Goal: Task Accomplishment & Management: Manage account settings

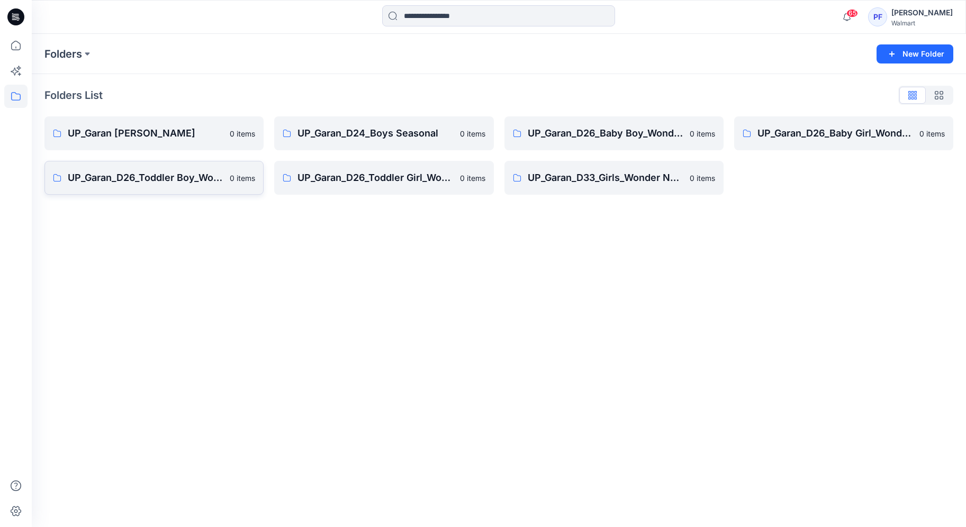
click at [140, 171] on p "UP_Garan_D26_Toddler Boy_Wonder_Nation" at bounding box center [146, 177] width 156 height 15
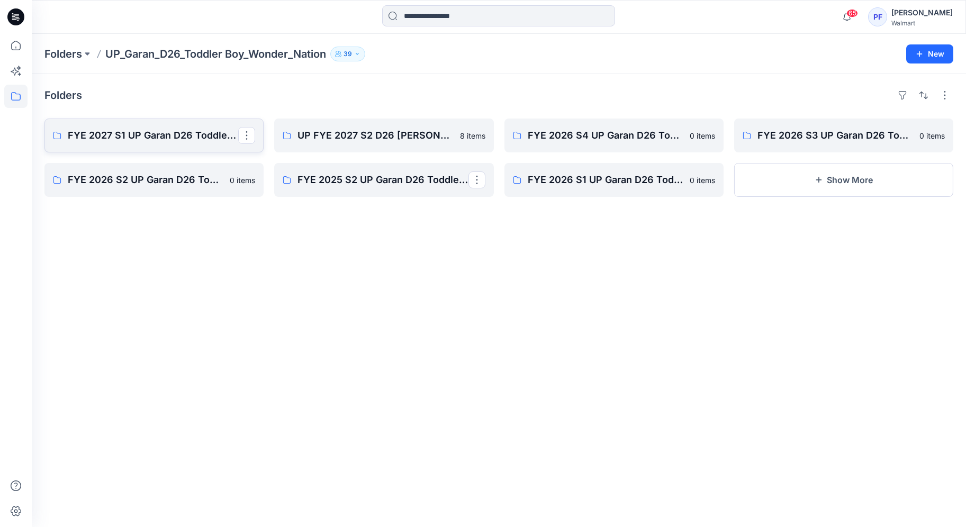
click at [162, 150] on link "FYE 2027 S1 UP Garan D26 Toddler Boy" at bounding box center [153, 136] width 219 height 34
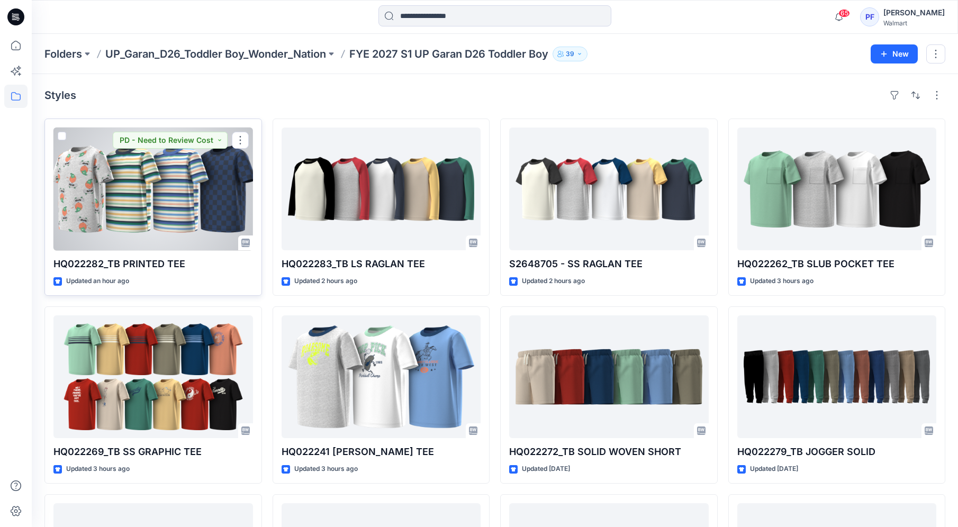
click at [137, 228] on div at bounding box center [153, 189] width 200 height 123
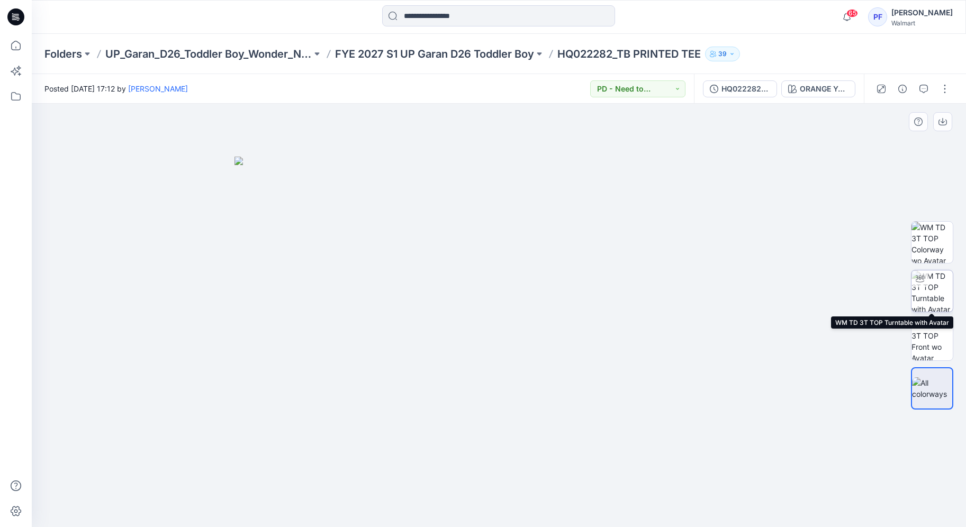
click at [939, 295] on img at bounding box center [931, 290] width 41 height 41
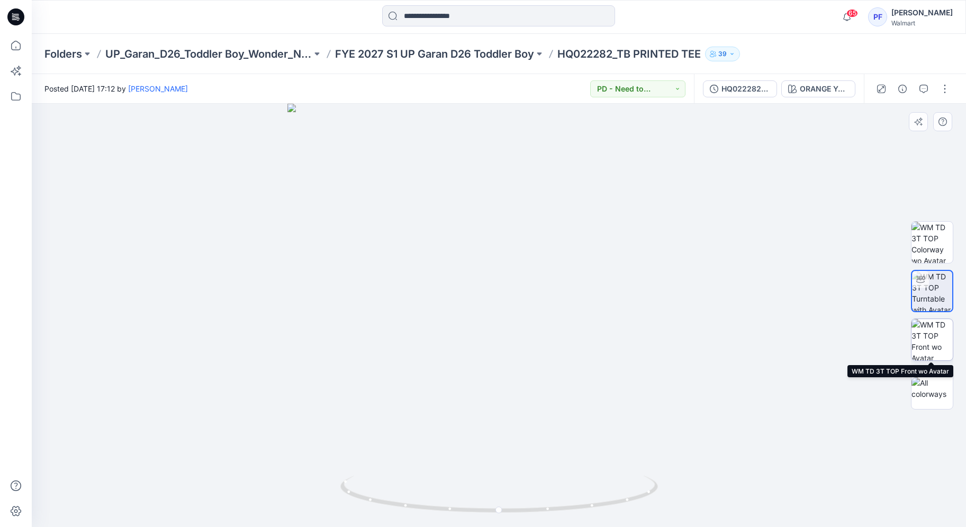
click at [922, 341] on img at bounding box center [931, 339] width 41 height 41
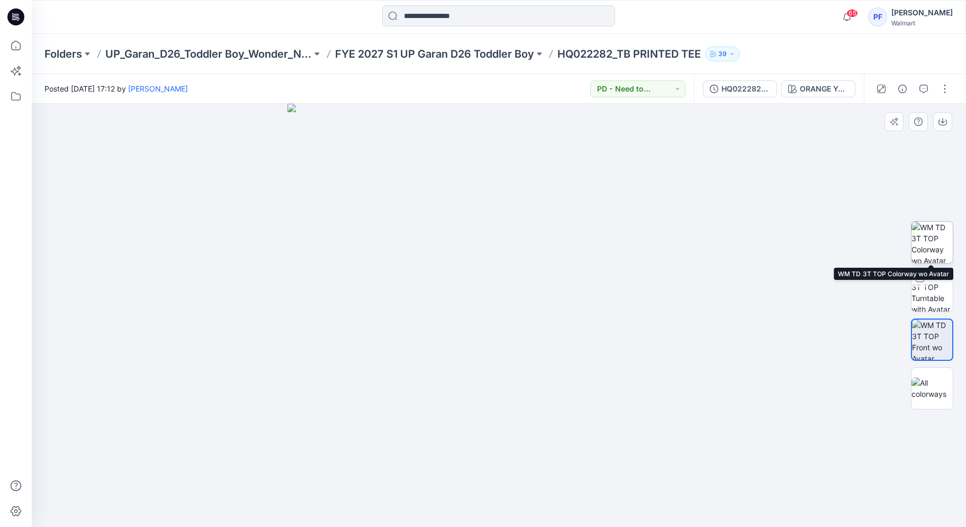
click at [932, 248] on img at bounding box center [931, 242] width 41 height 41
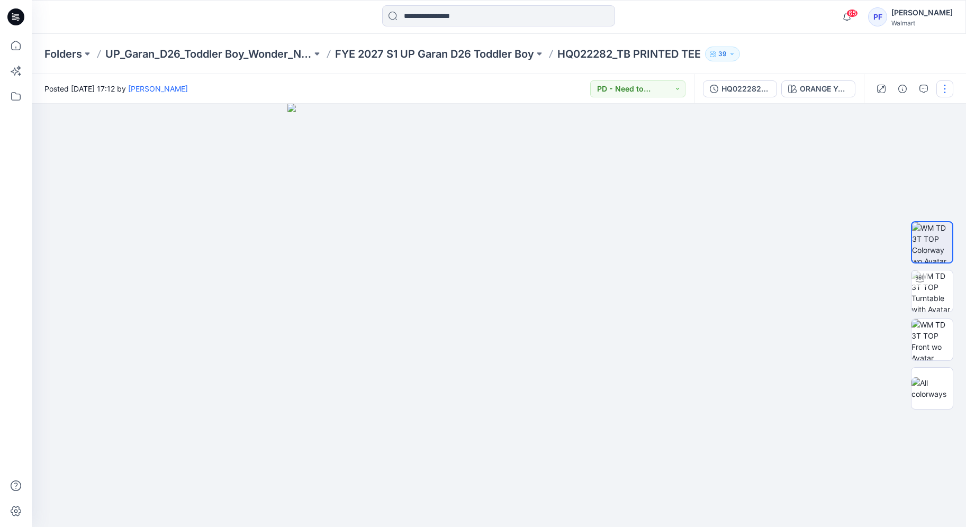
click at [946, 88] on button "button" at bounding box center [944, 88] width 17 height 17
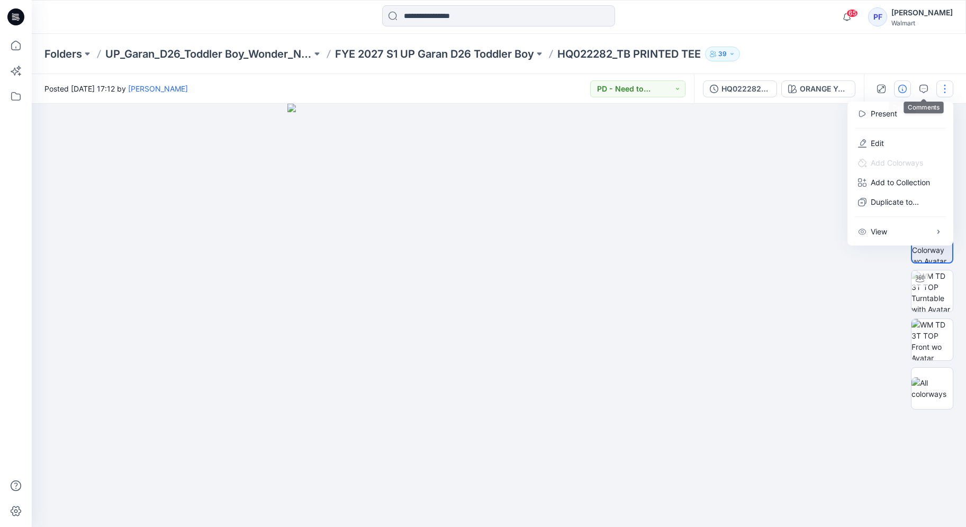
click at [907, 89] on button "button" at bounding box center [902, 88] width 17 height 17
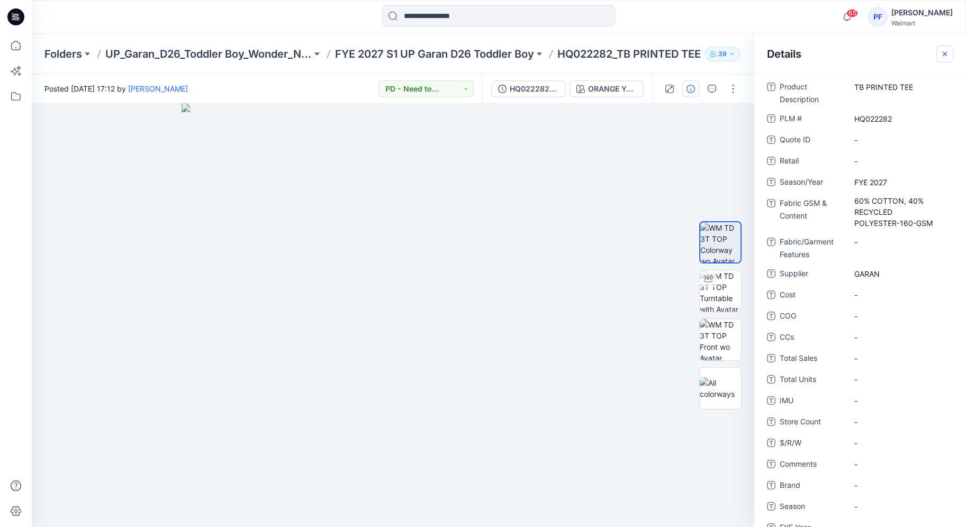
click at [945, 55] on icon "button" at bounding box center [945, 54] width 8 height 8
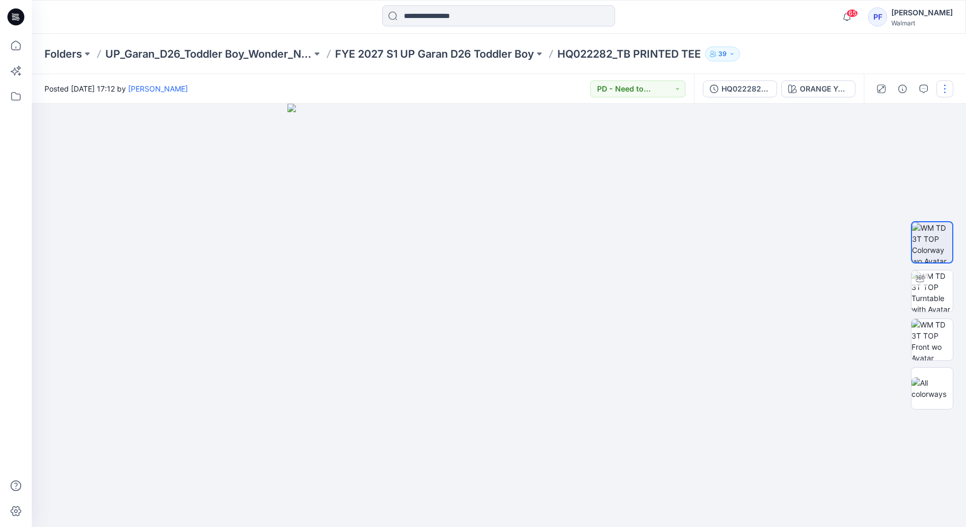
click at [944, 91] on button "button" at bounding box center [944, 88] width 17 height 17
click at [927, 140] on button "Edit" at bounding box center [900, 143] width 97 height 20
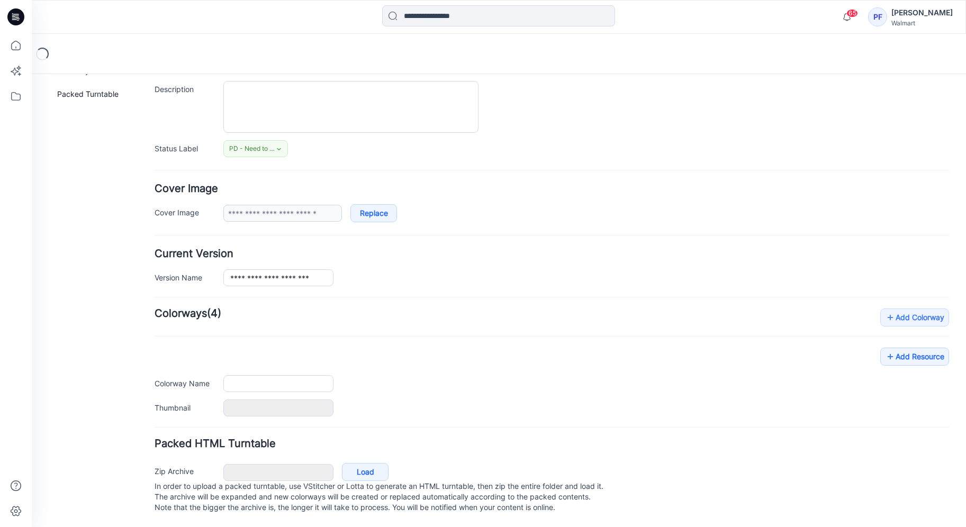
type input "**********"
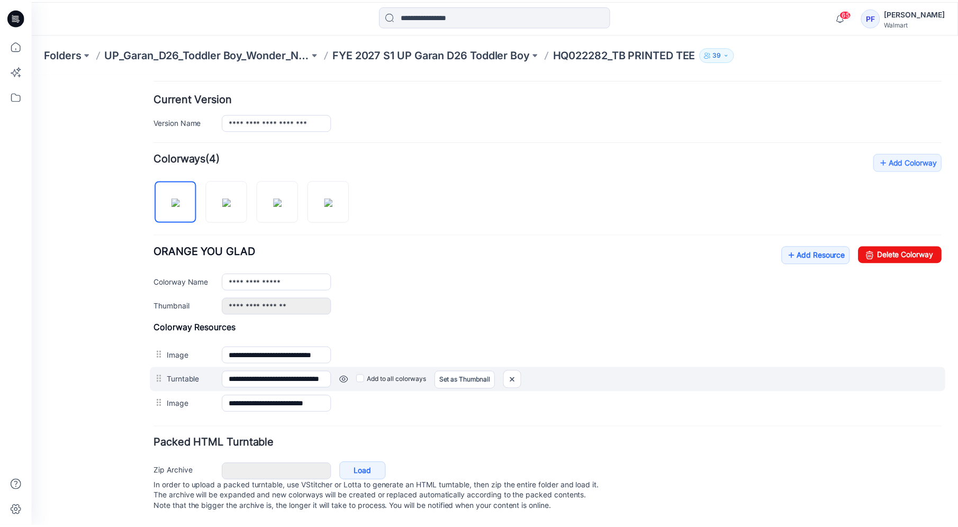
scroll to position [263, 0]
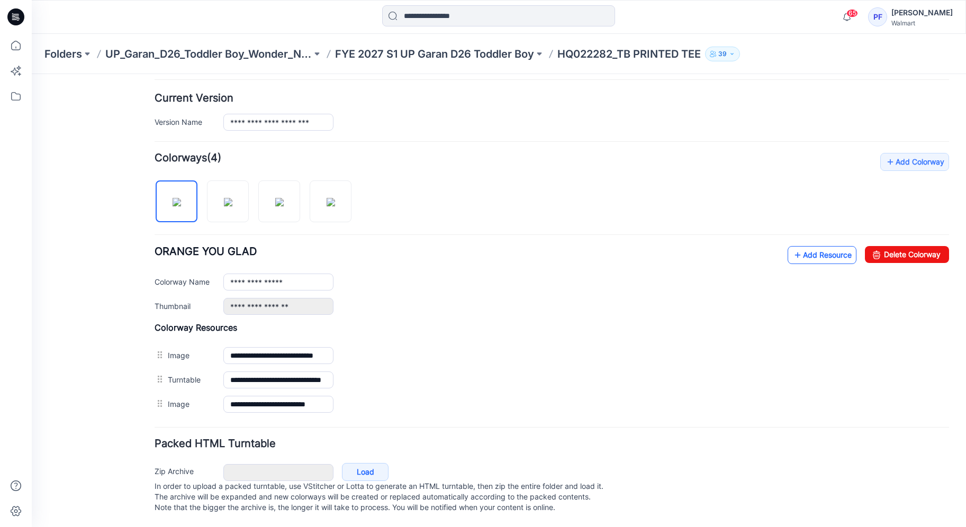
click at [814, 253] on link "Add Resource" at bounding box center [822, 255] width 69 height 18
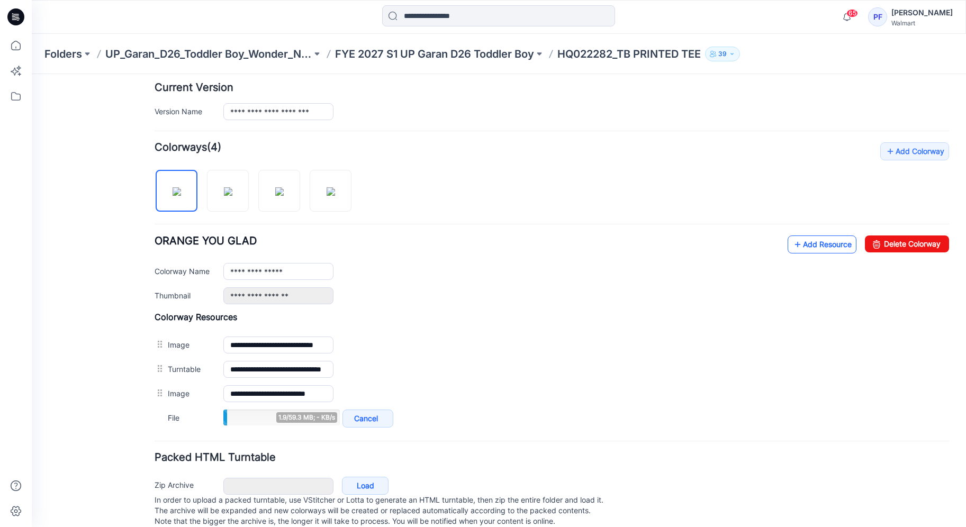
click at [806, 243] on link "Add Resource" at bounding box center [822, 245] width 69 height 18
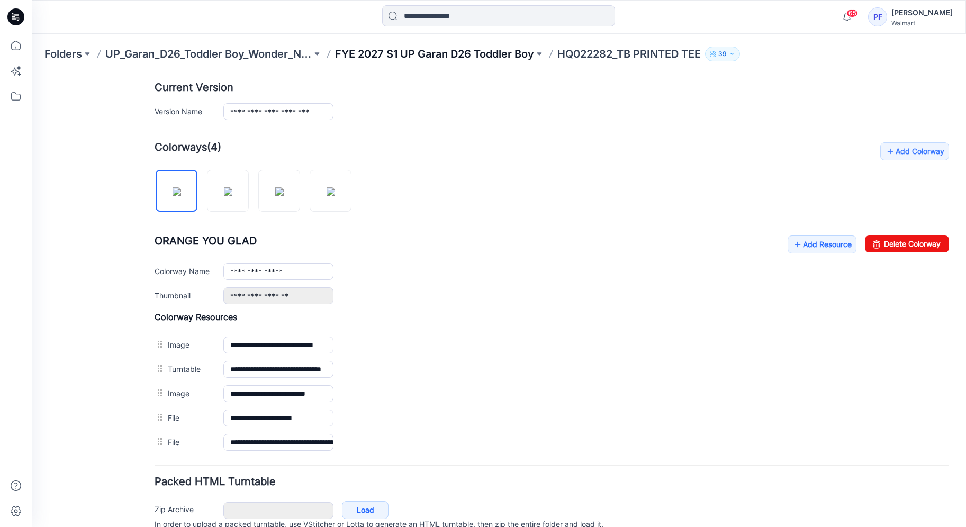
click at [493, 47] on p "FYE 2027 S1 UP Garan D26 Toddler Boy" at bounding box center [434, 54] width 199 height 15
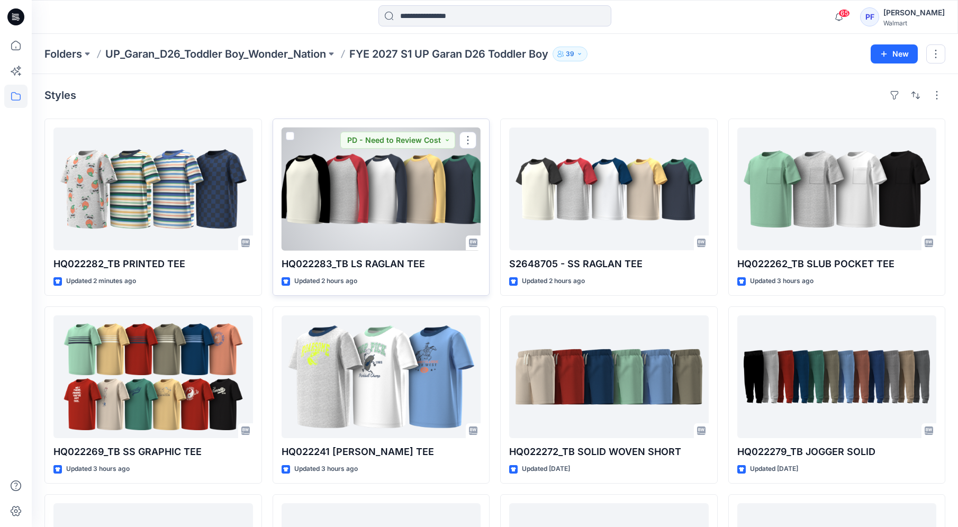
click at [353, 194] on div at bounding box center [382, 189] width 200 height 123
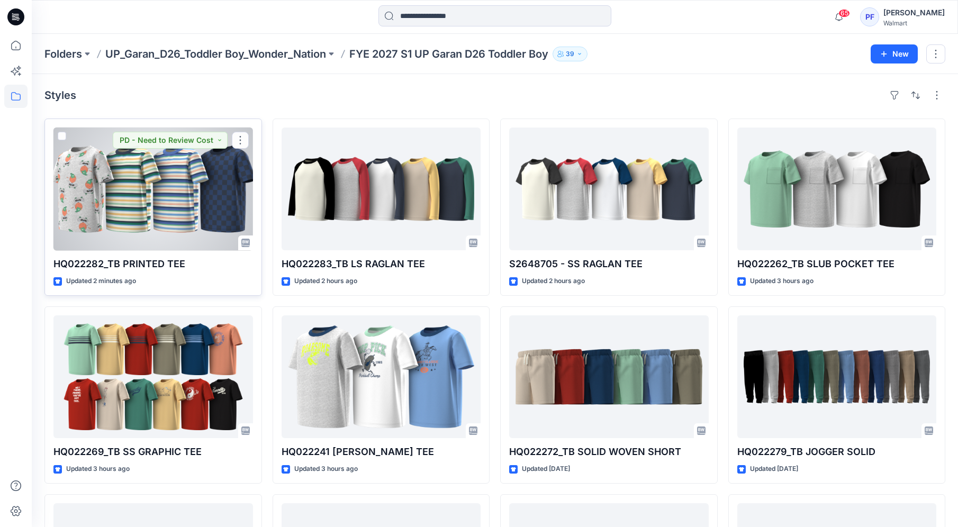
click at [211, 201] on div at bounding box center [153, 189] width 200 height 123
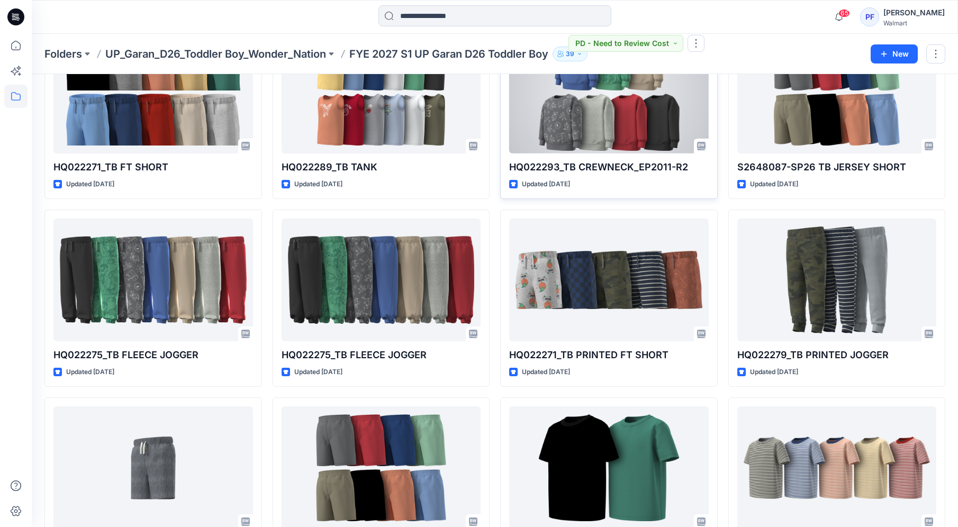
scroll to position [543, 0]
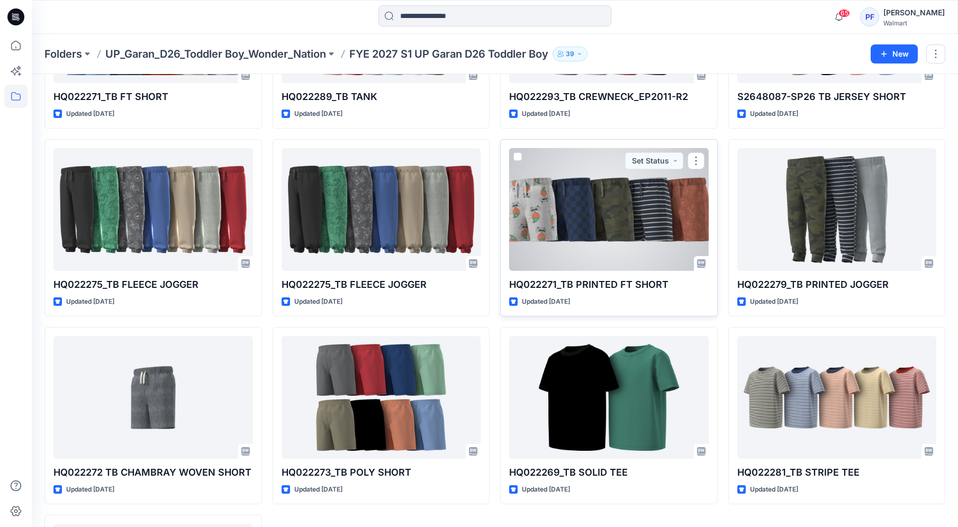
click at [646, 215] on div at bounding box center [609, 209] width 200 height 123
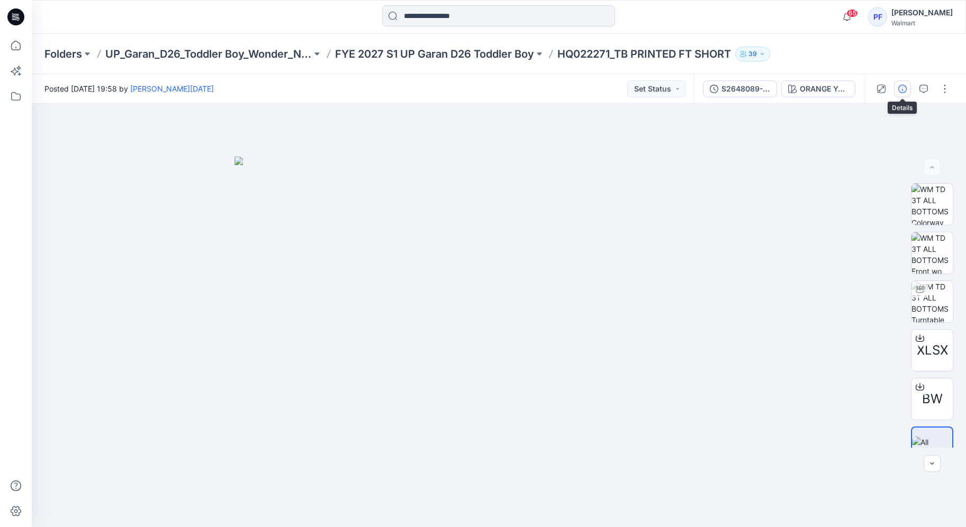
click at [908, 86] on button "button" at bounding box center [902, 88] width 17 height 17
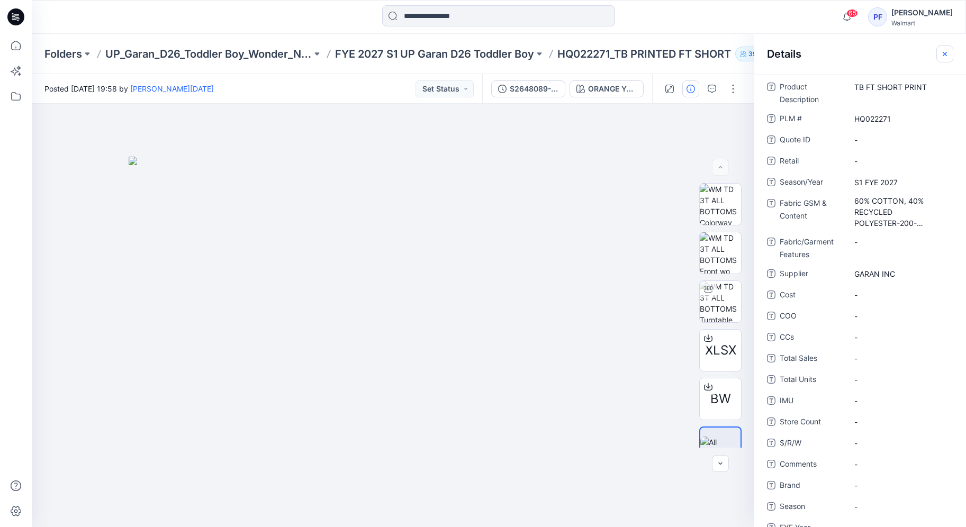
click at [948, 53] on icon "button" at bounding box center [945, 54] width 8 height 8
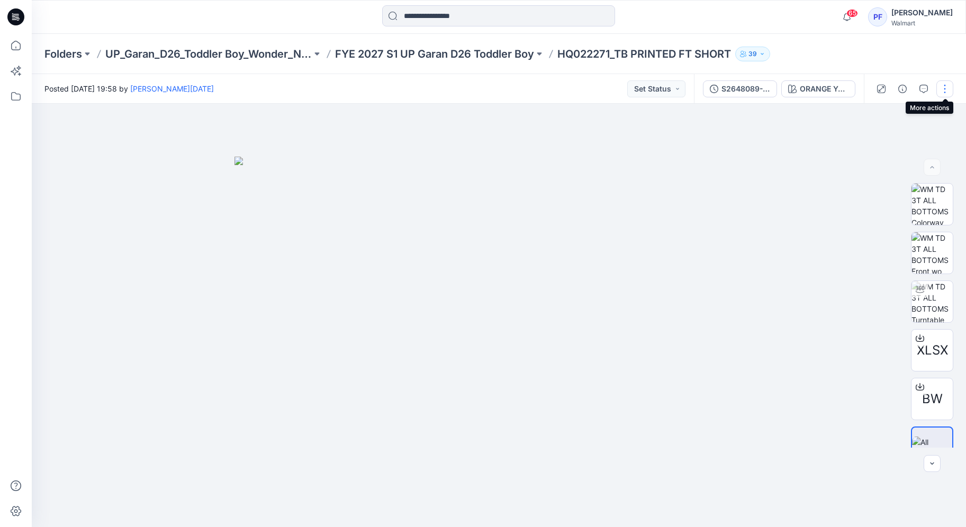
click at [949, 90] on button "button" at bounding box center [944, 88] width 17 height 17
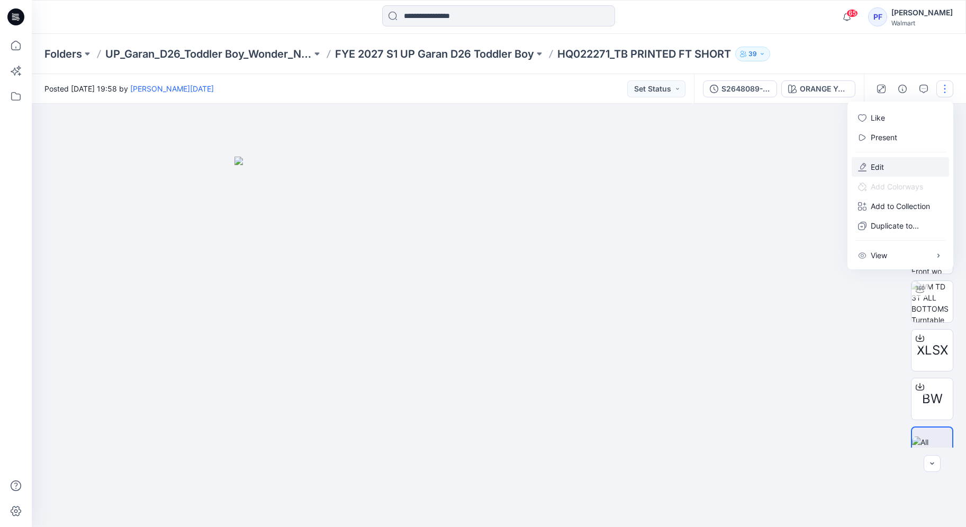
click at [865, 165] on icon "button" at bounding box center [863, 166] width 6 height 6
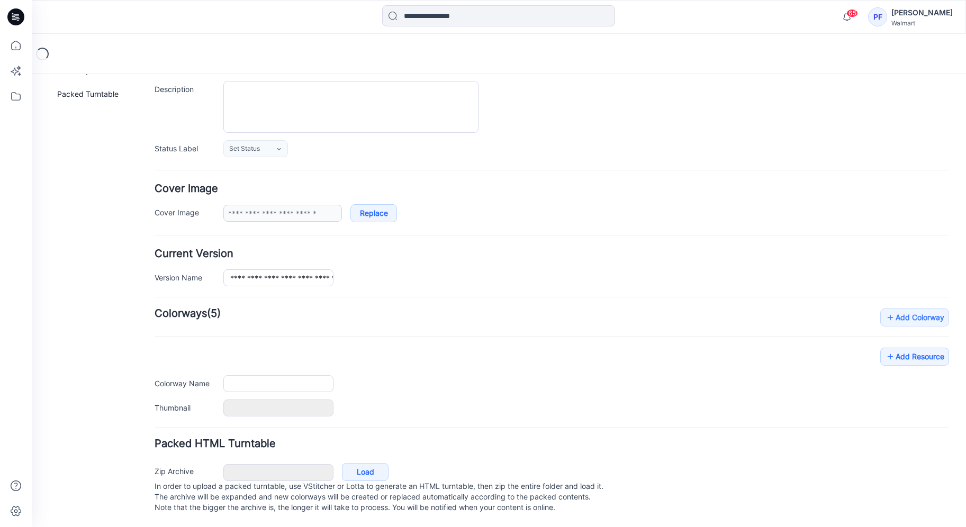
type input "**********"
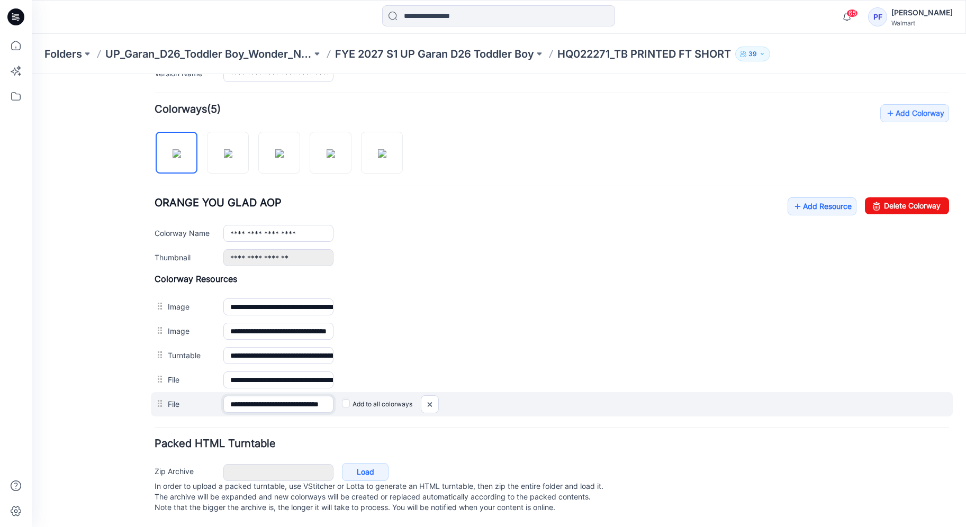
scroll to position [0, 33]
drag, startPoint x: 229, startPoint y: 394, endPoint x: 327, endPoint y: 398, distance: 97.5
click at [327, 398] on input "**********" at bounding box center [278, 404] width 110 height 17
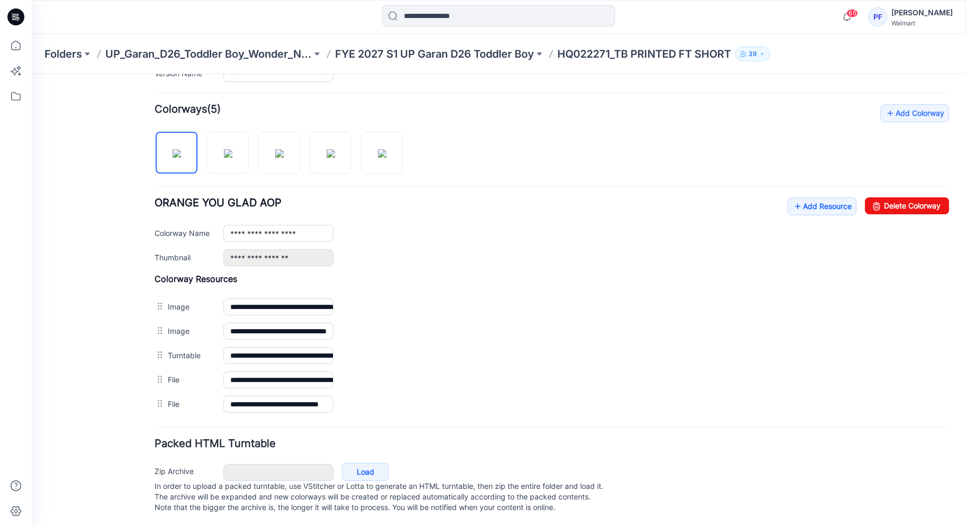
click at [82, 319] on div "General Cover Image Current Version Colorways Packed Turntable" at bounding box center [95, 156] width 85 height 741
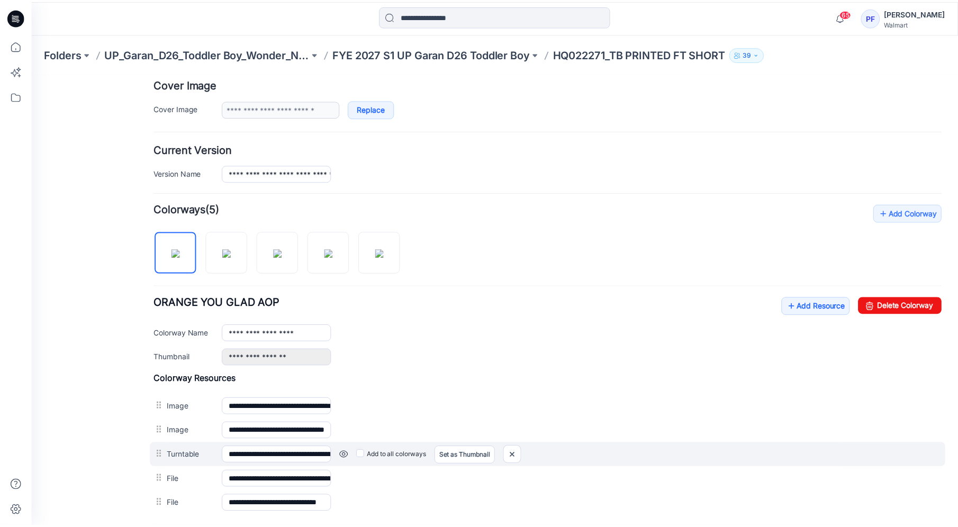
scroll to position [0, 0]
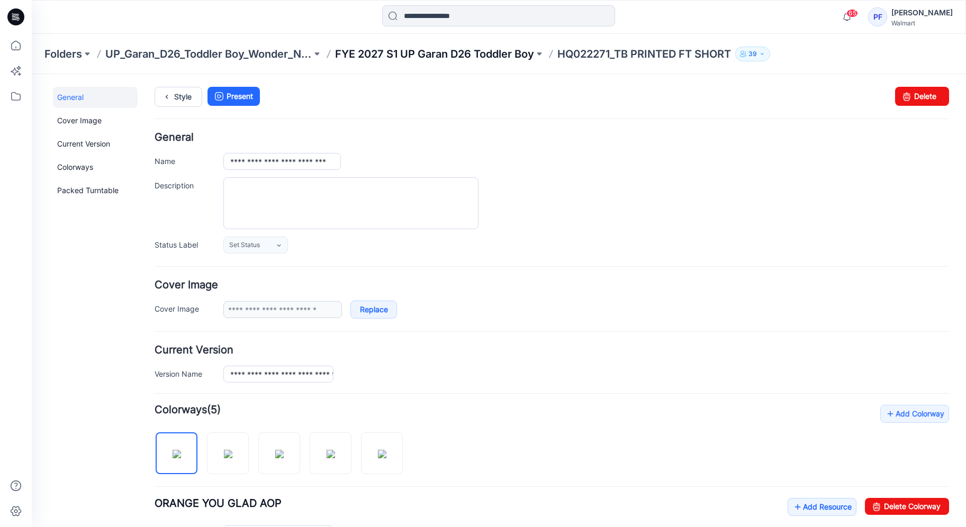
click at [482, 56] on p "FYE 2027 S1 UP Garan D26 Toddler Boy" at bounding box center [434, 54] width 199 height 15
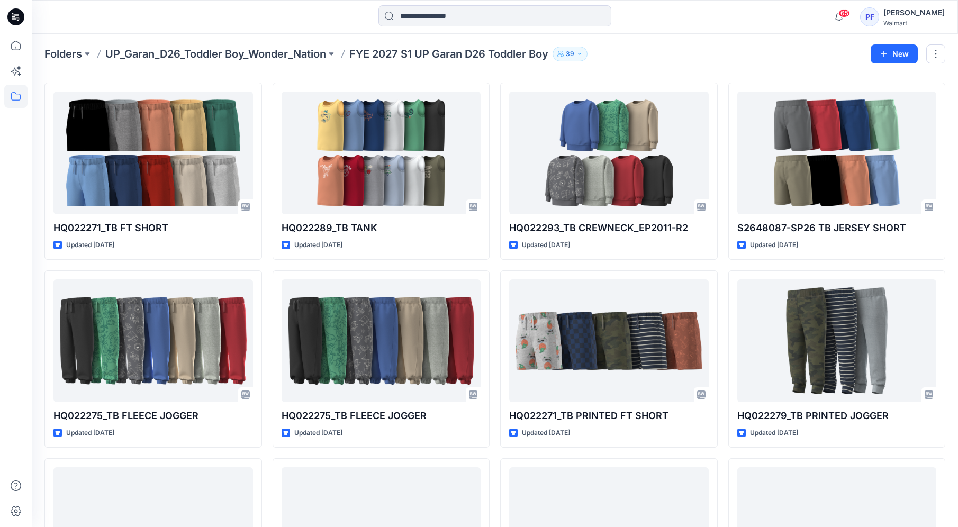
scroll to position [411, 0]
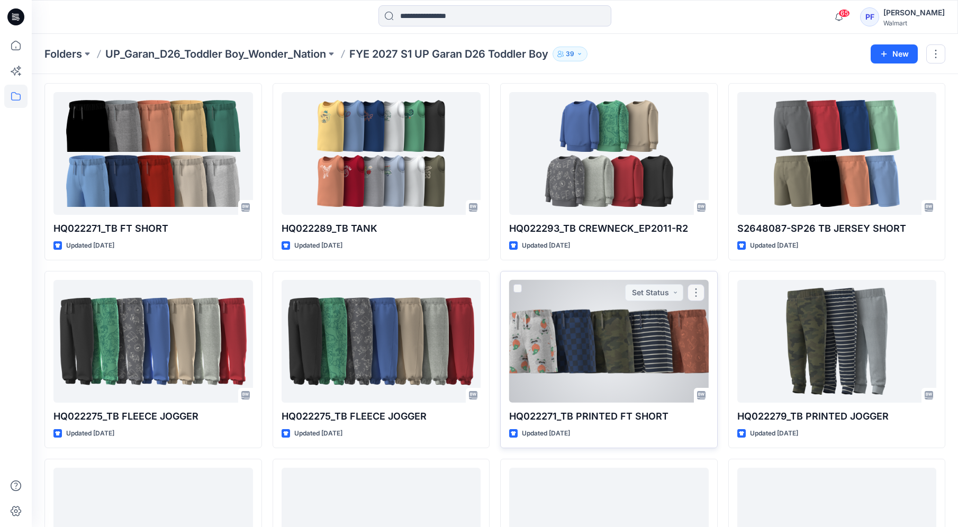
click at [605, 356] on div at bounding box center [609, 341] width 200 height 123
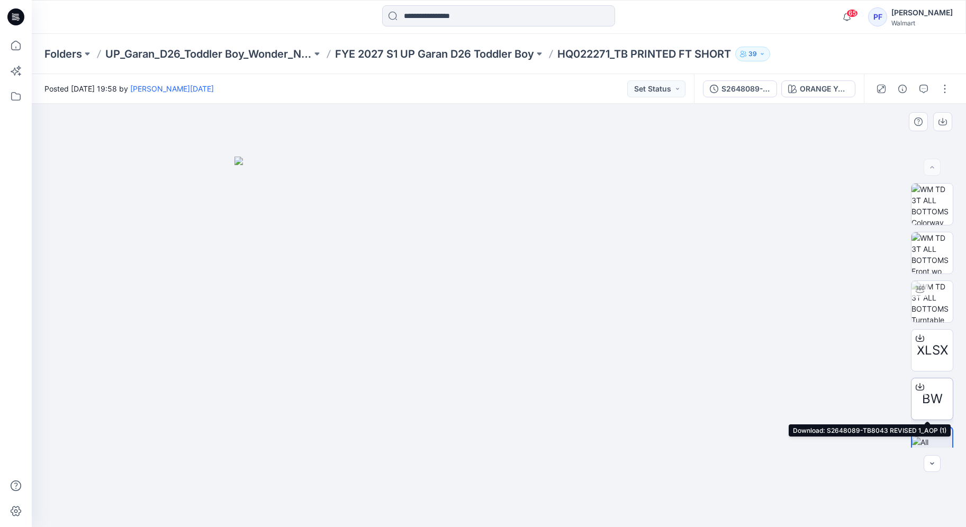
click at [919, 386] on icon at bounding box center [920, 387] width 8 height 8
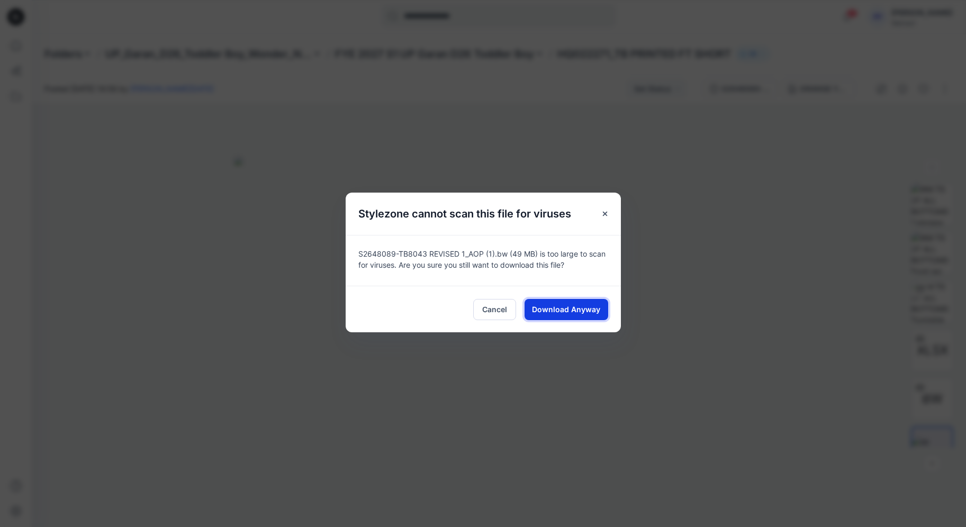
click at [574, 308] on span "Download Anyway" at bounding box center [566, 309] width 68 height 11
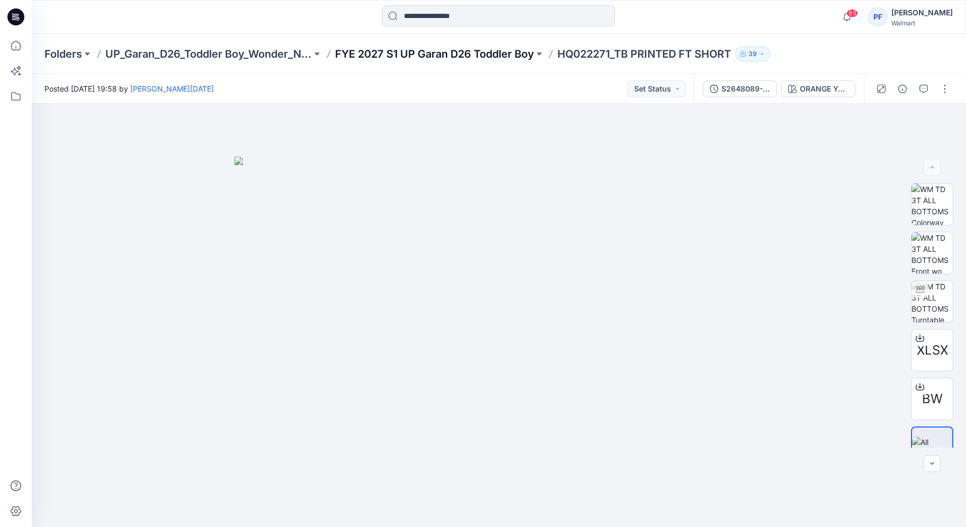
click at [526, 51] on p "FYE 2027 S1 UP Garan D26 Toddler Boy" at bounding box center [434, 54] width 199 height 15
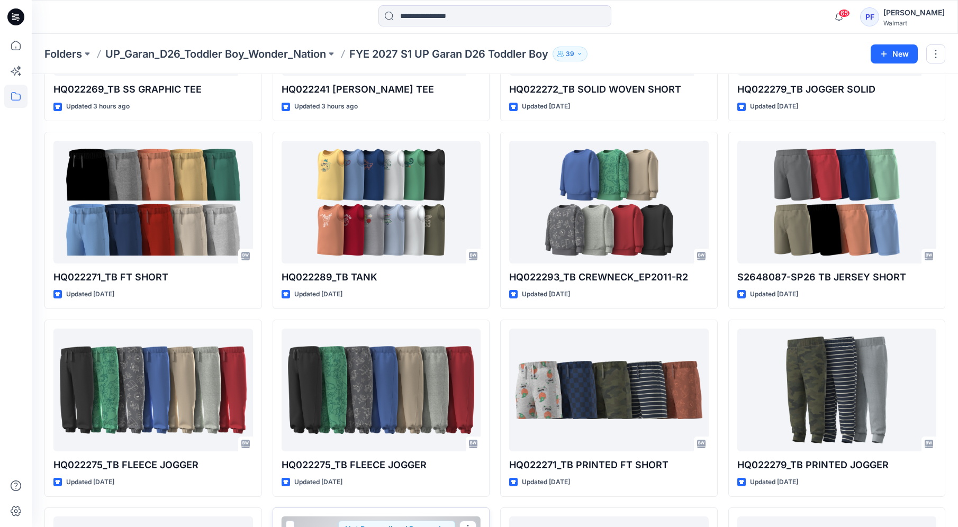
scroll to position [352, 0]
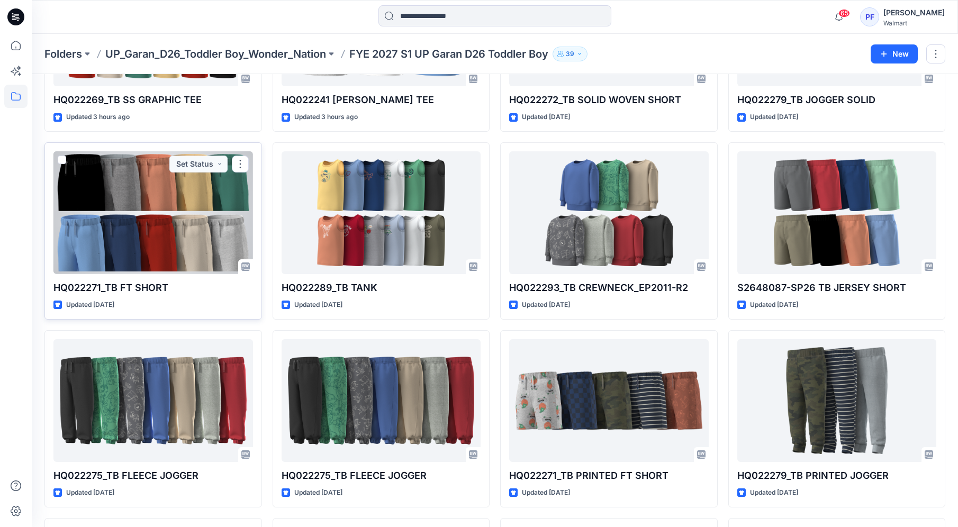
click at [157, 229] on div at bounding box center [153, 212] width 200 height 123
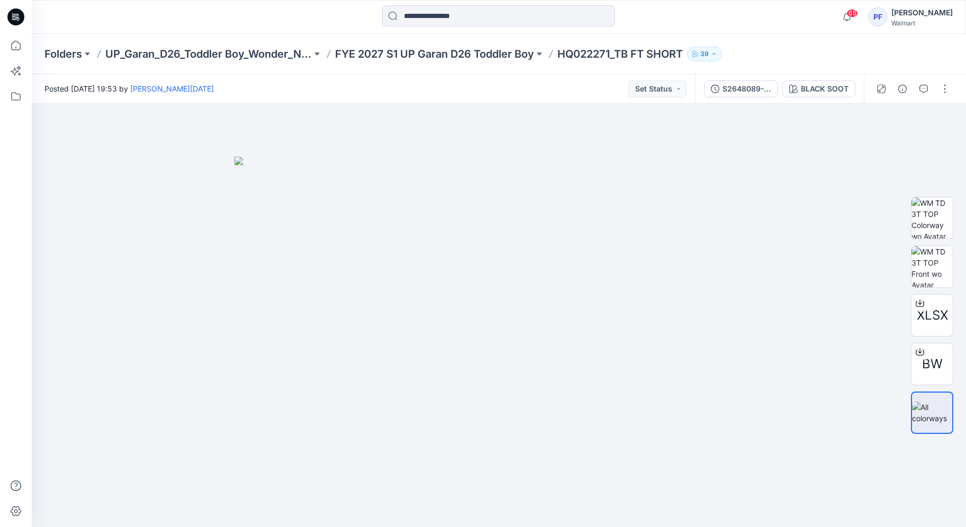
click at [561, 53] on p "HQ022271_TB FT SHORT" at bounding box center [619, 54] width 125 height 15
drag, startPoint x: 558, startPoint y: 51, endPoint x: 685, endPoint y: 57, distance: 127.2
click at [685, 57] on div "Folders UP_Garan_D26_Toddler Boy_Wonder_Nation FYE 2027 S1 UP Garan D26 Toddler…" at bounding box center [457, 54] width 826 height 15
copy p "HQ022271_TB FT SHORT"
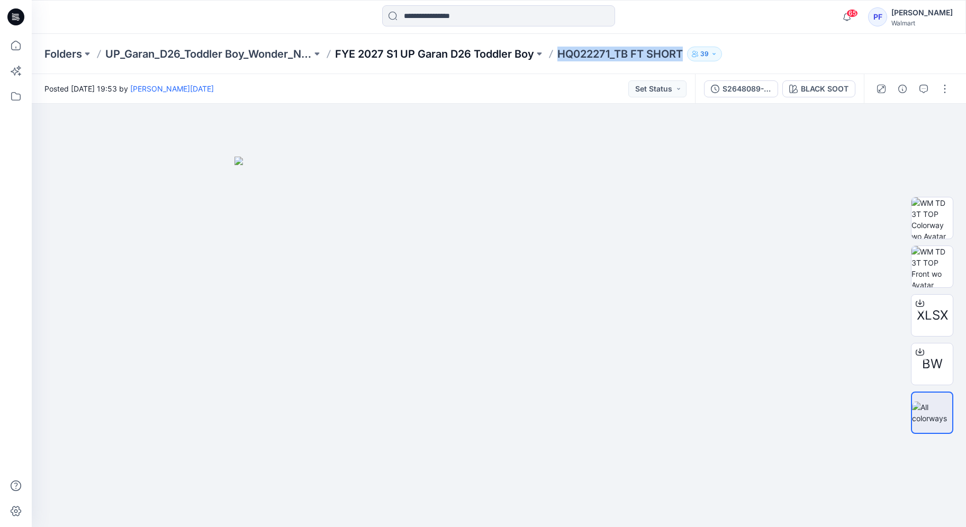
click at [466, 57] on p "FYE 2027 S1 UP Garan D26 Toddler Boy" at bounding box center [434, 54] width 199 height 15
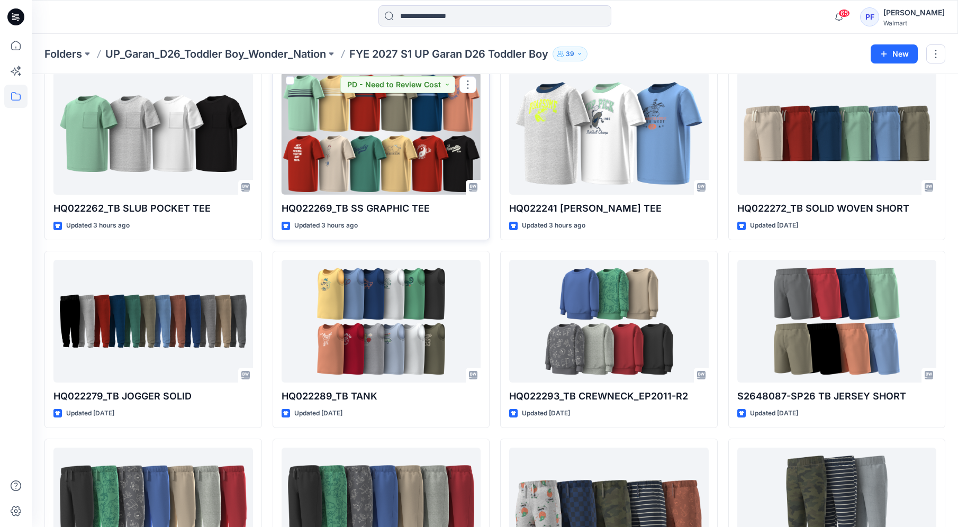
scroll to position [619, 0]
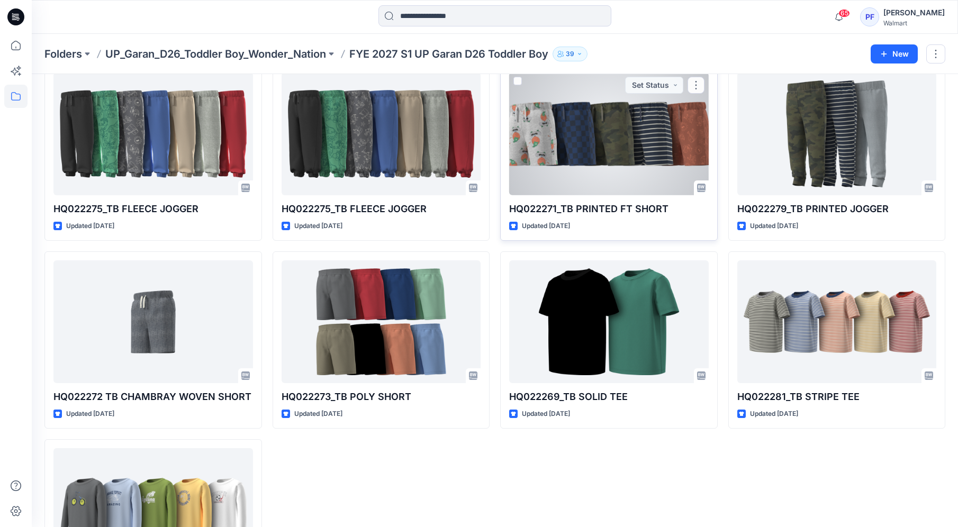
click at [618, 175] on div at bounding box center [609, 134] width 200 height 123
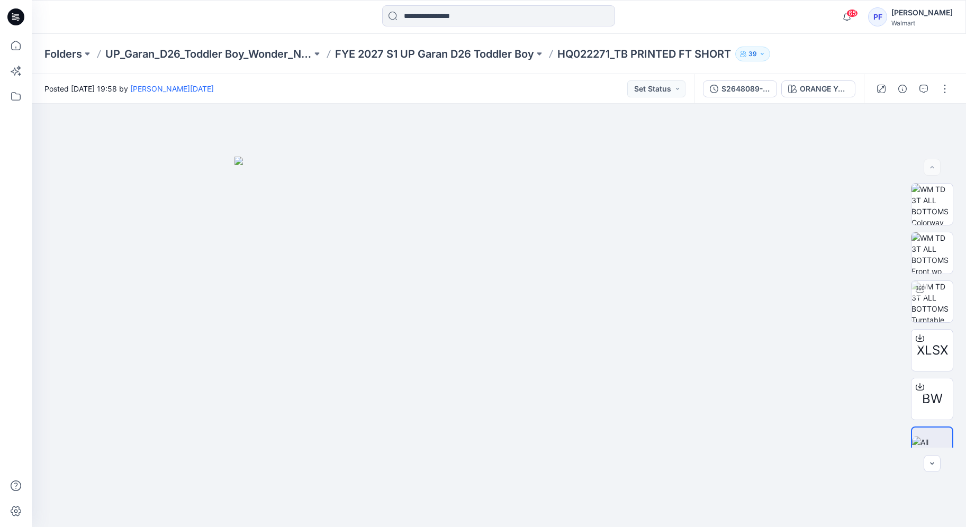
click at [562, 55] on p "HQ022271_TB PRINTED FT SHORT" at bounding box center [644, 54] width 174 height 15
drag, startPoint x: 562, startPoint y: 56, endPoint x: 735, endPoint y: 57, distance: 172.6
click at [731, 57] on p "HQ022271_TB PRINTED FT SHORT" at bounding box center [644, 54] width 174 height 15
click at [944, 89] on button "button" at bounding box center [944, 88] width 17 height 17
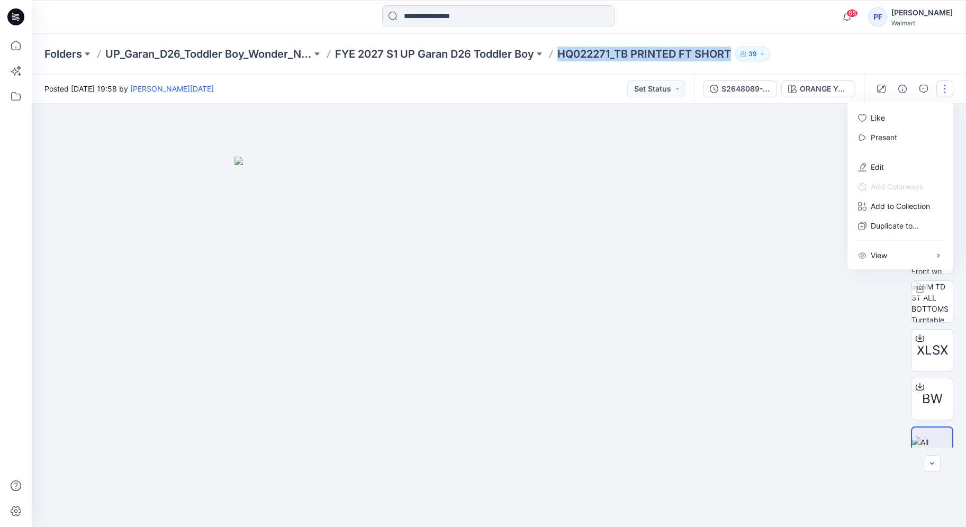
click at [842, 326] on div at bounding box center [499, 315] width 934 height 423
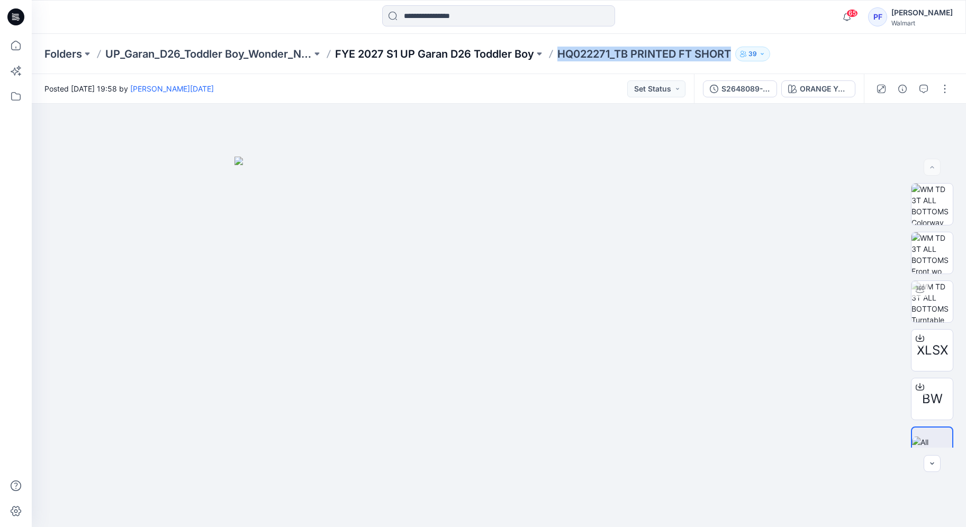
click at [475, 51] on p "FYE 2027 S1 UP Garan D26 Toddler Boy" at bounding box center [434, 54] width 199 height 15
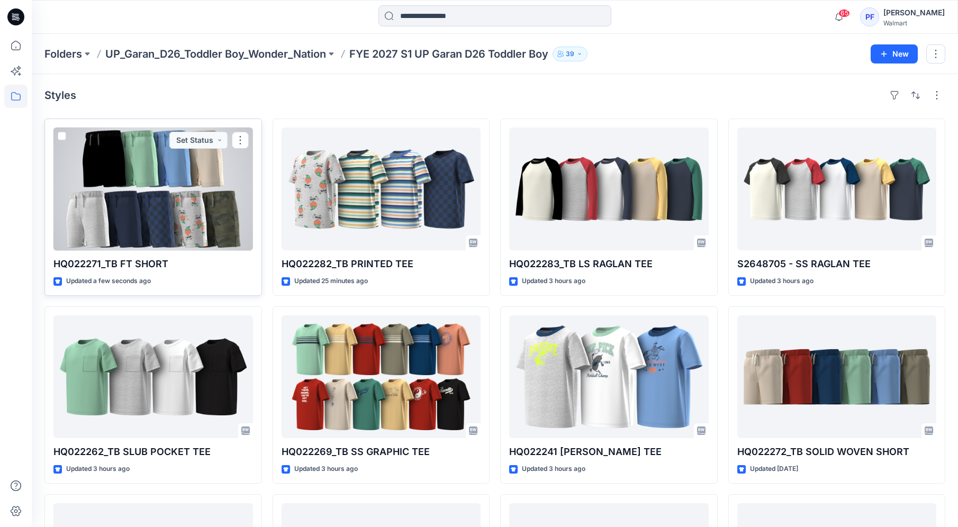
click at [217, 212] on div at bounding box center [153, 189] width 200 height 123
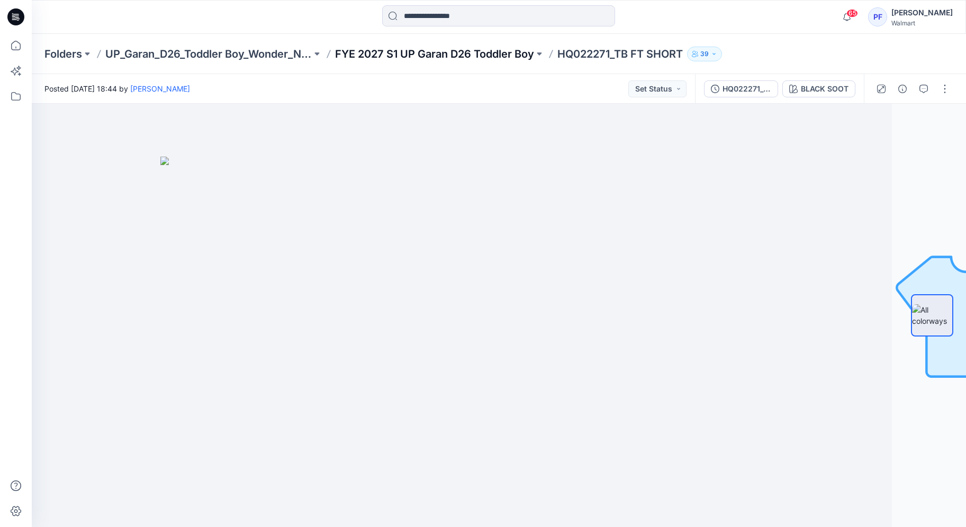
click at [512, 52] on p "FYE 2027 S1 UP Garan D26 Toddler Boy" at bounding box center [434, 54] width 199 height 15
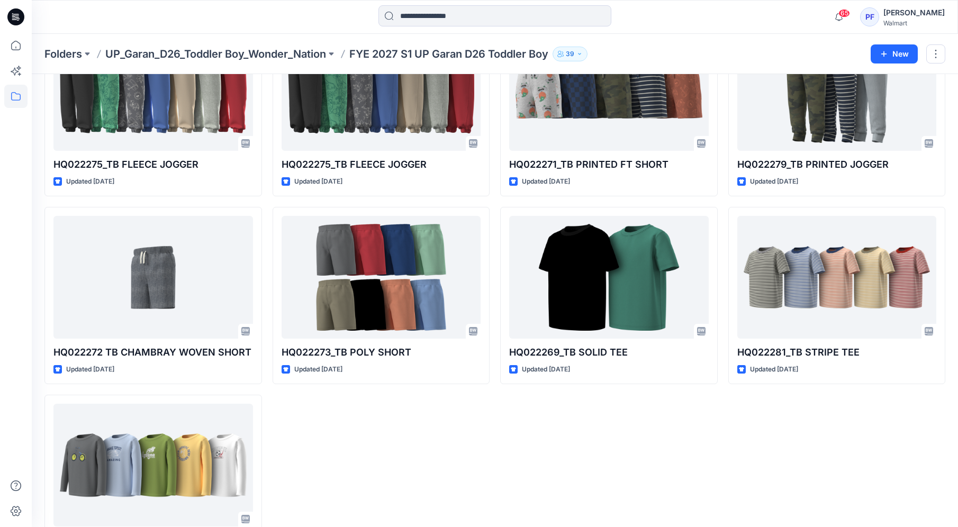
scroll to position [643, 0]
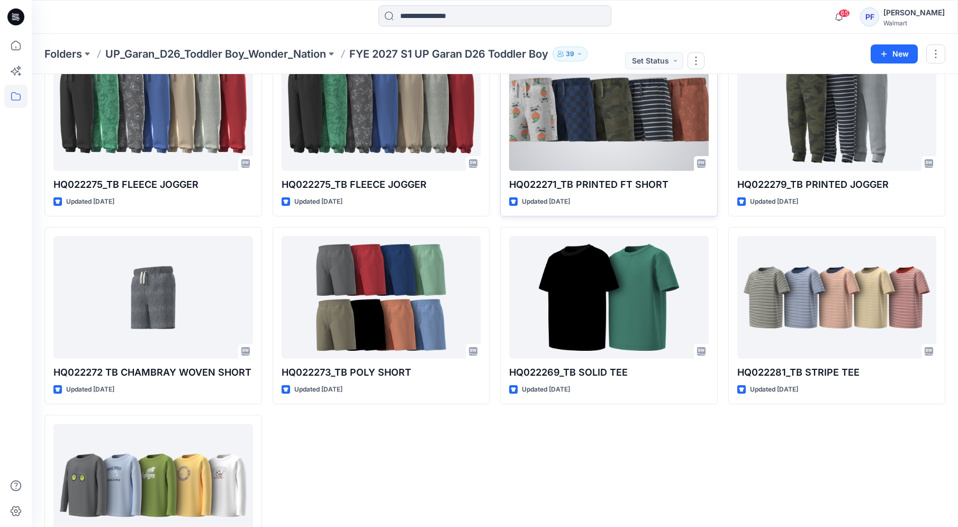
click at [627, 135] on div at bounding box center [609, 109] width 200 height 123
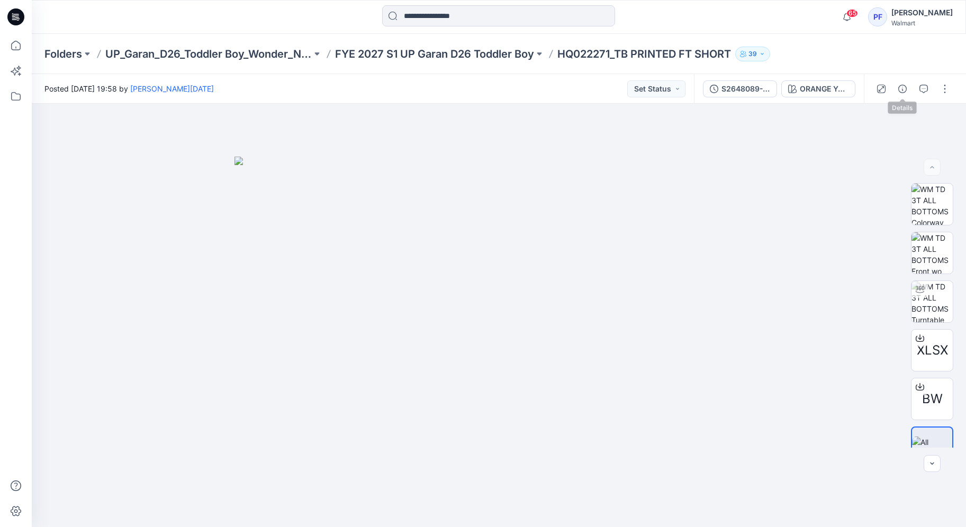
click at [922, 89] on icon "button" at bounding box center [923, 89] width 8 height 8
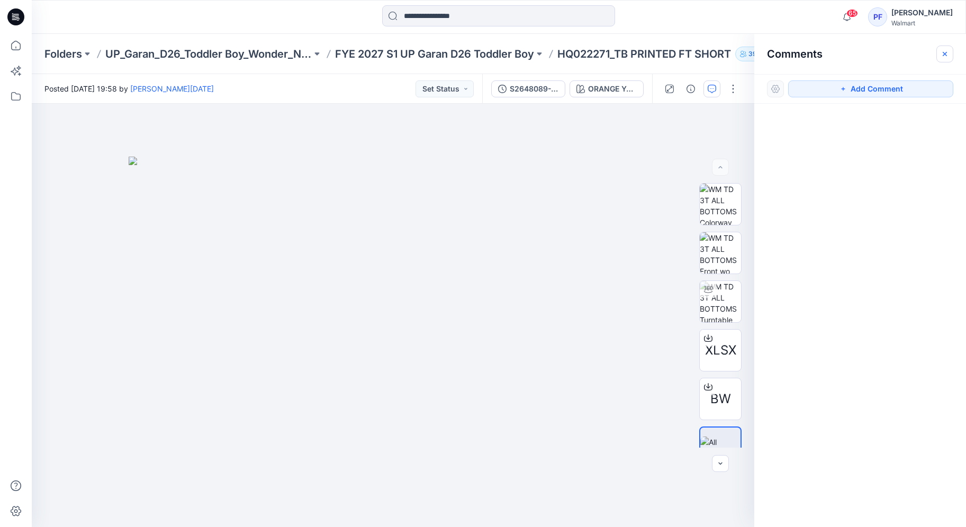
click at [941, 51] on icon "button" at bounding box center [945, 54] width 8 height 8
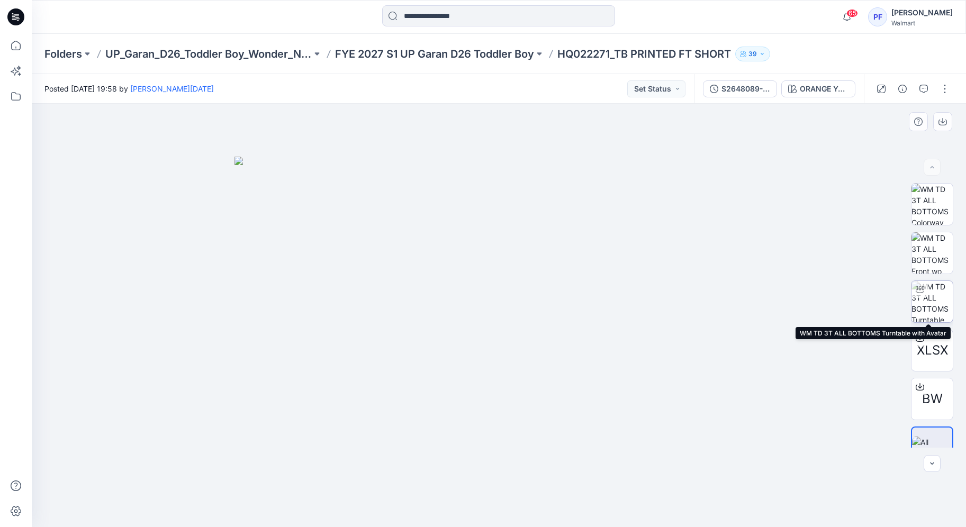
click at [937, 302] on img at bounding box center [931, 301] width 41 height 41
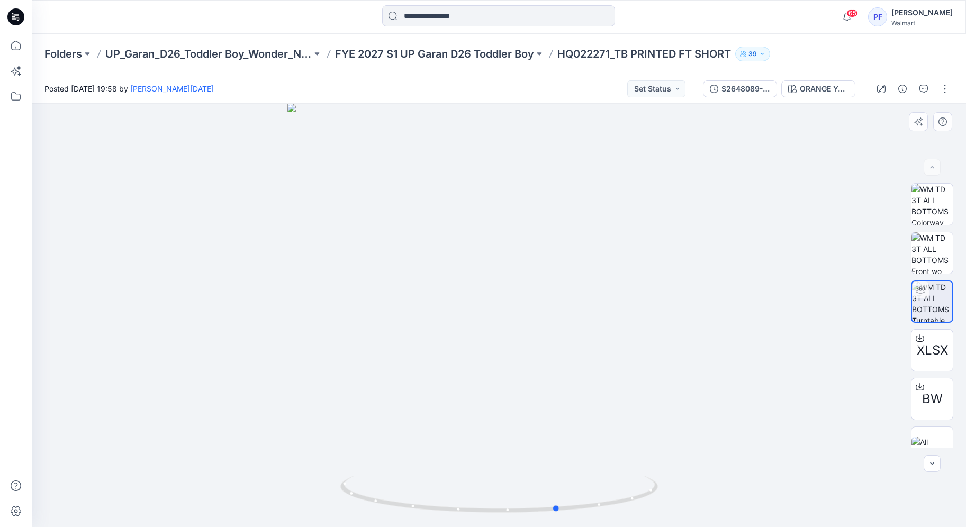
drag, startPoint x: 499, startPoint y: 511, endPoint x: 558, endPoint y: 452, distance: 83.8
click at [558, 452] on div at bounding box center [499, 315] width 934 height 423
click at [946, 90] on button "button" at bounding box center [944, 88] width 17 height 17
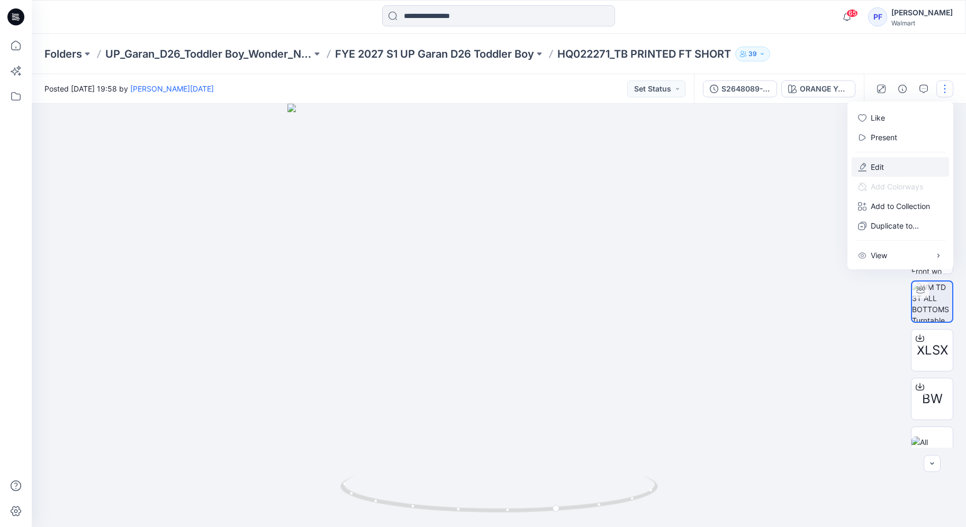
click at [898, 164] on button "Edit" at bounding box center [900, 167] width 97 height 20
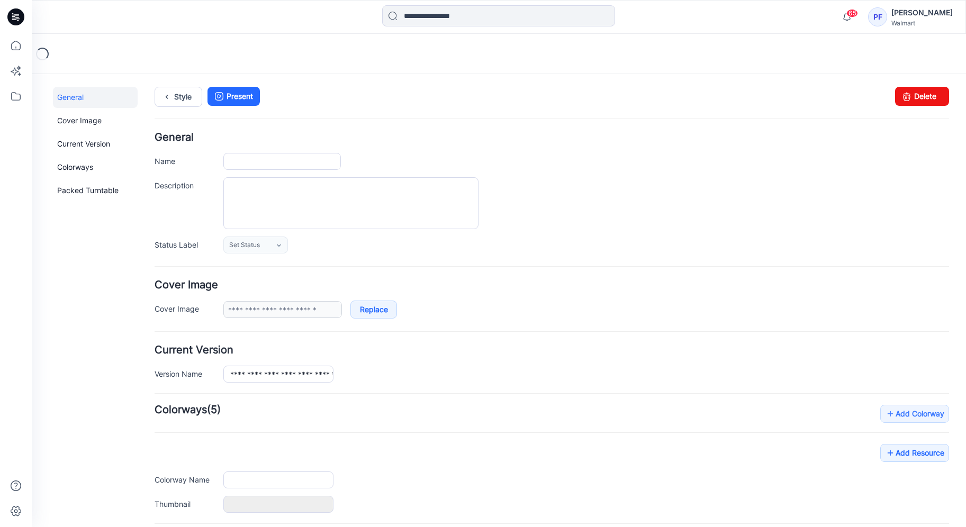
type input "**********"
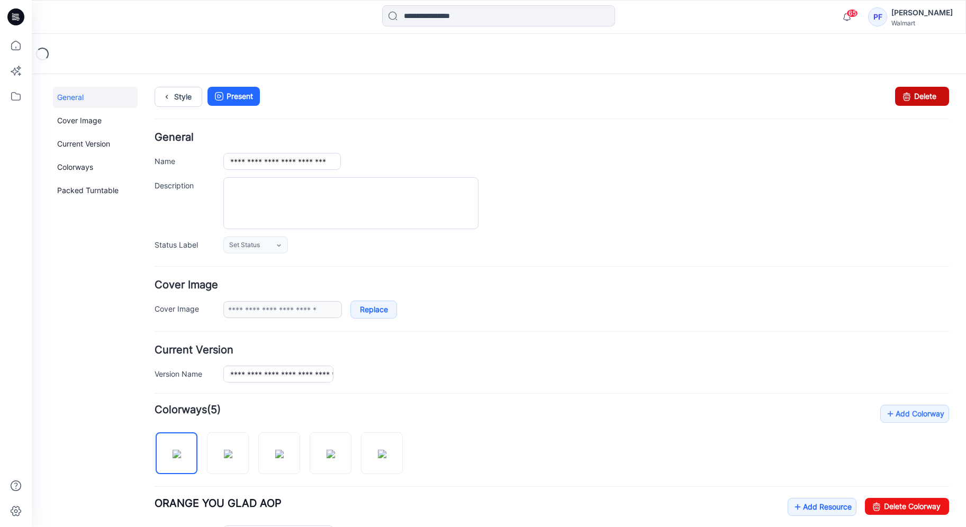
click at [919, 101] on link "Delete" at bounding box center [922, 96] width 54 height 19
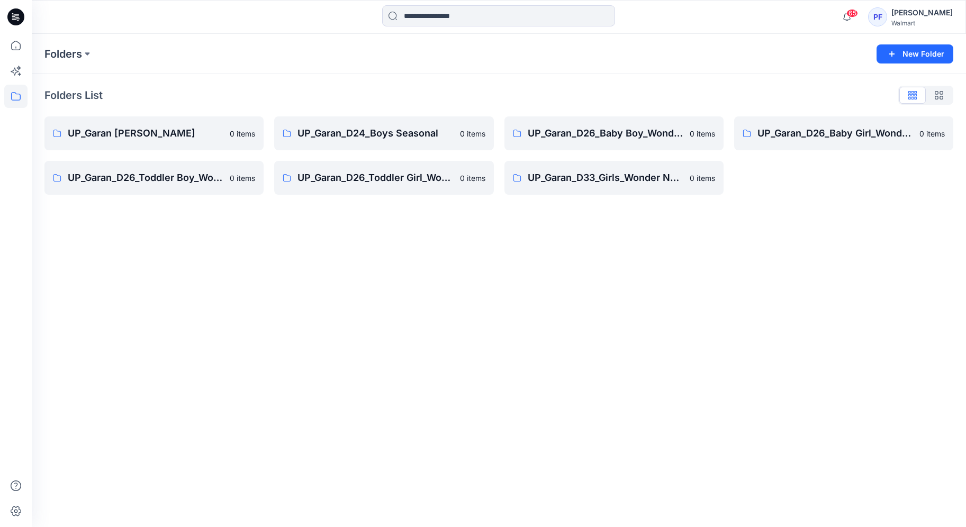
click at [74, 196] on div "Folders List UP_Garan [PERSON_NAME] 0 items UP_Garan_D26_Toddler Boy_Wonder_Nat…" at bounding box center [499, 140] width 934 height 133
click at [168, 169] on link "UP_Garan_D26_Toddler Boy_Wonder_Nation 0 items" at bounding box center [153, 178] width 219 height 34
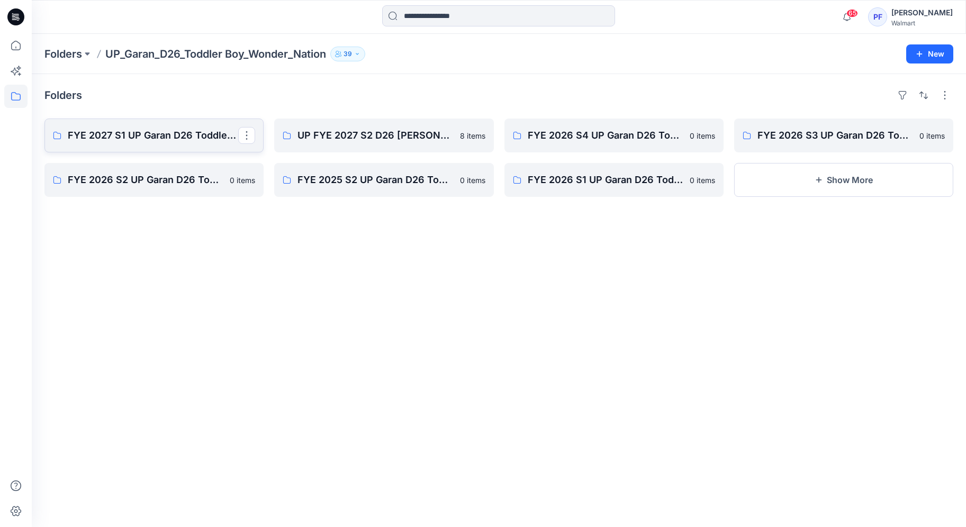
click at [201, 149] on link "FYE 2027 S1 UP Garan D26 Toddler Boy" at bounding box center [153, 136] width 219 height 34
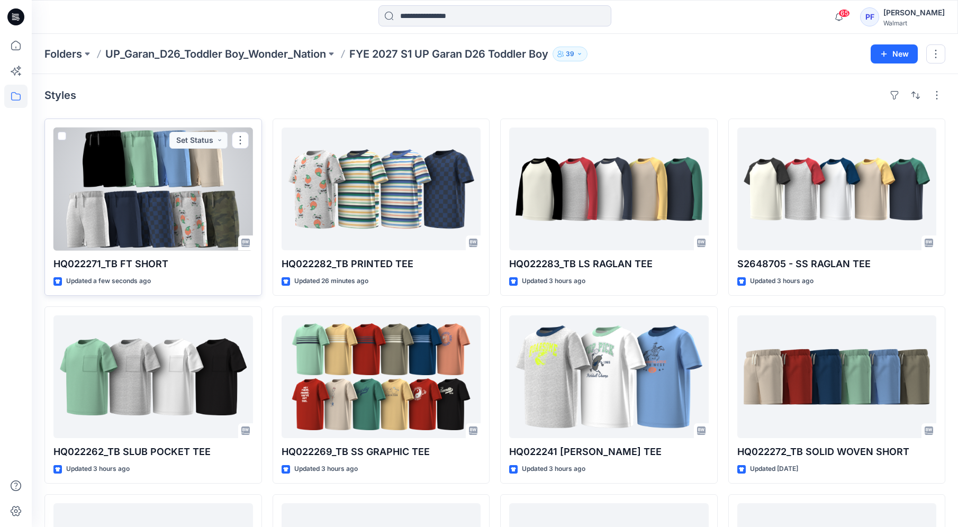
click at [170, 196] on div at bounding box center [153, 189] width 200 height 123
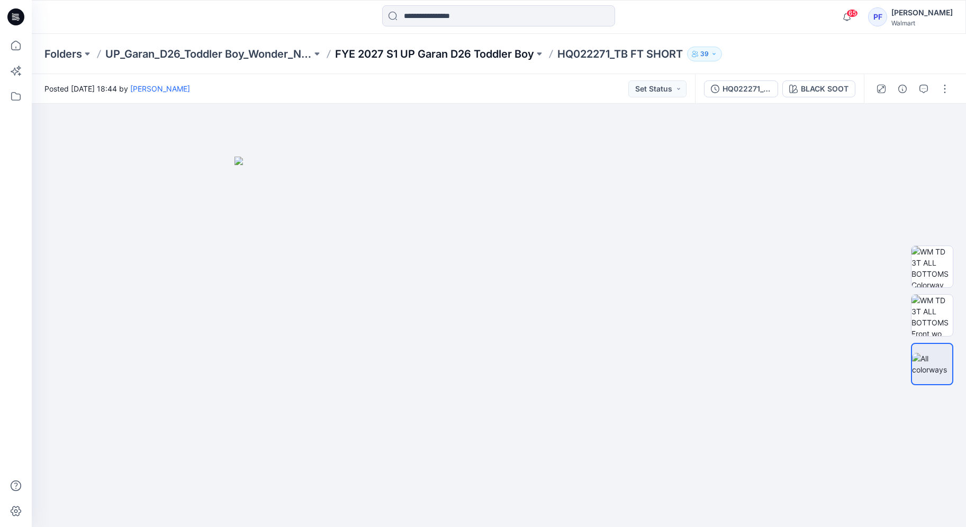
click at [505, 55] on p "FYE 2027 S1 UP Garan D26 Toddler Boy" at bounding box center [434, 54] width 199 height 15
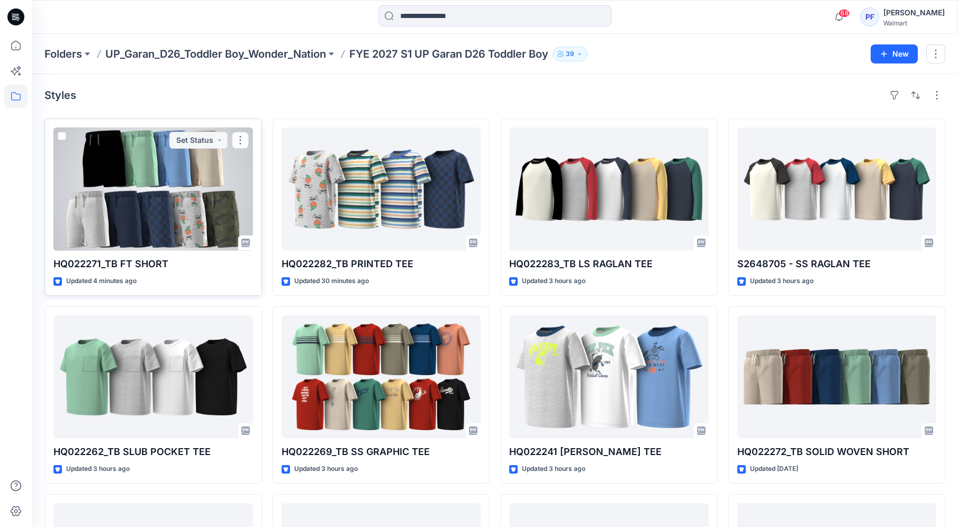
click at [177, 206] on div at bounding box center [153, 189] width 200 height 123
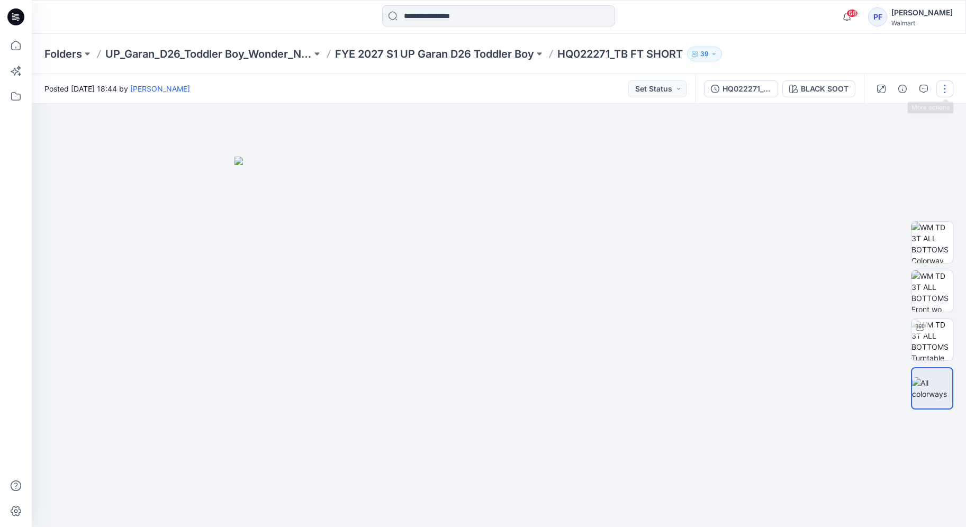
click at [939, 85] on button "button" at bounding box center [944, 88] width 17 height 17
click at [915, 137] on button "Edit" at bounding box center [900, 143] width 97 height 20
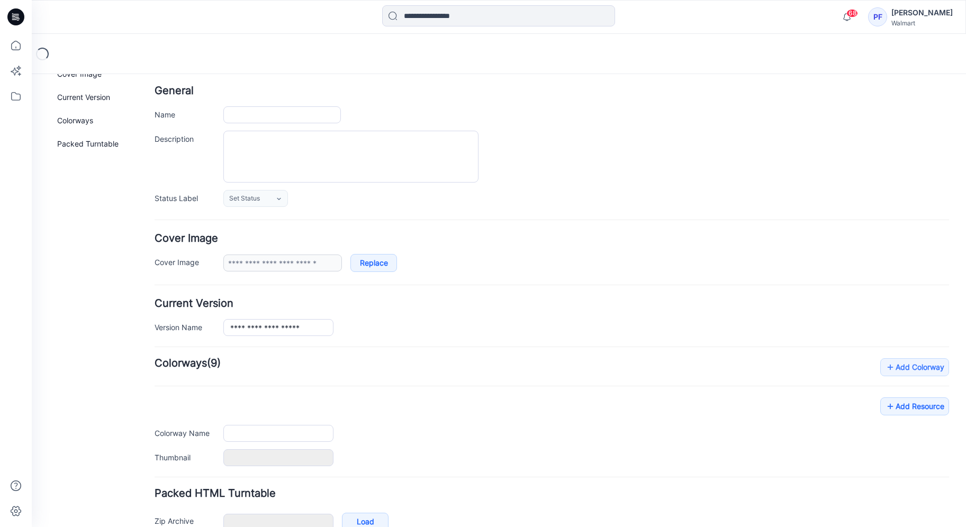
type input "**********"
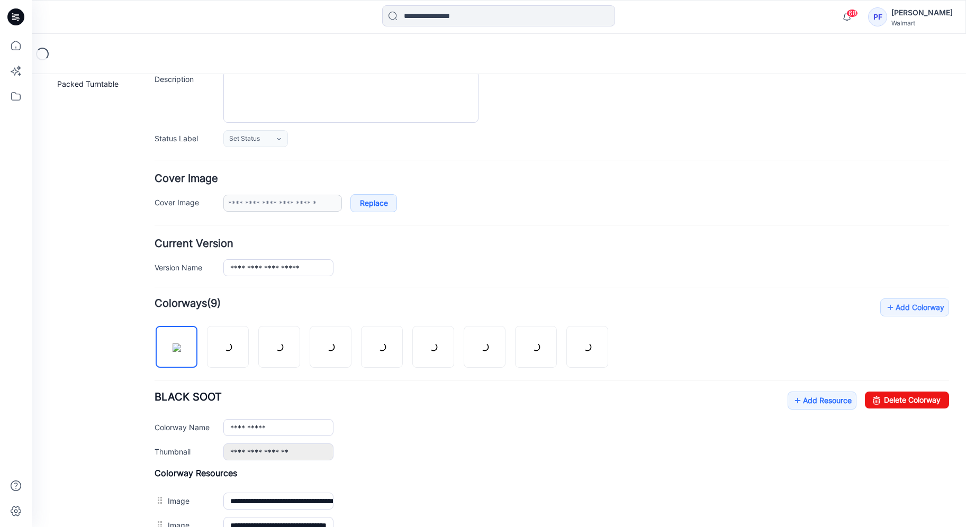
scroll to position [107, 0]
click at [834, 397] on link "Add Resource" at bounding box center [822, 400] width 69 height 18
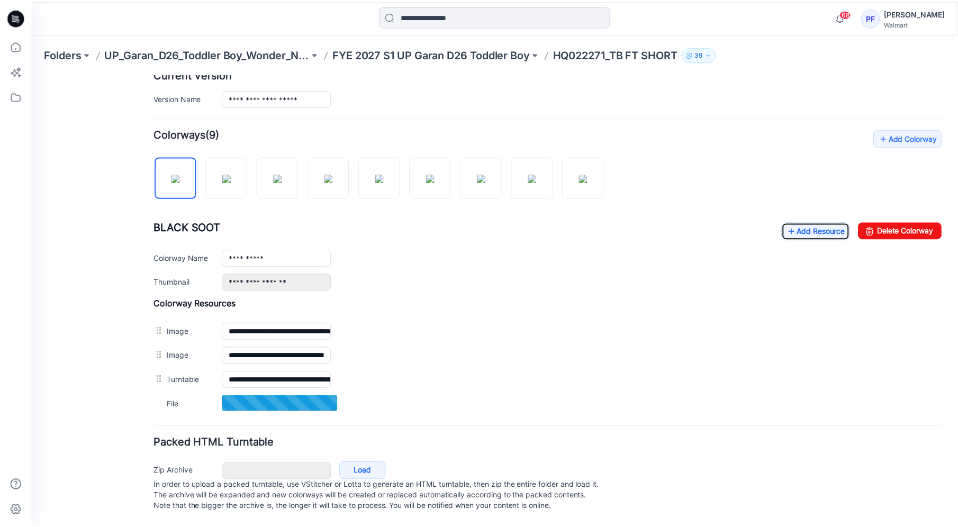
scroll to position [287, 0]
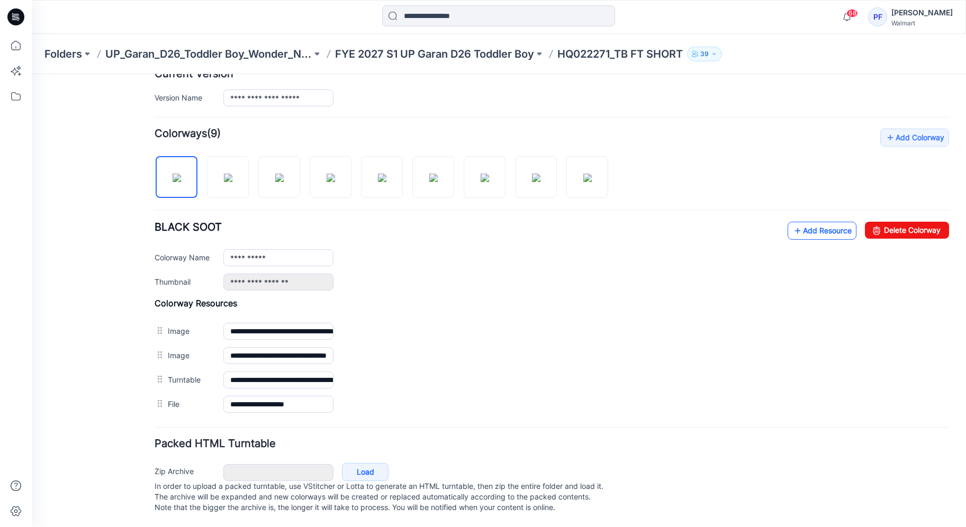
click at [800, 222] on link "Add Resource" at bounding box center [822, 231] width 69 height 18
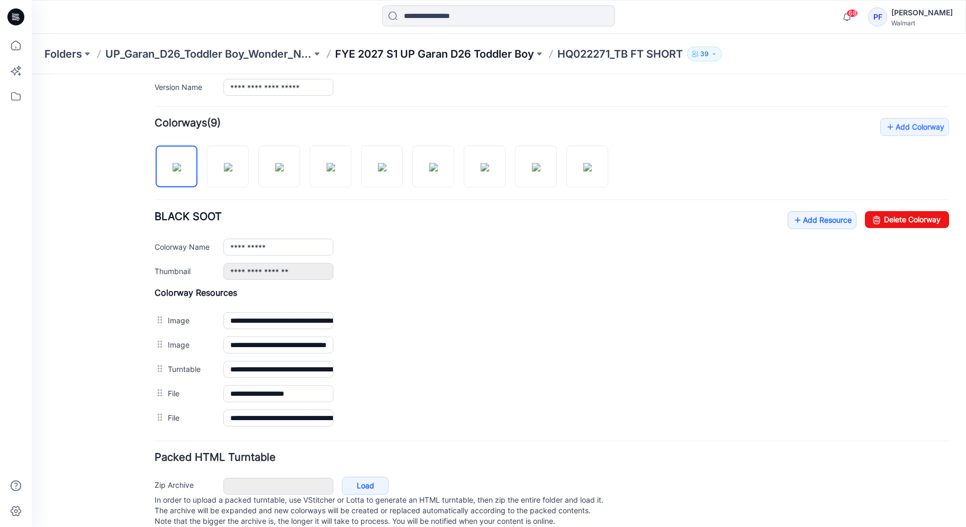
click at [519, 47] on p "FYE 2027 S1 UP Garan D26 Toddler Boy" at bounding box center [434, 54] width 199 height 15
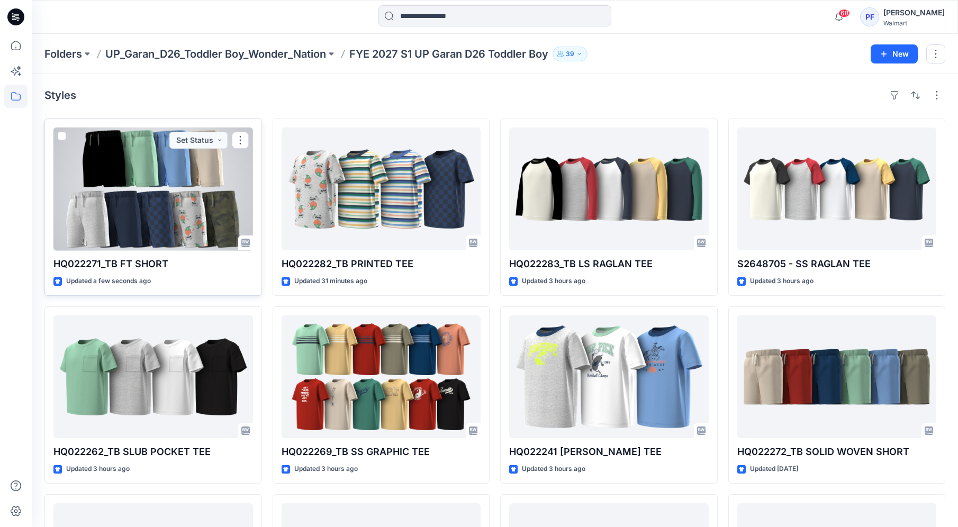
click at [221, 189] on div at bounding box center [153, 189] width 200 height 123
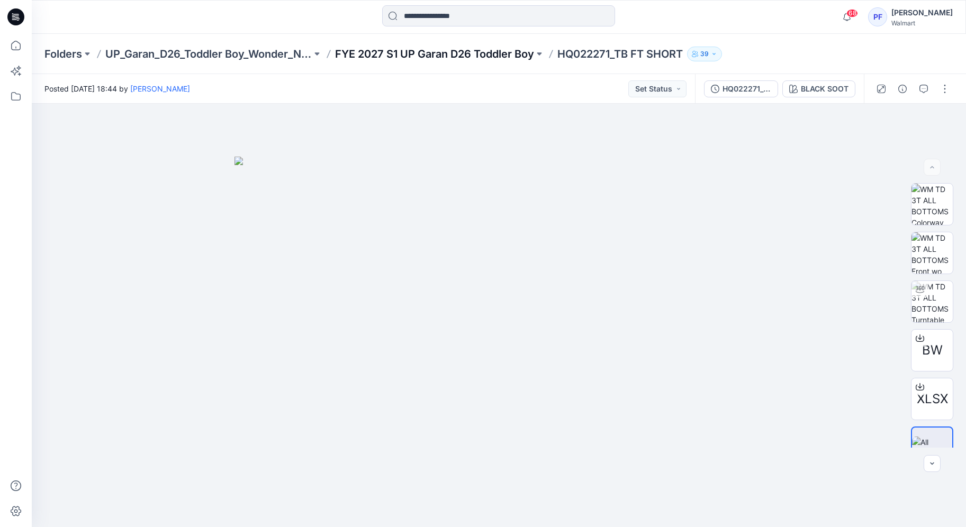
click at [495, 51] on p "FYE 2027 S1 UP Garan D26 Toddler Boy" at bounding box center [434, 54] width 199 height 15
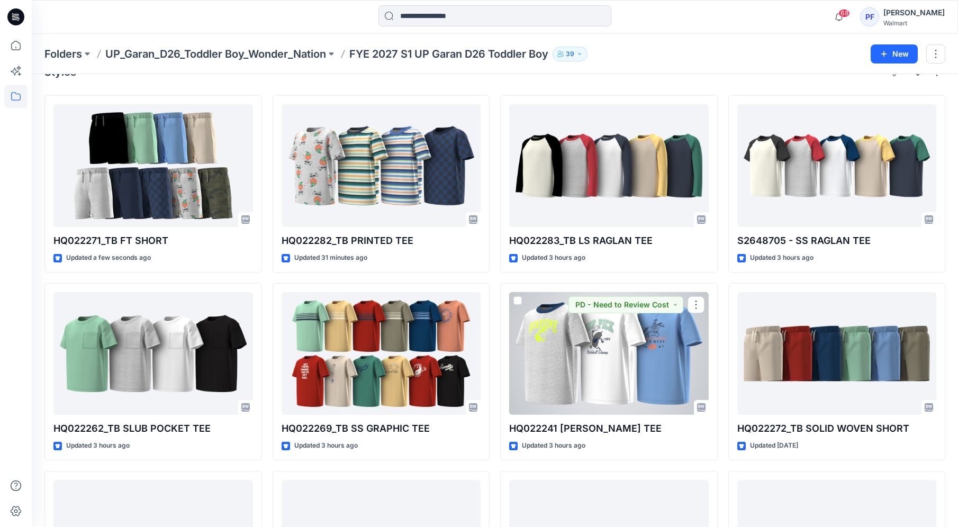
scroll to position [243, 0]
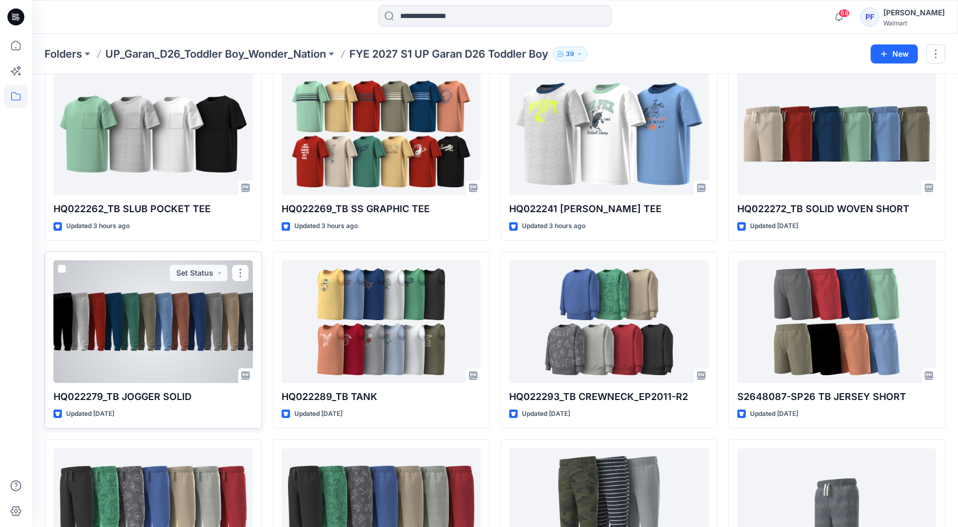
click at [152, 305] on div at bounding box center [153, 321] width 200 height 123
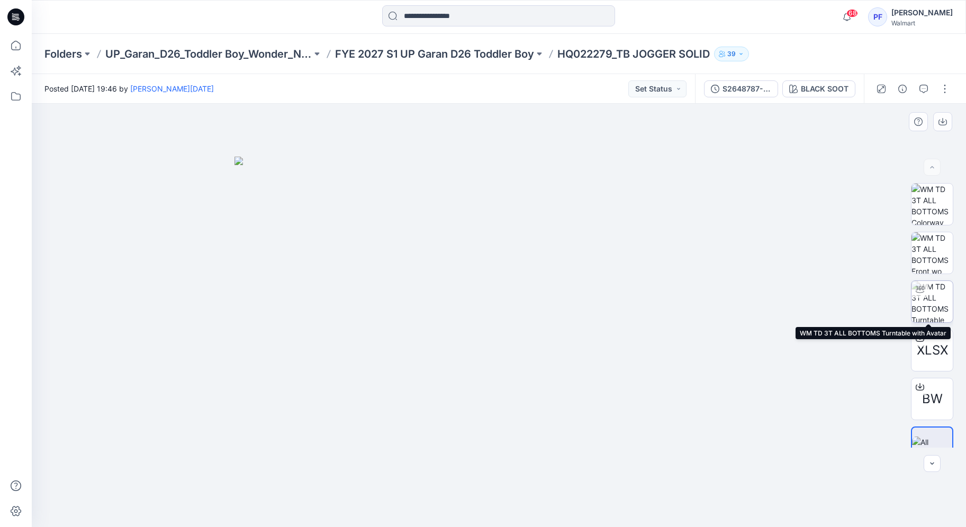
click at [927, 302] on img at bounding box center [931, 301] width 41 height 41
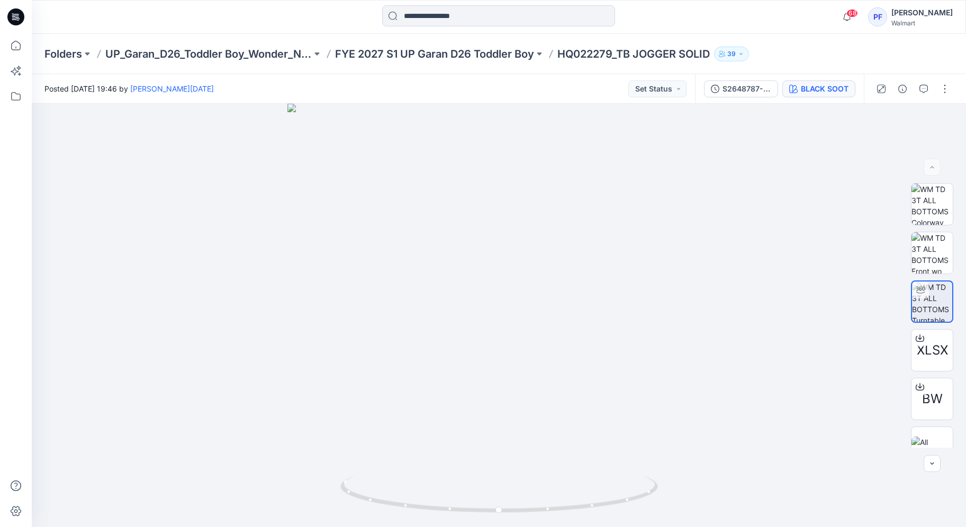
click at [809, 83] on div "BLACK SOOT" at bounding box center [825, 89] width 48 height 12
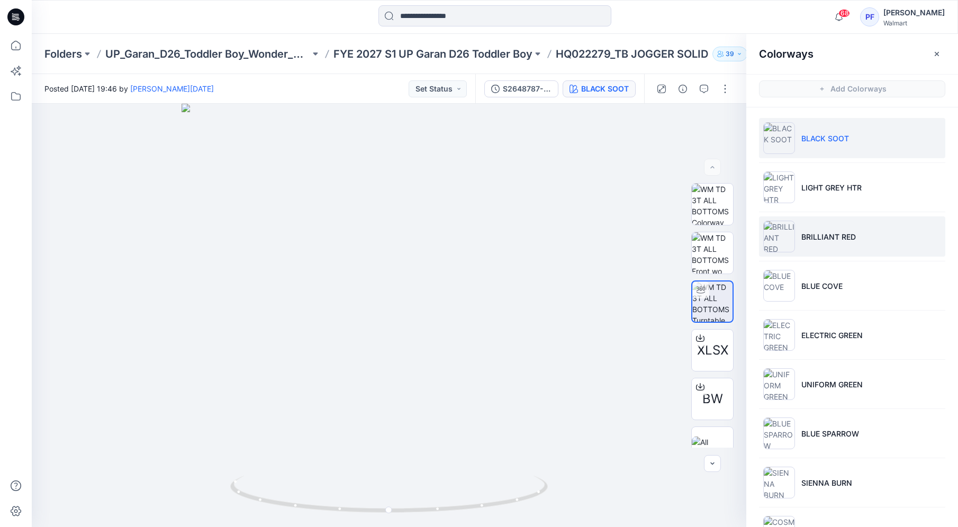
click at [859, 230] on li "BRILLIANT RED" at bounding box center [852, 236] width 186 height 40
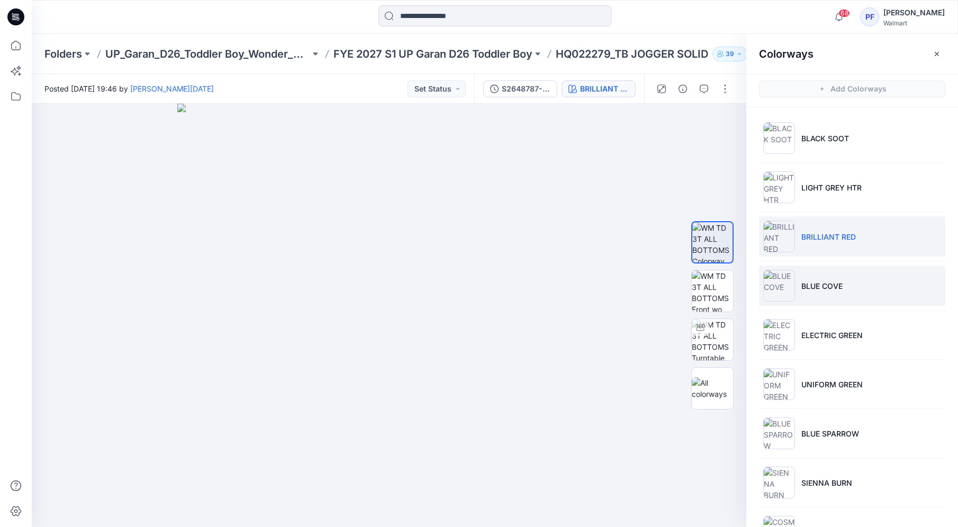
click at [839, 285] on p "BLUE COVE" at bounding box center [821, 286] width 41 height 11
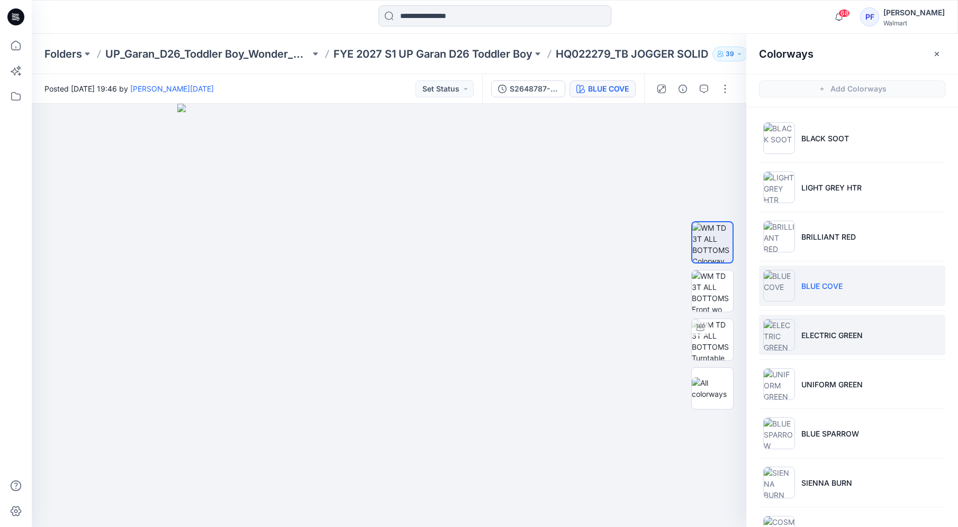
click at [854, 333] on p "ELECTRIC GREEN" at bounding box center [831, 335] width 61 height 11
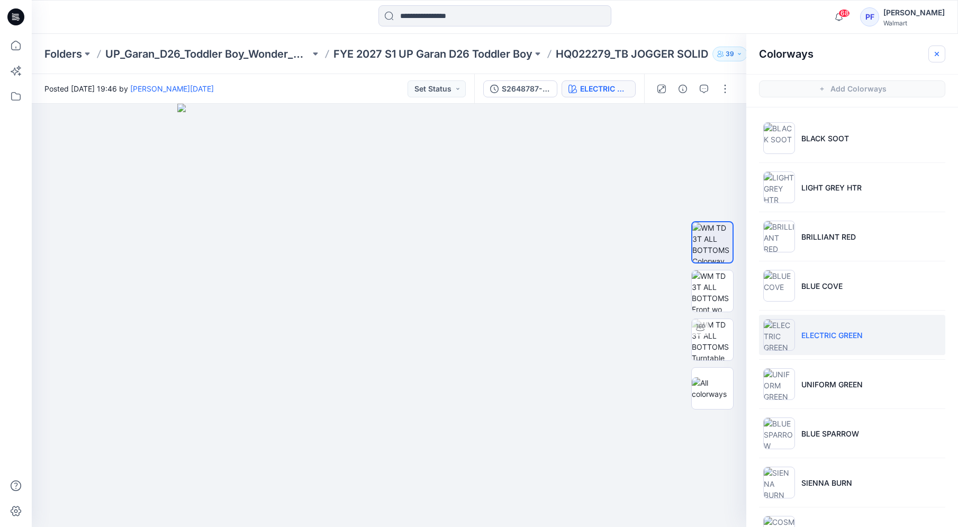
click at [941, 59] on button "button" at bounding box center [936, 54] width 17 height 17
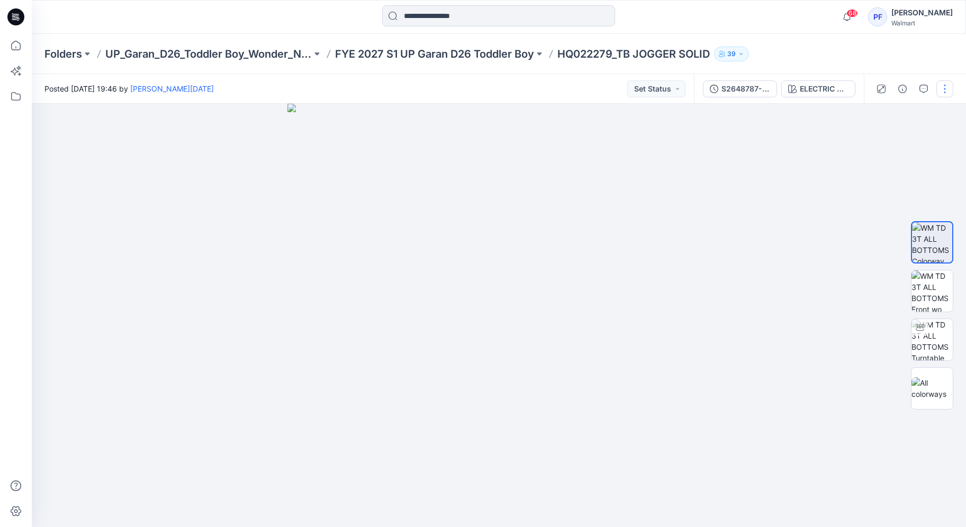
click at [941, 89] on button "button" at bounding box center [944, 88] width 17 height 17
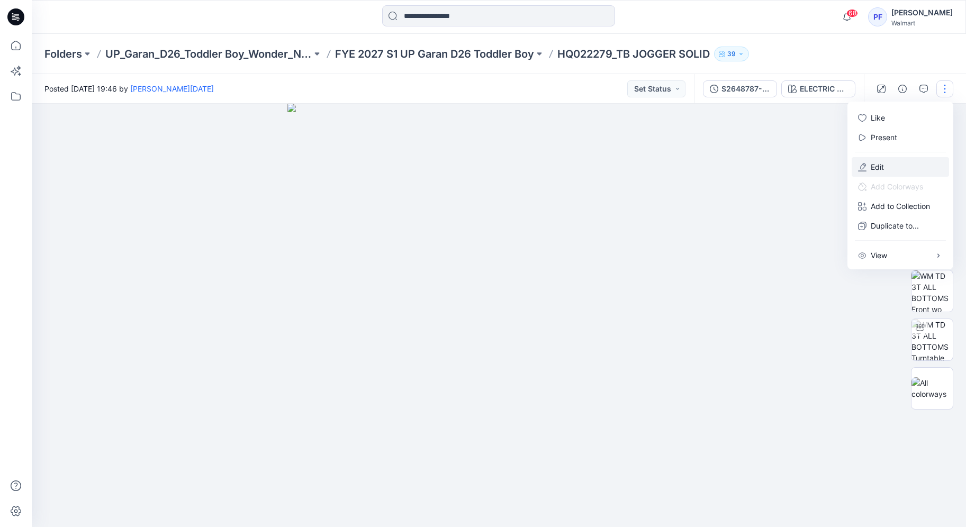
click at [901, 161] on button "Edit" at bounding box center [900, 167] width 97 height 20
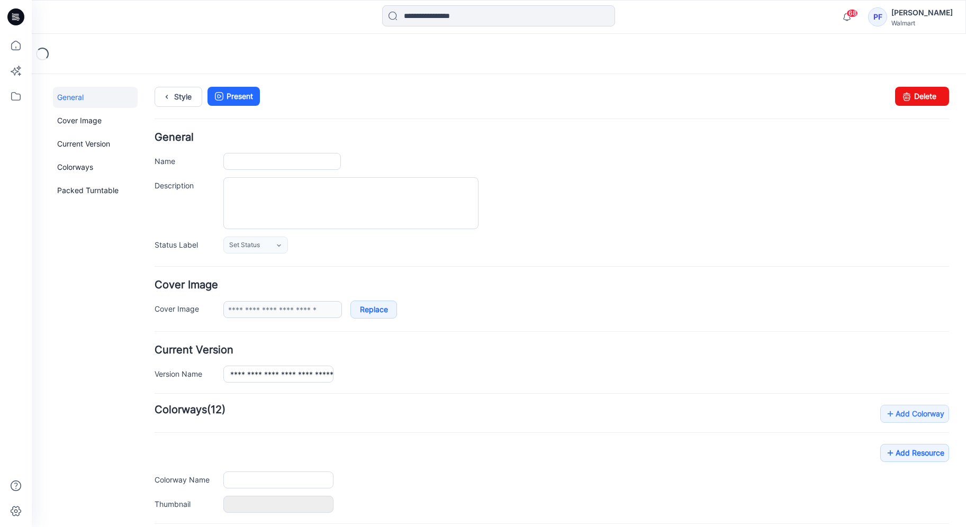
type input "**********"
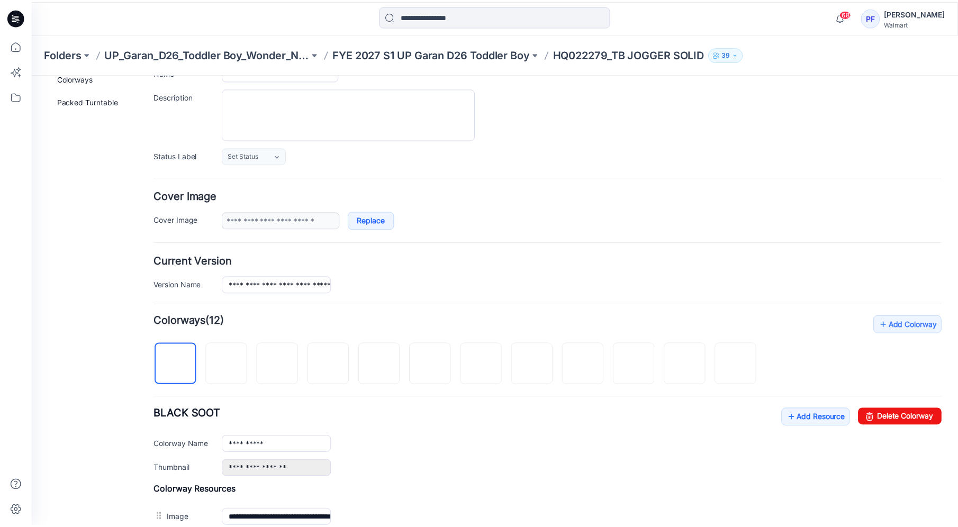
scroll to position [96, 0]
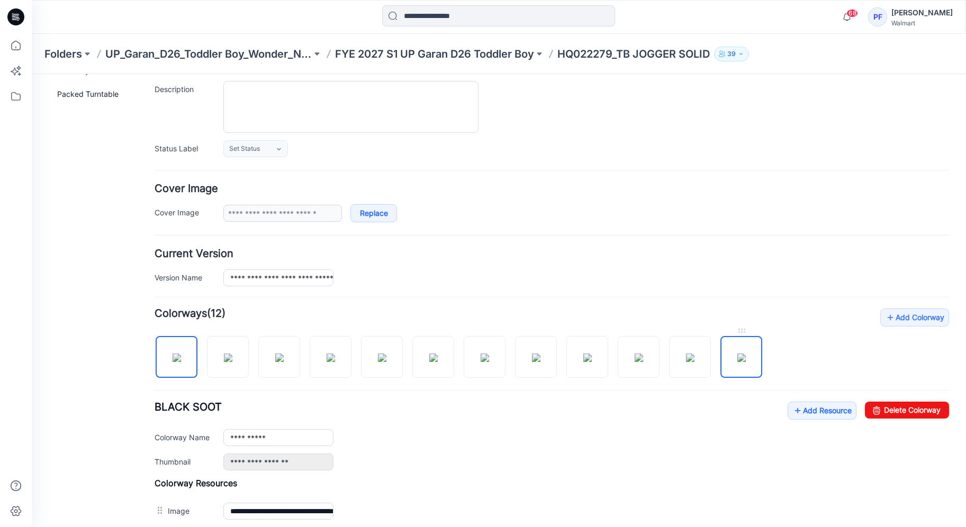
click at [737, 355] on img at bounding box center [741, 358] width 8 height 8
click at [694, 357] on img at bounding box center [690, 358] width 8 height 8
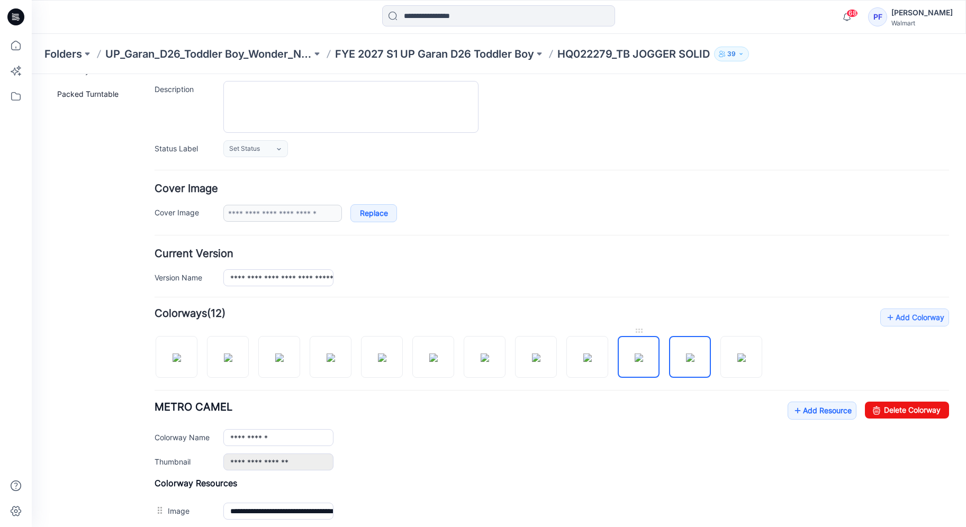
click at [635, 354] on img at bounding box center [639, 358] width 8 height 8
click at [740, 362] on img at bounding box center [741, 358] width 8 height 8
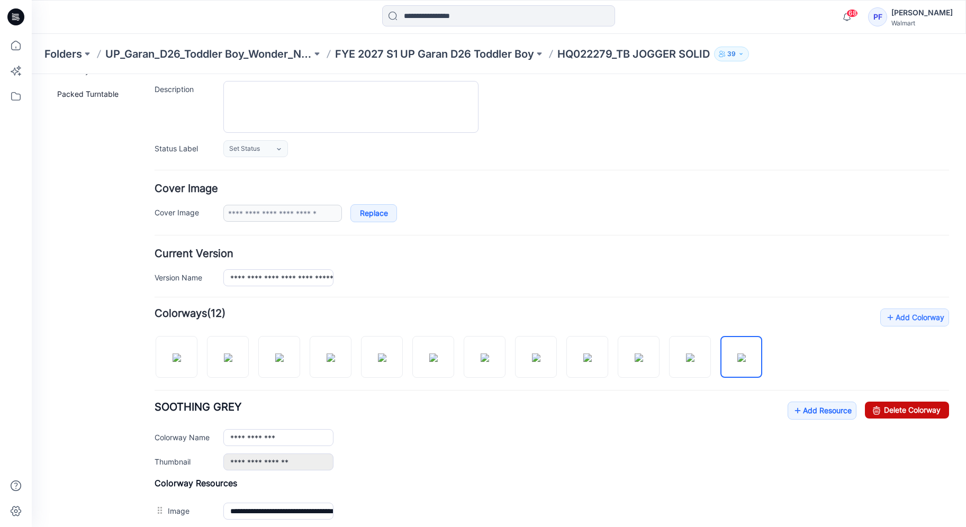
click at [906, 410] on link "Delete Colorway" at bounding box center [907, 410] width 84 height 17
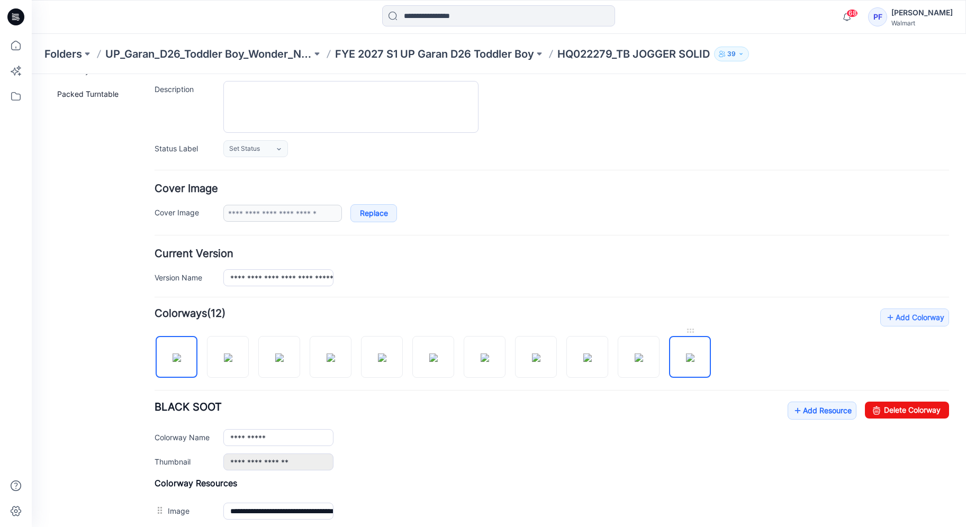
click at [694, 360] on img at bounding box center [690, 358] width 8 height 8
click at [896, 415] on link "Delete Colorway" at bounding box center [907, 410] width 84 height 17
click at [643, 357] on img at bounding box center [639, 358] width 8 height 8
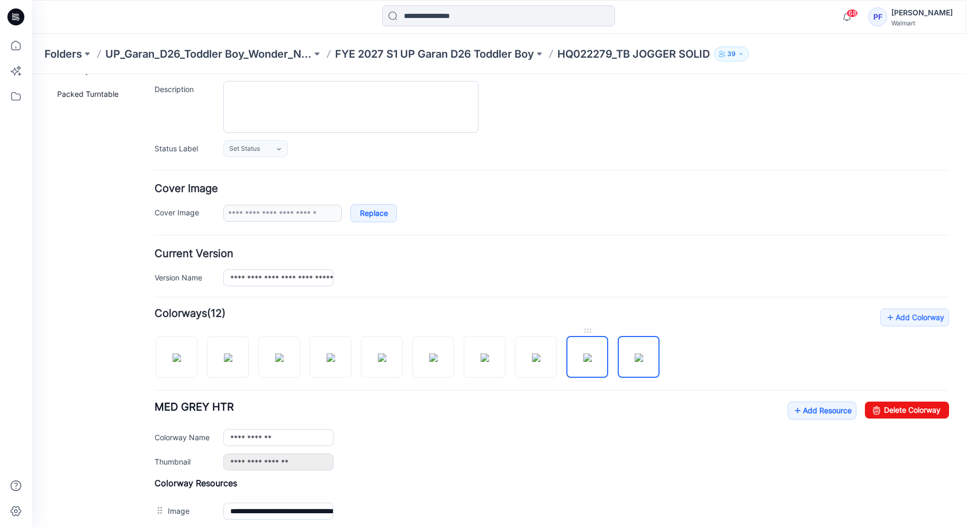
click at [583, 356] on img at bounding box center [587, 358] width 8 height 8
click at [907, 415] on link "Delete Colorway" at bounding box center [907, 410] width 84 height 17
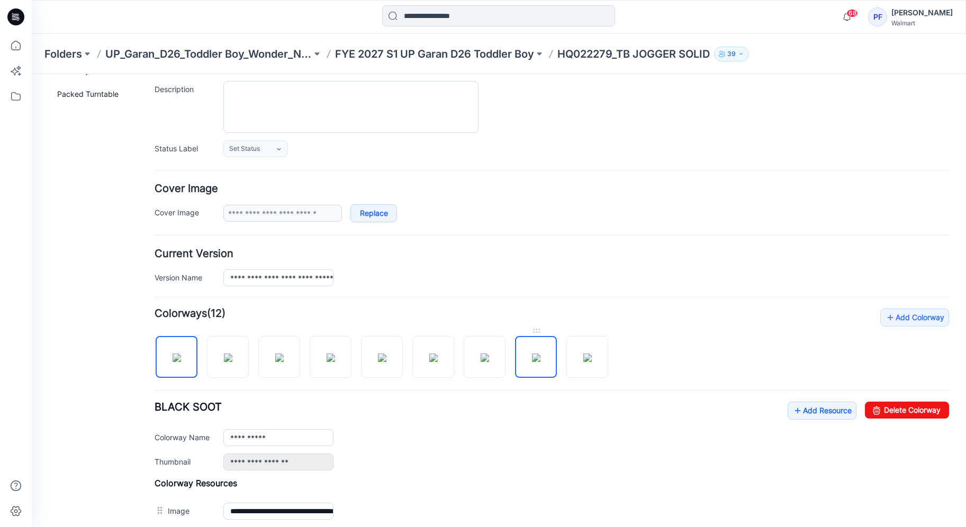
click at [540, 362] on img at bounding box center [536, 358] width 8 height 8
click at [934, 410] on link "Delete Colorway" at bounding box center [907, 410] width 84 height 17
click at [489, 362] on img at bounding box center [485, 358] width 8 height 8
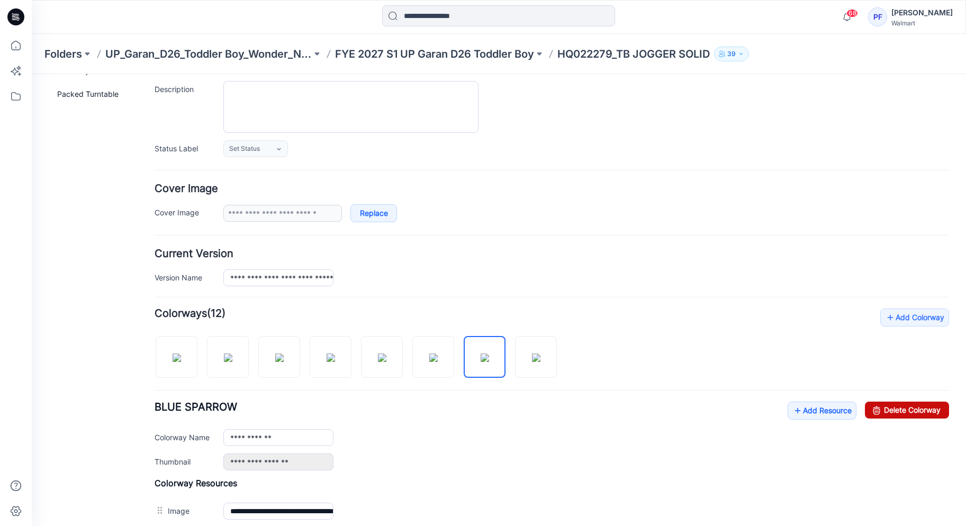
click at [904, 409] on link "Delete Colorway" at bounding box center [907, 410] width 84 height 17
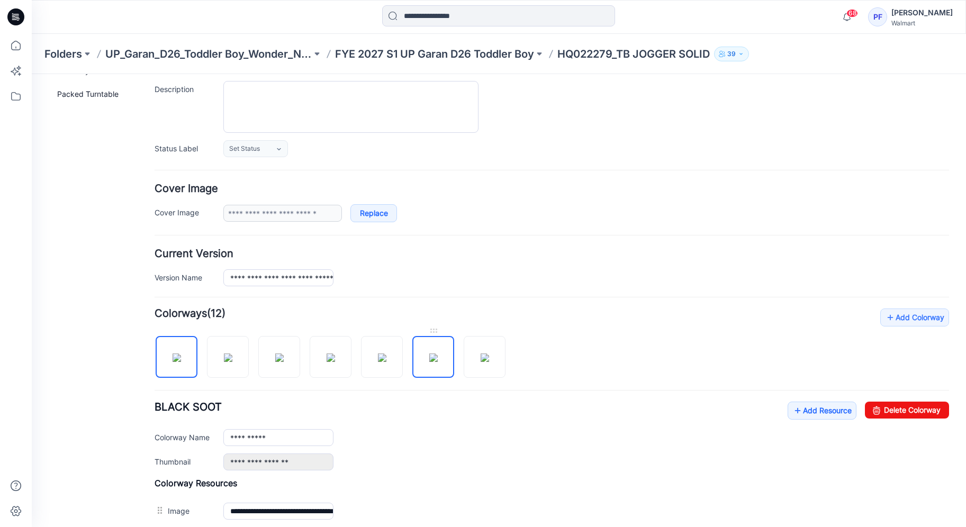
click at [438, 356] on img at bounding box center [433, 358] width 8 height 8
click at [890, 415] on link "Delete Colorway" at bounding box center [907, 410] width 84 height 17
click at [386, 362] on img at bounding box center [382, 358] width 8 height 8
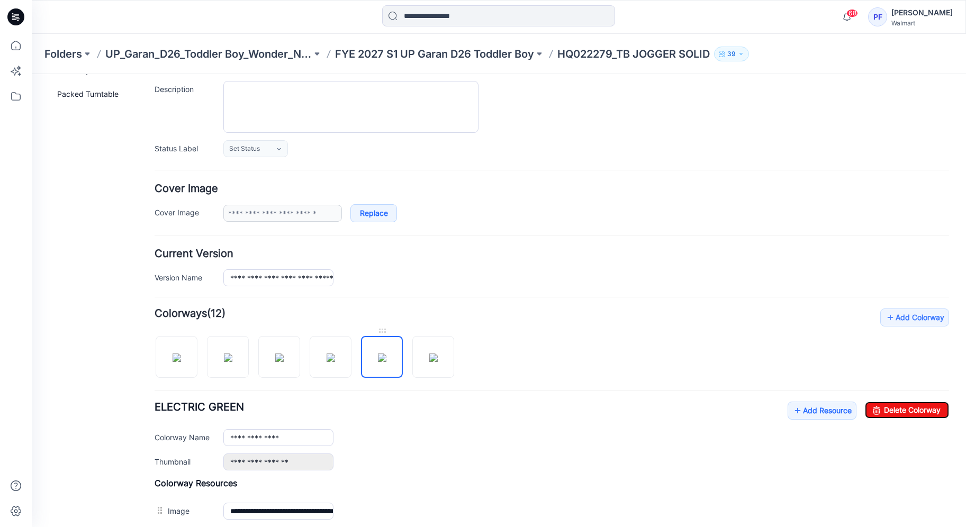
click at [908, 414] on link "Delete Colorway" at bounding box center [907, 410] width 84 height 17
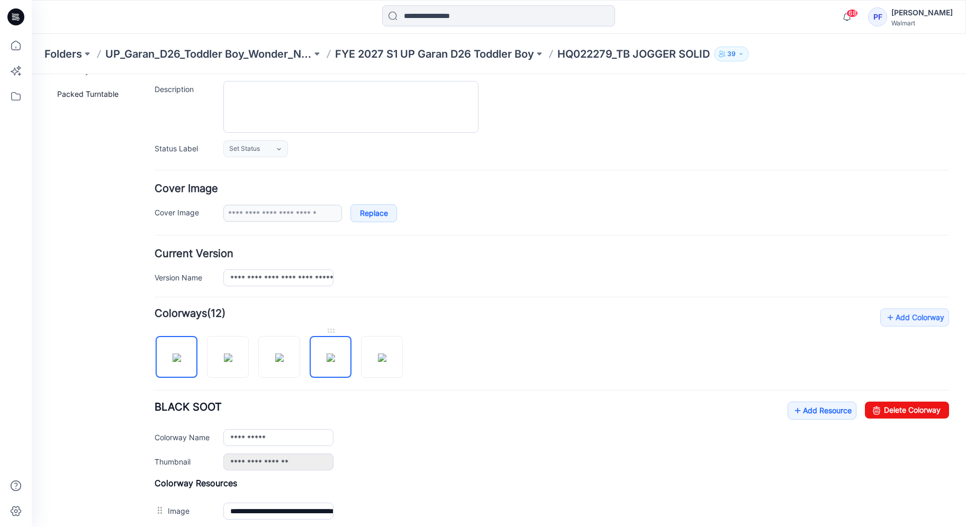
click at [327, 360] on img at bounding box center [331, 358] width 8 height 8
click at [280, 358] on img at bounding box center [279, 358] width 8 height 8
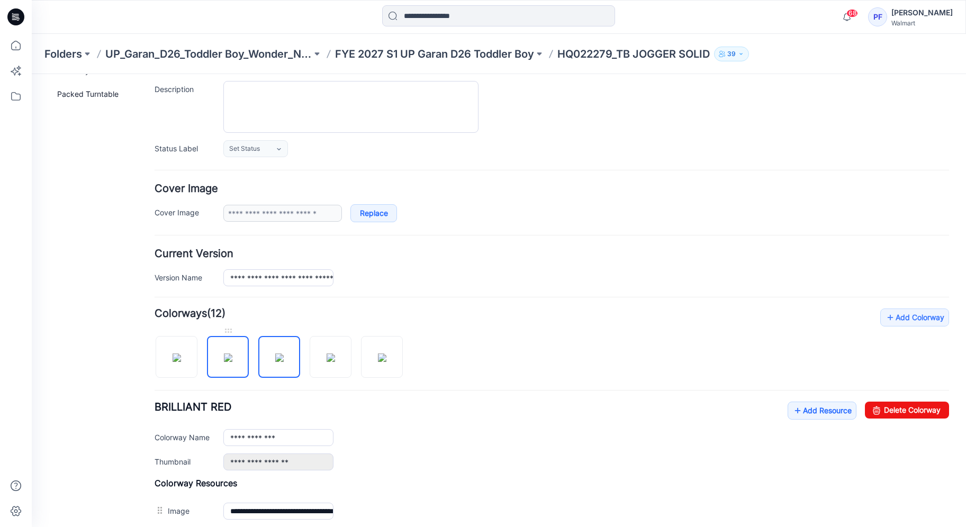
click at [232, 357] on img at bounding box center [228, 358] width 8 height 8
click at [386, 361] on img at bounding box center [382, 358] width 8 height 8
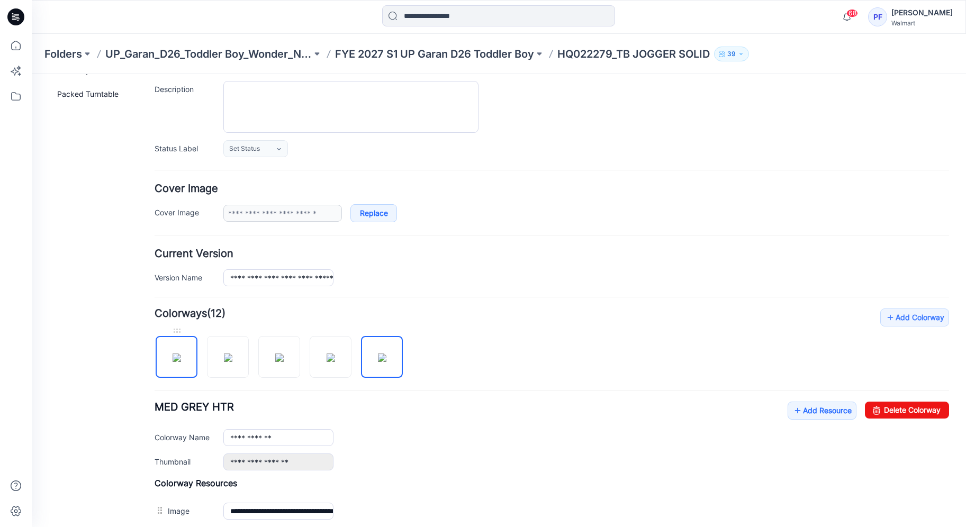
click at [181, 362] on img at bounding box center [177, 358] width 8 height 8
click at [224, 362] on img at bounding box center [228, 358] width 8 height 8
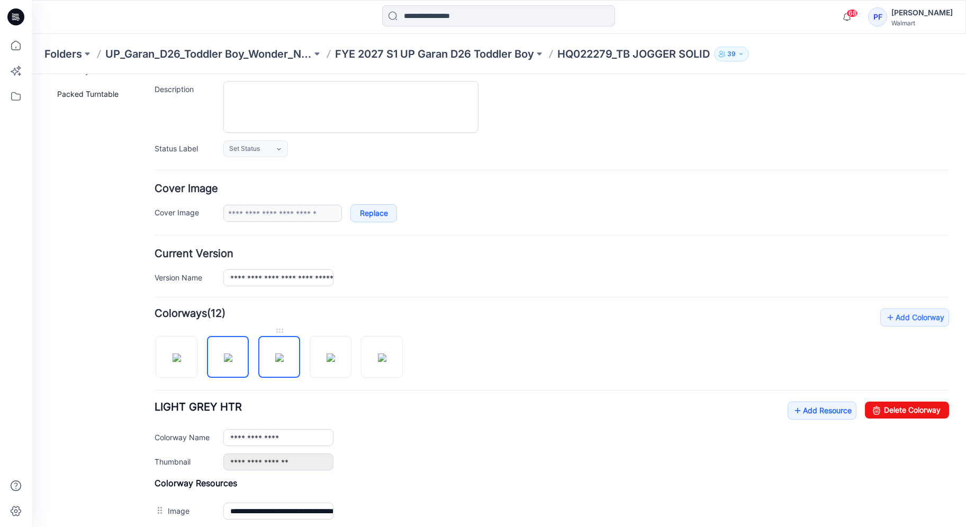
click at [283, 362] on img at bounding box center [279, 358] width 8 height 8
click at [327, 362] on img at bounding box center [331, 358] width 8 height 8
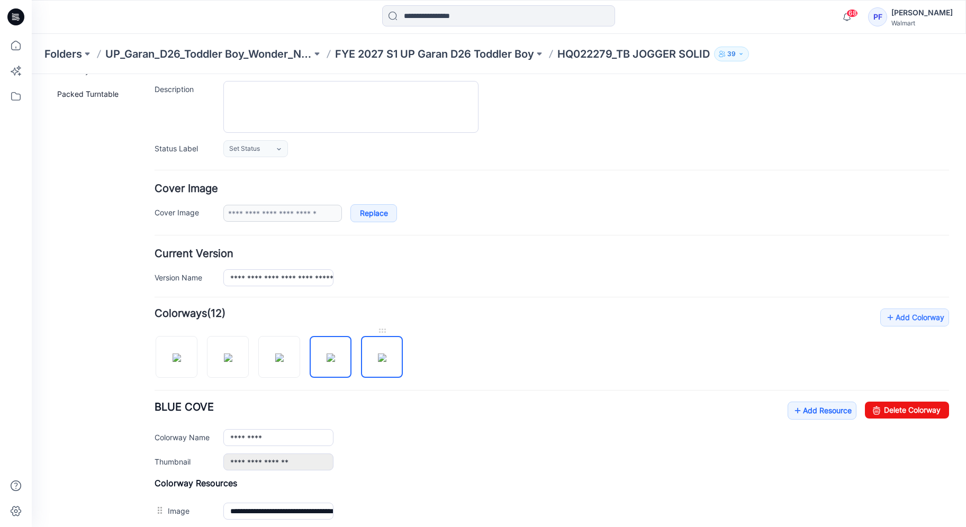
click at [378, 362] on img at bounding box center [382, 358] width 8 height 8
type input "**********"
click at [491, 51] on p "FYE 2027 S1 UP Garan D26 Toddler Boy" at bounding box center [434, 54] width 199 height 15
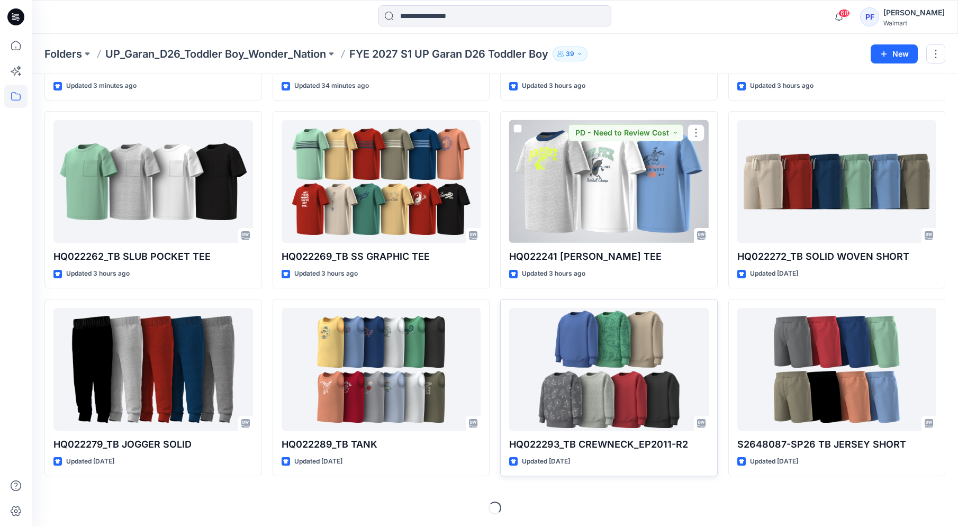
scroll to position [312, 0]
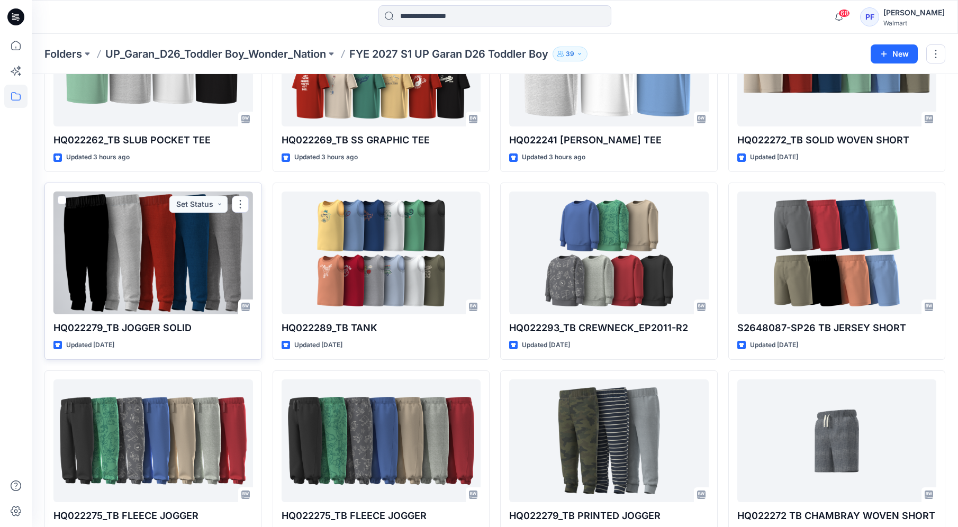
click at [215, 273] on div at bounding box center [153, 253] width 200 height 123
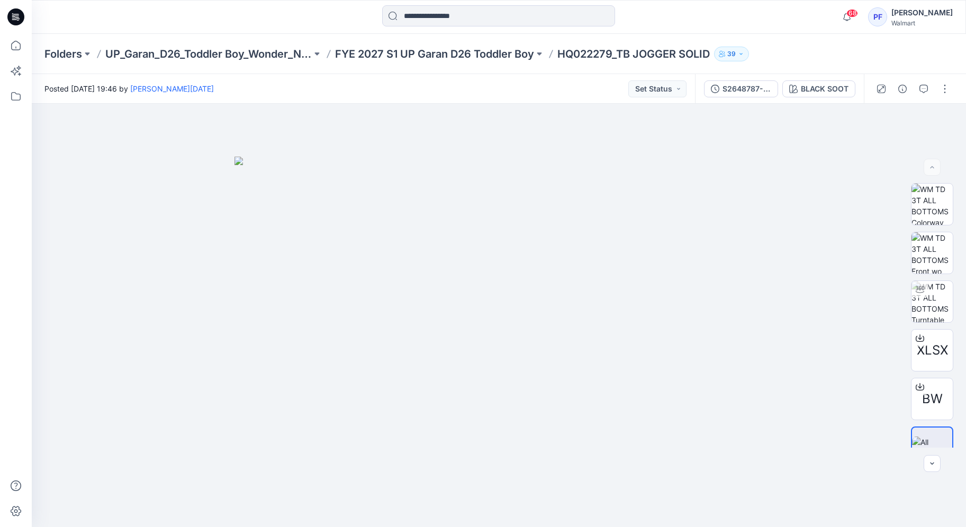
click at [483, 61] on div "Folders UP_Garan_D26_Toddler Boy_Wonder_Nation FYE 2027 S1 UP Garan D26 Toddler…" at bounding box center [499, 54] width 934 height 40
click at [505, 58] on p "FYE 2027 S1 UP Garan D26 Toddler Boy" at bounding box center [434, 54] width 199 height 15
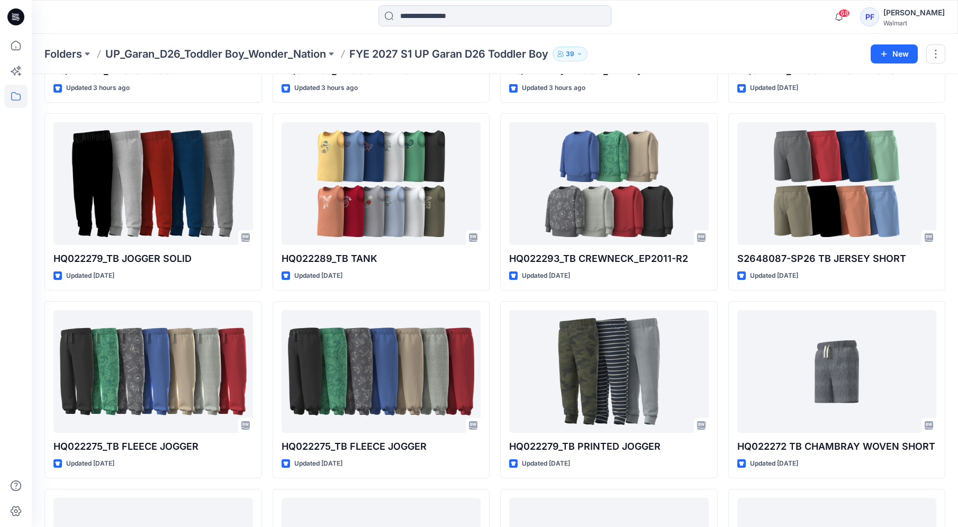
scroll to position [533, 0]
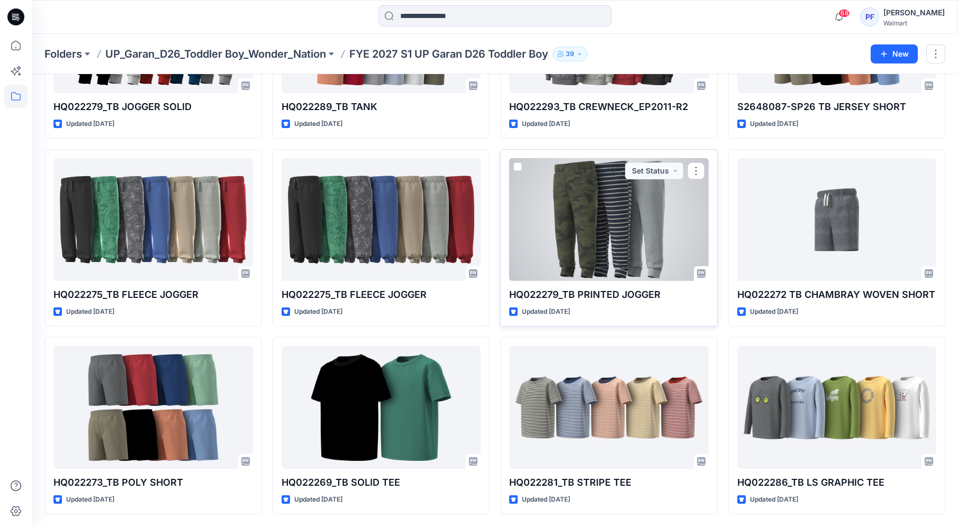
click at [653, 197] on div at bounding box center [609, 219] width 200 height 123
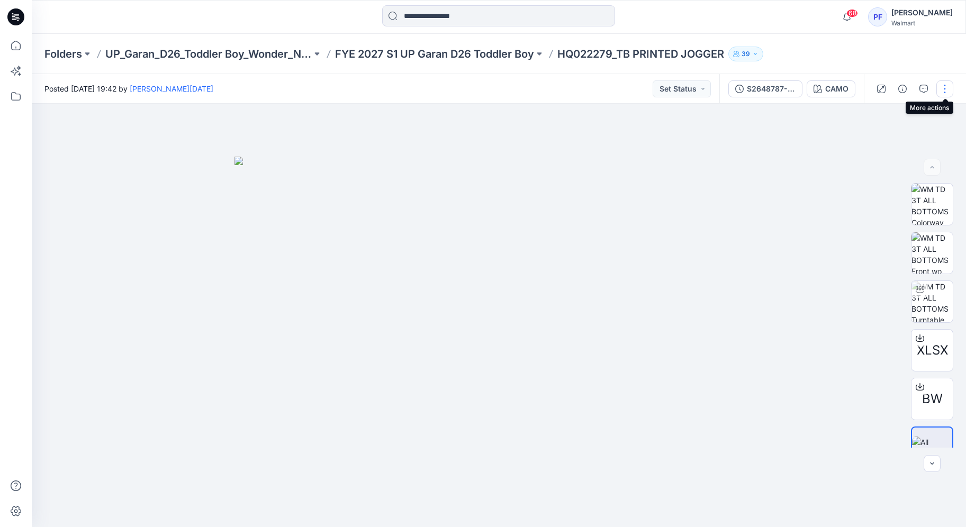
click at [948, 93] on button "button" at bounding box center [944, 88] width 17 height 17
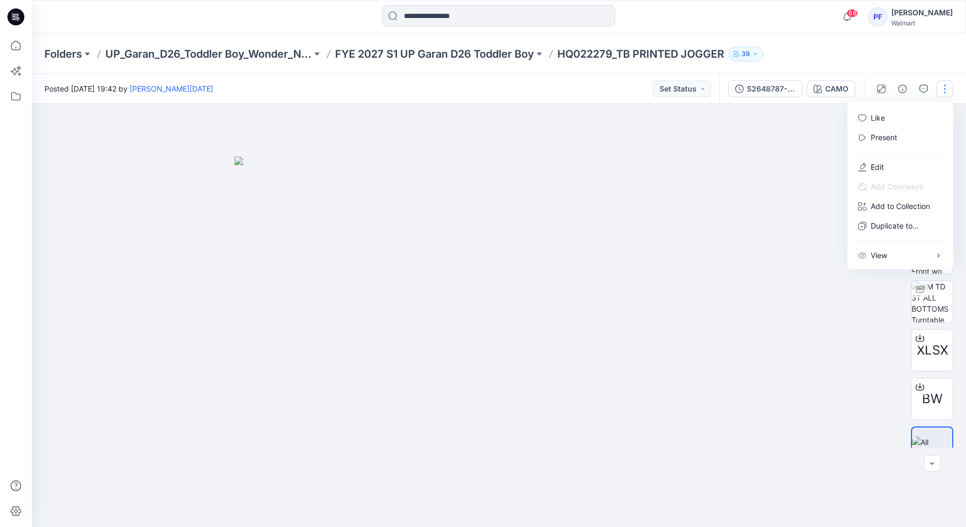
click at [765, 353] on div at bounding box center [499, 315] width 934 height 423
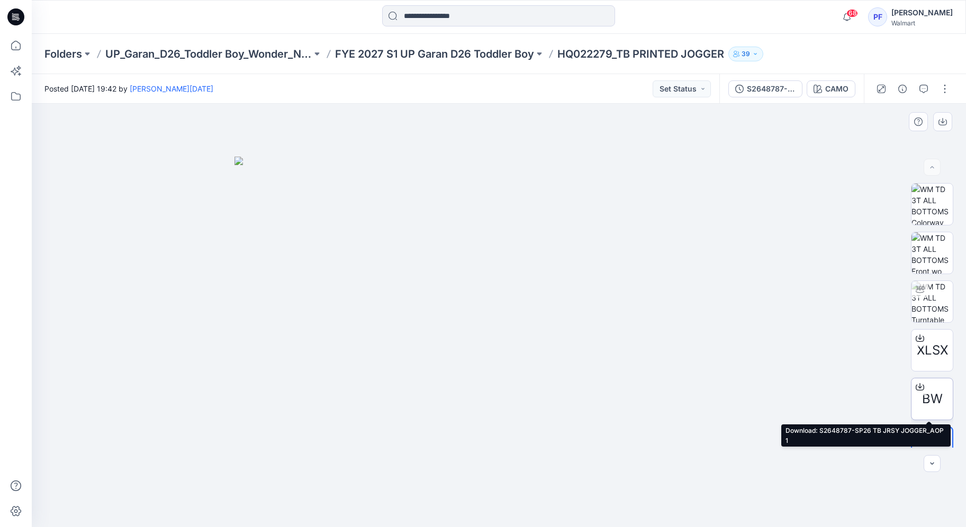
click at [916, 386] on icon at bounding box center [920, 387] width 8 height 8
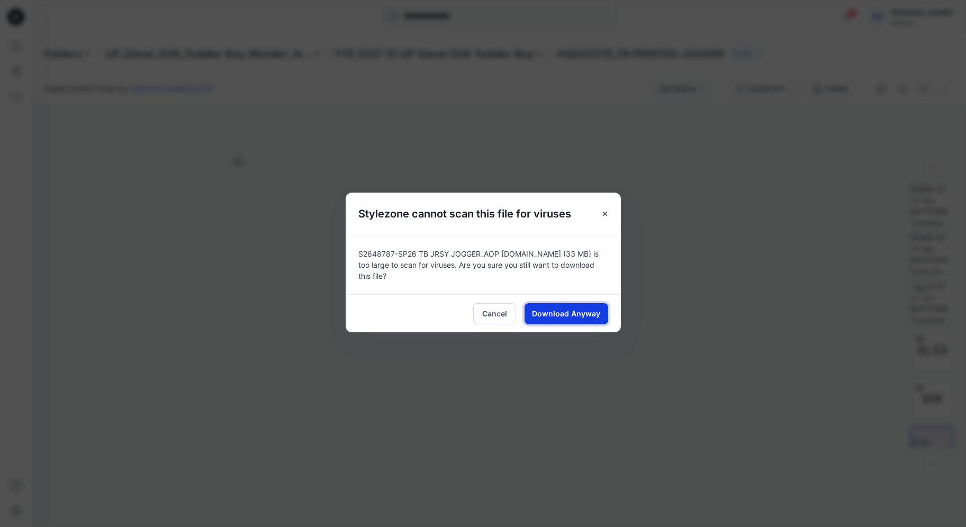
click at [567, 314] on span "Download Anyway" at bounding box center [566, 313] width 68 height 11
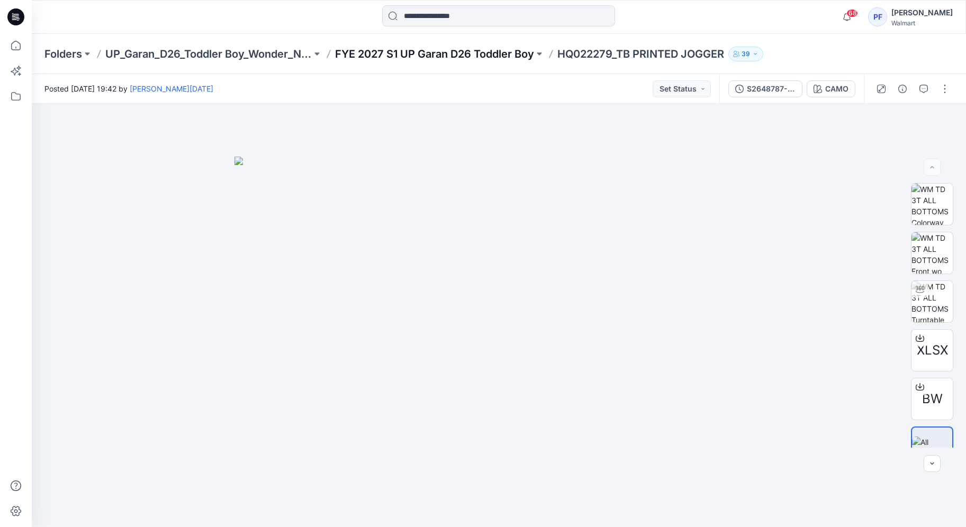
click at [524, 52] on p "FYE 2027 S1 UP Garan D26 Toddler Boy" at bounding box center [434, 54] width 199 height 15
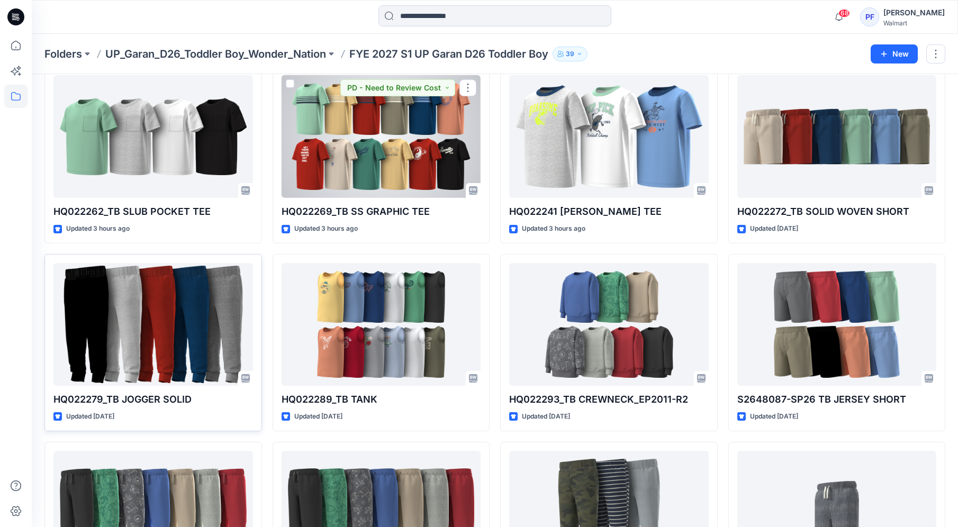
scroll to position [242, 0]
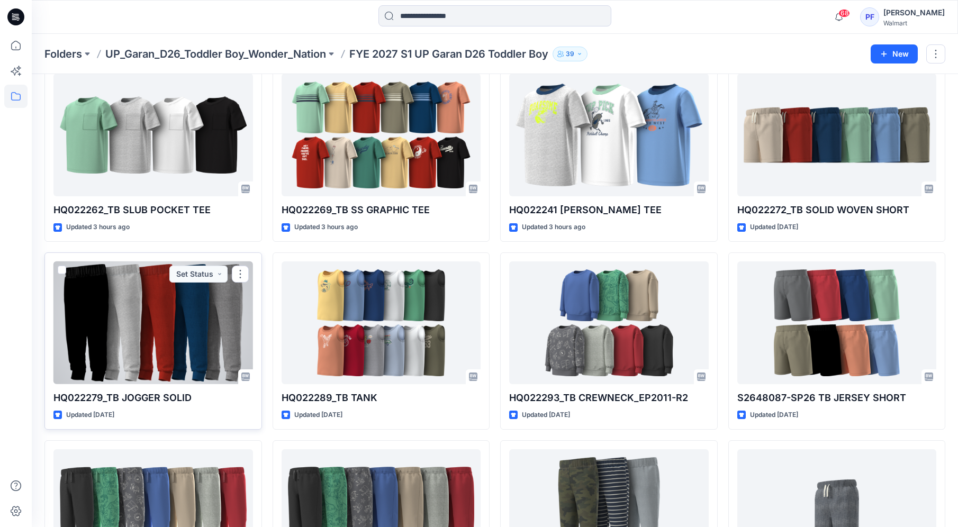
click at [122, 350] on div at bounding box center [153, 322] width 200 height 123
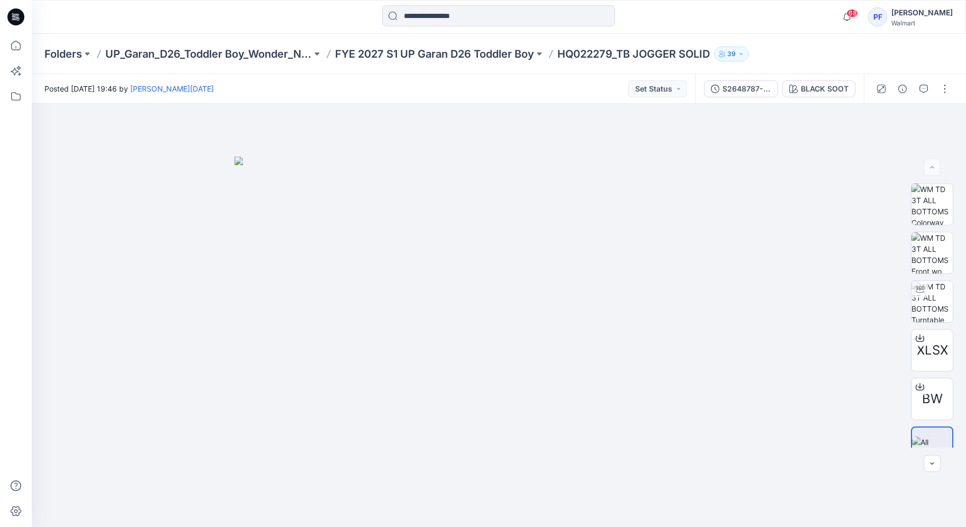
click at [709, 57] on p "HQ022279_TB JOGGER SOLID" at bounding box center [633, 54] width 152 height 15
drag, startPoint x: 711, startPoint y: 54, endPoint x: 561, endPoint y: 57, distance: 150.4
click at [561, 57] on p "HQ022279_TB JOGGER SOLID" at bounding box center [633, 54] width 152 height 15
copy p "HQ022279_TB JOGGER SOLID"
click at [941, 88] on button "button" at bounding box center [944, 88] width 17 height 17
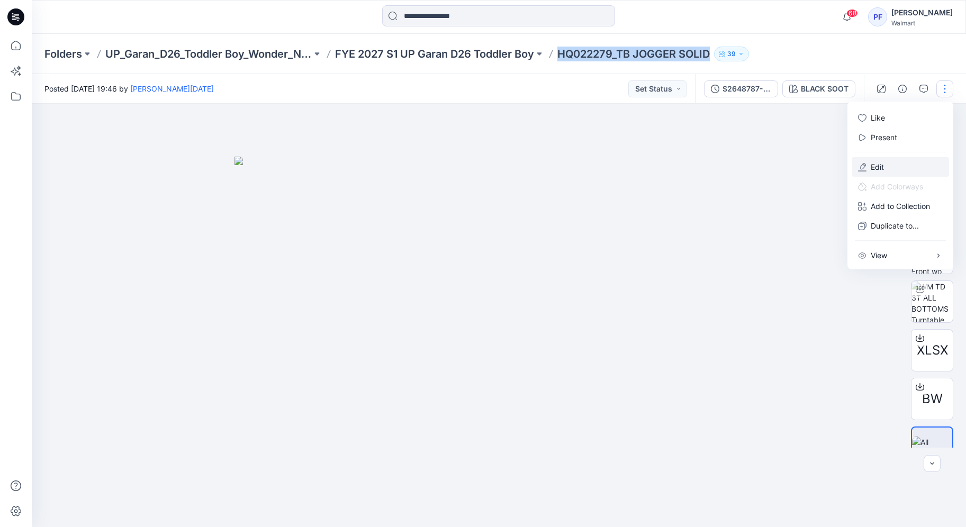
click at [889, 165] on button "Edit" at bounding box center [900, 167] width 97 height 20
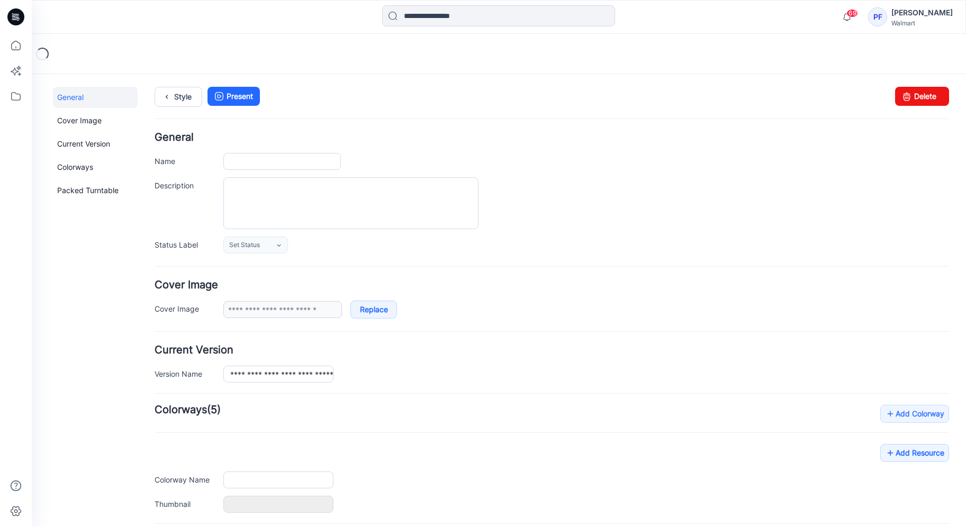
type input "**********"
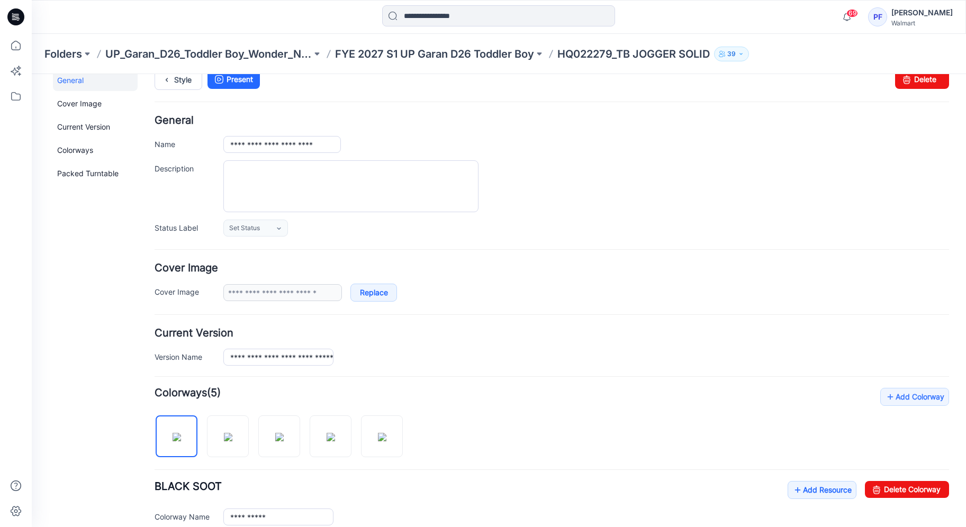
scroll to position [19, 0]
click at [297, 139] on input "**********" at bounding box center [282, 142] width 118 height 17
drag, startPoint x: 315, startPoint y: 141, endPoint x: 347, endPoint y: 143, distance: 31.8
click at [347, 143] on div "**********" at bounding box center [586, 142] width 726 height 17
type input "**********"
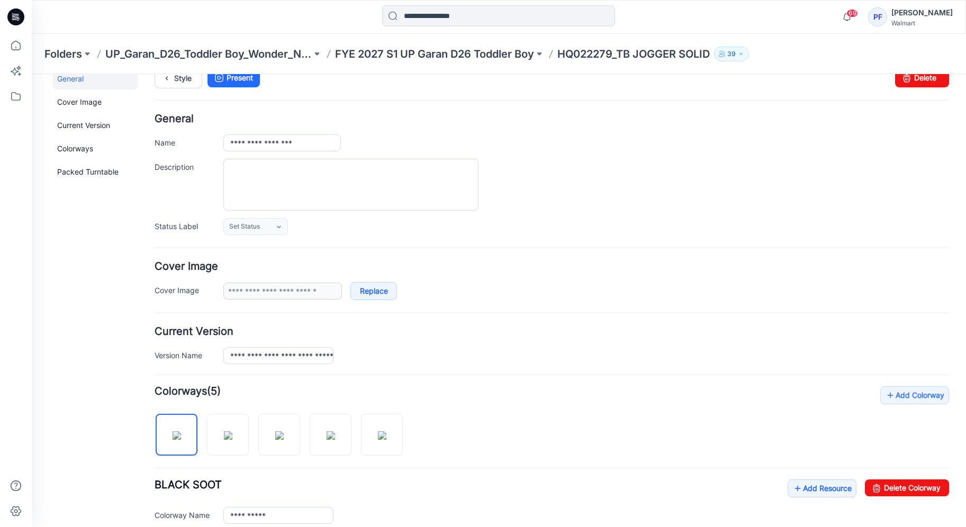
click at [419, 134] on div "**********" at bounding box center [586, 142] width 726 height 17
click at [322, 351] on input "**********" at bounding box center [278, 355] width 110 height 17
drag, startPoint x: 314, startPoint y: 356, endPoint x: 460, endPoint y: 354, distance: 146.1
click at [460, 354] on div "**********" at bounding box center [586, 355] width 726 height 17
click at [312, 362] on input "**********" at bounding box center [278, 355] width 110 height 17
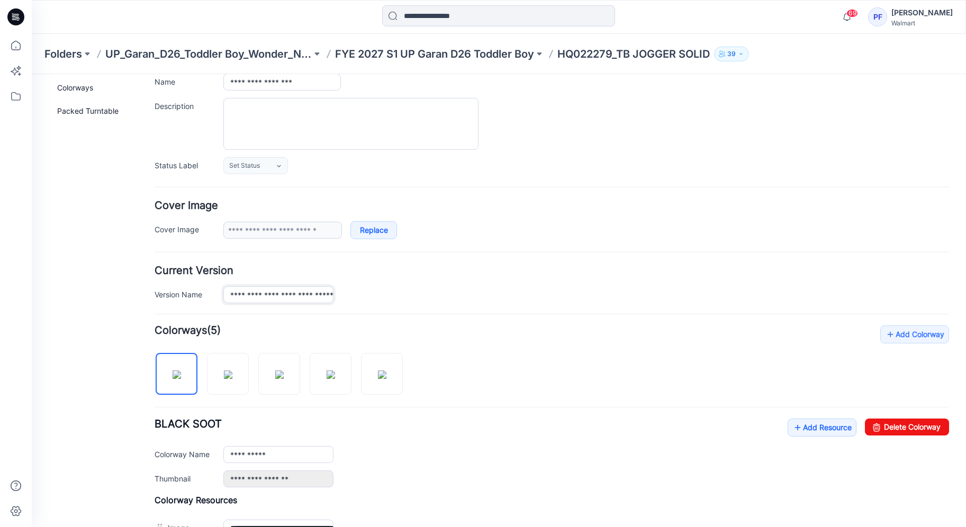
scroll to position [37, 0]
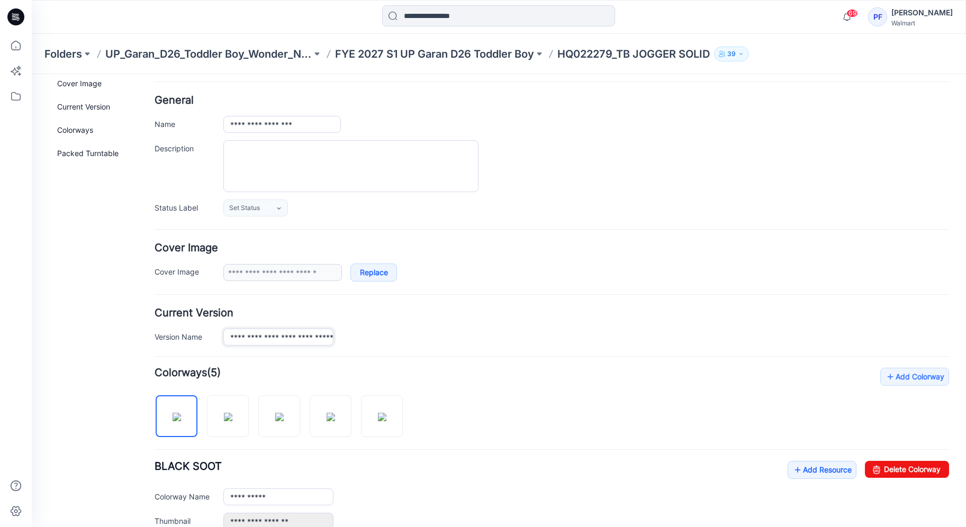
click at [235, 338] on input "**********" at bounding box center [278, 337] width 110 height 17
drag, startPoint x: 229, startPoint y: 337, endPoint x: 441, endPoint y: 339, distance: 212.3
click at [441, 339] on div "**********" at bounding box center [586, 337] width 726 height 17
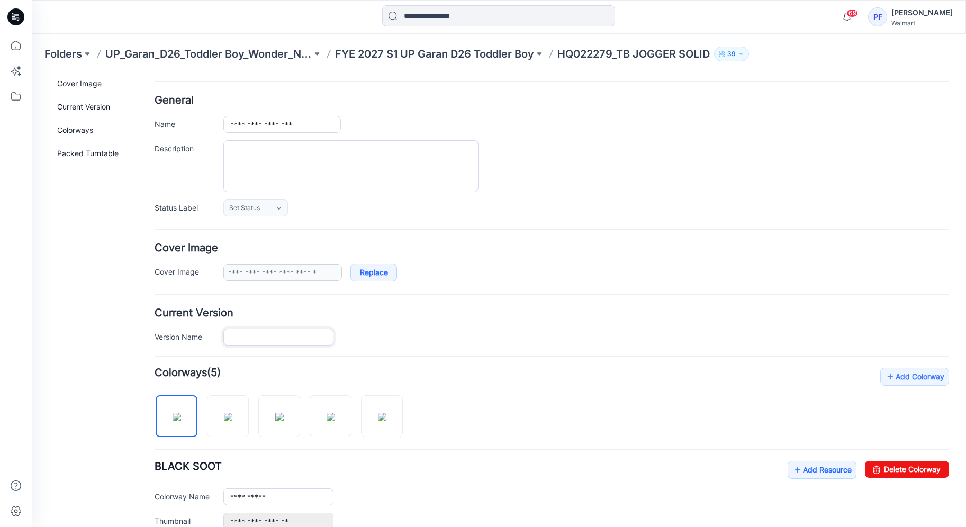
paste input "**********"
type input "**********"
click at [397, 323] on div "**********" at bounding box center [552, 327] width 794 height 38
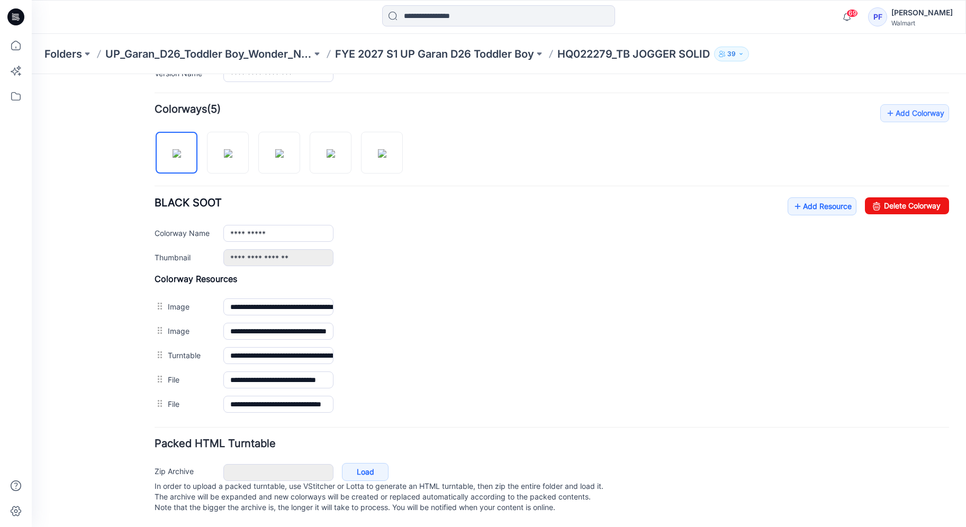
scroll to position [311, 0]
drag, startPoint x: 397, startPoint y: 323, endPoint x: 423, endPoint y: 429, distance: 108.5
click at [423, 439] on h4 "Packed HTML Turntable" at bounding box center [552, 444] width 794 height 10
click at [375, 395] on div "**********" at bounding box center [552, 404] width 794 height 24
click at [32, 74] on img at bounding box center [32, 74] width 0 height 0
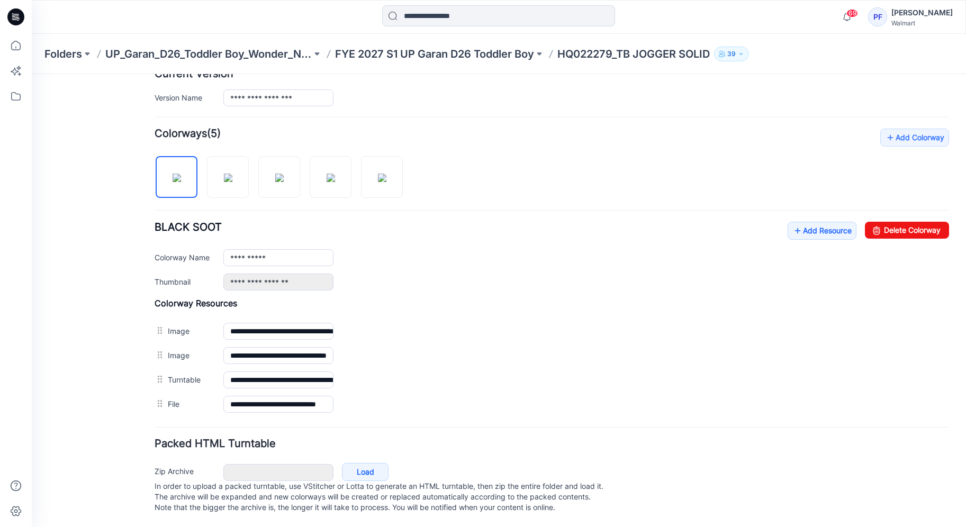
scroll to position [287, 0]
click at [439, 48] on p "FYE 2027 S1 UP Garan D26 Toddler Boy" at bounding box center [434, 54] width 199 height 15
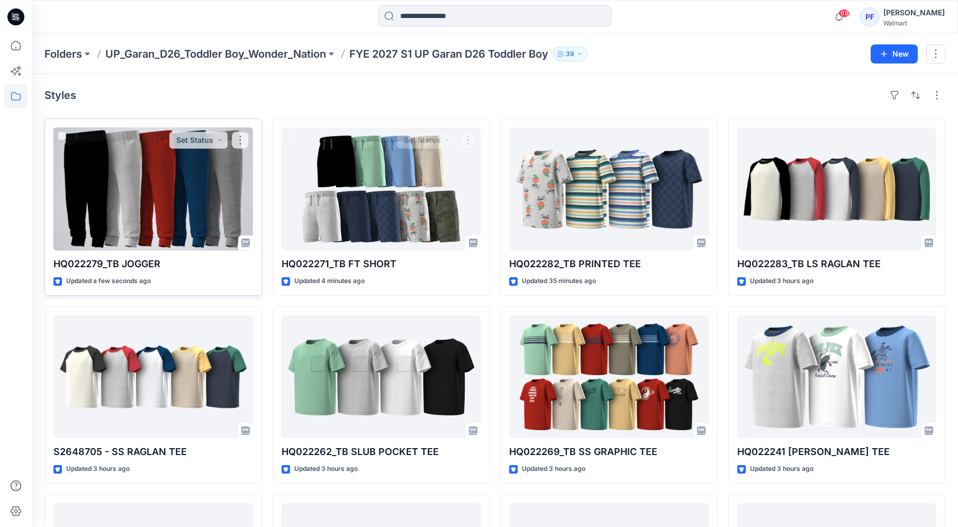
click at [155, 176] on div at bounding box center [153, 189] width 200 height 123
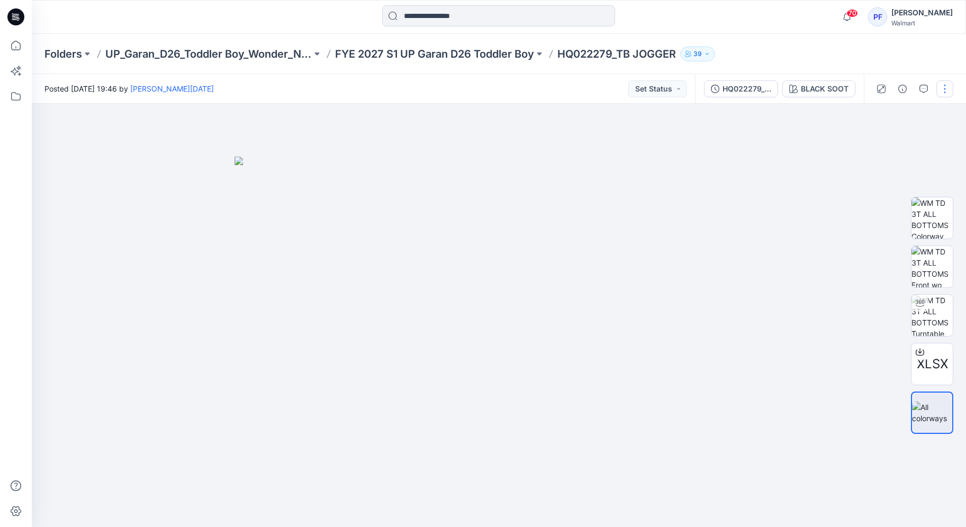
click at [945, 93] on button "button" at bounding box center [944, 88] width 17 height 17
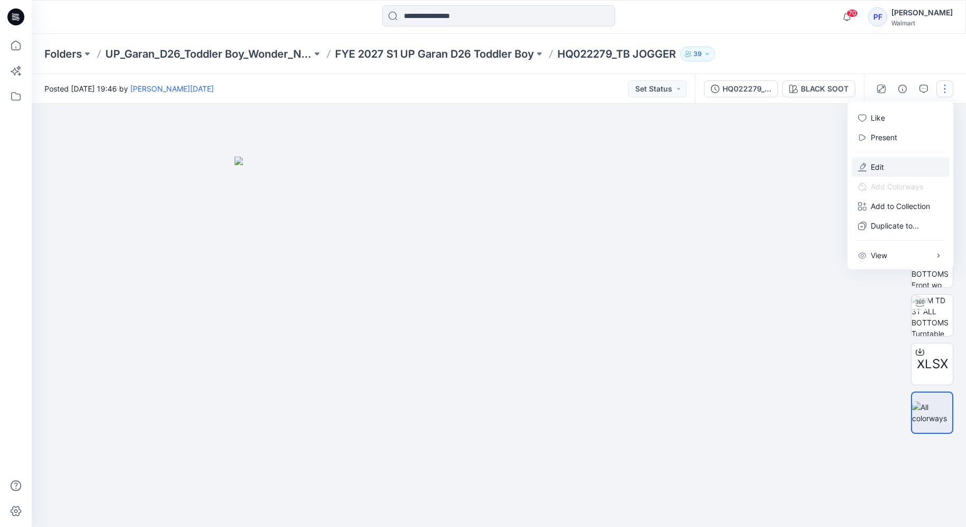
click at [893, 165] on button "Edit" at bounding box center [900, 167] width 97 height 20
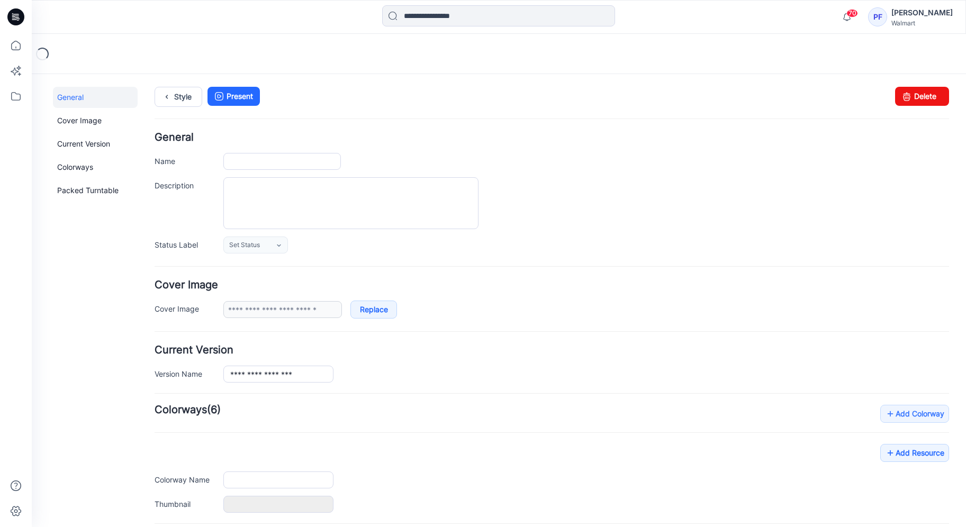
type input "**********"
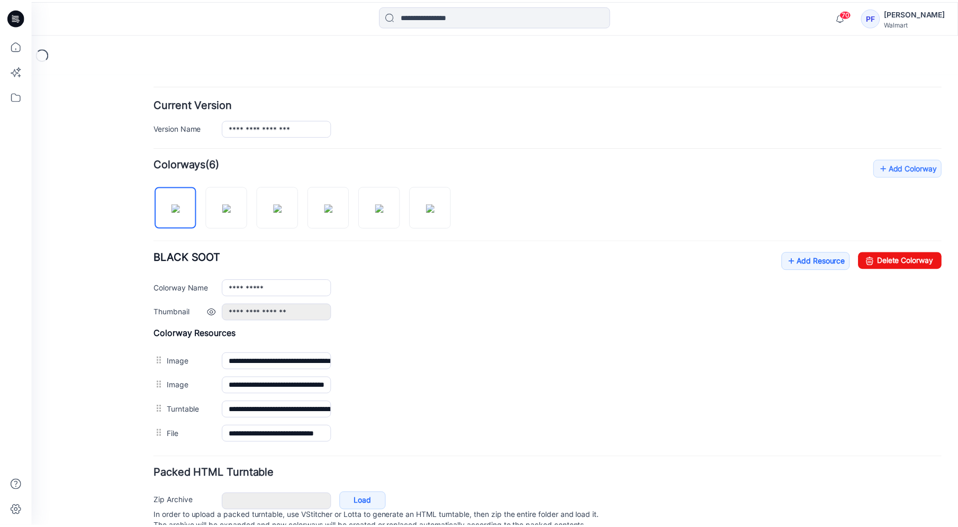
scroll to position [247, 0]
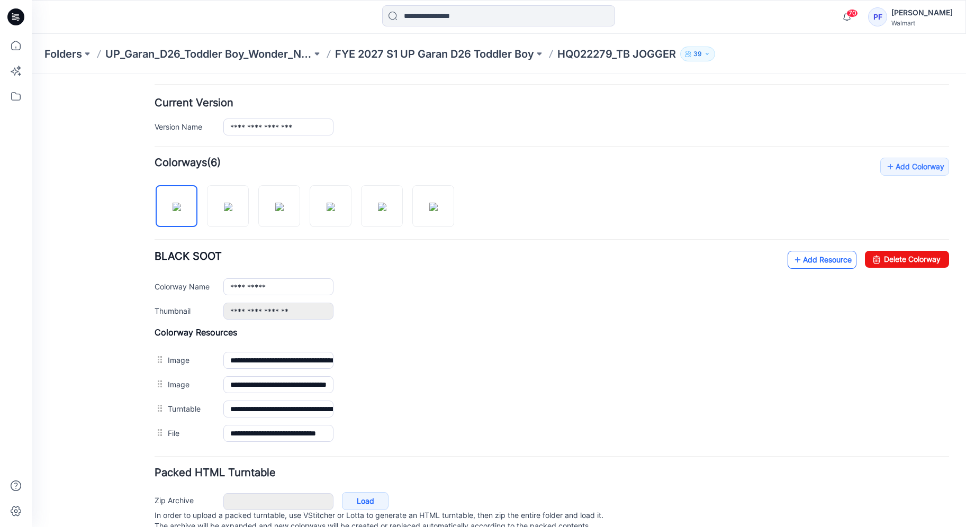
click at [816, 259] on link "Add Resource" at bounding box center [822, 260] width 69 height 18
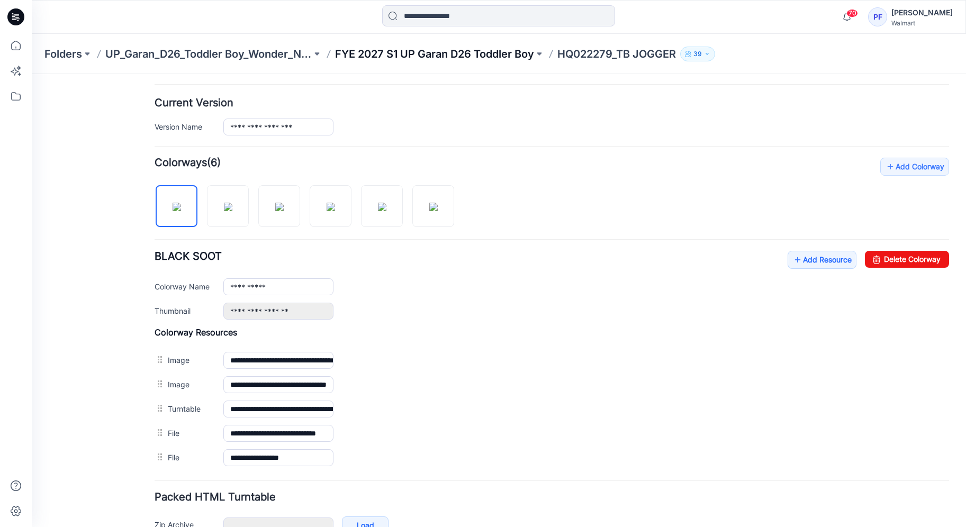
click at [494, 53] on p "FYE 2027 S1 UP Garan D26 Toddler Boy" at bounding box center [434, 54] width 199 height 15
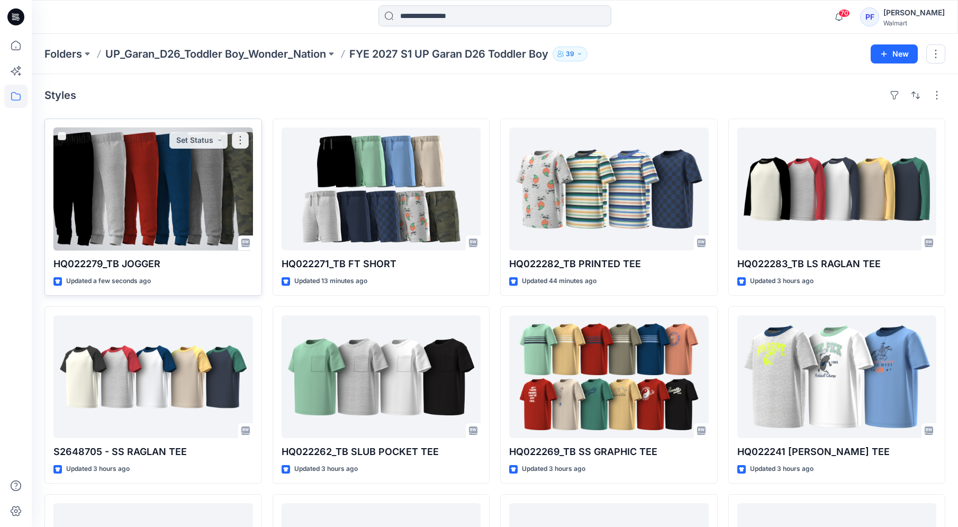
click at [183, 205] on div at bounding box center [153, 189] width 200 height 123
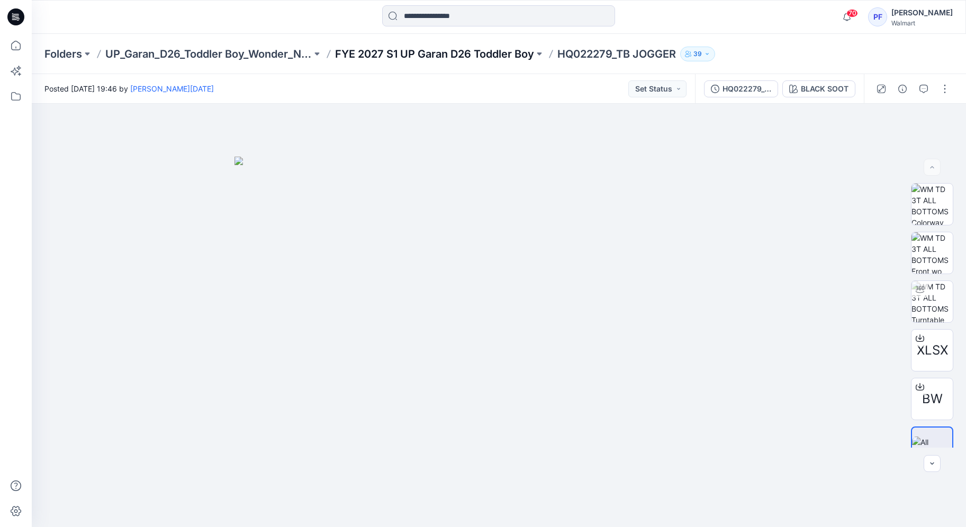
click at [448, 53] on p "FYE 2027 S1 UP Garan D26 Toddler Boy" at bounding box center [434, 54] width 199 height 15
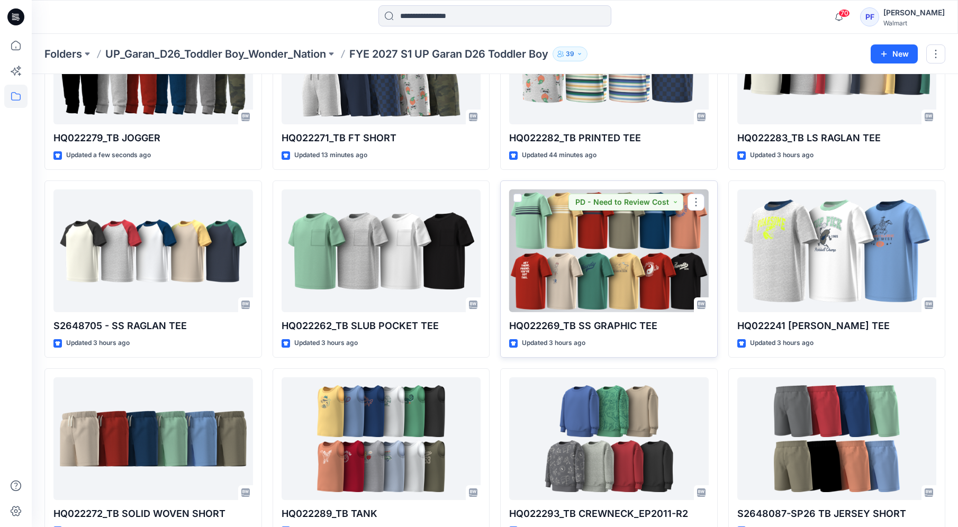
scroll to position [195, 0]
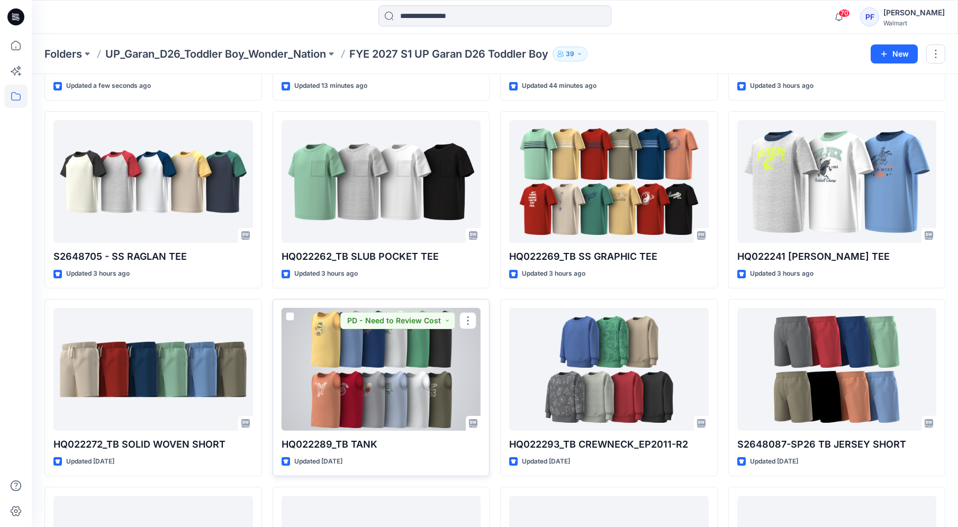
click at [439, 393] on div at bounding box center [382, 369] width 200 height 123
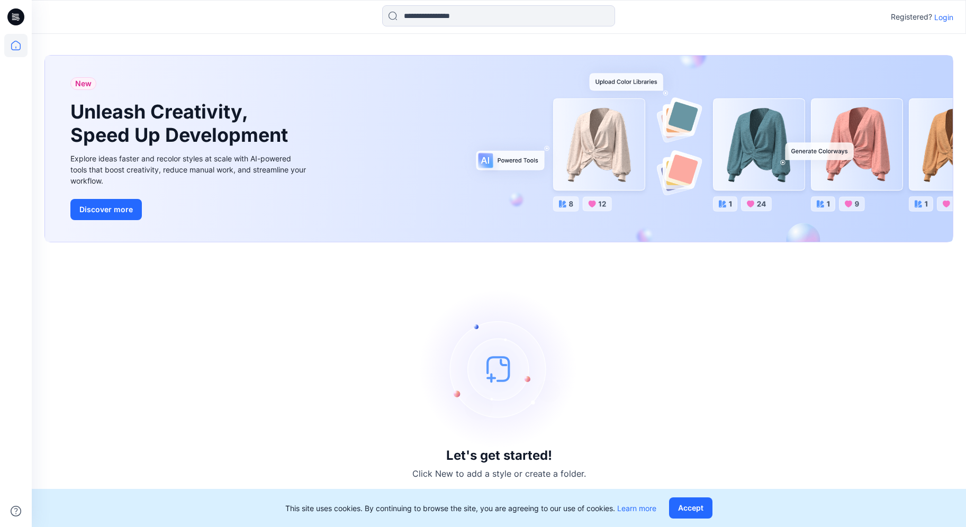
click at [943, 20] on p "Login" at bounding box center [943, 17] width 19 height 11
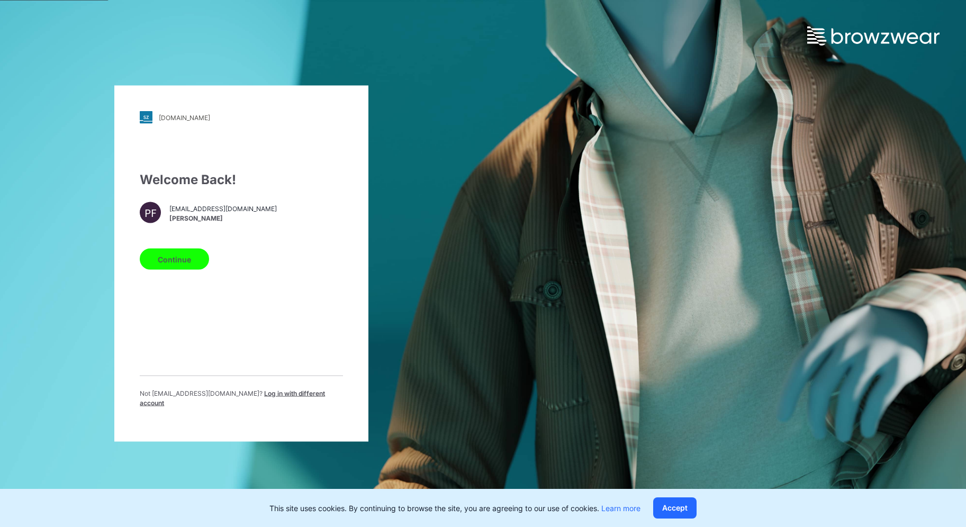
click at [171, 259] on button "Continue" at bounding box center [174, 259] width 69 height 21
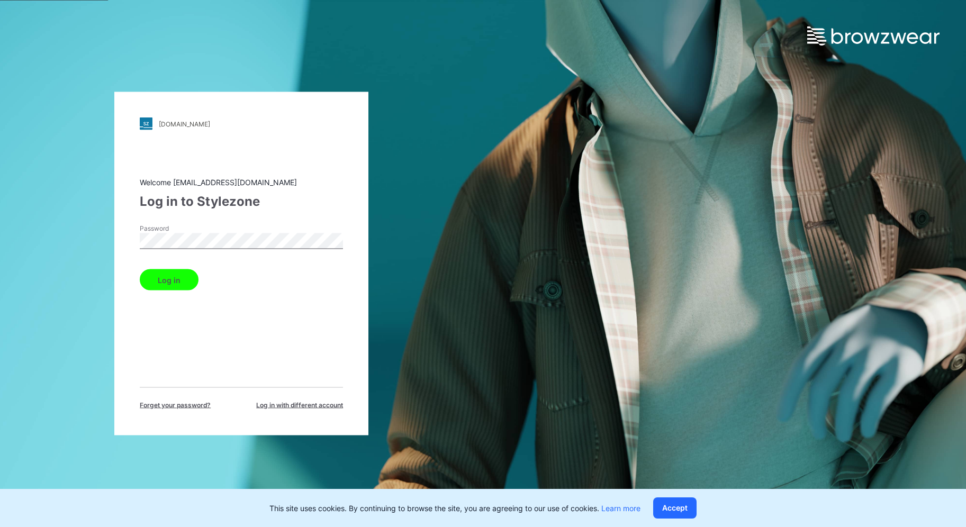
click at [176, 285] on button "Log in" at bounding box center [169, 279] width 59 height 21
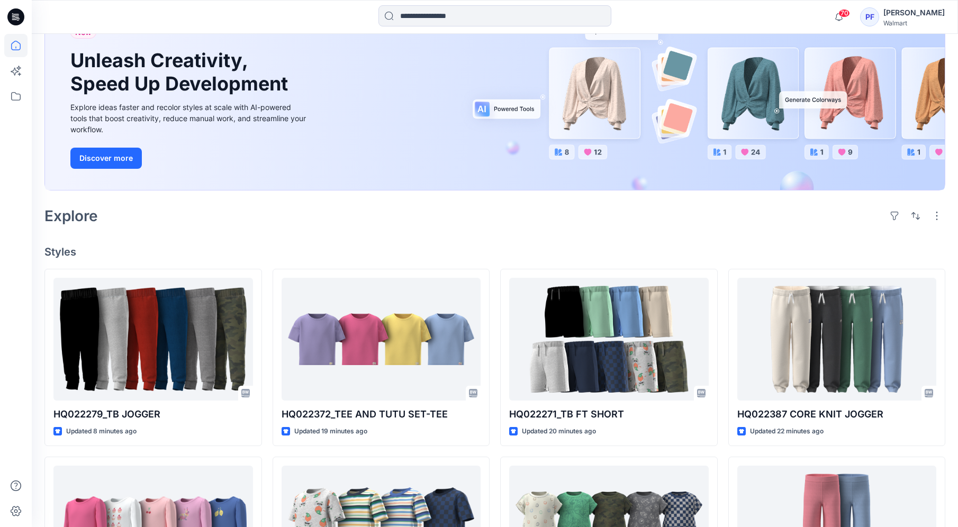
scroll to position [218, 0]
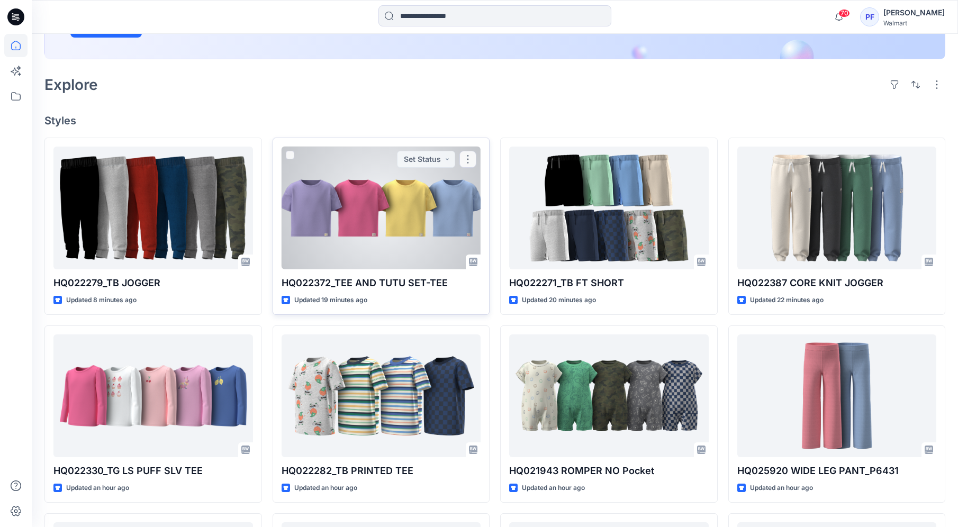
click at [420, 219] on div at bounding box center [382, 208] width 200 height 123
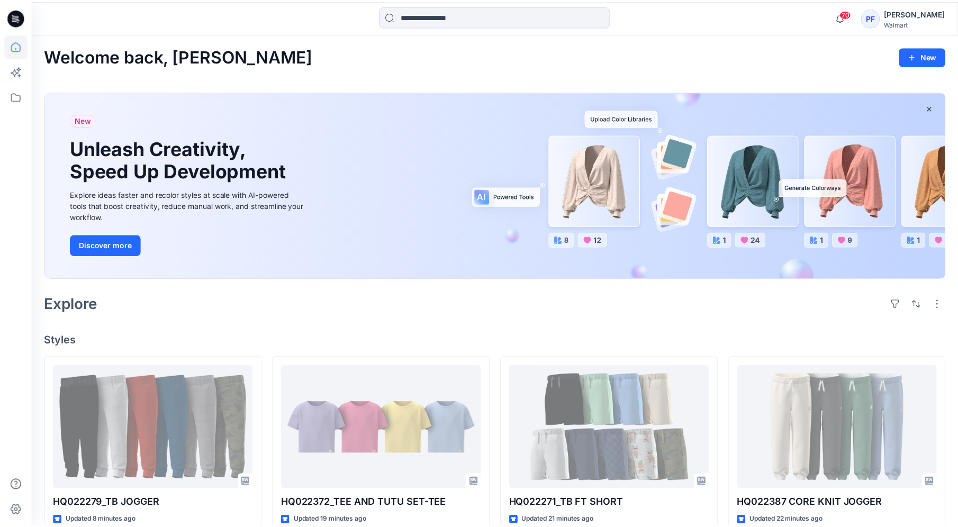
scroll to position [218, 0]
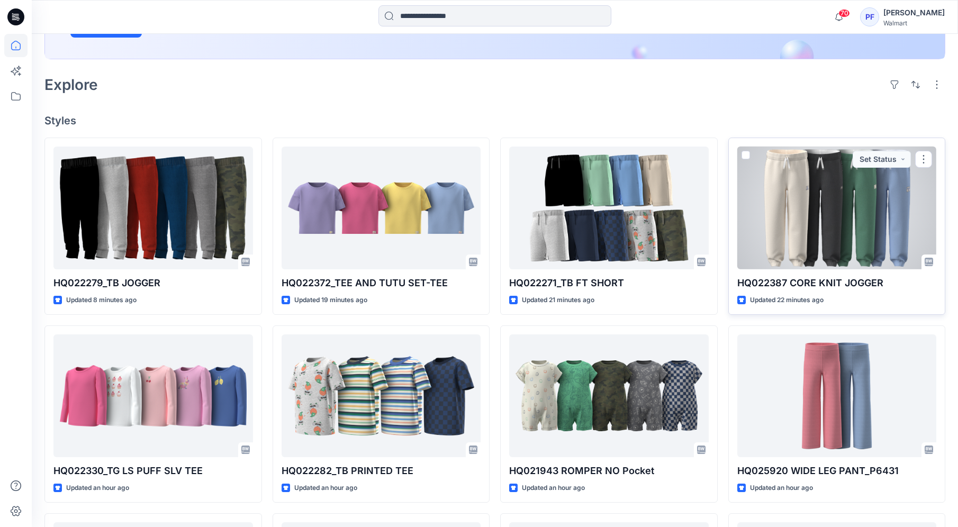
click at [896, 244] on div at bounding box center [837, 208] width 200 height 123
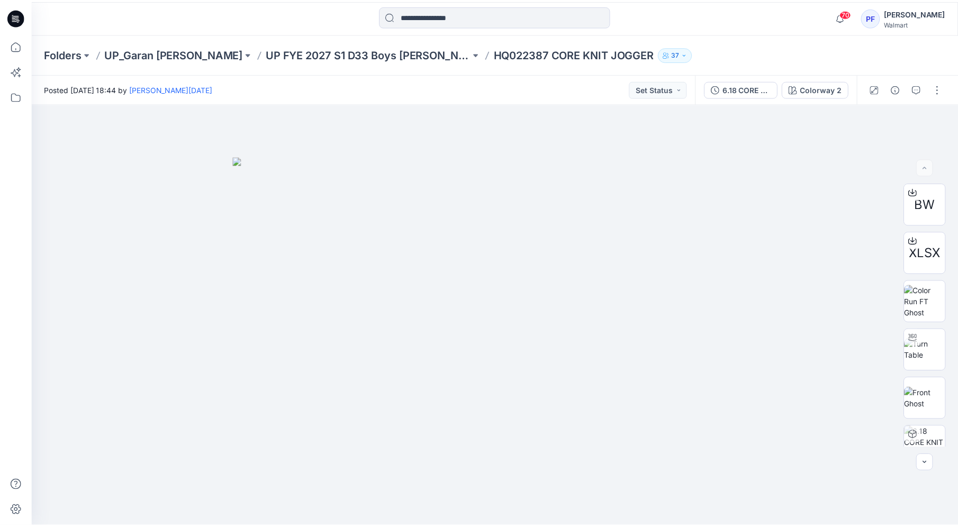
scroll to position [218, 0]
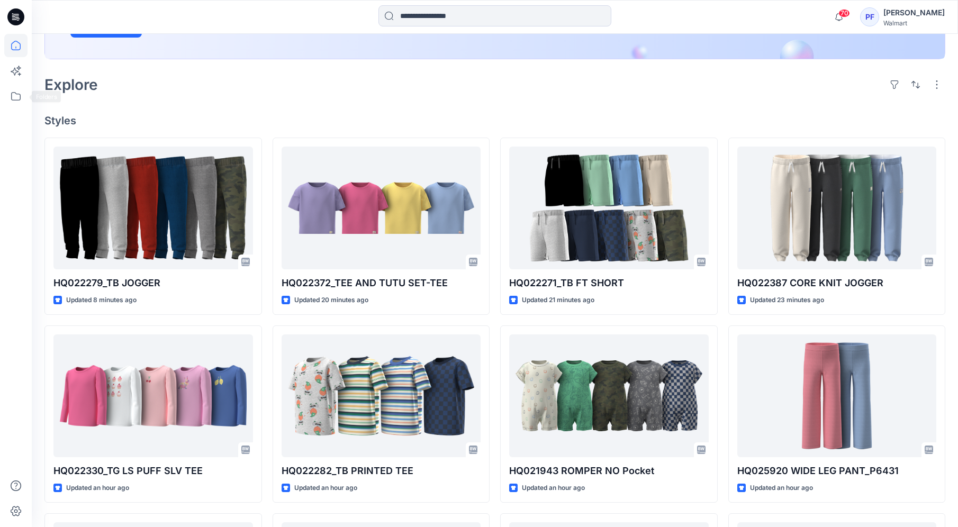
click at [3, 94] on div at bounding box center [16, 263] width 32 height 527
click at [4, 94] on icon at bounding box center [15, 96] width 23 height 23
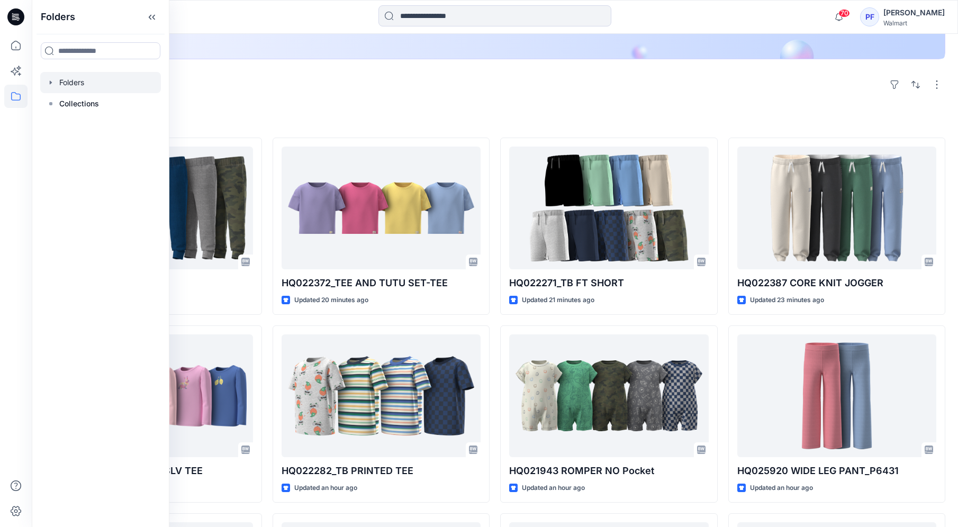
click at [96, 91] on div at bounding box center [100, 82] width 121 height 21
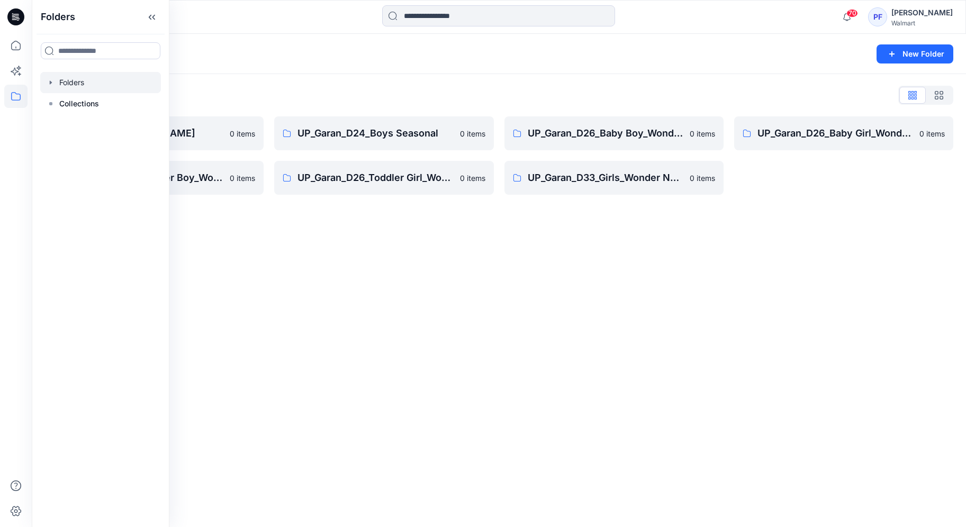
click at [367, 284] on div "Folders New Folder Folders List UP_Garan Littles 0 items UP_Garan_D26_Toddler B…" at bounding box center [499, 280] width 934 height 493
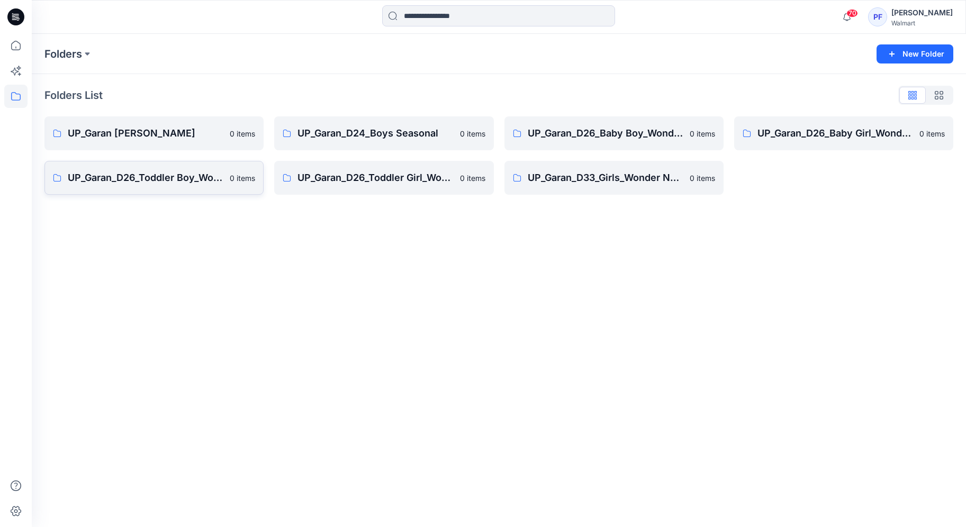
click at [198, 175] on p "UP_Garan_D26_Toddler Boy_Wonder_Nation" at bounding box center [146, 177] width 156 height 15
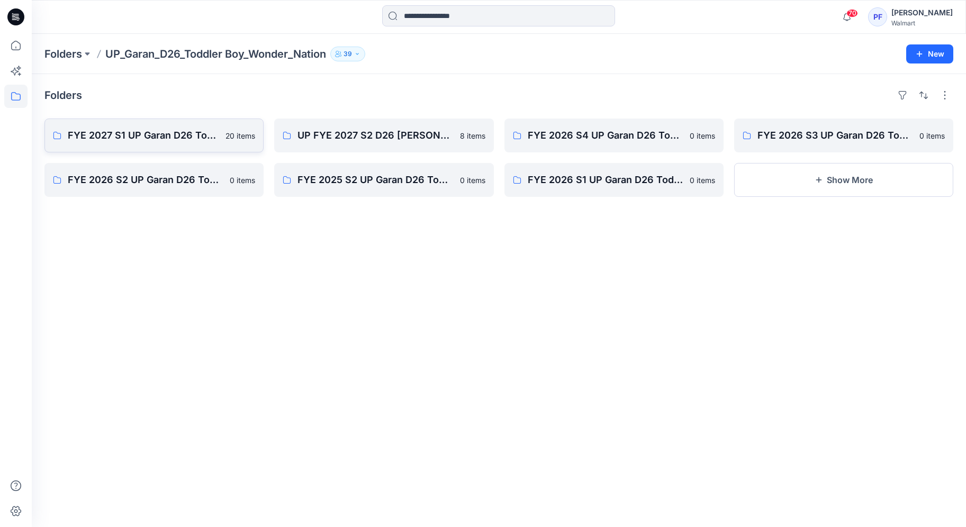
click at [212, 152] on link "FYE 2027 S1 UP Garan D26 Toddler Boy 20 items" at bounding box center [153, 136] width 219 height 34
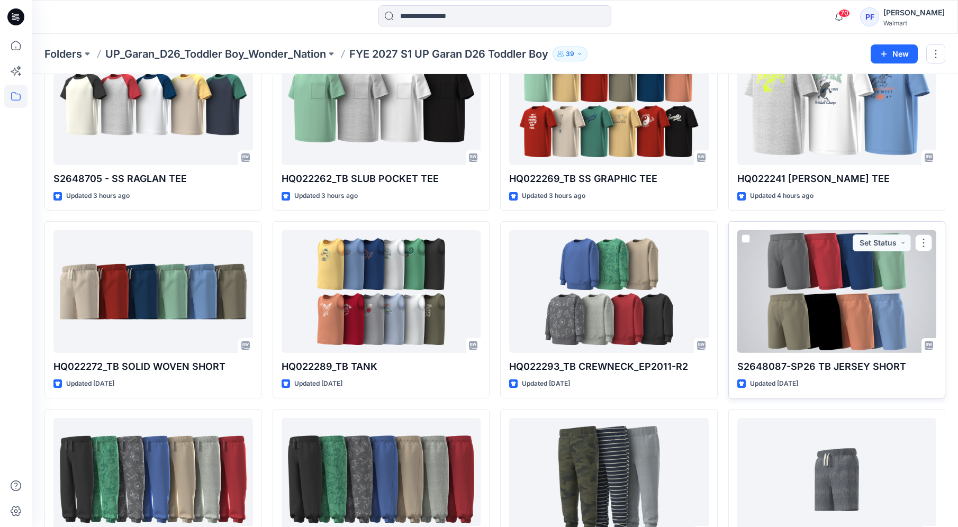
scroll to position [284, 0]
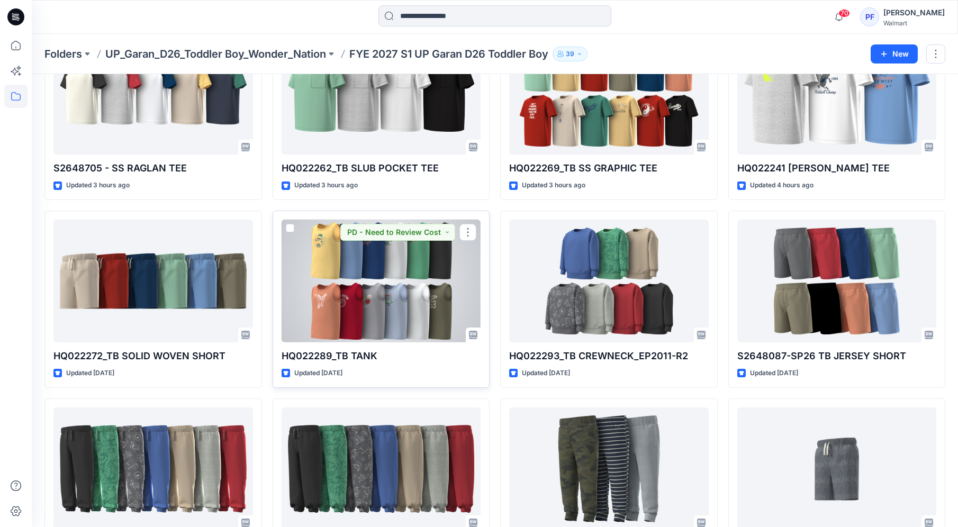
click at [322, 321] on div at bounding box center [382, 281] width 200 height 123
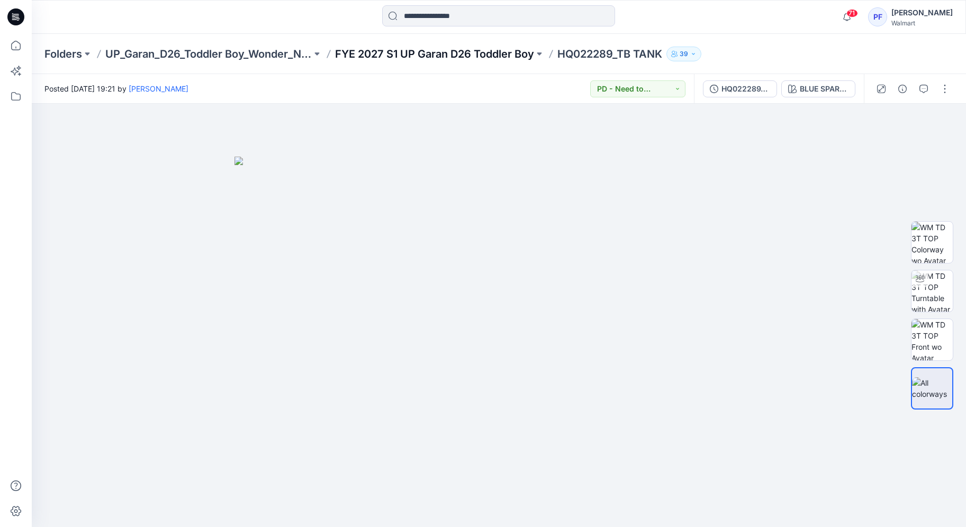
click at [442, 54] on p "FYE 2027 S1 UP Garan D26 Toddler Boy" at bounding box center [434, 54] width 199 height 15
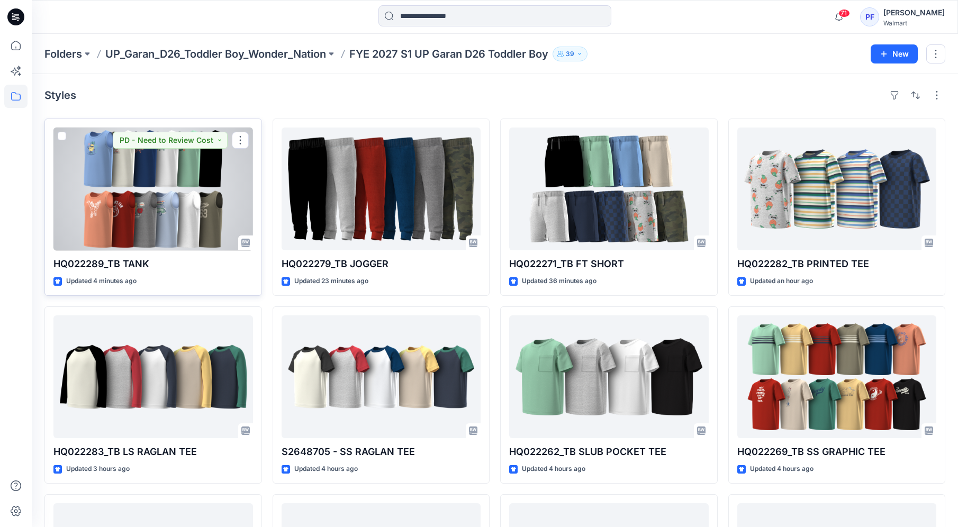
click at [186, 204] on div at bounding box center [153, 189] width 200 height 123
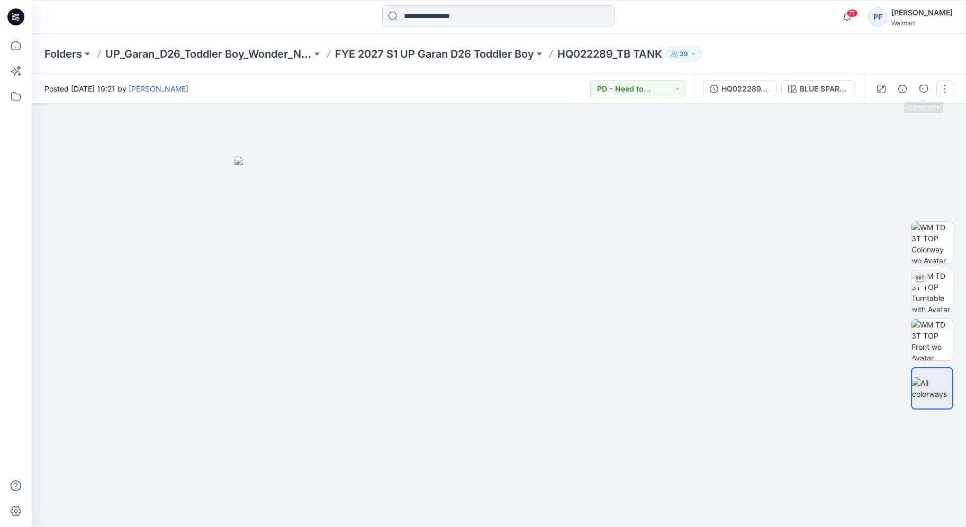
click at [945, 91] on button "button" at bounding box center [944, 88] width 17 height 17
click at [885, 143] on button "Edit" at bounding box center [900, 143] width 97 height 20
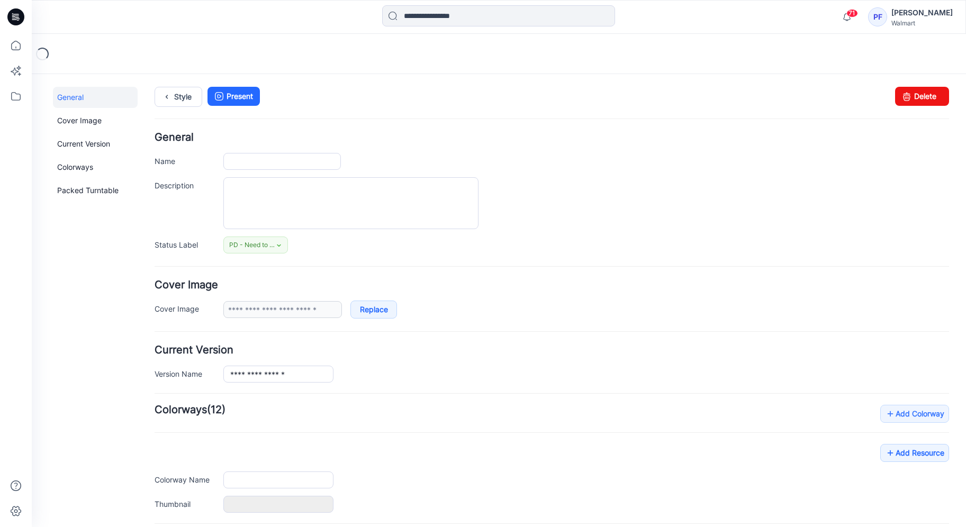
type input "**********"
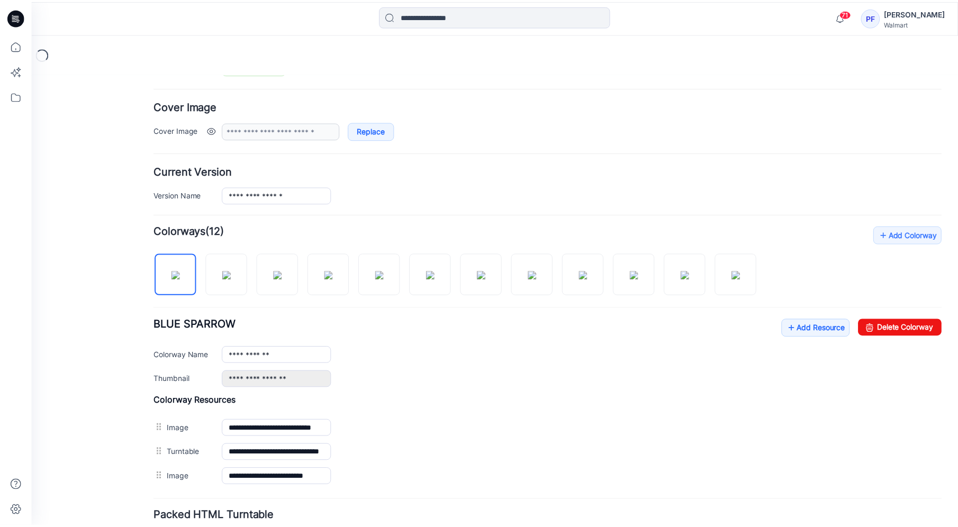
scroll to position [263, 0]
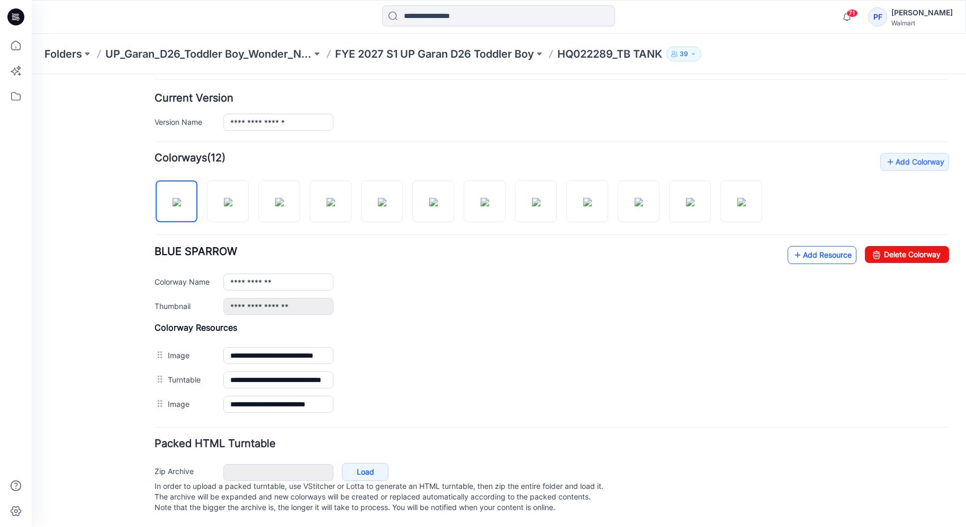
click at [829, 249] on link "Add Resource" at bounding box center [822, 255] width 69 height 18
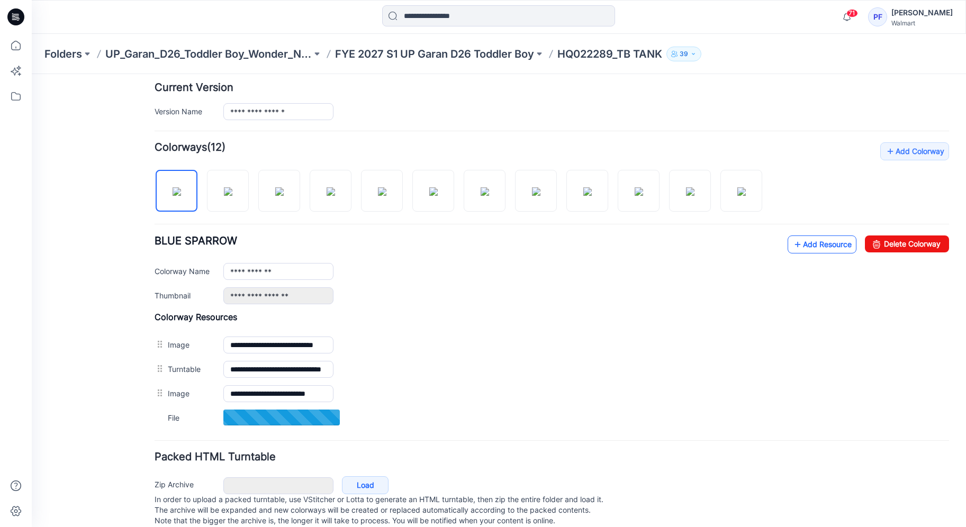
click at [819, 249] on link "Add Resource" at bounding box center [822, 245] width 69 height 18
click at [792, 238] on icon at bounding box center [797, 244] width 11 height 17
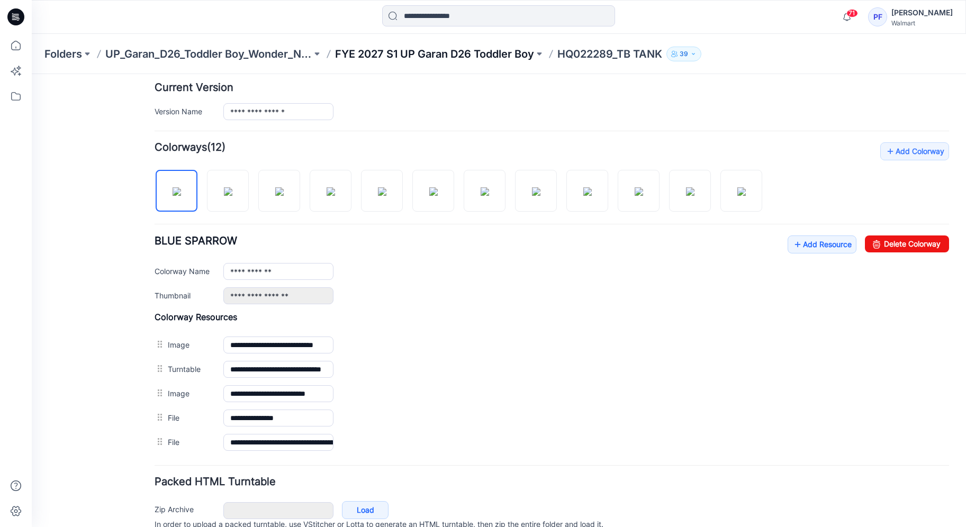
click at [492, 50] on p "FYE 2027 S1 UP Garan D26 Toddler Boy" at bounding box center [434, 54] width 199 height 15
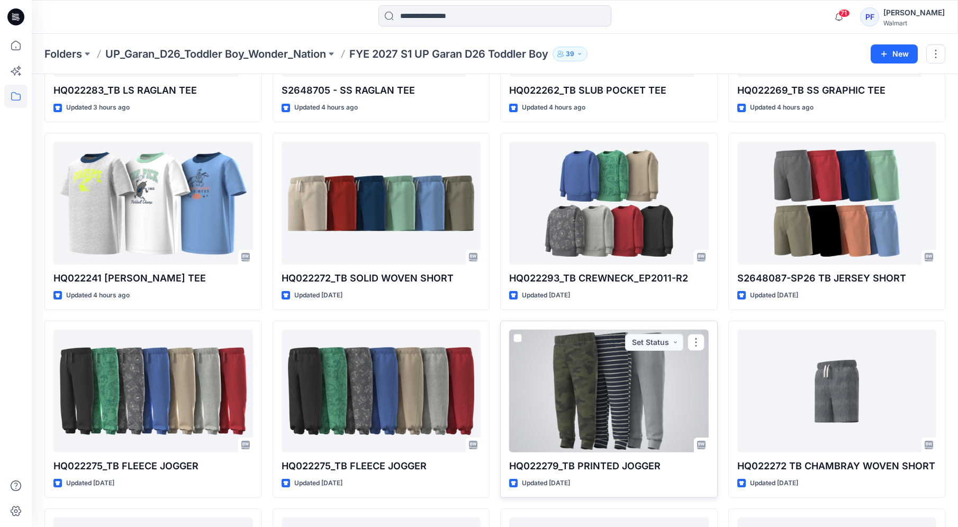
scroll to position [355, 0]
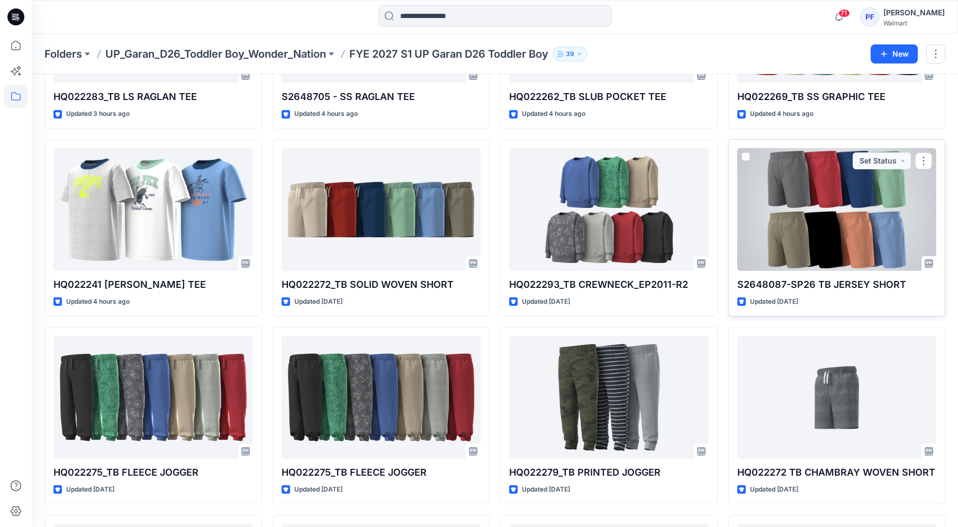
click at [799, 240] on div at bounding box center [837, 209] width 200 height 123
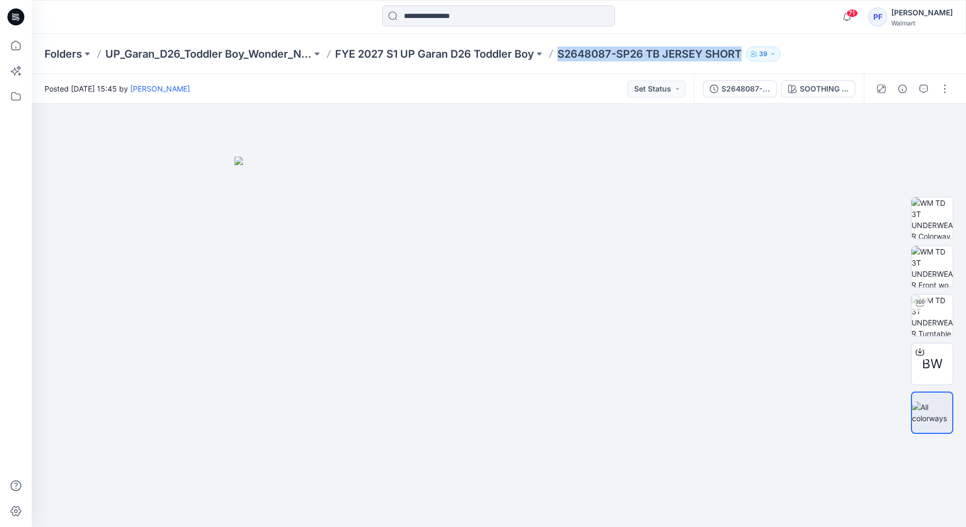
drag, startPoint x: 559, startPoint y: 53, endPoint x: 742, endPoint y: 56, distance: 183.2
click at [742, 56] on div "Folders UP_Garan_D26_Toddler Boy_Wonder_Nation FYE 2027 S1 UP Garan D26 Toddler…" at bounding box center [457, 54] width 826 height 15
copy p "S2648087-SP26 TB JERSEY SHORT"
click at [877, 259] on div at bounding box center [499, 315] width 934 height 423
click at [465, 55] on p "FYE 2027 S1 UP Garan D26 Toddler Boy" at bounding box center [434, 54] width 199 height 15
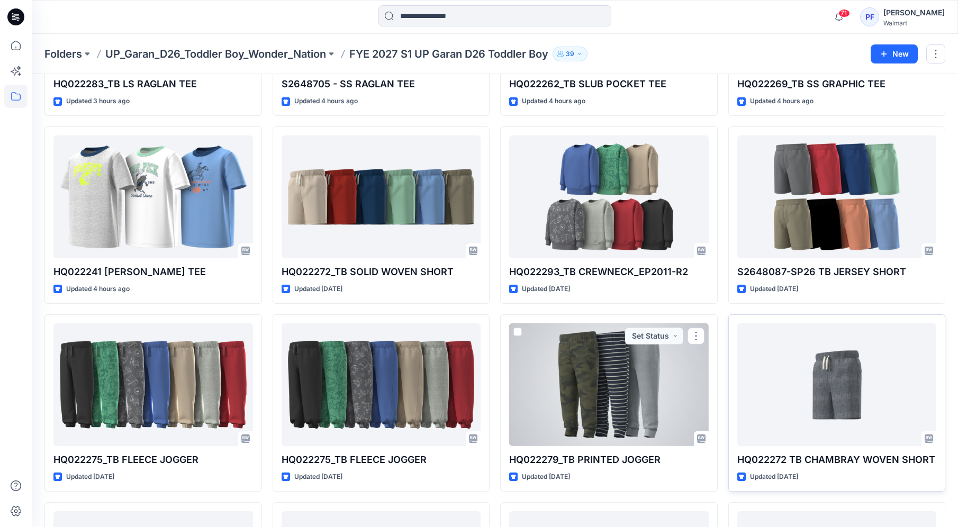
scroll to position [362, 0]
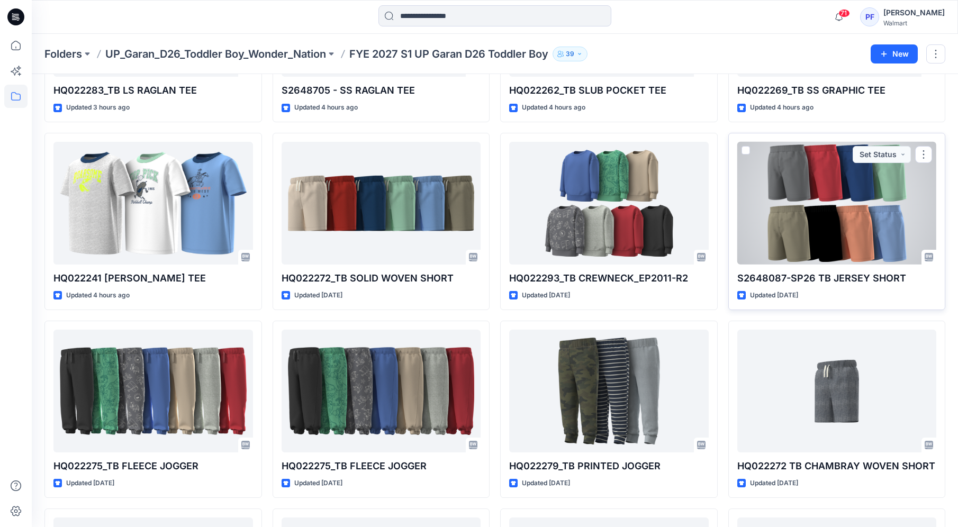
click at [826, 231] on div at bounding box center [837, 203] width 200 height 123
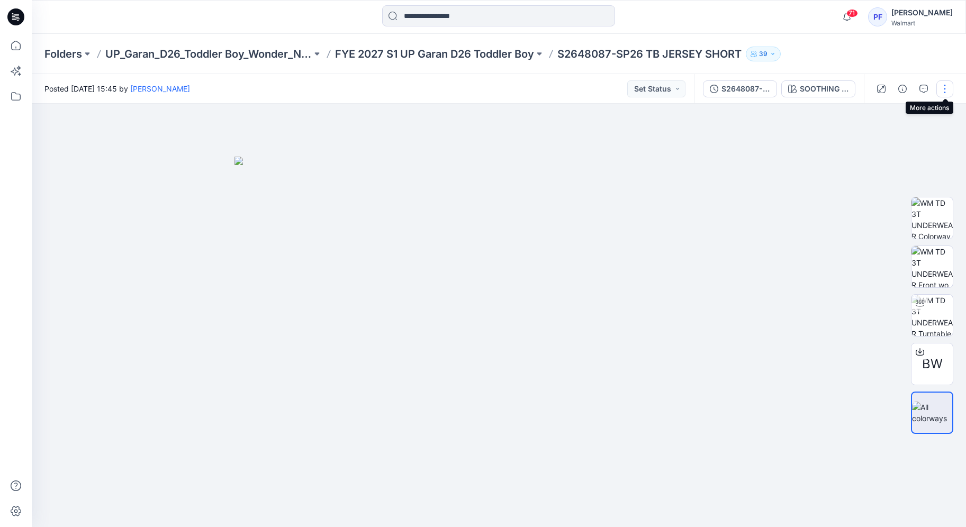
click at [947, 94] on button "button" at bounding box center [944, 88] width 17 height 17
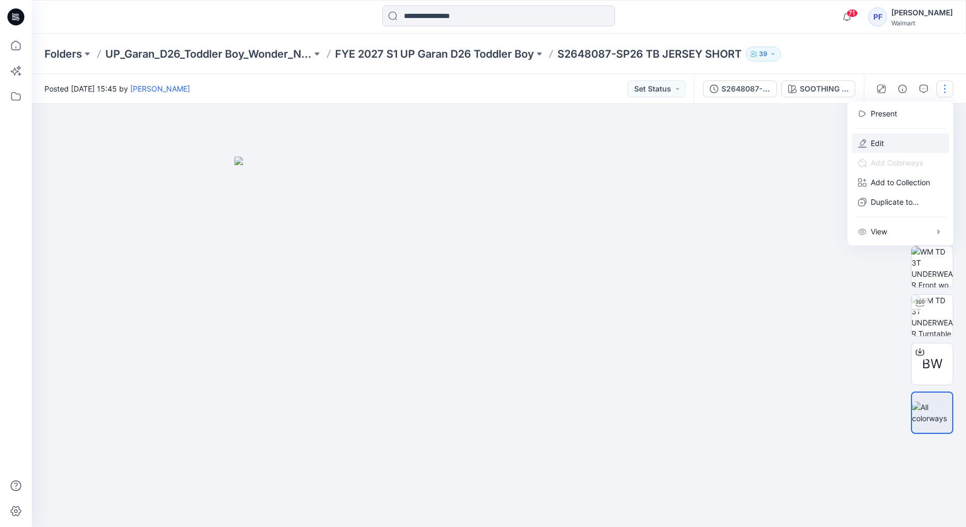
click at [909, 138] on button "Edit" at bounding box center [900, 143] width 97 height 20
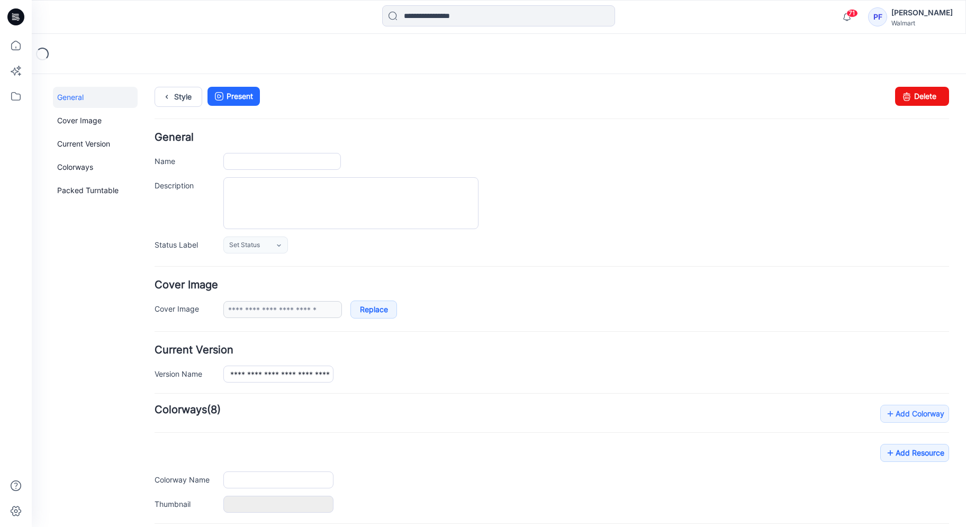
type input "**********"
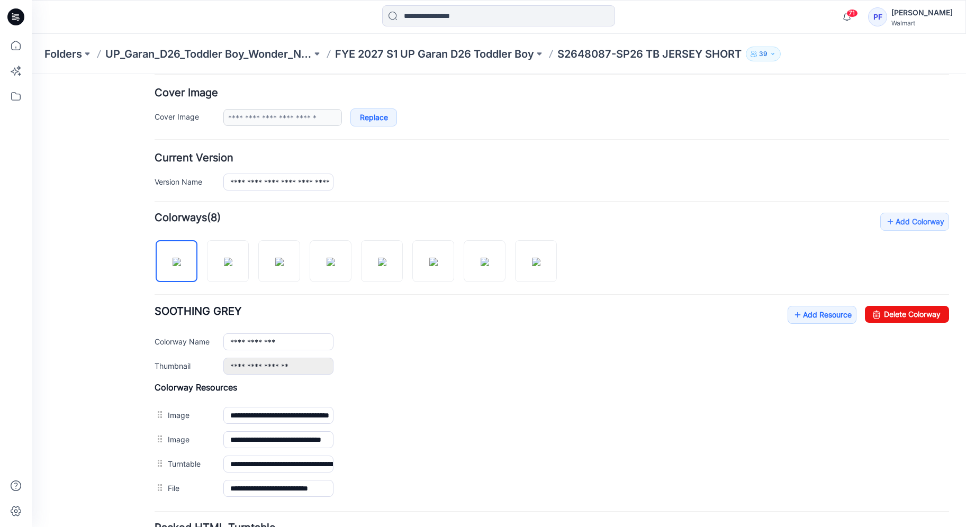
scroll to position [194, 0]
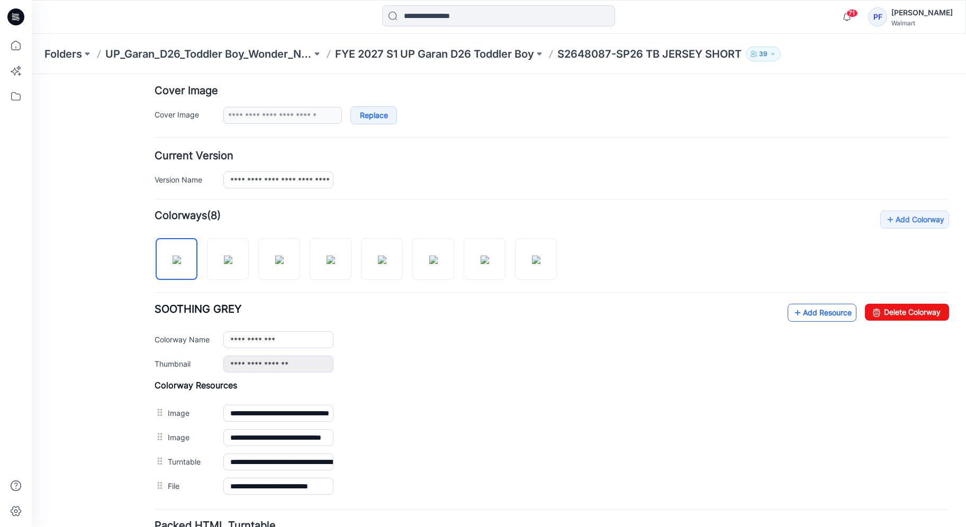
click at [798, 306] on link "Add Resource" at bounding box center [822, 313] width 69 height 18
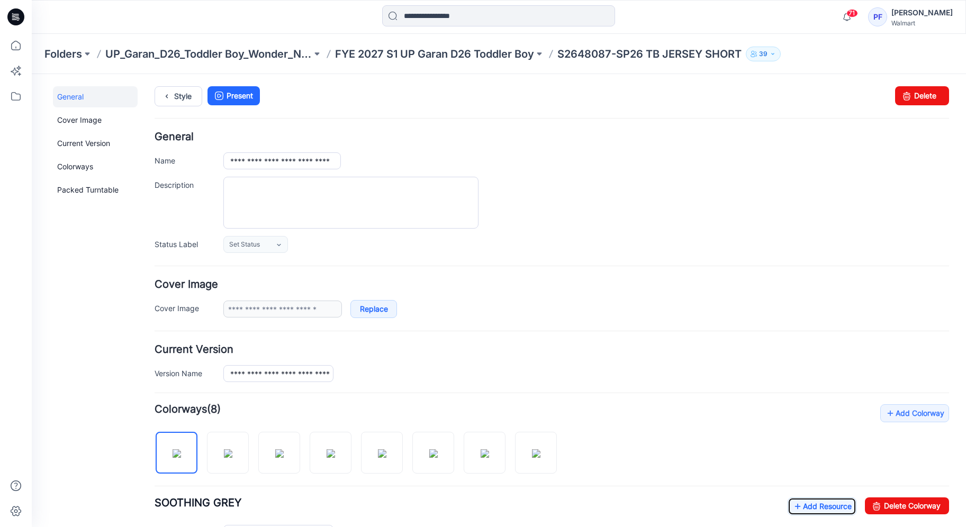
scroll to position [0, 0]
click at [311, 161] on input "**********" at bounding box center [282, 161] width 118 height 17
drag, startPoint x: 233, startPoint y: 161, endPoint x: 293, endPoint y: 165, distance: 59.4
click at [293, 165] on input "**********" at bounding box center [282, 161] width 118 height 17
paste input "********"
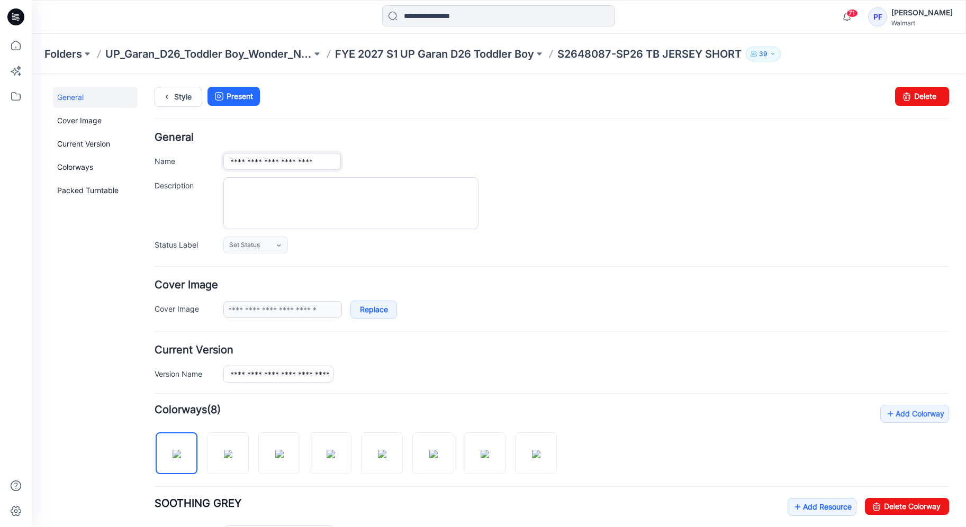
type input "**********"
click at [663, 176] on div "**********" at bounding box center [552, 192] width 794 height 121
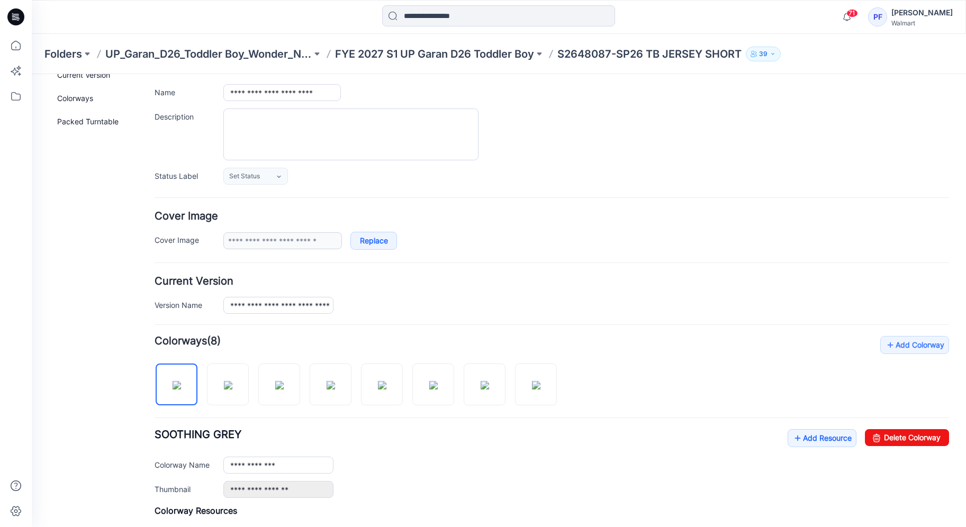
scroll to position [216, 0]
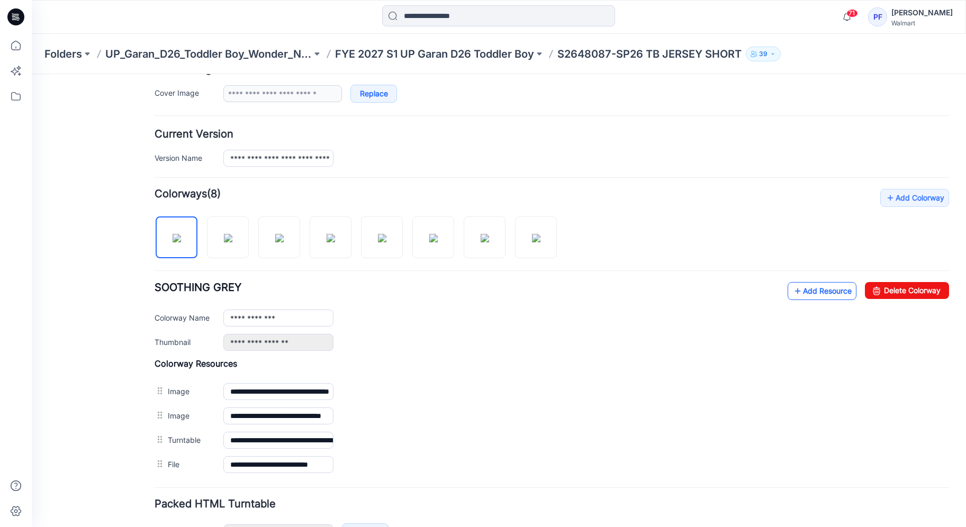
click at [797, 285] on link "Add Resource" at bounding box center [822, 291] width 69 height 18
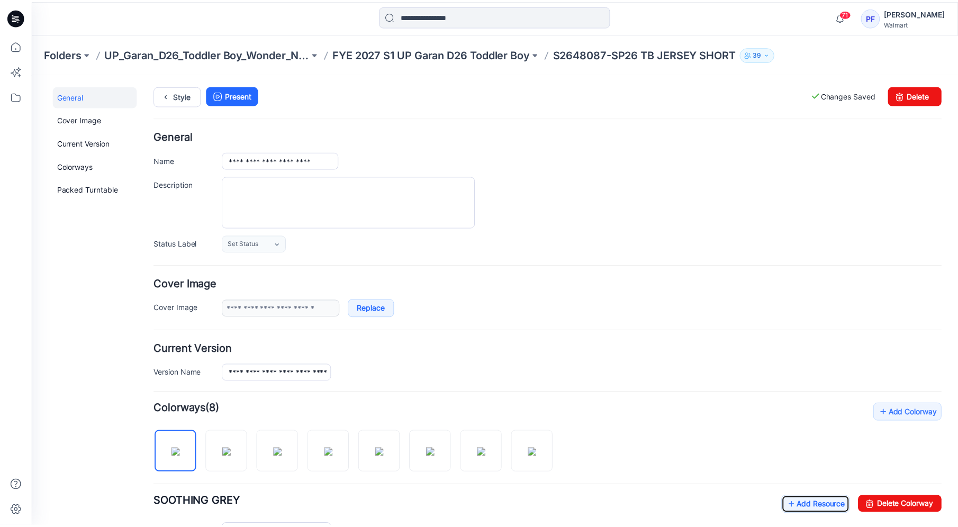
scroll to position [0, 0]
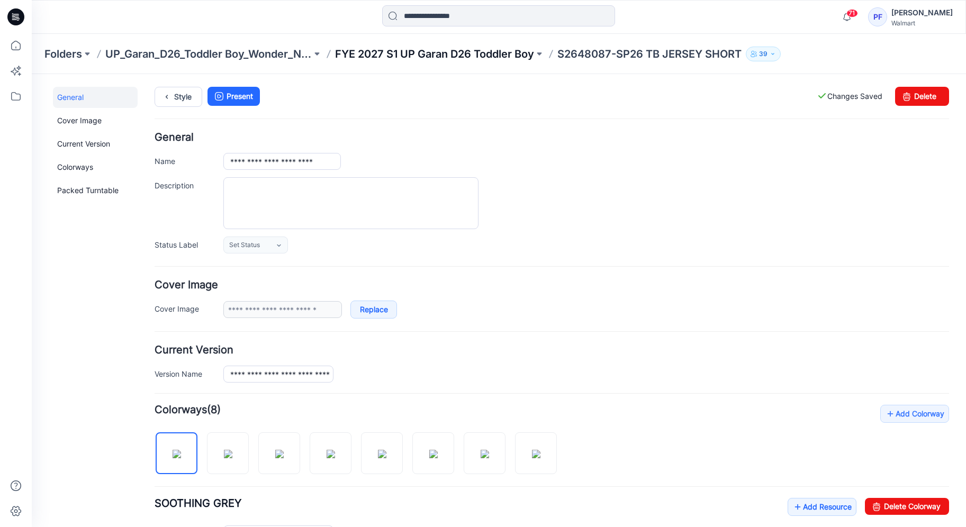
click at [528, 59] on p "FYE 2027 S1 UP Garan D26 Toddler Boy" at bounding box center [434, 54] width 199 height 15
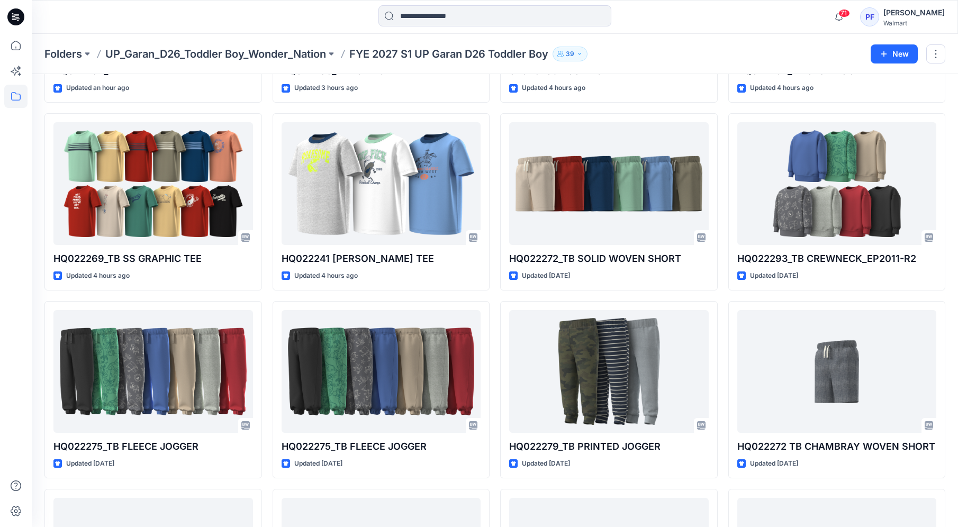
scroll to position [355, 0]
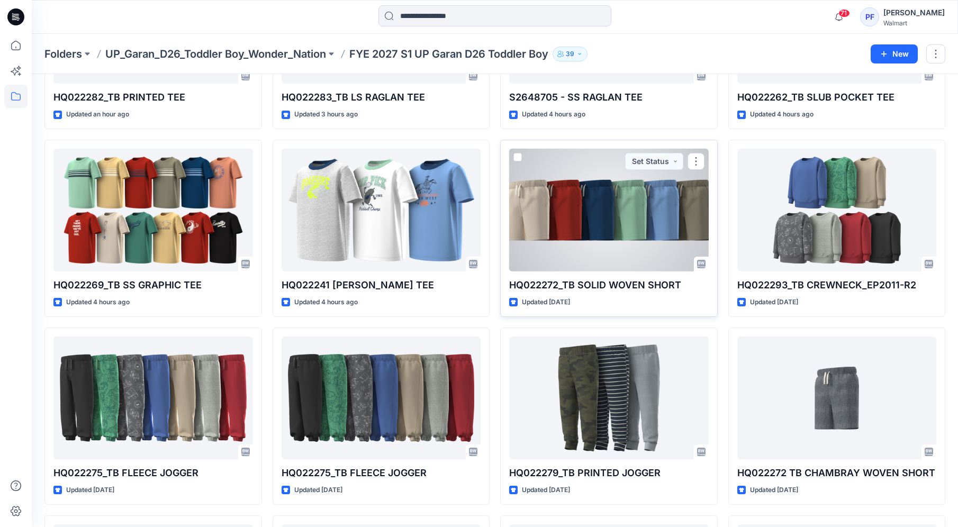
click at [644, 219] on div at bounding box center [609, 210] width 200 height 123
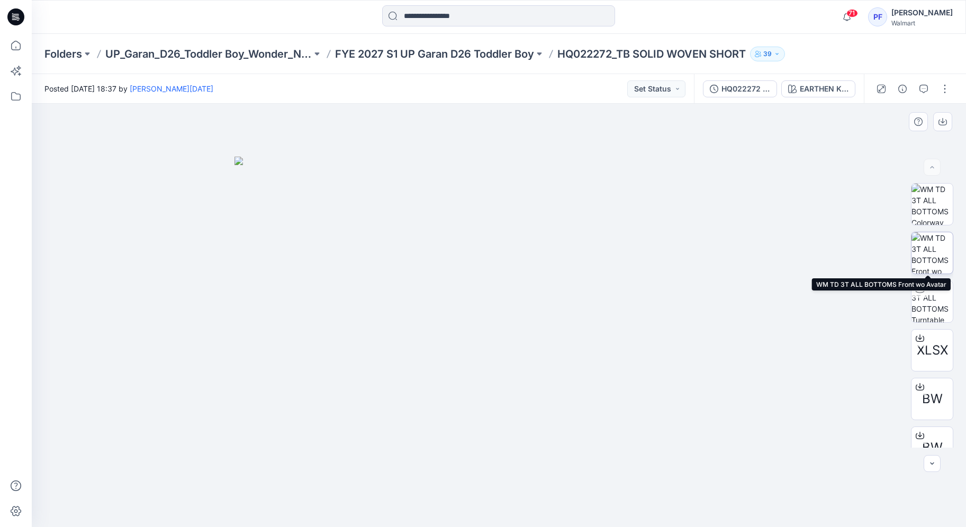
click at [924, 257] on img at bounding box center [931, 252] width 41 height 41
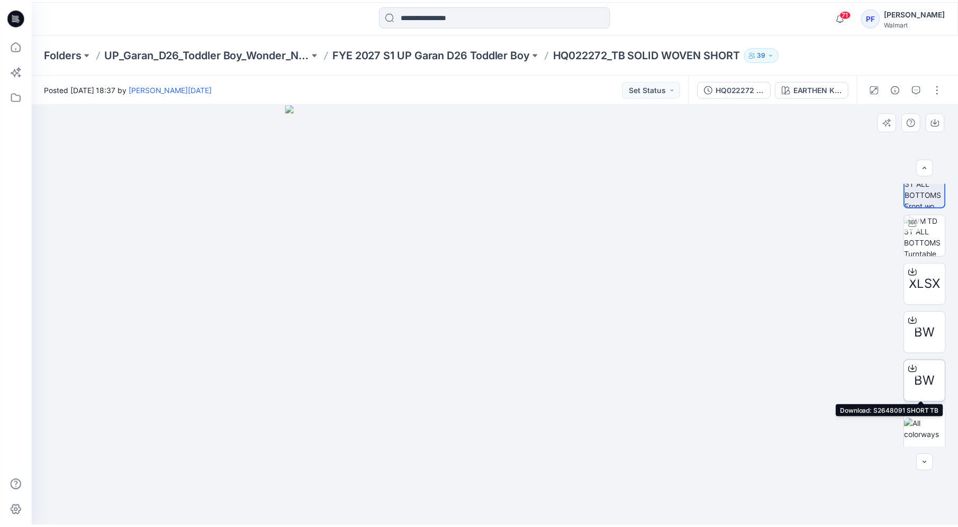
scroll to position [70, 0]
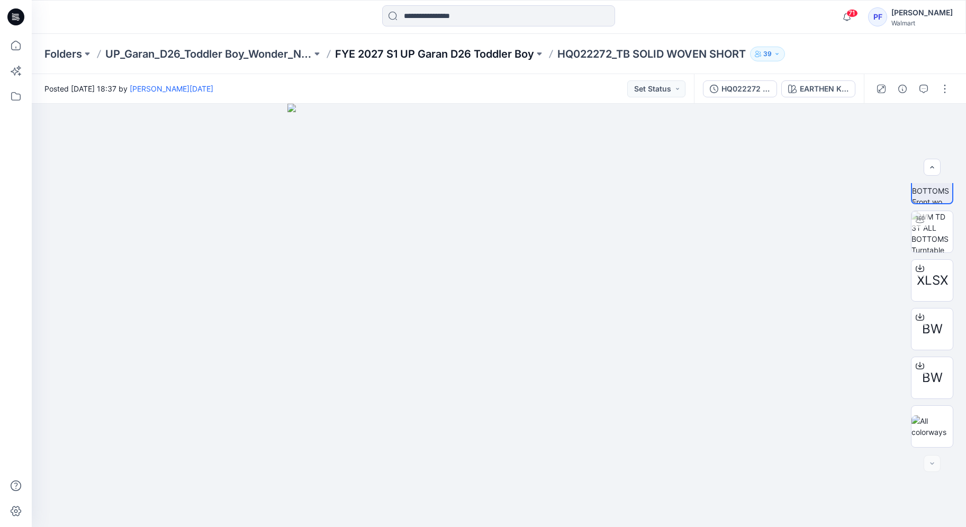
click at [472, 60] on p "FYE 2027 S1 UP Garan D26 Toddler Boy" at bounding box center [434, 54] width 199 height 15
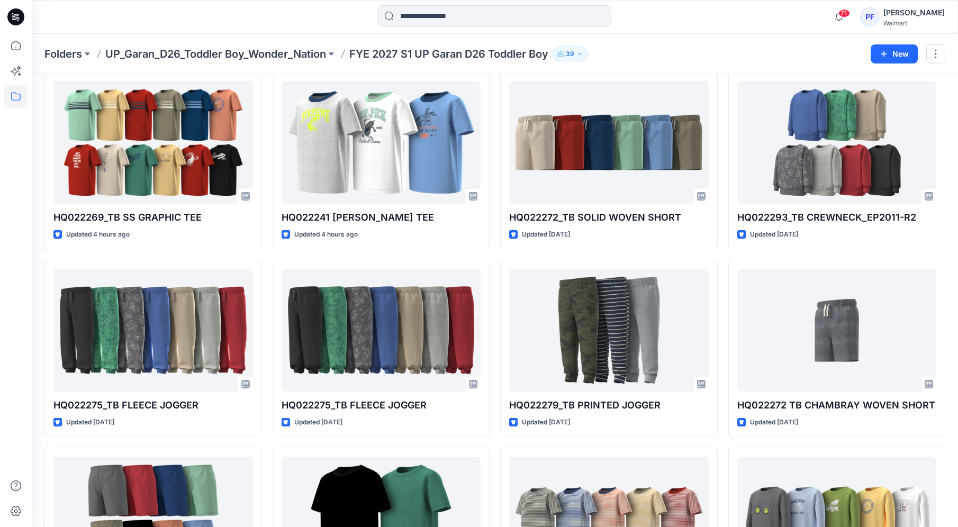
scroll to position [395, 0]
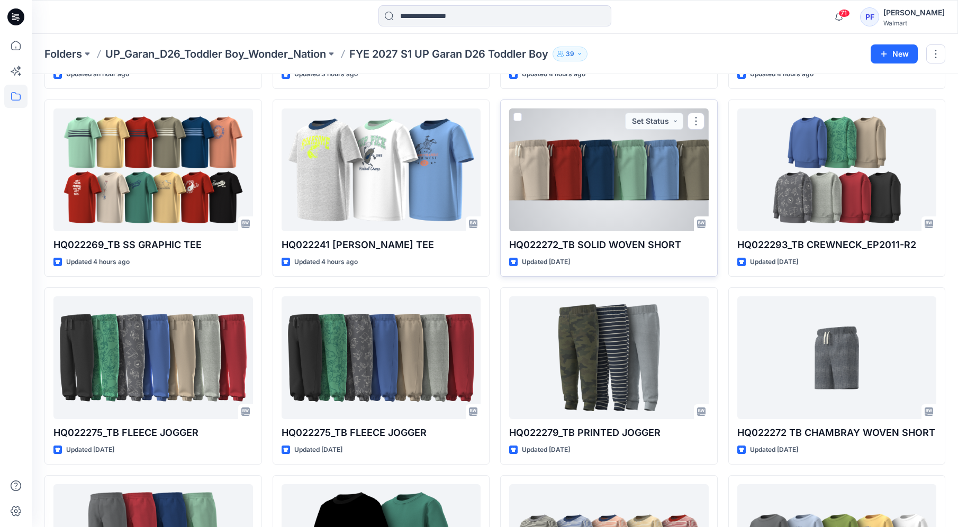
click at [652, 151] on div at bounding box center [609, 170] width 200 height 123
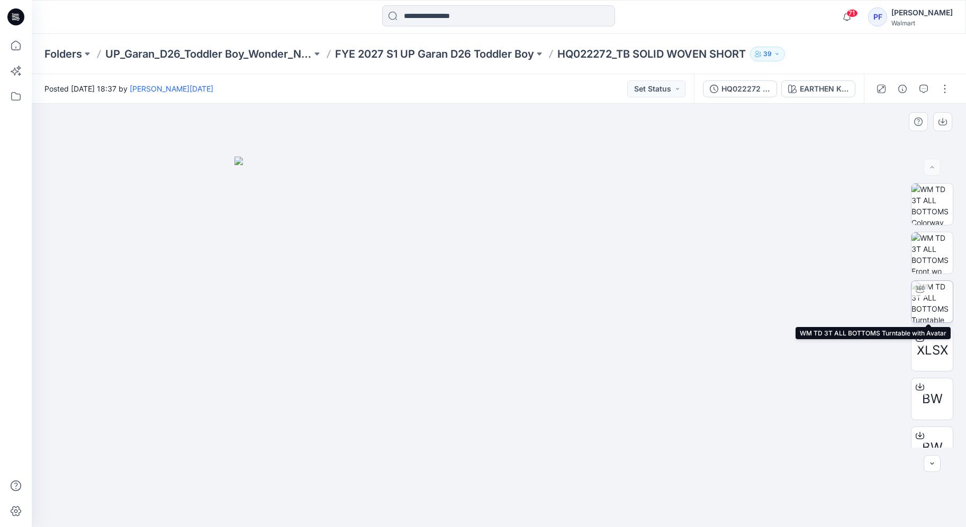
click at [928, 306] on img at bounding box center [931, 301] width 41 height 41
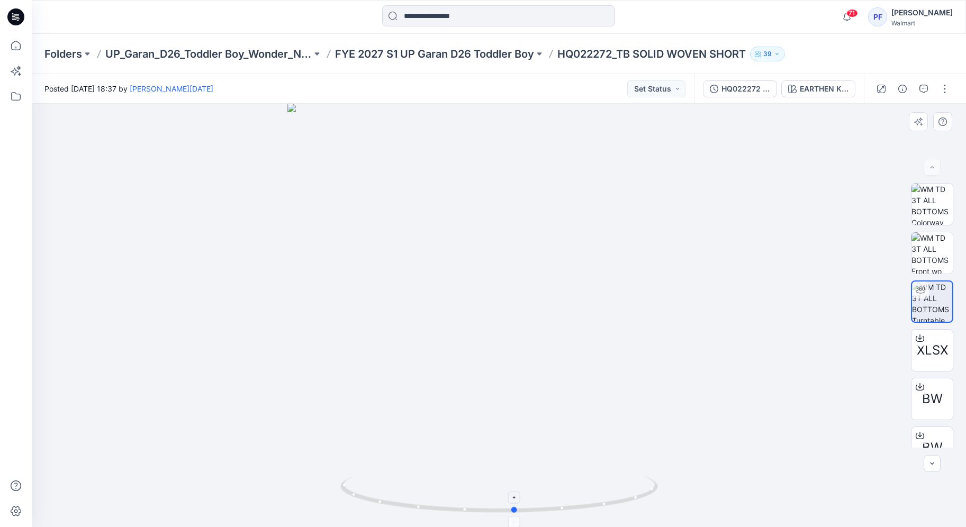
drag, startPoint x: 501, startPoint y: 510, endPoint x: 514, endPoint y: 508, distance: 13.4
click at [514, 508] on icon at bounding box center [500, 496] width 320 height 40
click at [505, 50] on p "FYE 2027 S1 UP Garan D26 Toddler Boy" at bounding box center [434, 54] width 199 height 15
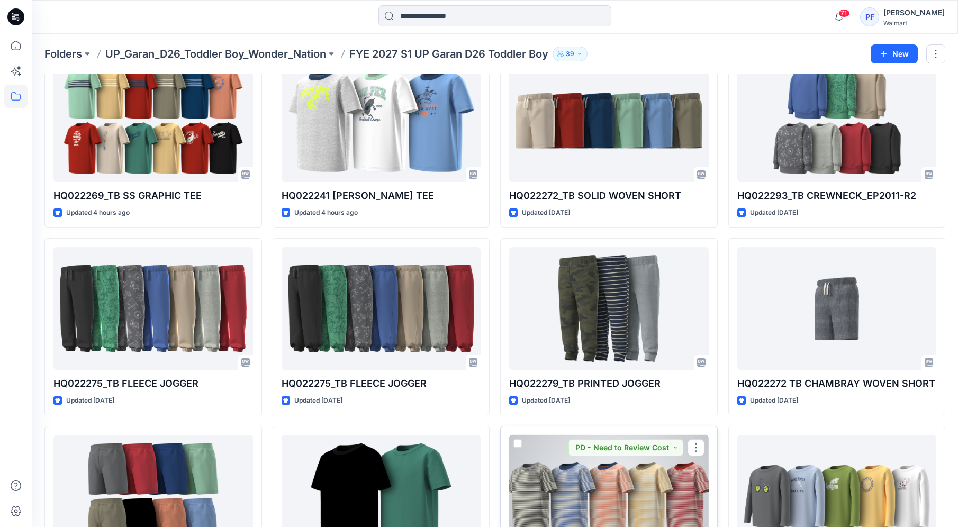
scroll to position [438, 0]
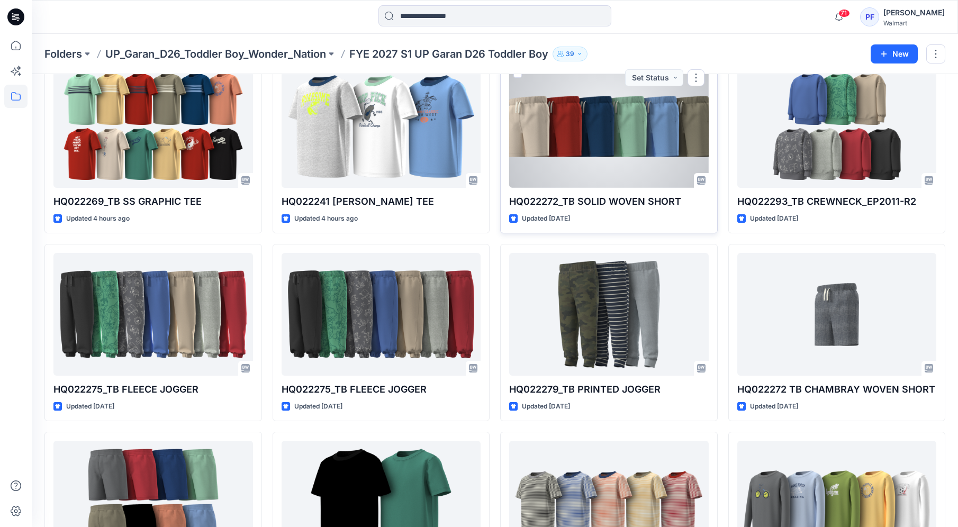
click at [581, 148] on div at bounding box center [609, 126] width 200 height 123
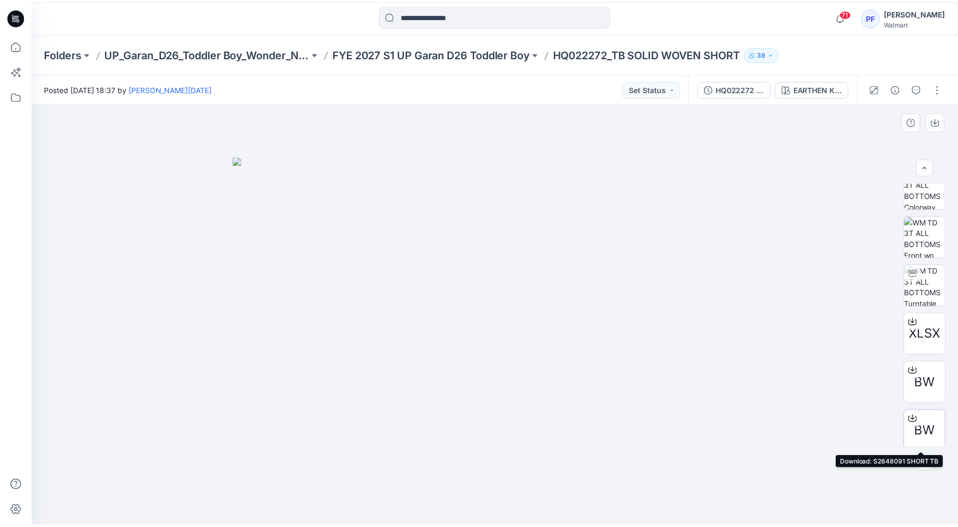
scroll to position [18, 0]
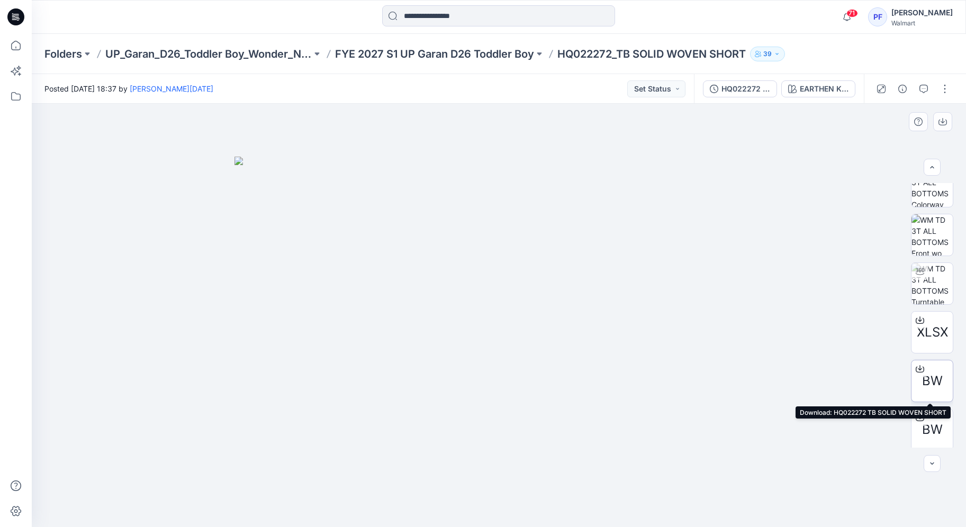
click at [918, 369] on icon at bounding box center [920, 367] width 4 height 5
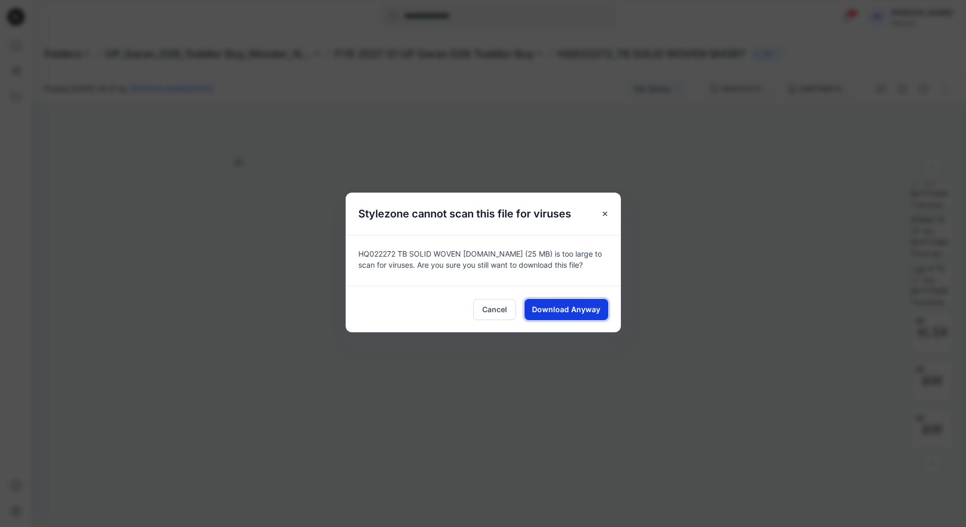
click at [566, 305] on span "Download Anyway" at bounding box center [566, 309] width 68 height 11
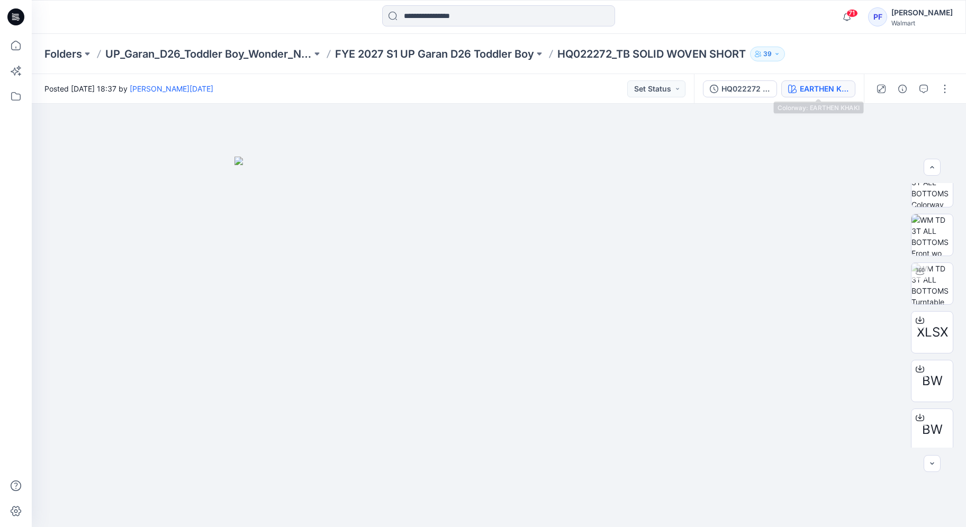
click at [800, 90] on div "EARTHEN KHAKI" at bounding box center [824, 89] width 49 height 12
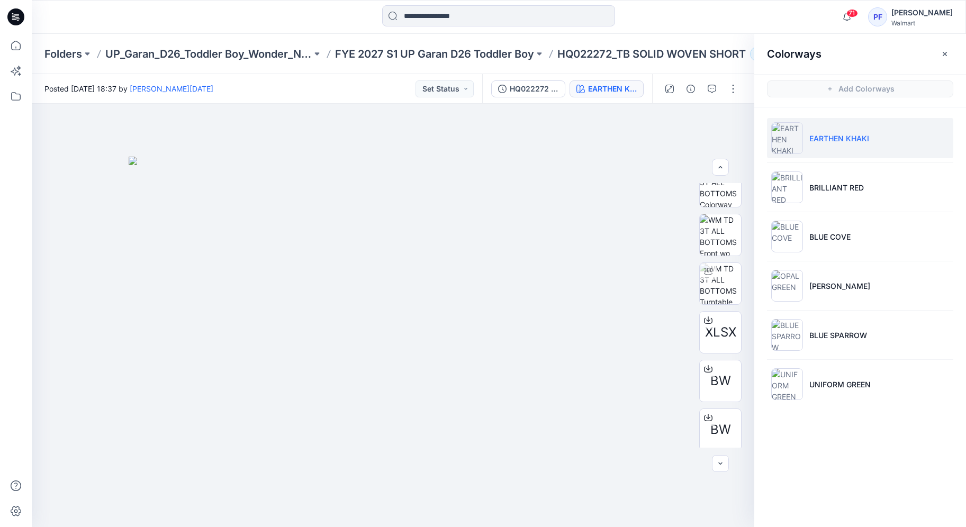
click at [621, 55] on p "HQ022272_TB SOLID WOVEN SHORT" at bounding box center [651, 54] width 188 height 15
click at [528, 52] on p "FYE 2027 S1 UP Garan D26 Toddler Boy" at bounding box center [434, 54] width 199 height 15
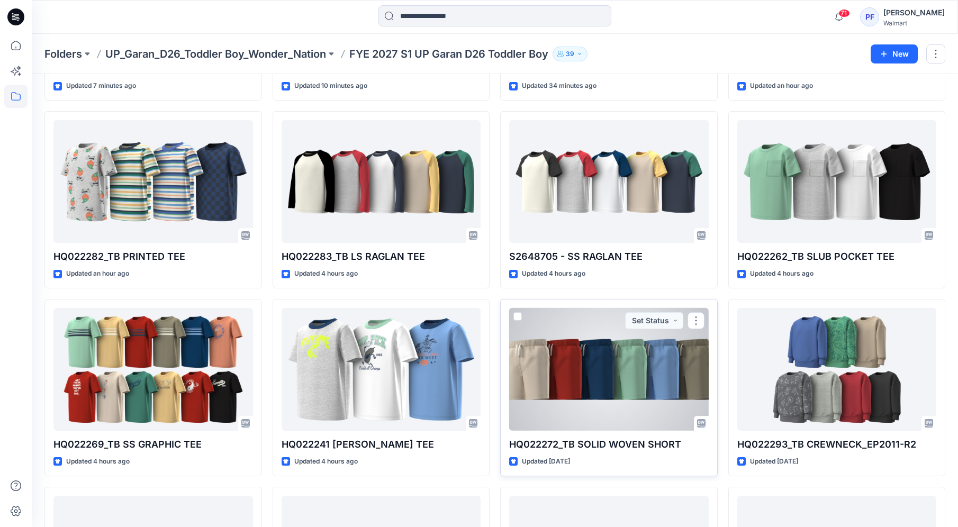
scroll to position [533, 0]
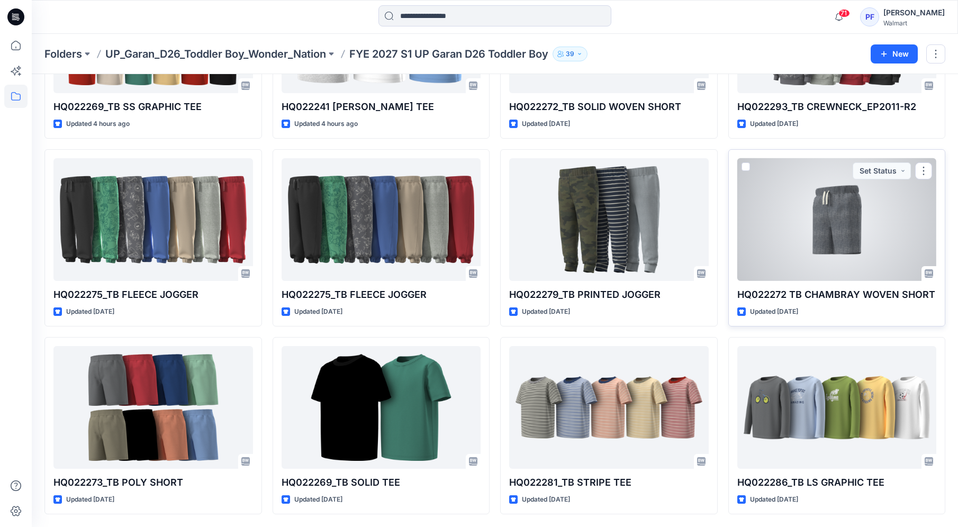
click at [811, 246] on div at bounding box center [837, 219] width 200 height 123
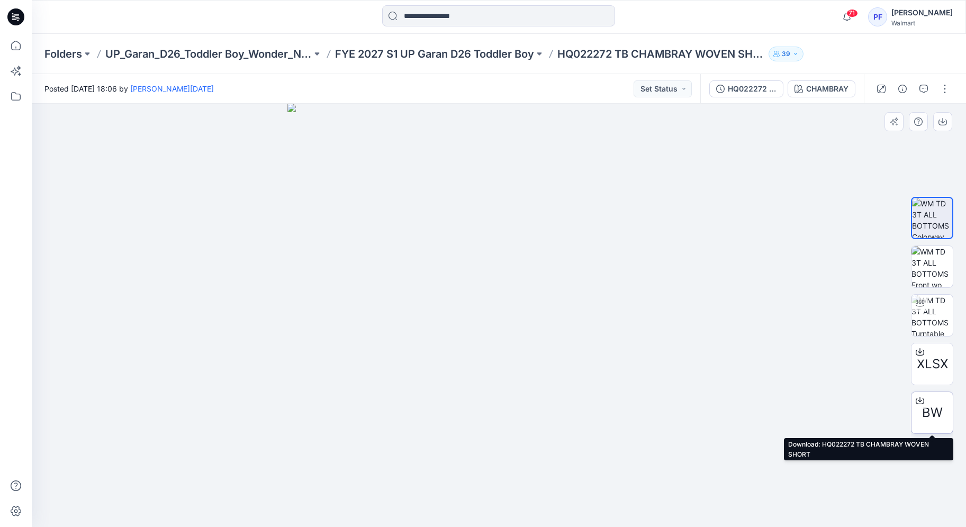
click at [920, 398] on icon at bounding box center [920, 400] width 8 height 8
click at [514, 48] on p "FYE 2027 S1 UP Garan D26 Toddler Boy" at bounding box center [434, 54] width 199 height 15
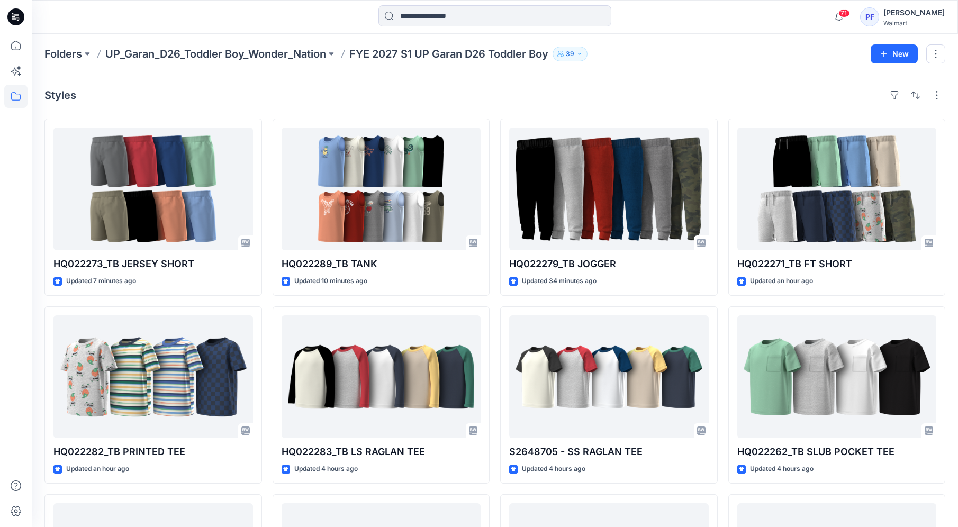
scroll to position [232, 0]
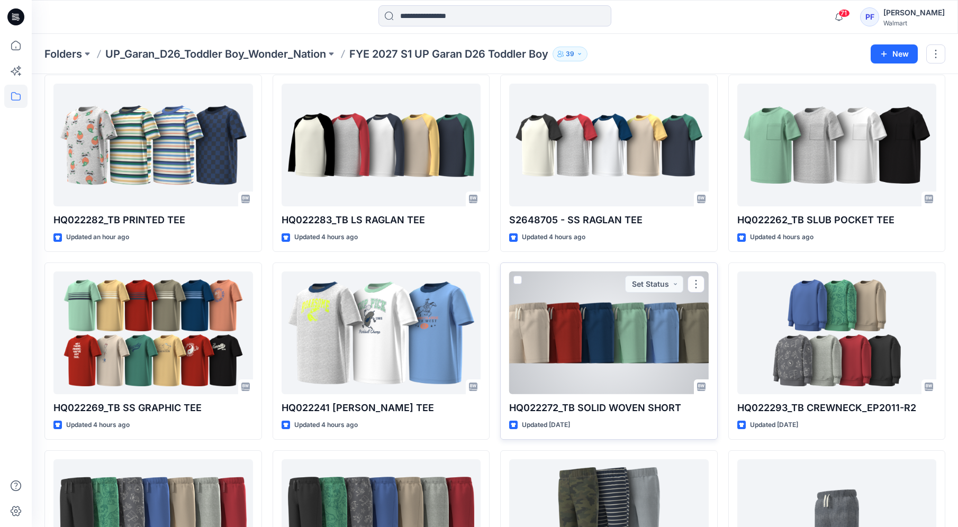
click at [674, 351] on div at bounding box center [609, 333] width 200 height 123
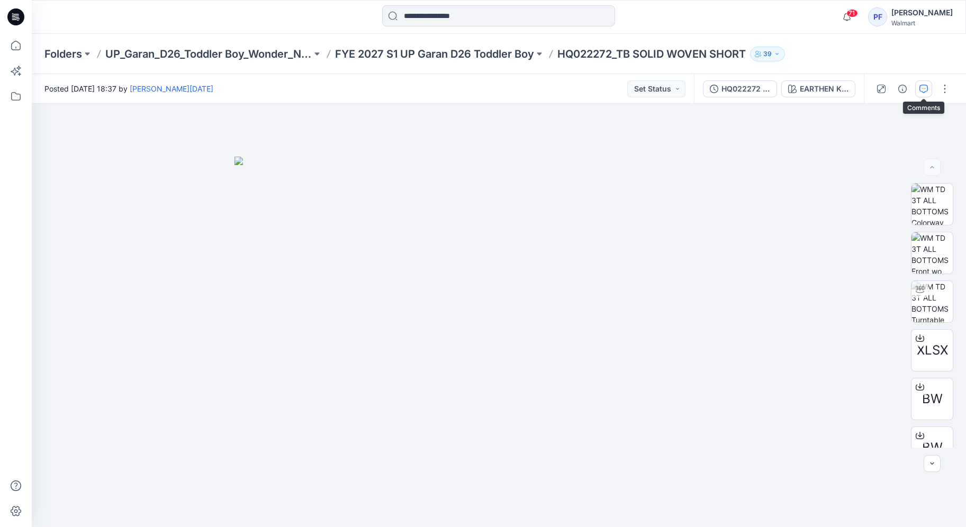
click at [923, 86] on icon "button" at bounding box center [923, 89] width 8 height 8
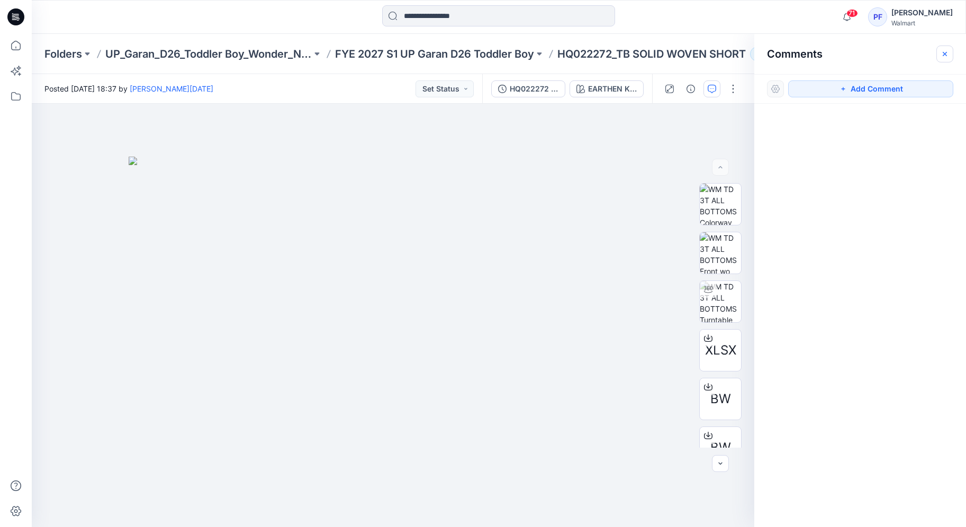
click at [942, 47] on button "button" at bounding box center [944, 54] width 17 height 17
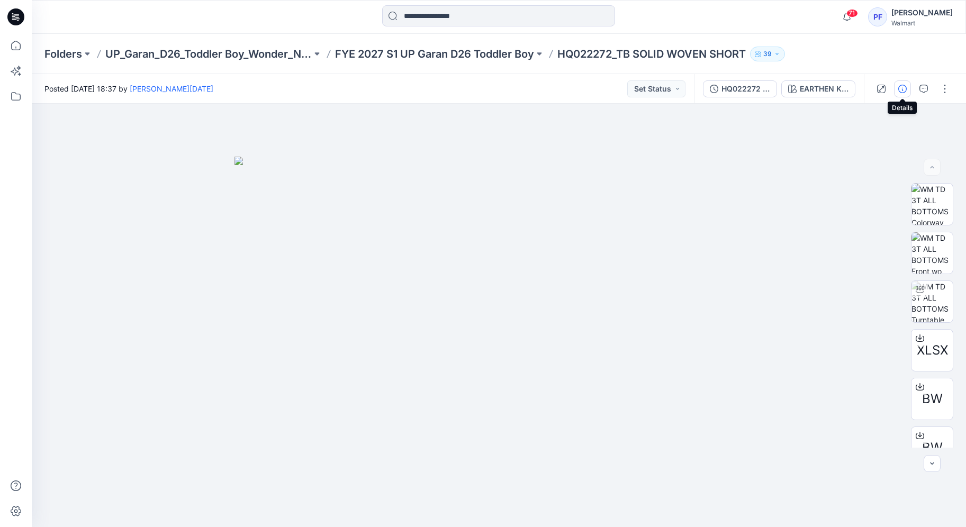
click at [909, 91] on button "button" at bounding box center [902, 88] width 17 height 17
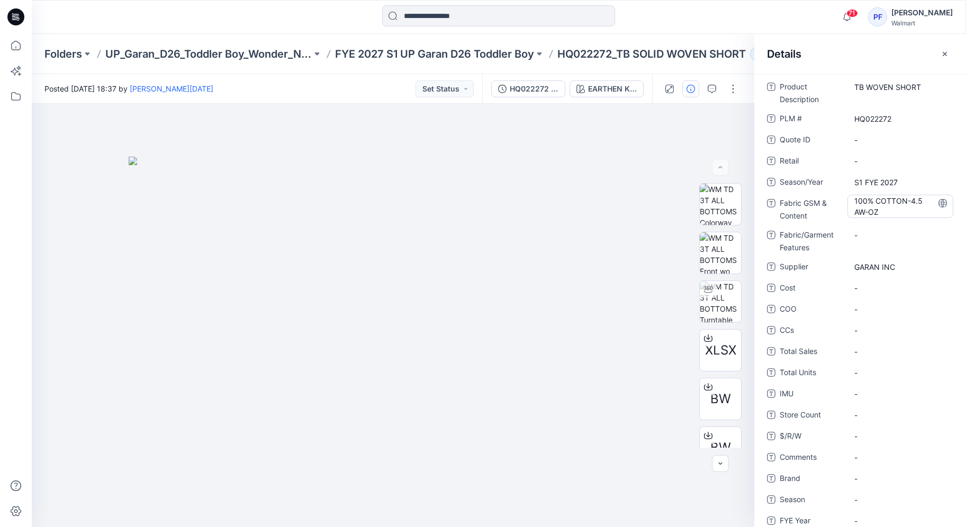
click at [854, 212] on Content "100% COTTON-4.5 AW-OZ" at bounding box center [900, 206] width 92 height 22
drag, startPoint x: 887, startPoint y: 211, endPoint x: 845, endPoint y: 204, distance: 42.4
click at [845, 204] on div "**********" at bounding box center [860, 209] width 186 height 28
click at [941, 55] on icon "button" at bounding box center [945, 54] width 8 height 8
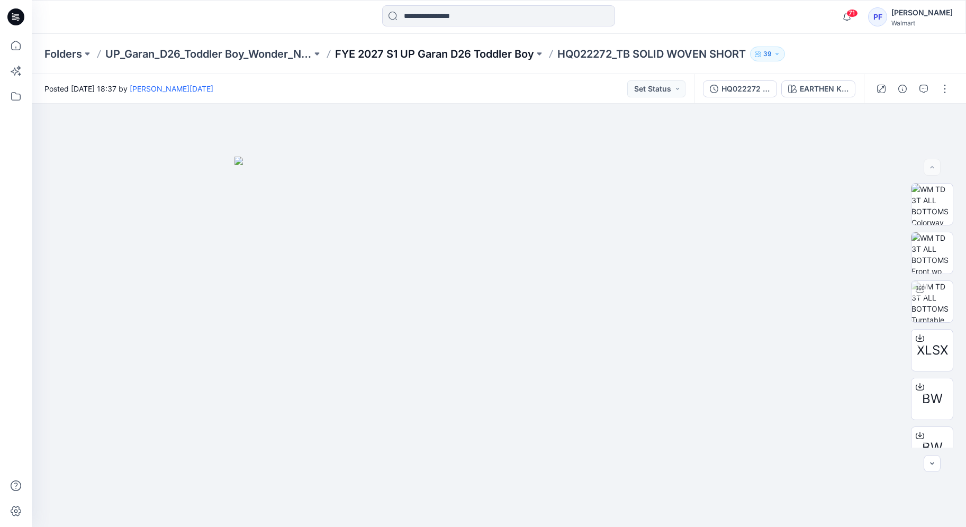
click at [485, 53] on p "FYE 2027 S1 UP Garan D26 Toddler Boy" at bounding box center [434, 54] width 199 height 15
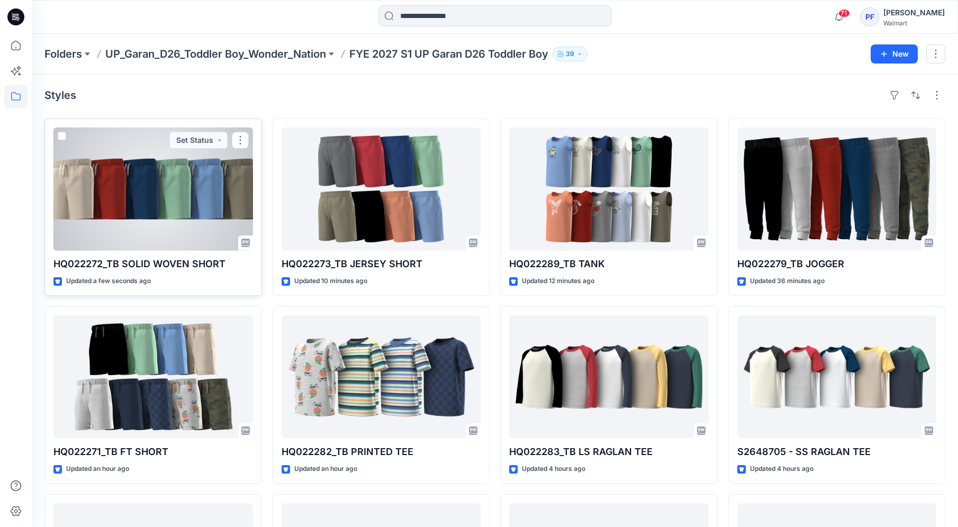
click at [167, 206] on div at bounding box center [153, 189] width 200 height 123
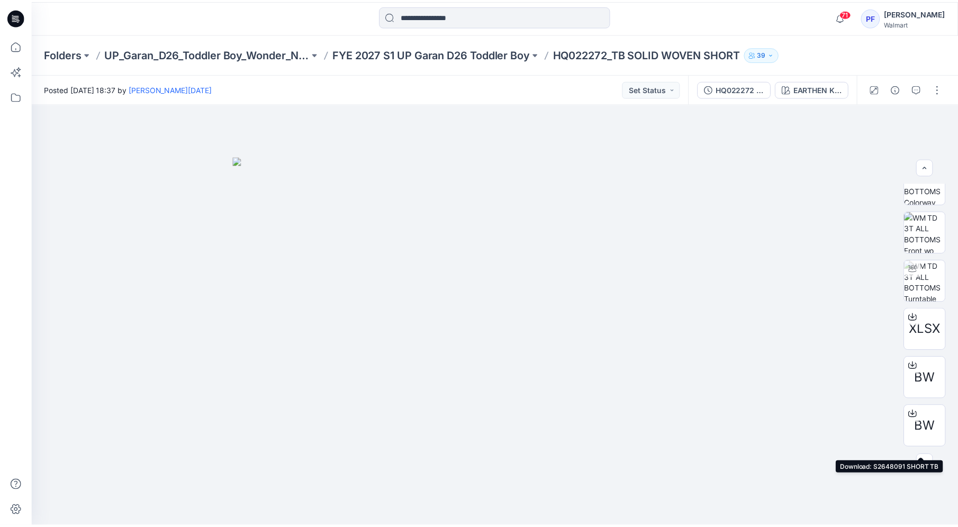
scroll to position [21, 0]
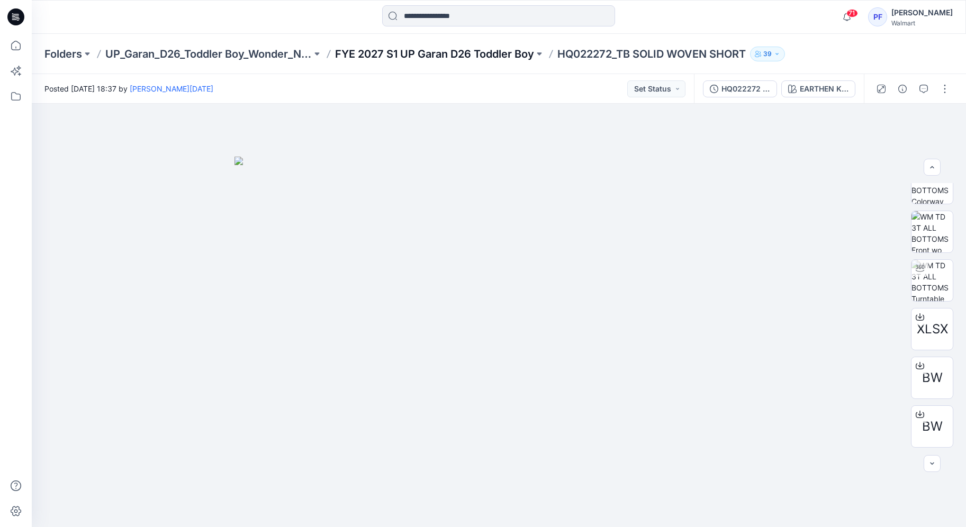
click at [508, 59] on p "FYE 2027 S1 UP Garan D26 Toddler Boy" at bounding box center [434, 54] width 199 height 15
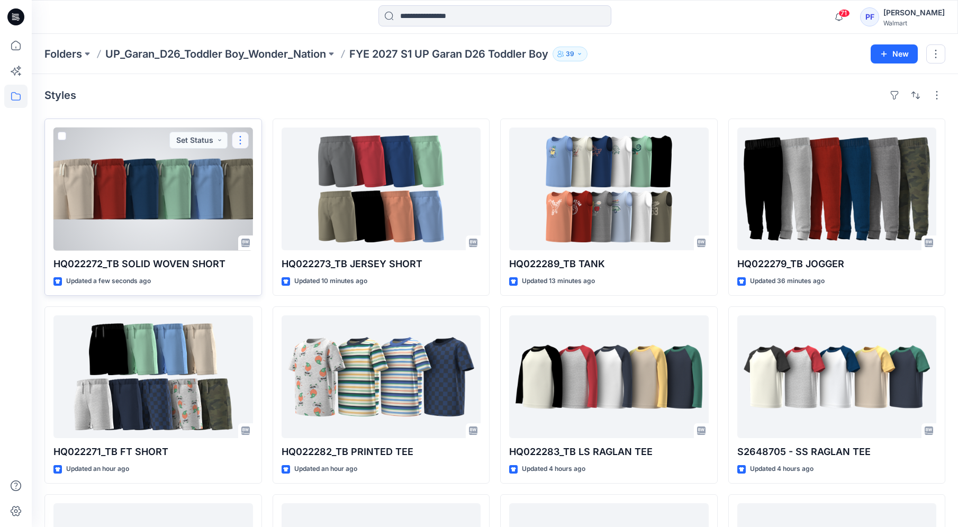
click at [241, 141] on button "button" at bounding box center [240, 140] width 17 height 17
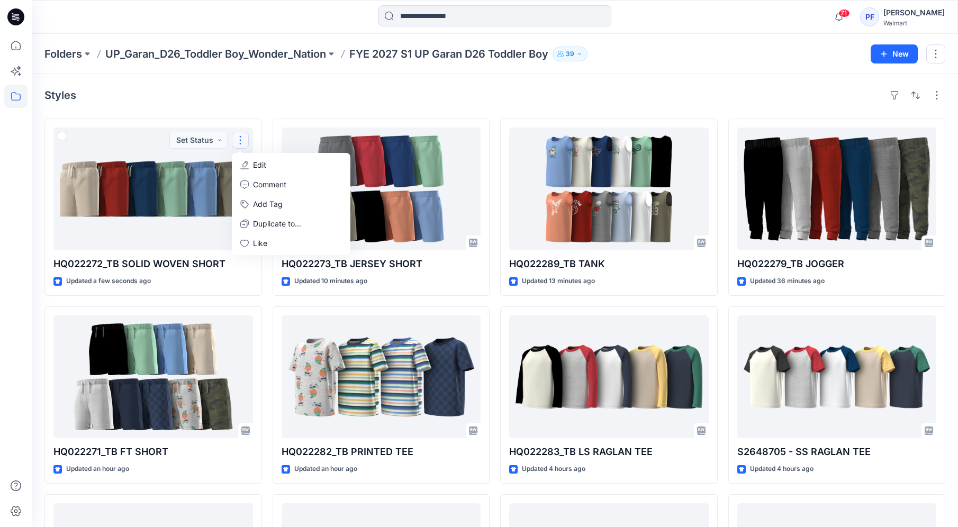
click at [278, 89] on div "Styles" at bounding box center [494, 95] width 901 height 17
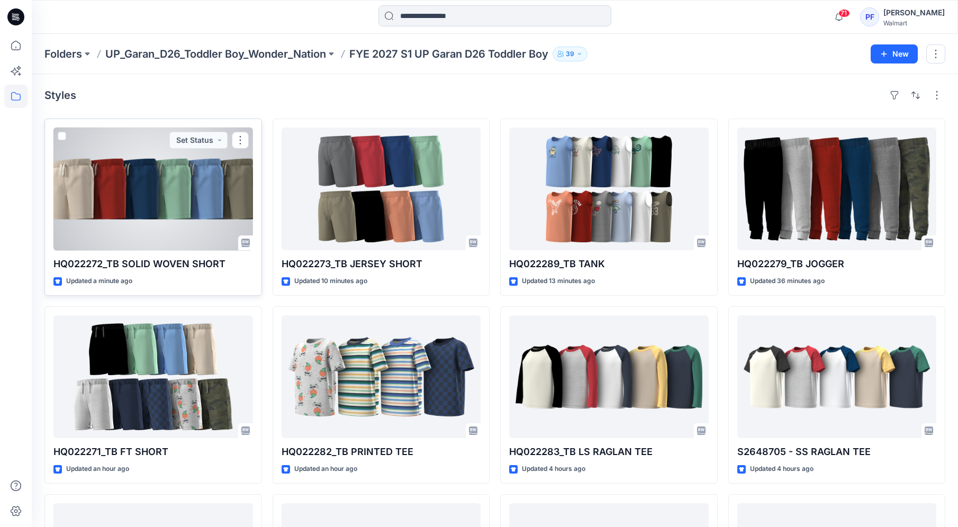
click at [210, 210] on div at bounding box center [153, 189] width 200 height 123
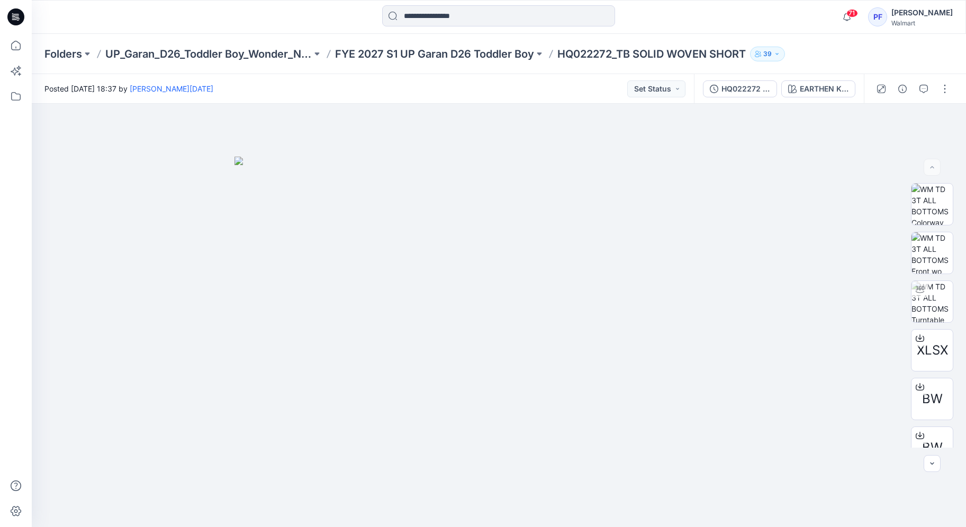
click at [473, 46] on div "Folders UP_Garan_D26_Toddler Boy_Wonder_Nation FYE 2027 S1 UP Garan D26 Toddler…" at bounding box center [499, 54] width 934 height 40
click at [505, 52] on p "FYE 2027 S1 UP Garan D26 Toddler Boy" at bounding box center [434, 54] width 199 height 15
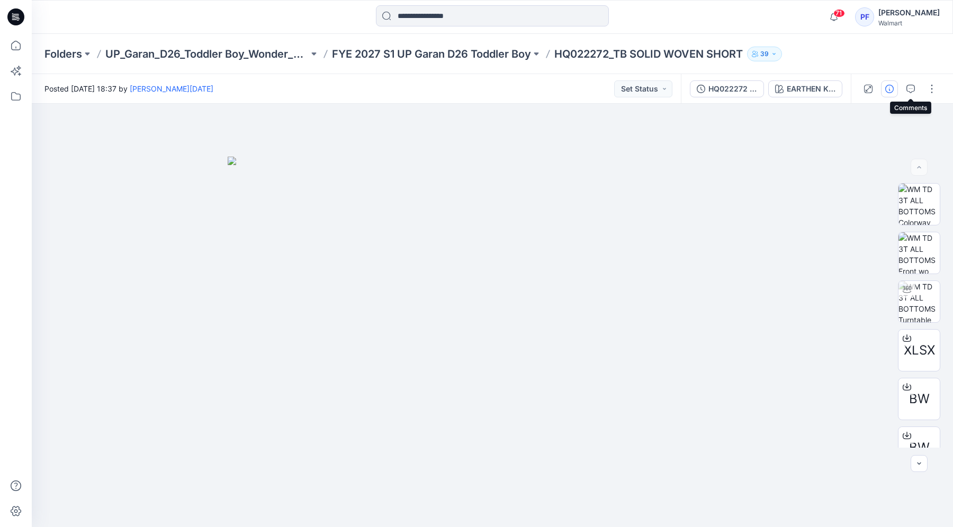
click at [886, 91] on icon "button" at bounding box center [889, 89] width 8 height 8
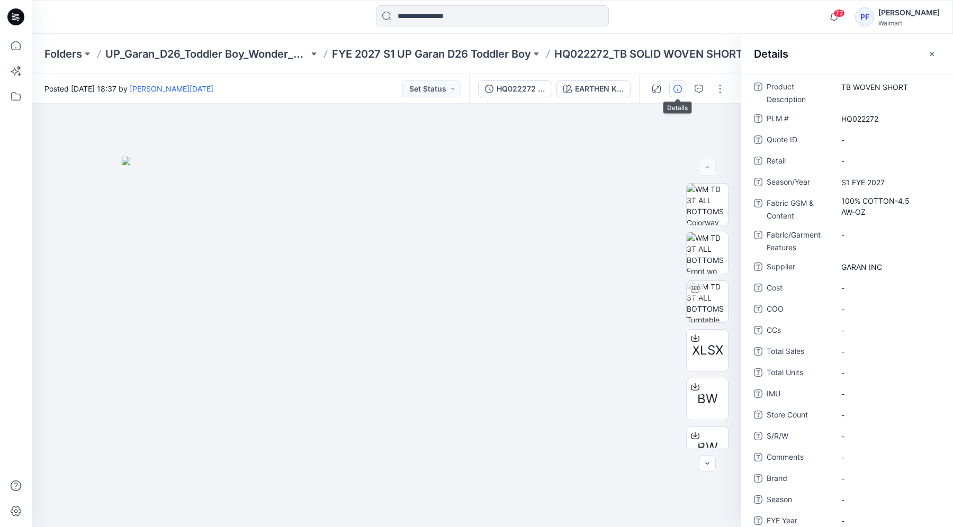
click at [930, 54] on icon "button" at bounding box center [931, 54] width 8 height 8
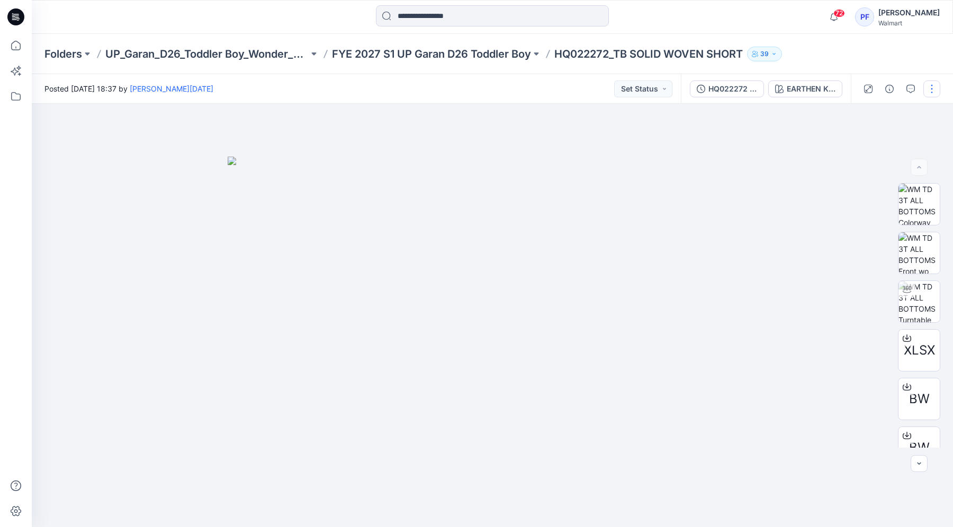
click at [927, 93] on button "button" at bounding box center [931, 88] width 17 height 17
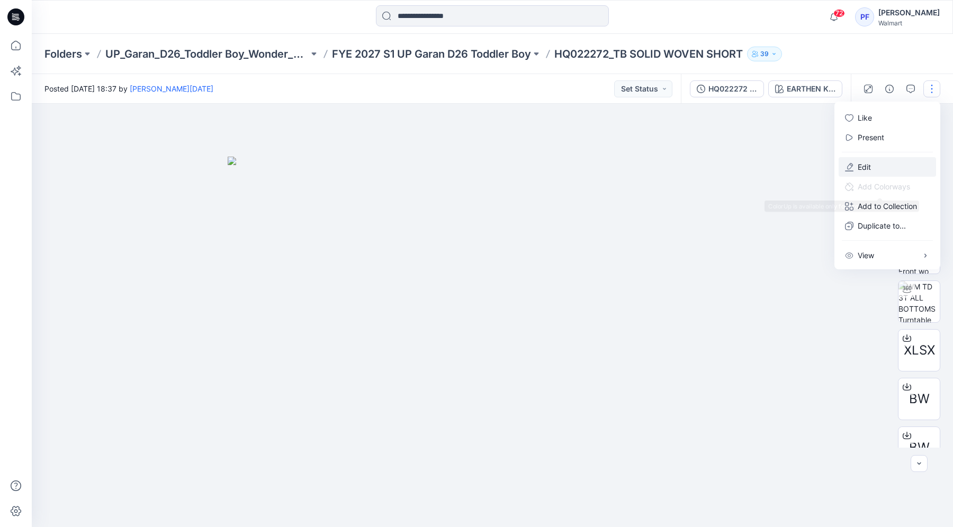
click at [874, 171] on button "Edit" at bounding box center [886, 167] width 97 height 20
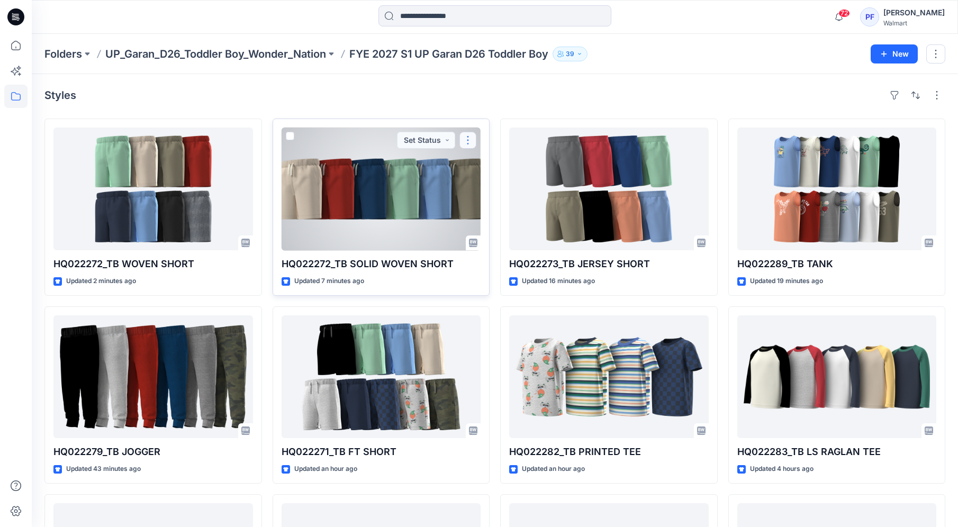
click at [467, 143] on button "button" at bounding box center [467, 140] width 17 height 17
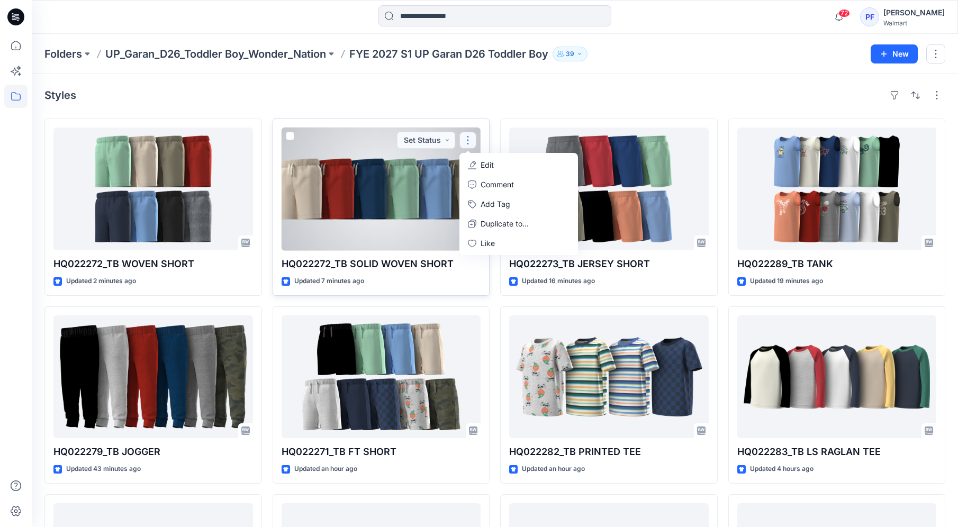
click at [483, 162] on p "Edit" at bounding box center [487, 164] width 13 height 11
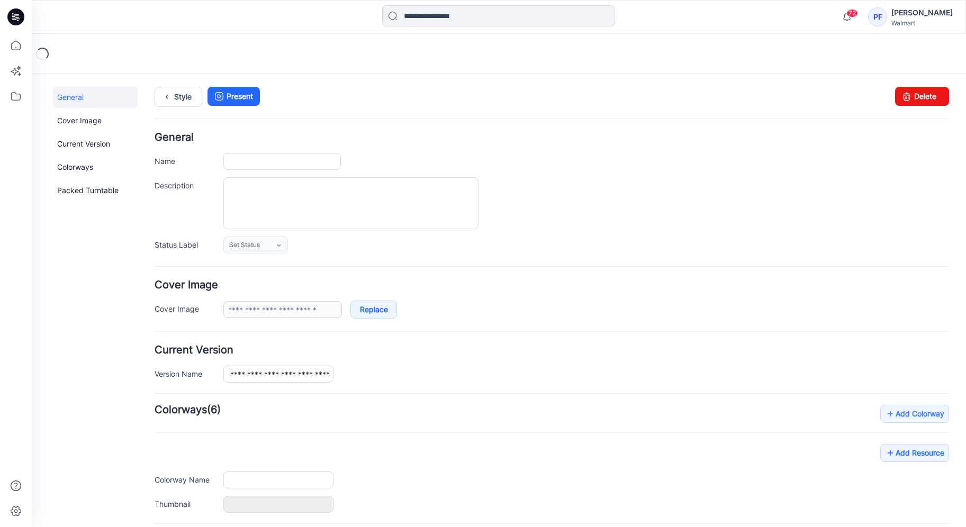
type input "**********"
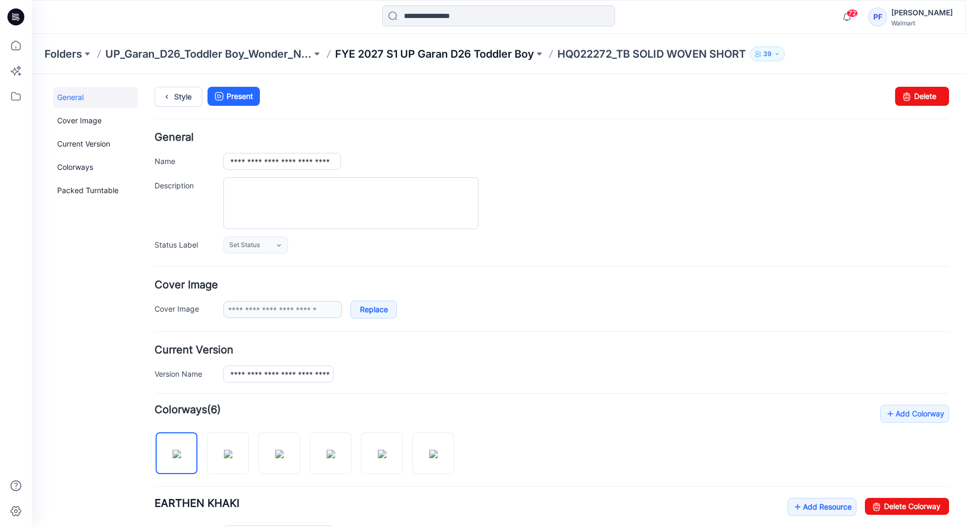
click at [419, 60] on p "FYE 2027 S1 UP Garan D26 Toddler Boy" at bounding box center [434, 54] width 199 height 15
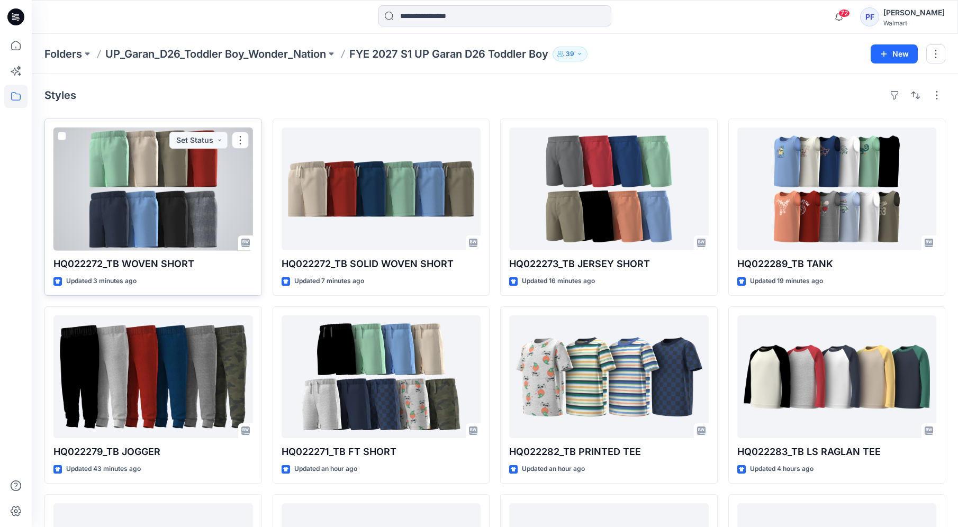
click at [213, 212] on div at bounding box center [153, 189] width 200 height 123
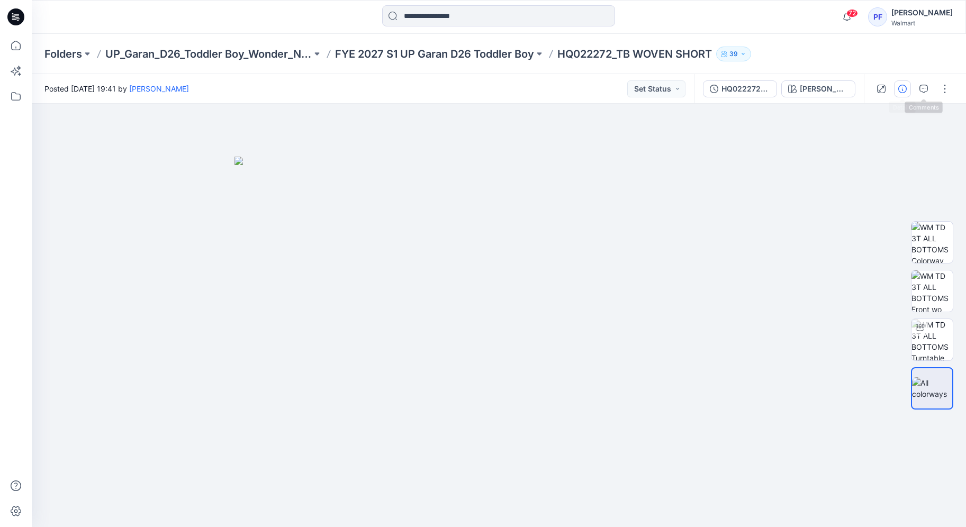
click at [909, 89] on button "button" at bounding box center [902, 88] width 17 height 17
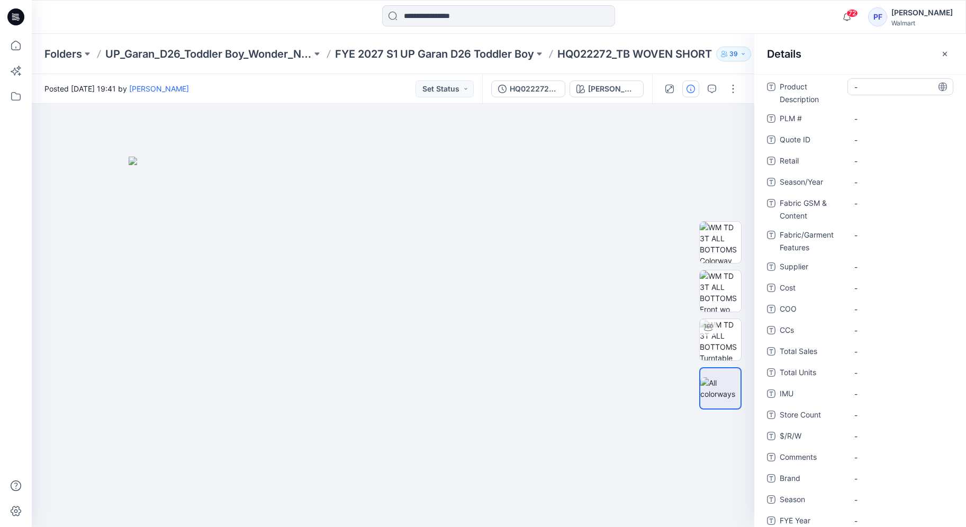
click at [872, 84] on Description "-" at bounding box center [900, 87] width 92 height 11
type textarea "**********"
click at [884, 90] on Description "-" at bounding box center [900, 87] width 92 height 11
type textarea "**********"
click at [867, 116] on \ "-" at bounding box center [900, 118] width 92 height 11
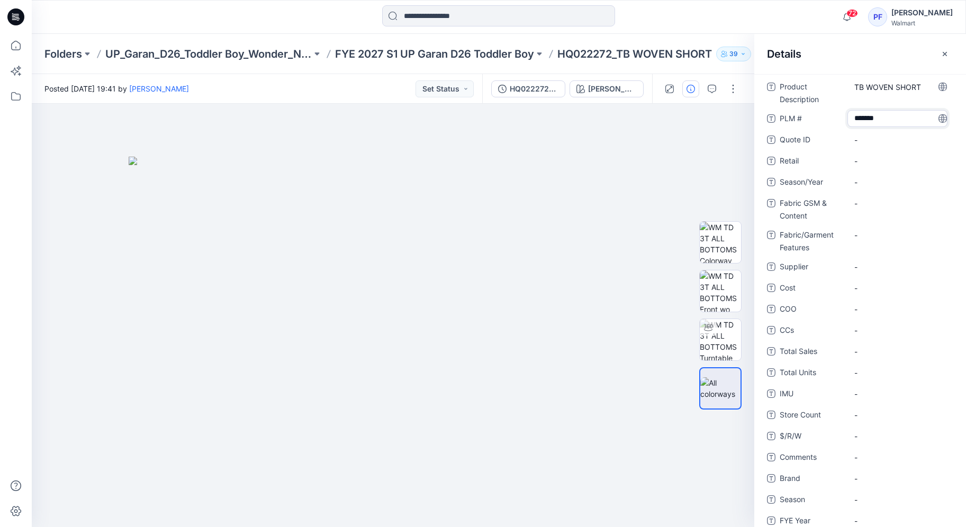
type textarea "********"
click at [886, 182] on span "-" at bounding box center [900, 182] width 92 height 11
type textarea "**********"
click at [905, 203] on Content "-" at bounding box center [900, 203] width 92 height 11
type textarea "**********"
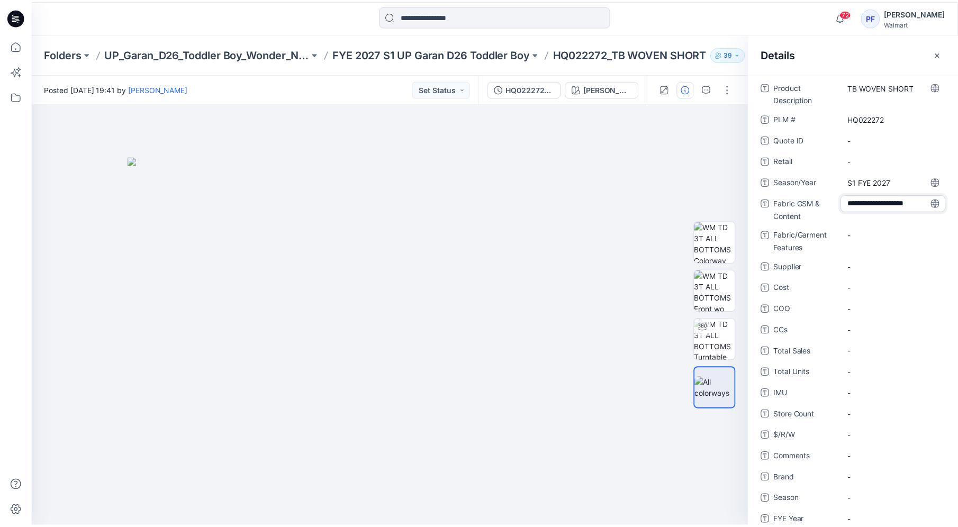
scroll to position [7, 0]
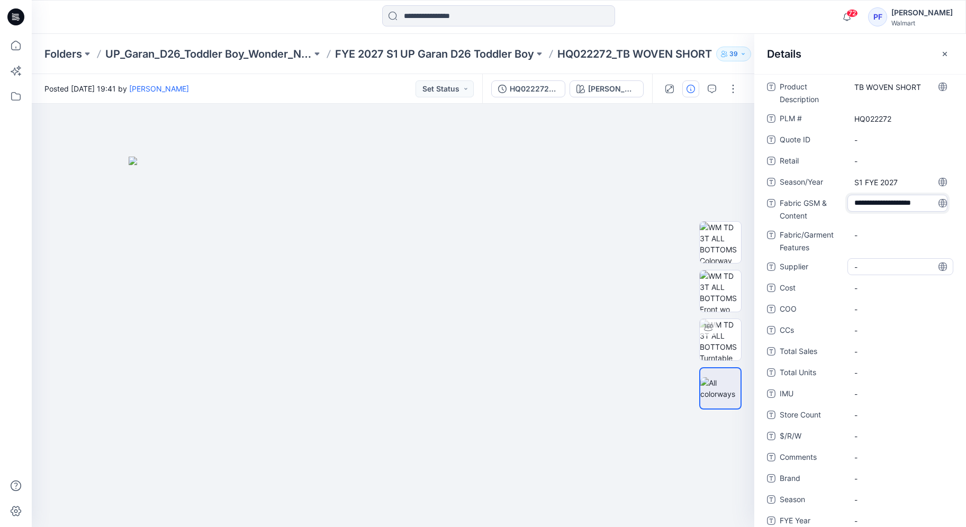
click at [888, 268] on span "-" at bounding box center [900, 266] width 92 height 11
type textarea "*********"
click at [605, 150] on div at bounding box center [393, 315] width 722 height 423
click at [639, 61] on div "Folders UP_Garan_D26_Toddler Boy_Wonder_Nation FYE 2027 S1 UP Garan D26 Toddler…" at bounding box center [499, 54] width 934 height 40
click at [642, 55] on p "HQ022272_TB WOVEN SHORT" at bounding box center [634, 54] width 155 height 15
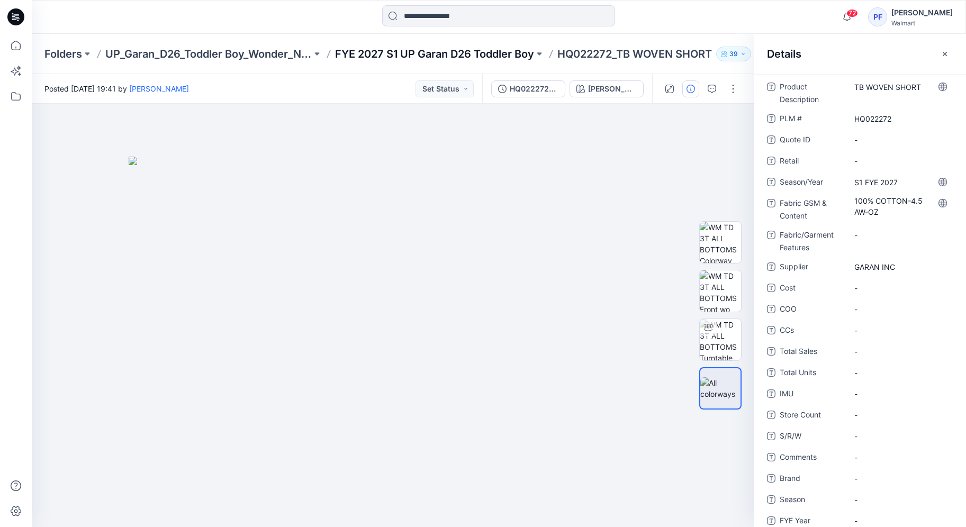
click at [513, 56] on p "FYE 2027 S1 UP Garan D26 Toddler Boy" at bounding box center [434, 54] width 199 height 15
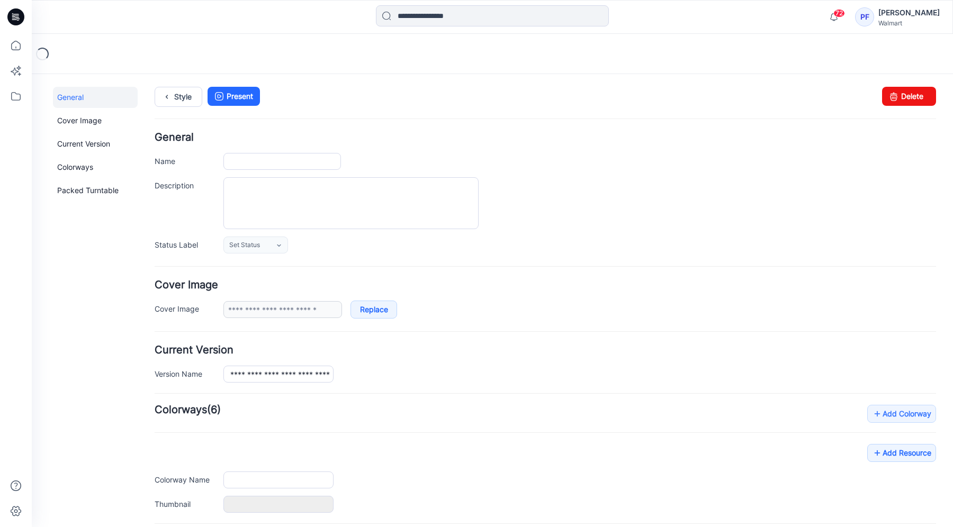
type input "**********"
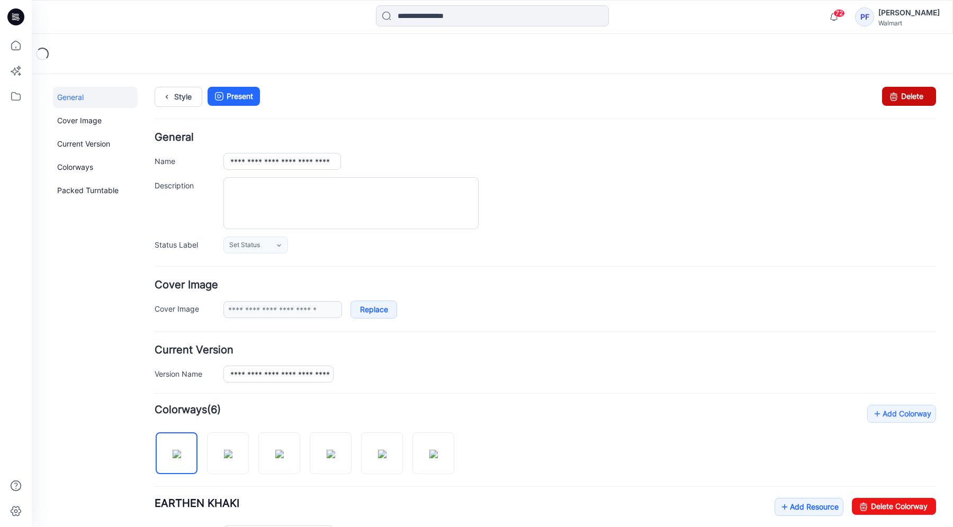
click at [892, 87] on icon at bounding box center [893, 96] width 15 height 19
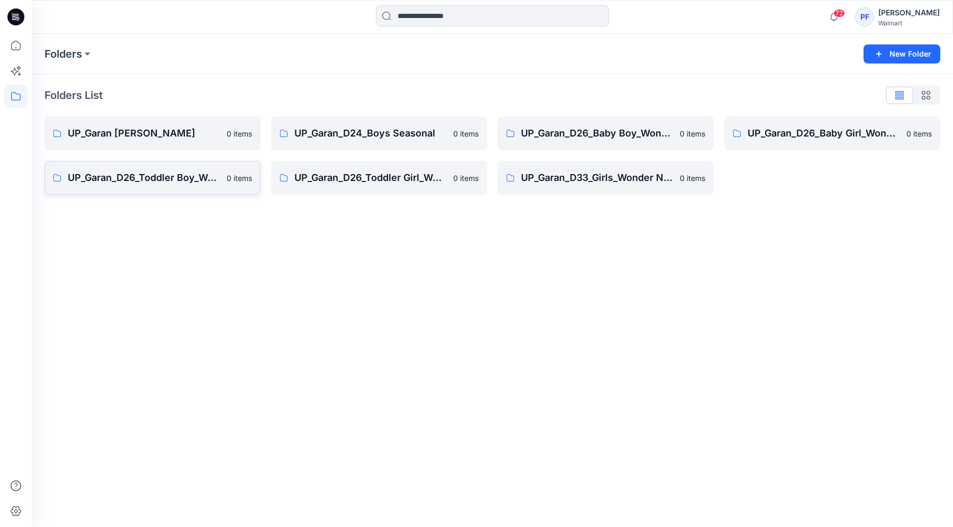
click at [160, 173] on p "UP_Garan_D26_Toddler Boy_Wonder_Nation" at bounding box center [144, 177] width 152 height 15
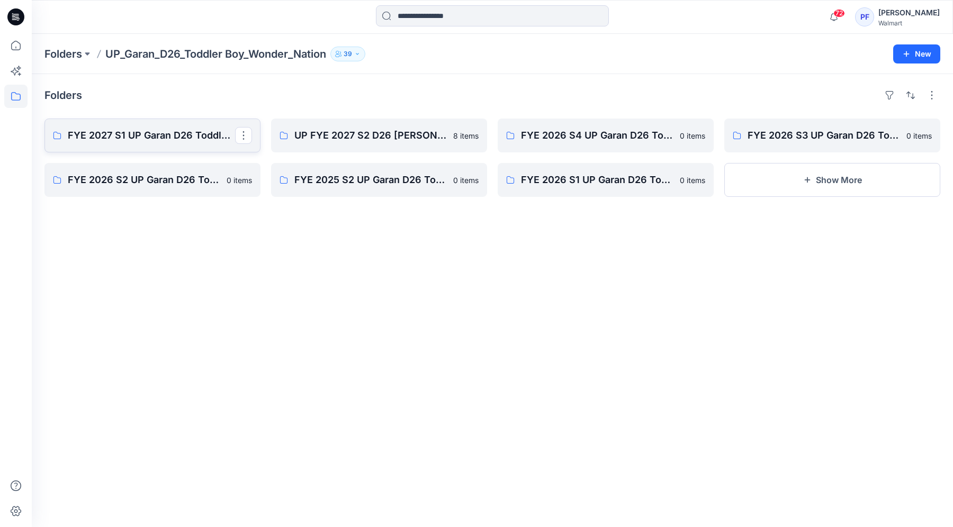
click at [205, 149] on link "FYE 2027 S1 UP Garan D26 Toddler Boy" at bounding box center [152, 136] width 216 height 34
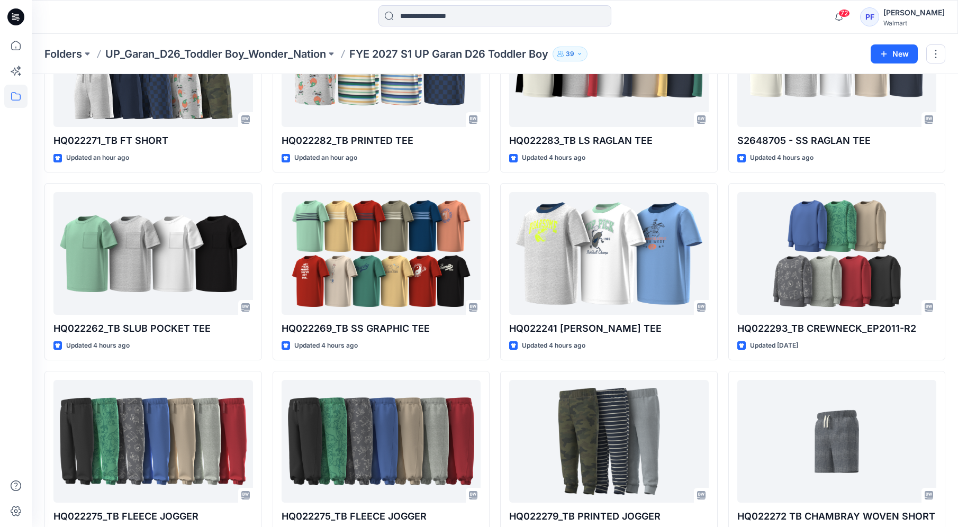
scroll to position [501, 0]
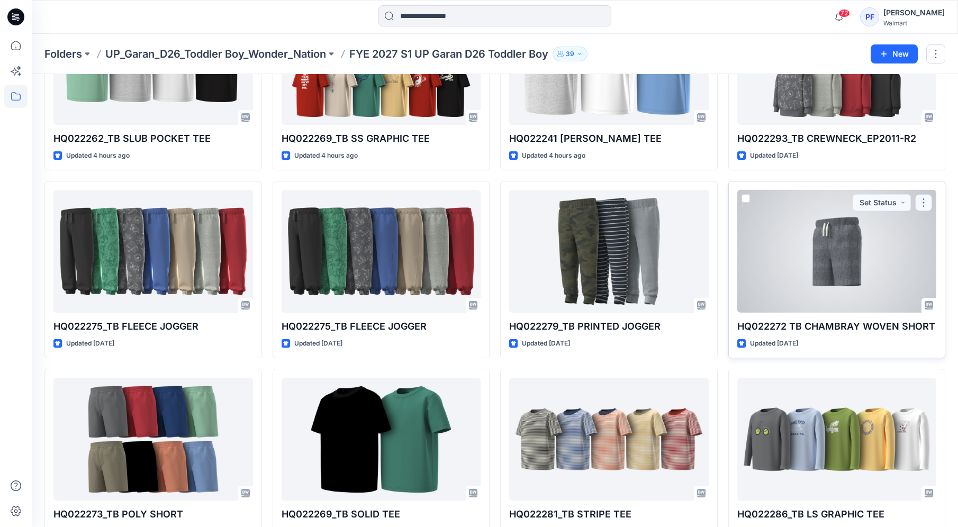
click at [927, 204] on button "button" at bounding box center [923, 202] width 17 height 17
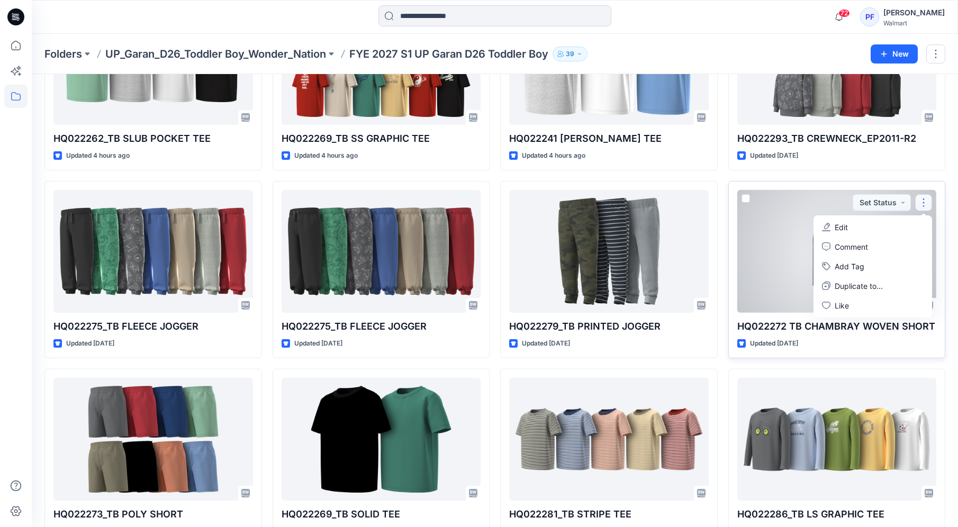
click at [896, 228] on button "Edit" at bounding box center [873, 228] width 114 height 20
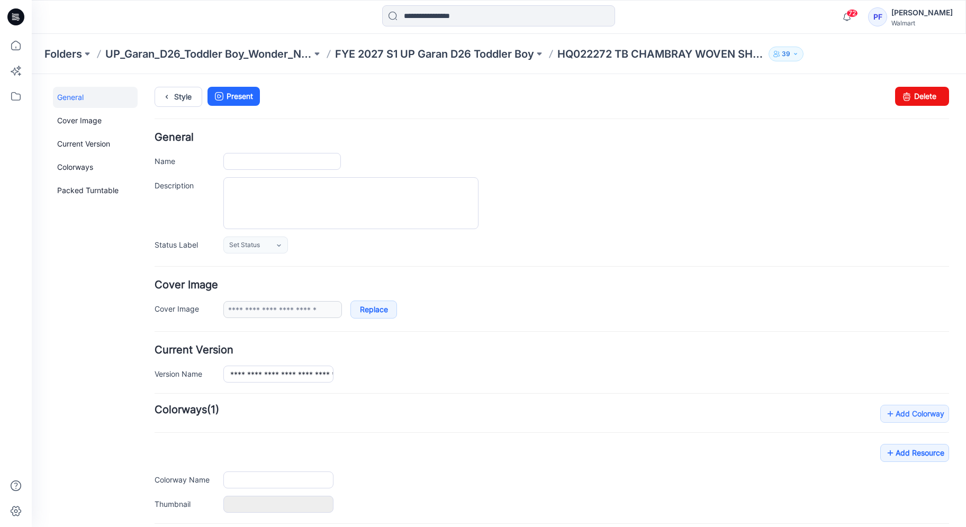
type input "**********"
type input "********"
type input "**********"
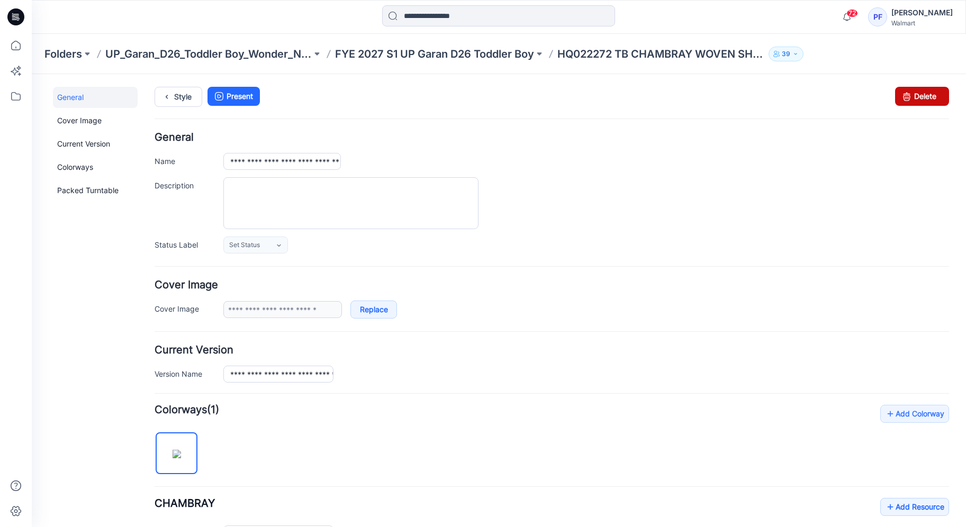
click at [899, 93] on icon at bounding box center [906, 96] width 15 height 19
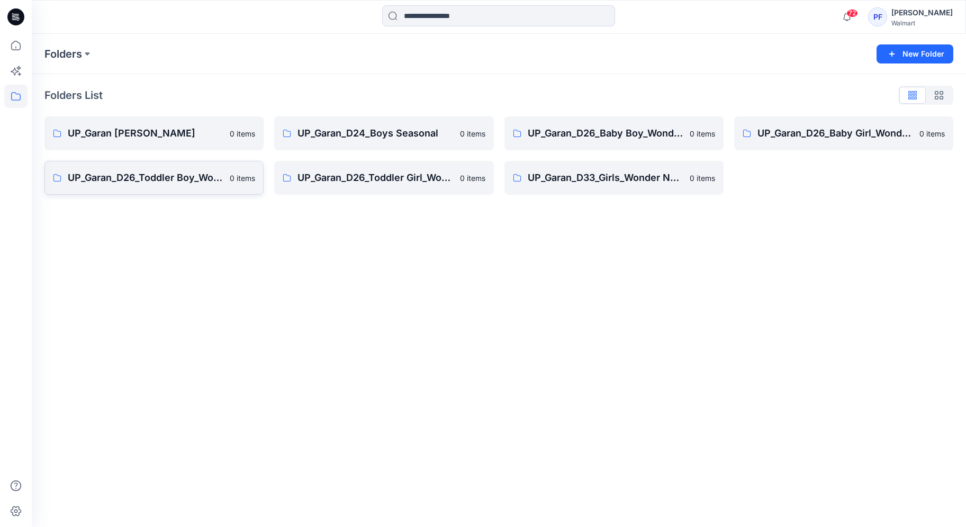
click at [214, 173] on p "UP_Garan_D26_Toddler Boy_Wonder_Nation" at bounding box center [146, 177] width 156 height 15
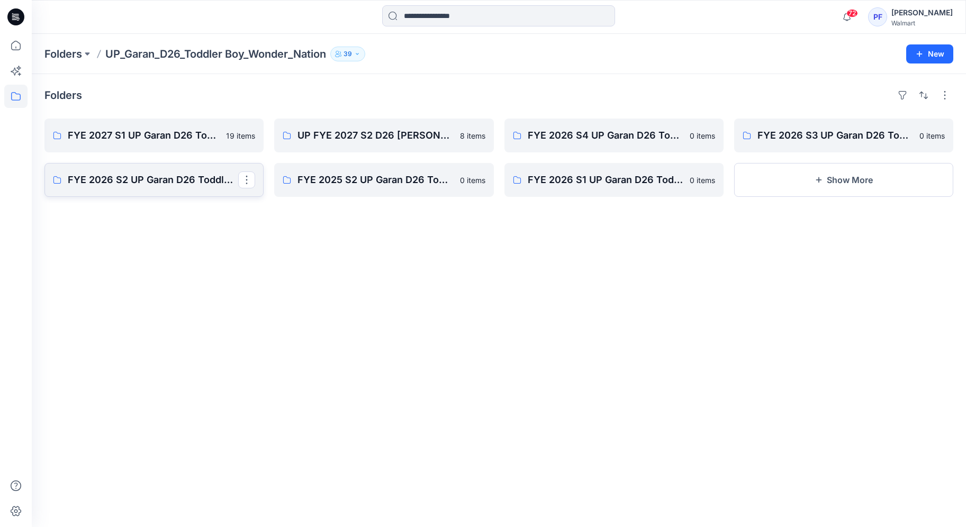
click at [200, 191] on link "FYE 2026 S2 UP Garan D26 Toddler Boy" at bounding box center [153, 180] width 219 height 34
click at [127, 132] on p "FYE 2027 S1 UP Garan D26 Toddler Boy" at bounding box center [153, 135] width 170 height 15
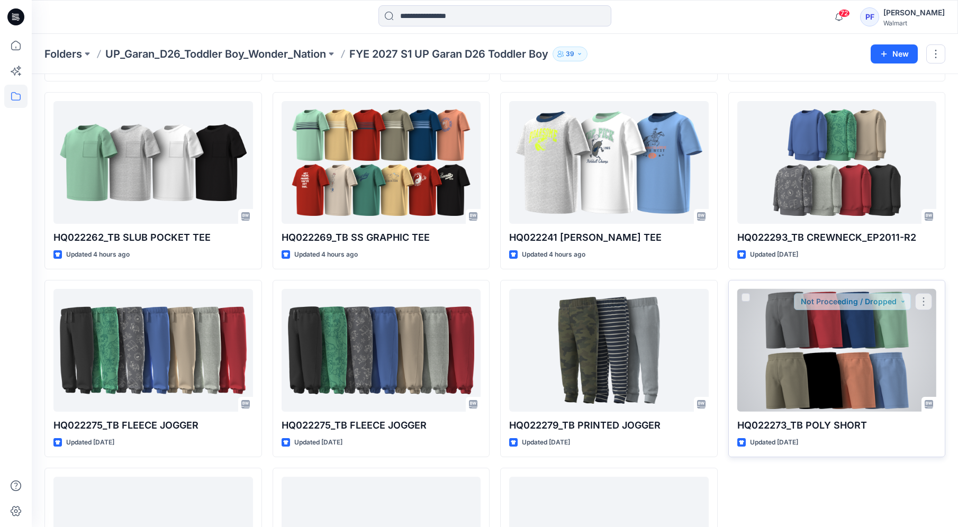
scroll to position [385, 0]
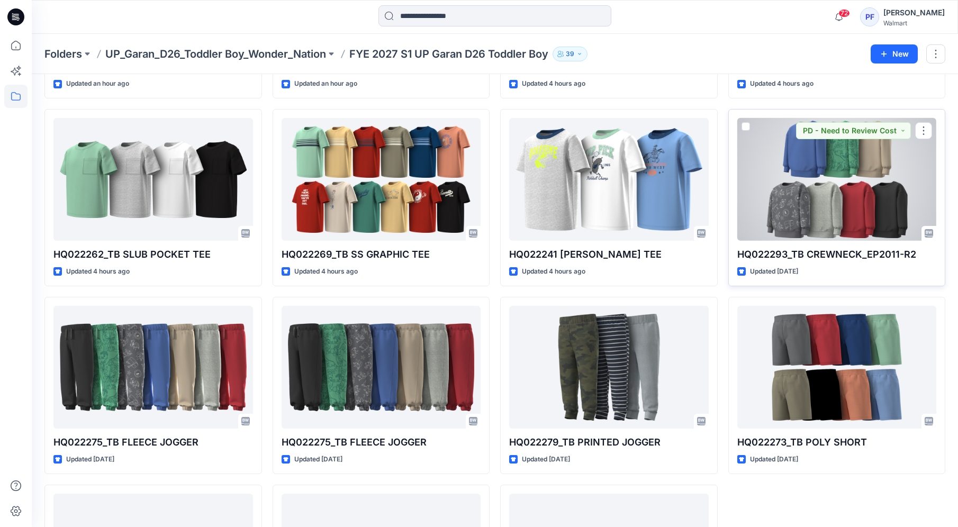
click at [848, 190] on div at bounding box center [837, 179] width 200 height 123
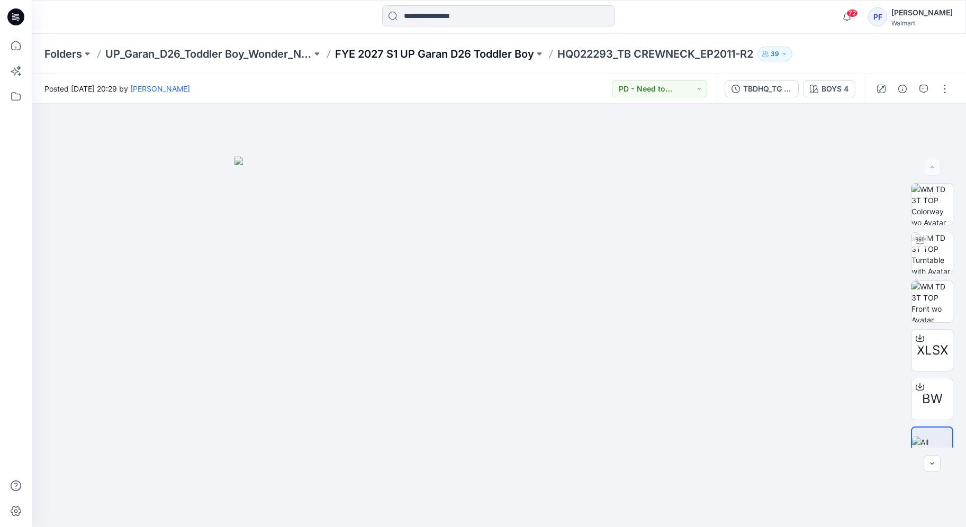
click at [509, 57] on p "FYE 2027 S1 UP Garan D26 Toddler Boy" at bounding box center [434, 54] width 199 height 15
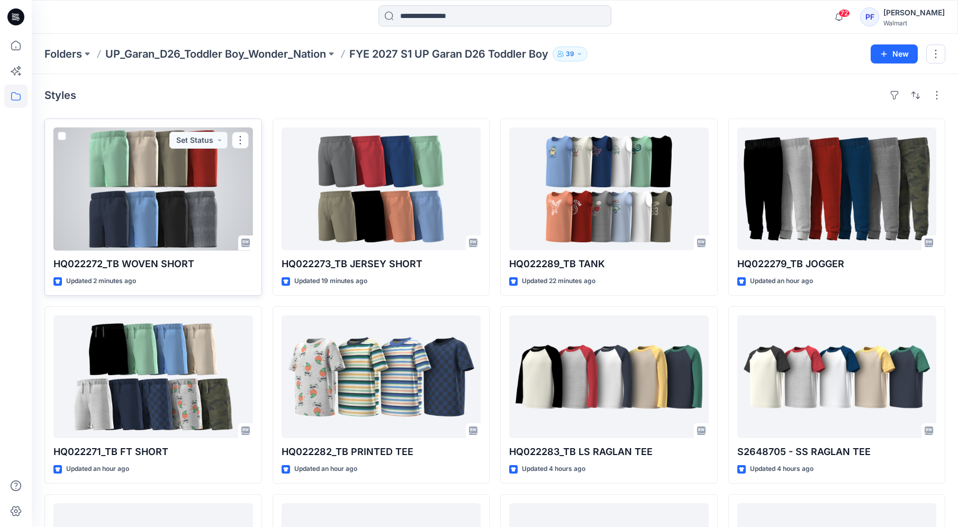
click at [163, 175] on div at bounding box center [153, 189] width 200 height 123
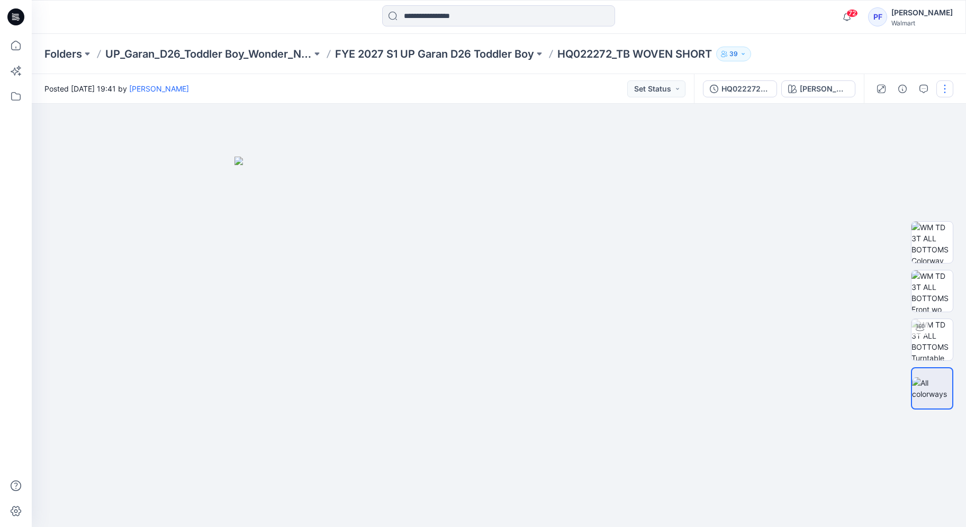
click at [945, 86] on button "button" at bounding box center [944, 88] width 17 height 17
click at [907, 141] on button "Edit" at bounding box center [900, 143] width 97 height 20
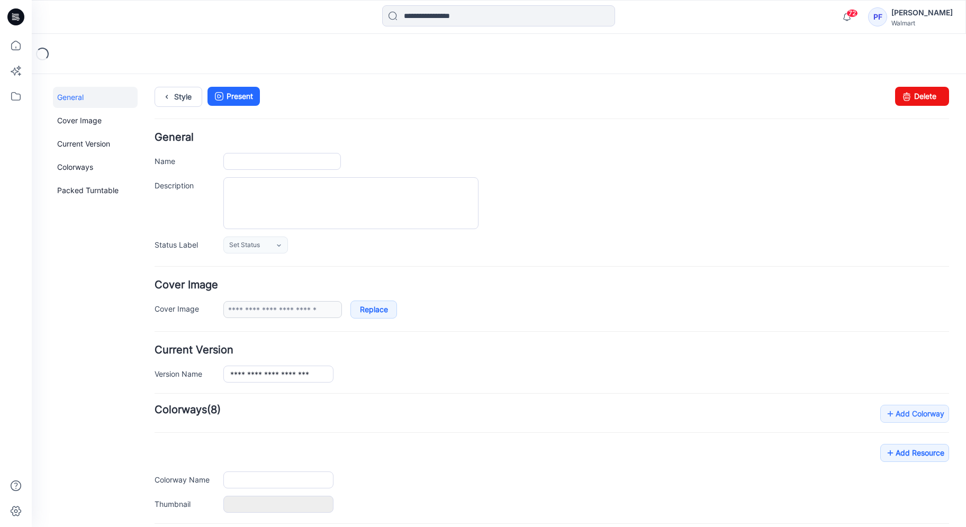
type input "**********"
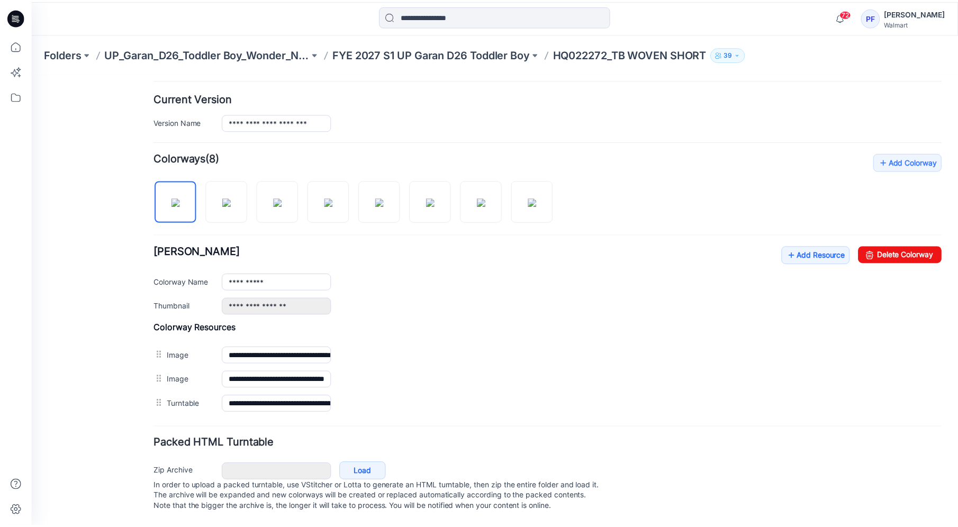
scroll to position [263, 0]
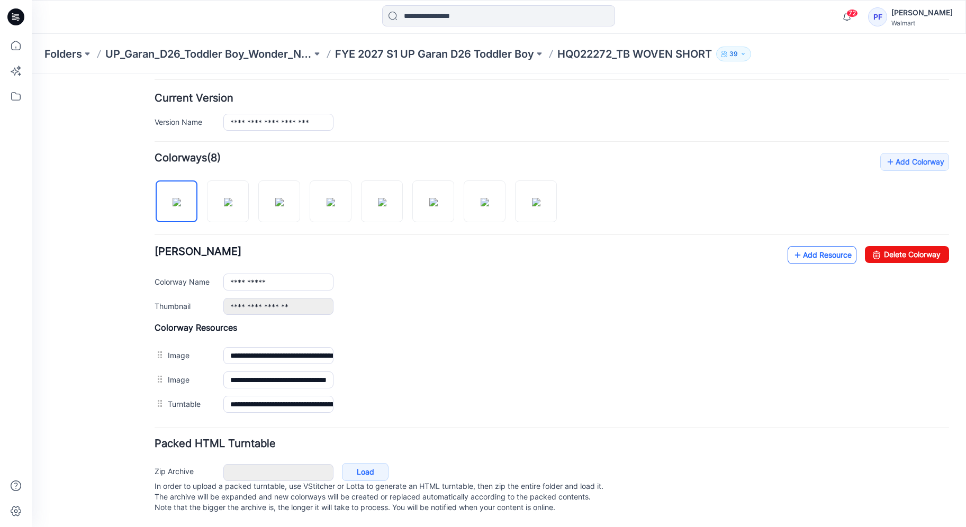
click at [808, 246] on link "Add Resource" at bounding box center [822, 255] width 69 height 18
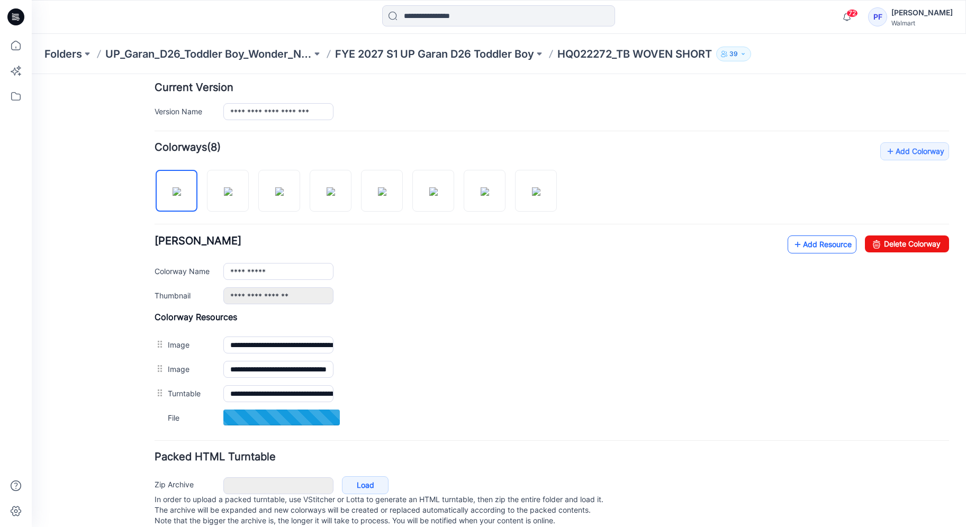
click at [819, 243] on link "Add Resource" at bounding box center [822, 245] width 69 height 18
click at [810, 240] on link "Add Resource" at bounding box center [822, 245] width 69 height 18
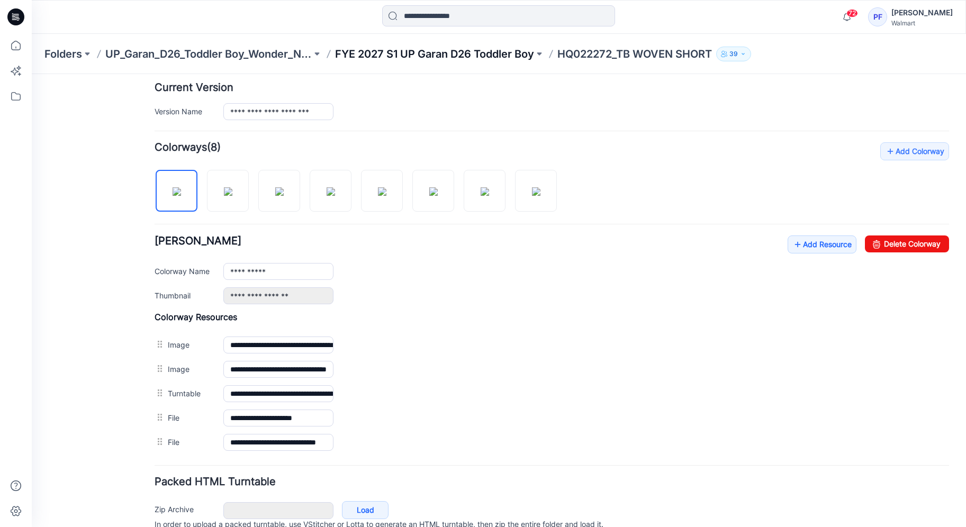
click at [490, 48] on p "FYE 2027 S1 UP Garan D26 Toddler Boy" at bounding box center [434, 54] width 199 height 15
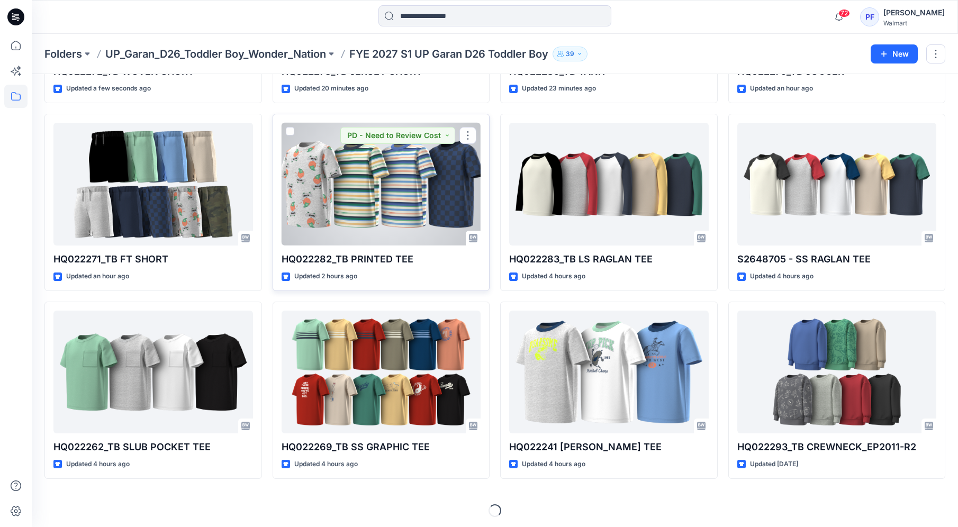
scroll to position [195, 0]
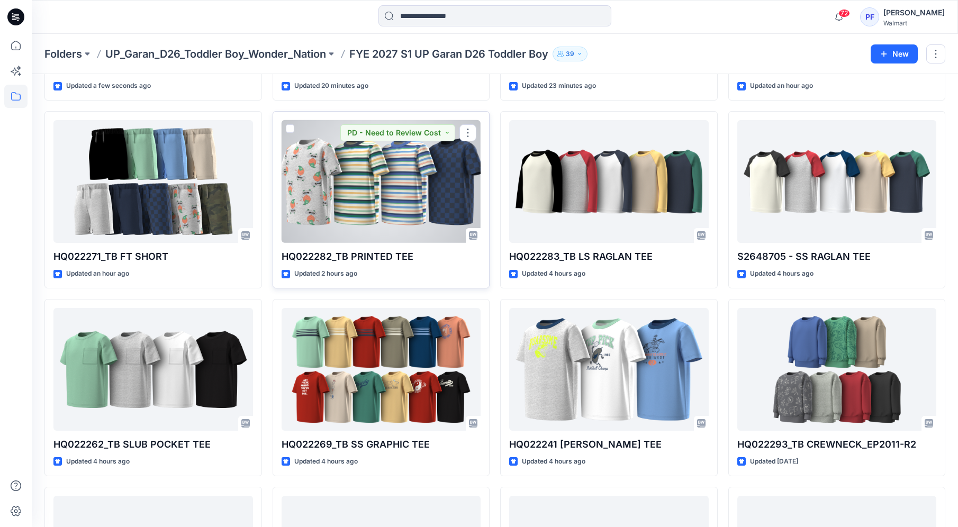
click at [448, 216] on div at bounding box center [382, 181] width 200 height 123
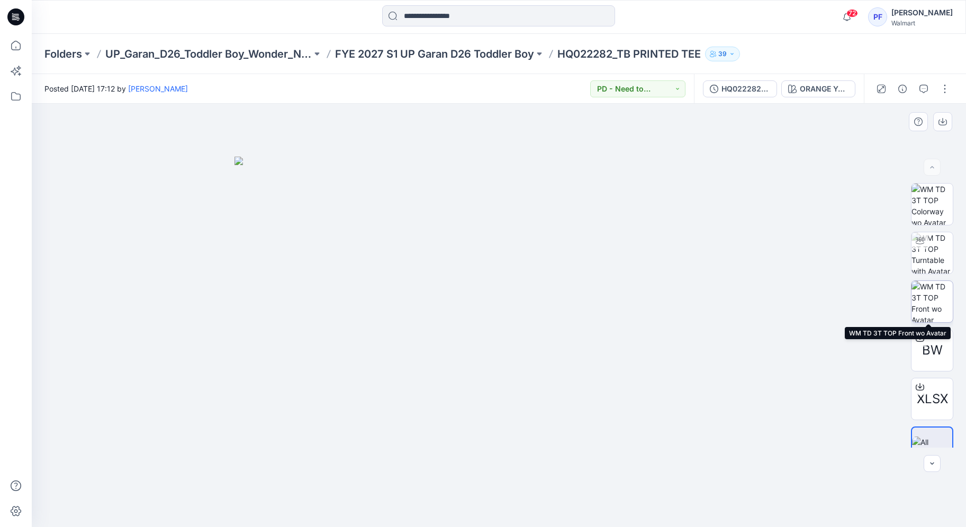
click at [941, 314] on img at bounding box center [931, 301] width 41 height 41
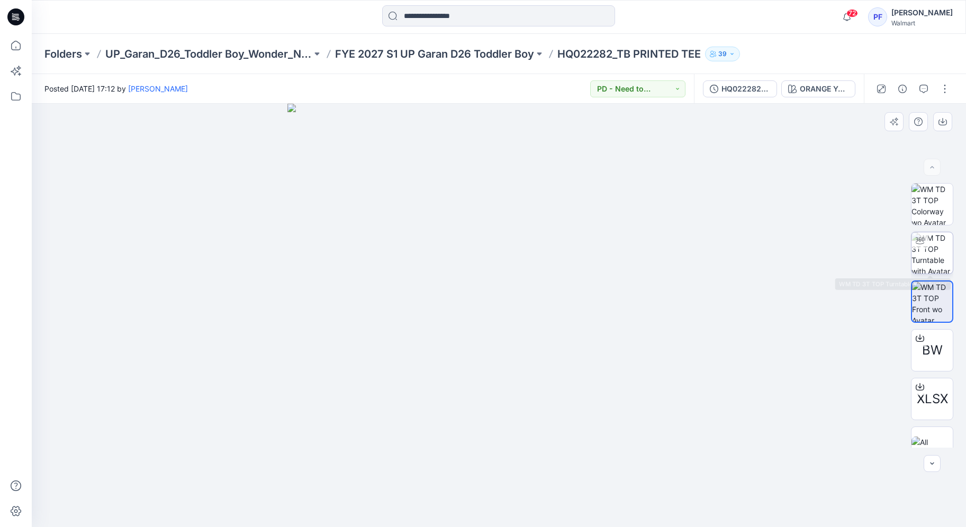
click at [940, 263] on img at bounding box center [931, 252] width 41 height 41
drag, startPoint x: 506, startPoint y: 510, endPoint x: 910, endPoint y: 344, distance: 437.0
click at [626, 491] on icon at bounding box center [500, 496] width 320 height 40
click at [837, 104] on div at bounding box center [499, 315] width 934 height 423
click at [836, 101] on div "HQ022282_TB PRINTED TEE ORANGE YOU GLAD" at bounding box center [779, 89] width 170 height 30
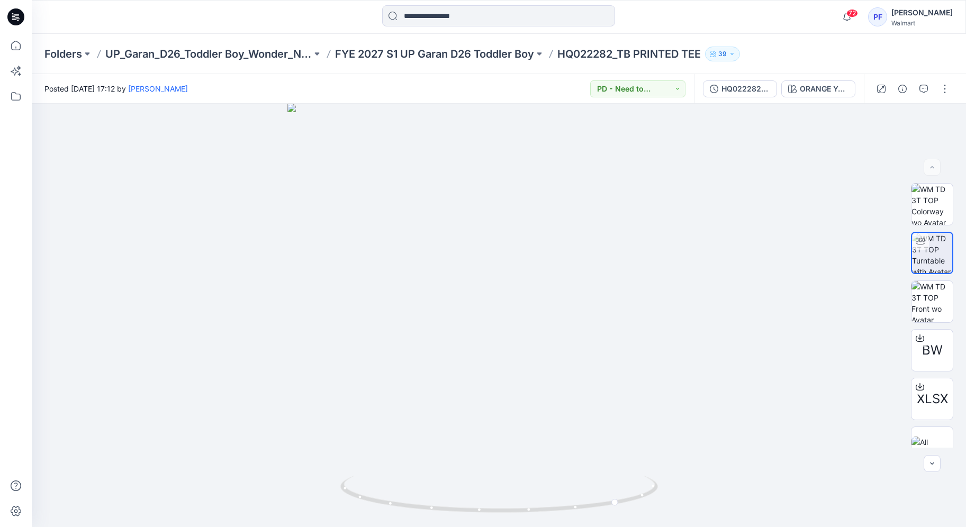
click at [835, 98] on div "HQ022282_TB PRINTED TEE ORANGE YOU GLAD" at bounding box center [779, 89] width 170 height 30
click at [833, 94] on button "ORANGE YOU GLAD" at bounding box center [818, 88] width 74 height 17
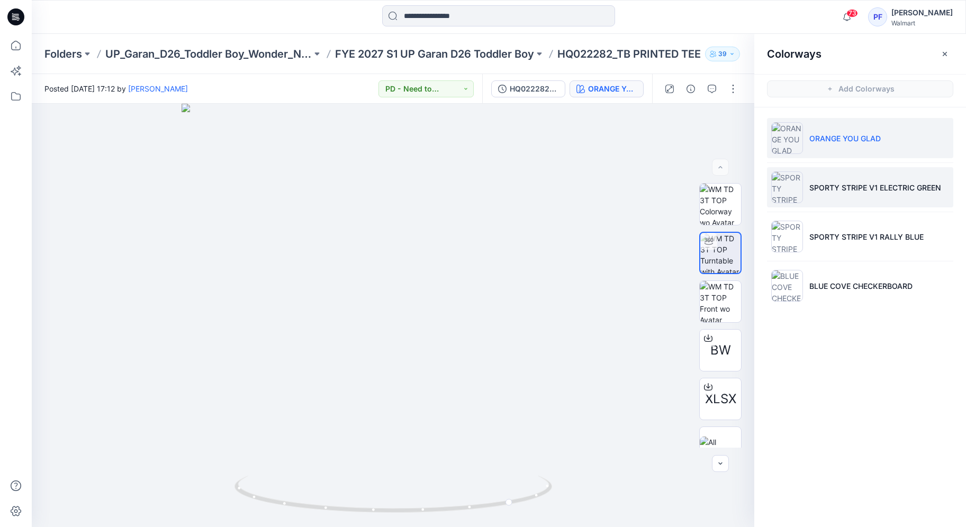
click at [791, 203] on li "SPORTY STRIPE V1 ELECTRIC GREEN" at bounding box center [860, 187] width 186 height 40
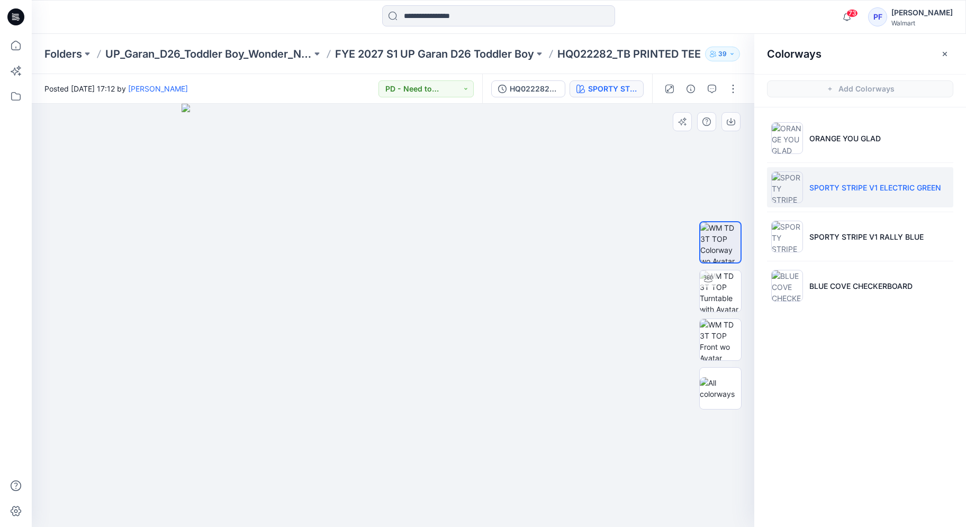
click at [465, 395] on img at bounding box center [393, 315] width 423 height 423
click at [948, 53] on icon "button" at bounding box center [945, 54] width 8 height 8
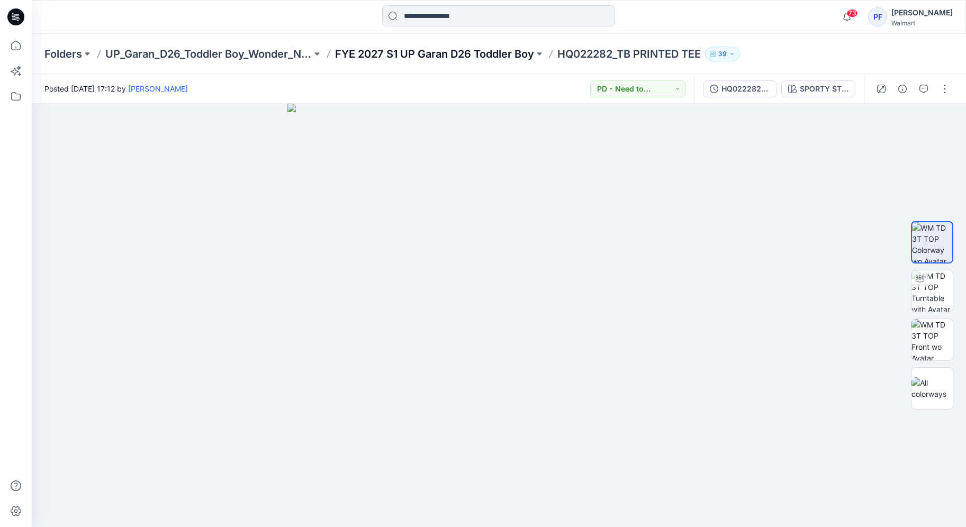
click at [415, 54] on p "FYE 2027 S1 UP Garan D26 Toddler Boy" at bounding box center [434, 54] width 199 height 15
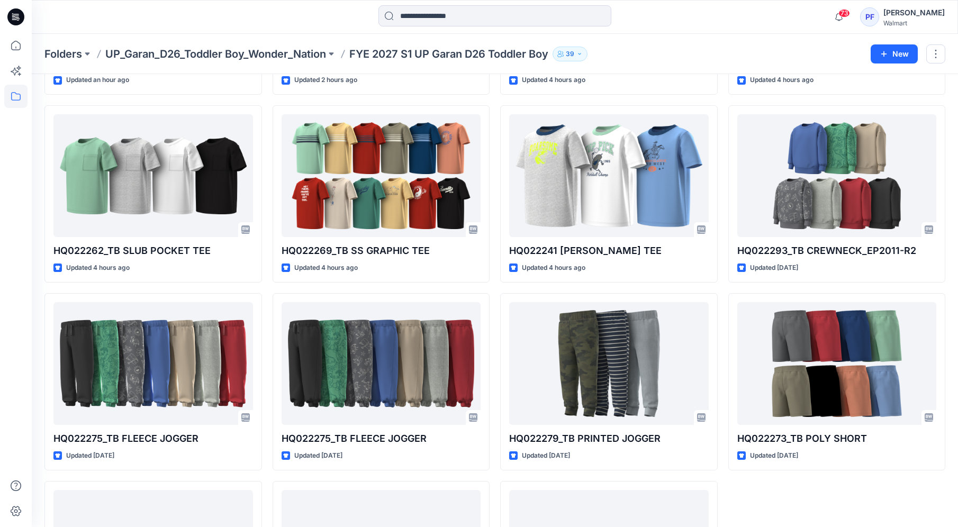
scroll to position [401, 0]
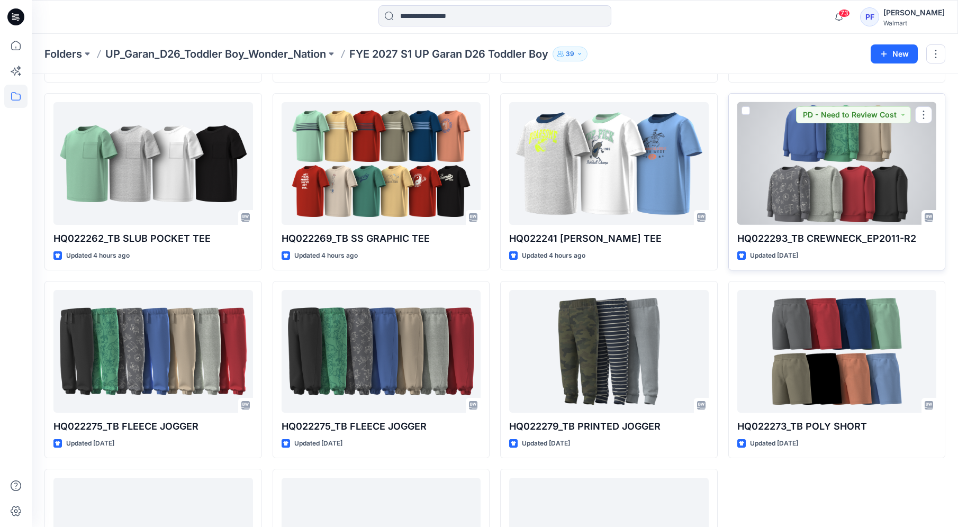
click at [837, 192] on div at bounding box center [837, 163] width 200 height 123
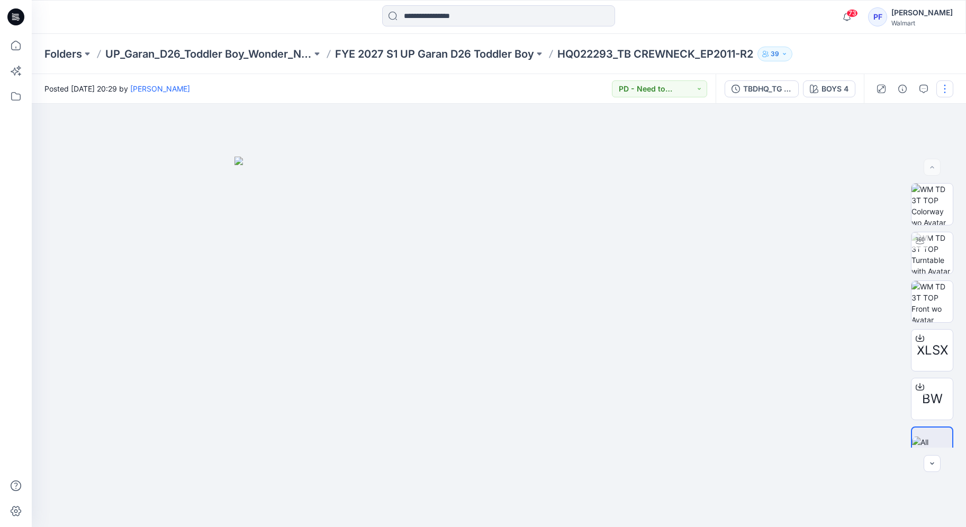
click at [941, 93] on button "button" at bounding box center [944, 88] width 17 height 17
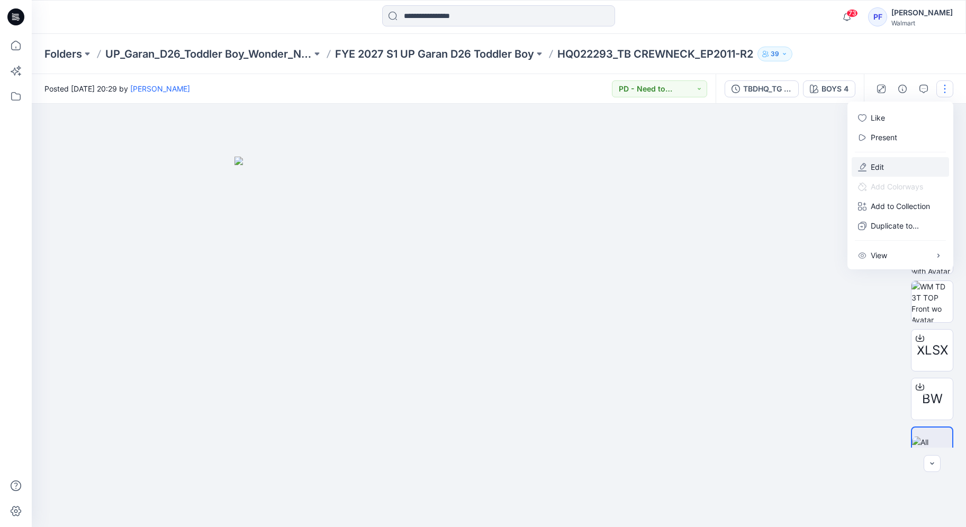
click at [897, 161] on button "Edit" at bounding box center [900, 167] width 97 height 20
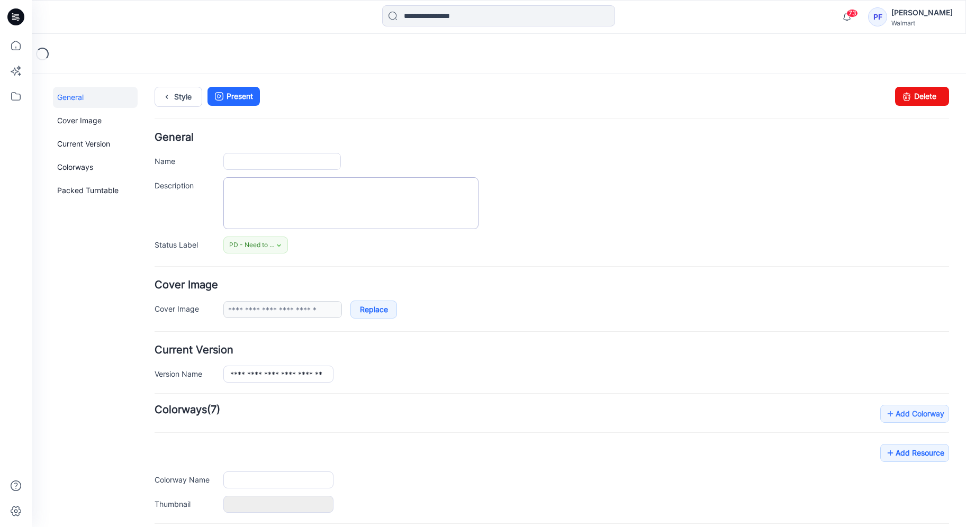
type input "**********"
type input "******"
type input "**********"
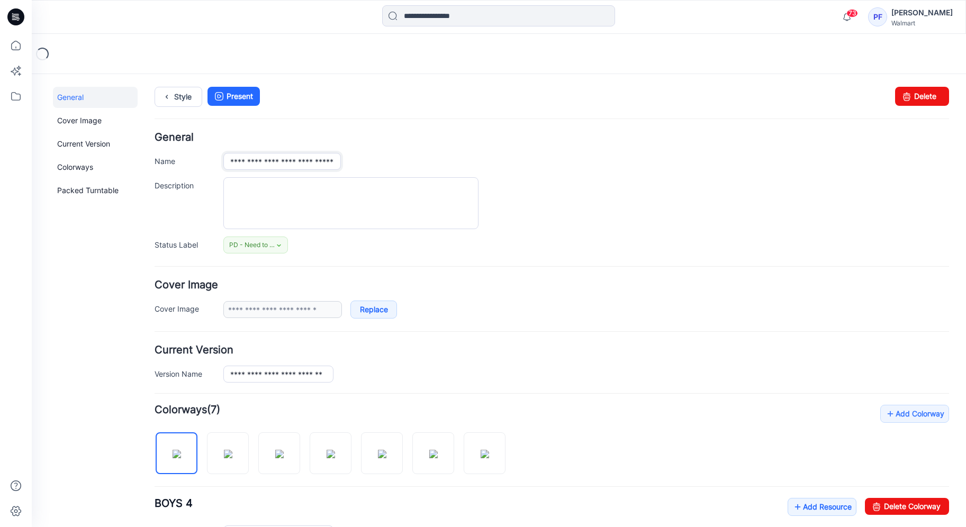
click at [327, 162] on input "**********" at bounding box center [282, 161] width 118 height 17
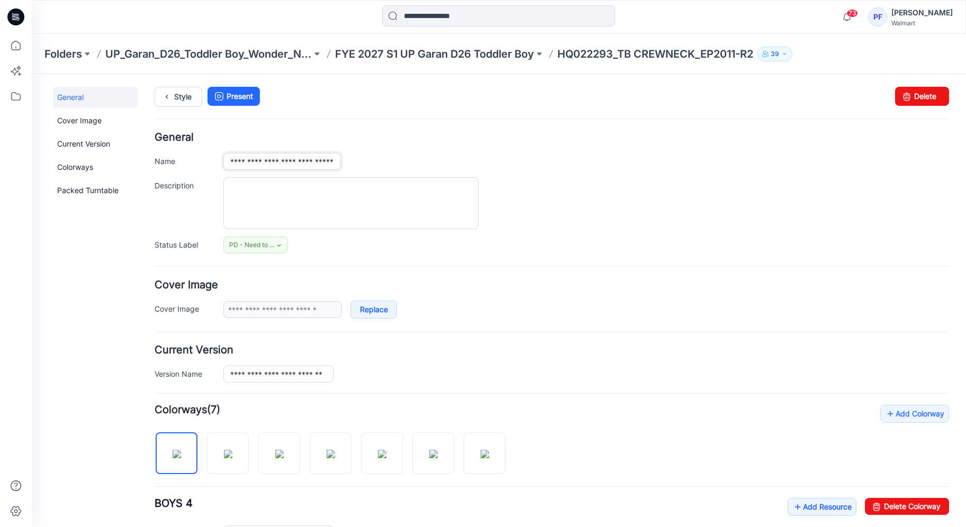
drag, startPoint x: 326, startPoint y: 162, endPoint x: 401, endPoint y: 163, distance: 75.2
click at [401, 163] on div "**********" at bounding box center [586, 161] width 726 height 17
type input "**********"
drag, startPoint x: 287, startPoint y: 375, endPoint x: 297, endPoint y: 378, distance: 9.9
click at [287, 375] on input "**********" at bounding box center [278, 374] width 110 height 17
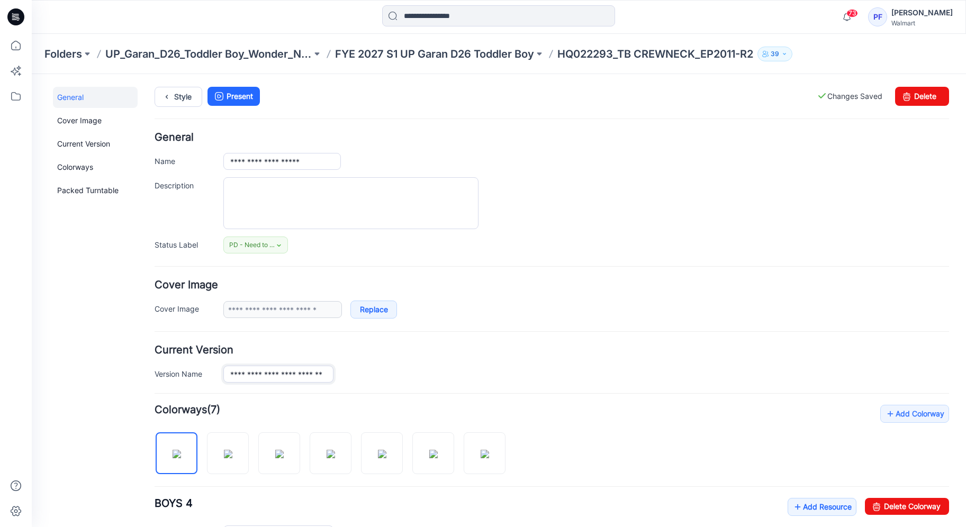
click at [312, 373] on input "**********" at bounding box center [278, 374] width 110 height 17
drag, startPoint x: 314, startPoint y: 374, endPoint x: 318, endPoint y: 377, distance: 5.6
click at [314, 374] on input "**********" at bounding box center [278, 374] width 110 height 17
drag, startPoint x: 313, startPoint y: 376, endPoint x: 367, endPoint y: 375, distance: 54.0
click at [367, 375] on div "**********" at bounding box center [586, 374] width 726 height 17
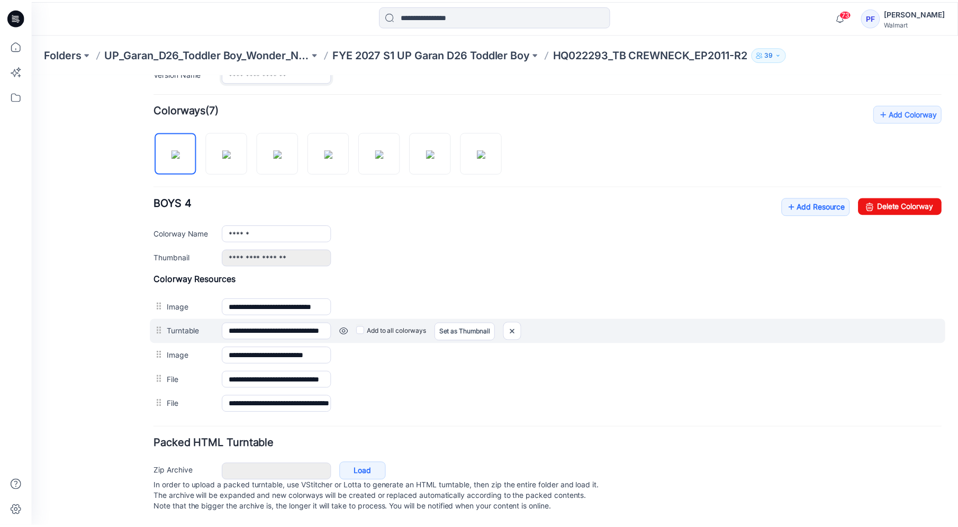
scroll to position [213, 0]
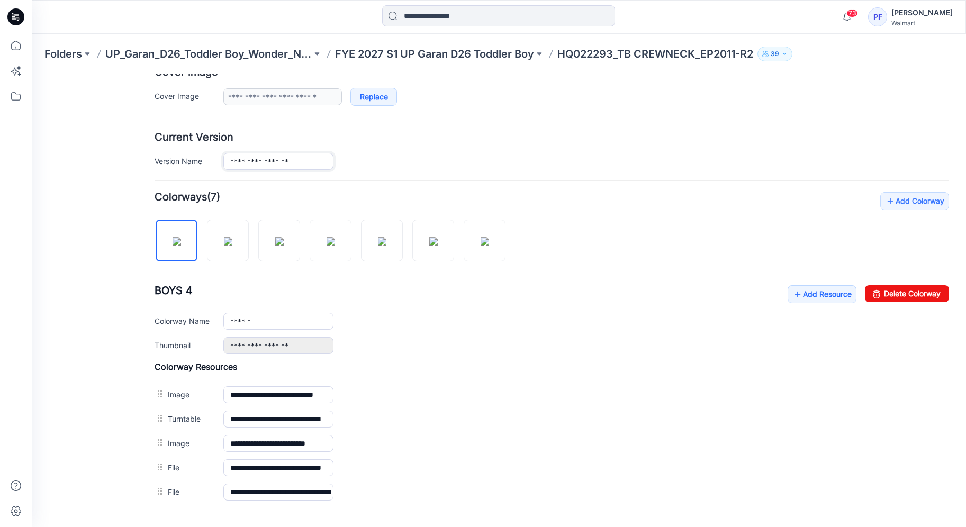
type input "**********"
click at [654, 251] on div "Add Colorway Colorways (7) BOYS 4 Add Resource Delete Colorway Colorway Name **…" at bounding box center [552, 348] width 794 height 312
click at [483, 55] on p "FYE 2027 S1 UP Garan D26 Toddler Boy" at bounding box center [434, 54] width 199 height 15
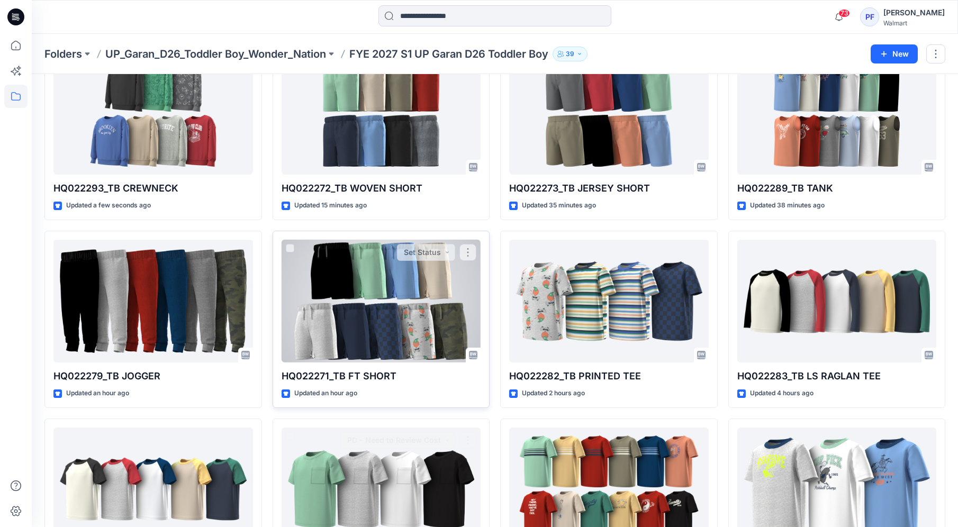
scroll to position [55, 0]
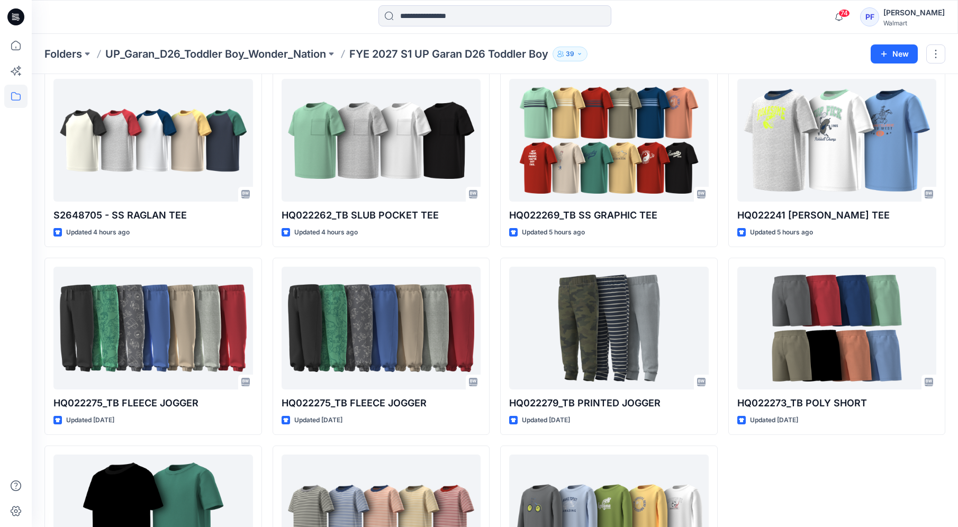
scroll to position [427, 0]
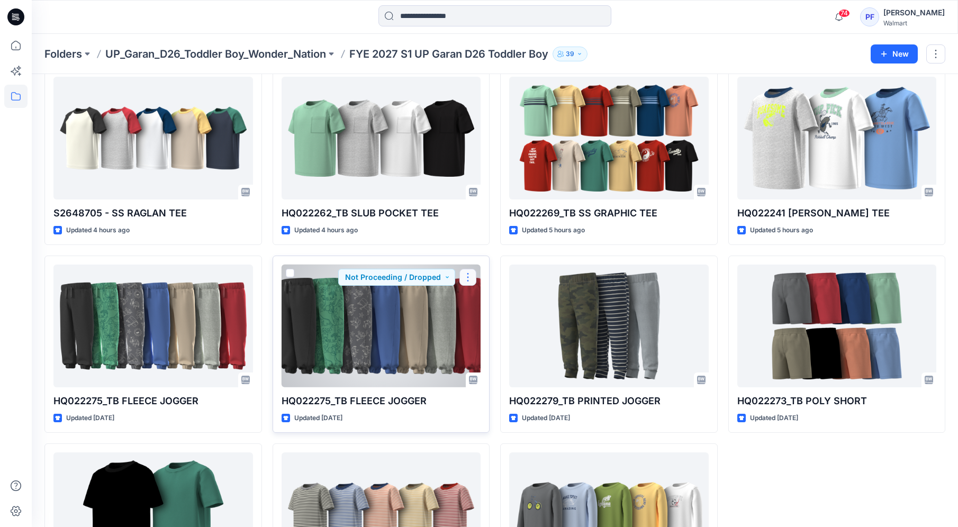
click at [474, 276] on button "button" at bounding box center [467, 277] width 17 height 17
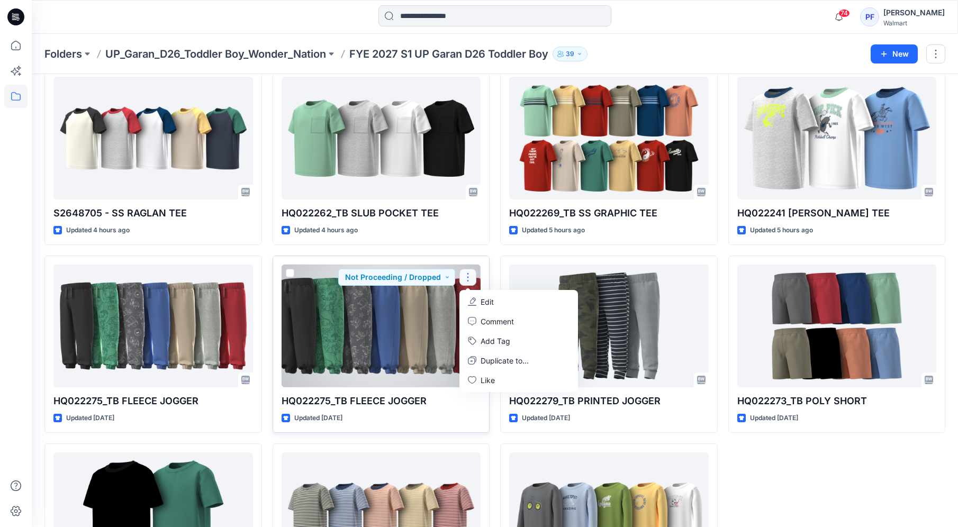
click at [500, 301] on button "Edit" at bounding box center [519, 302] width 114 height 20
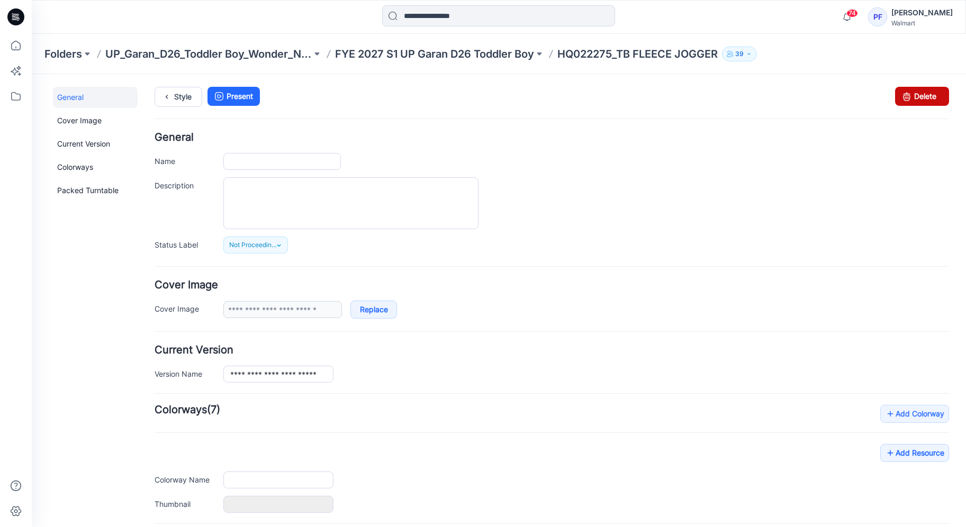
type input "**********"
click at [924, 101] on link "Delete" at bounding box center [922, 96] width 54 height 19
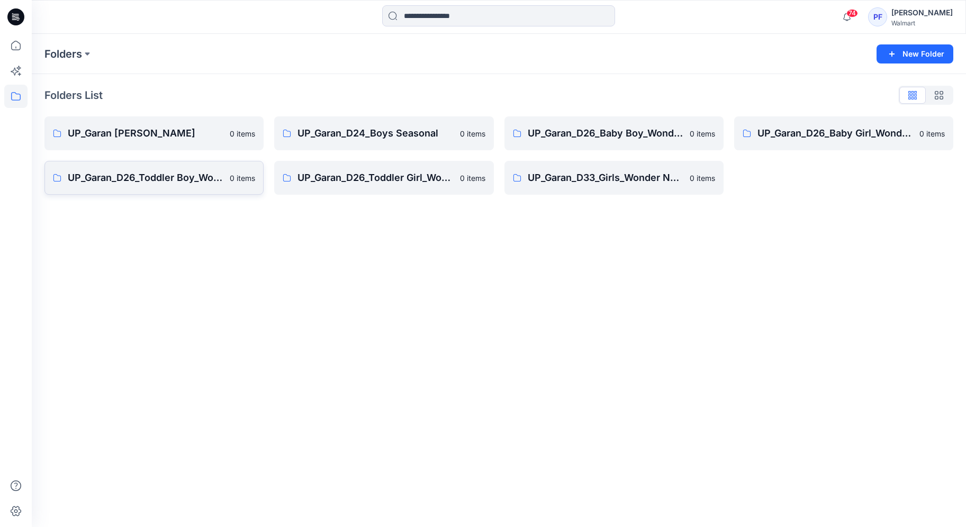
click at [188, 181] on p "UP_Garan_D26_Toddler Boy_Wonder_Nation" at bounding box center [146, 177] width 156 height 15
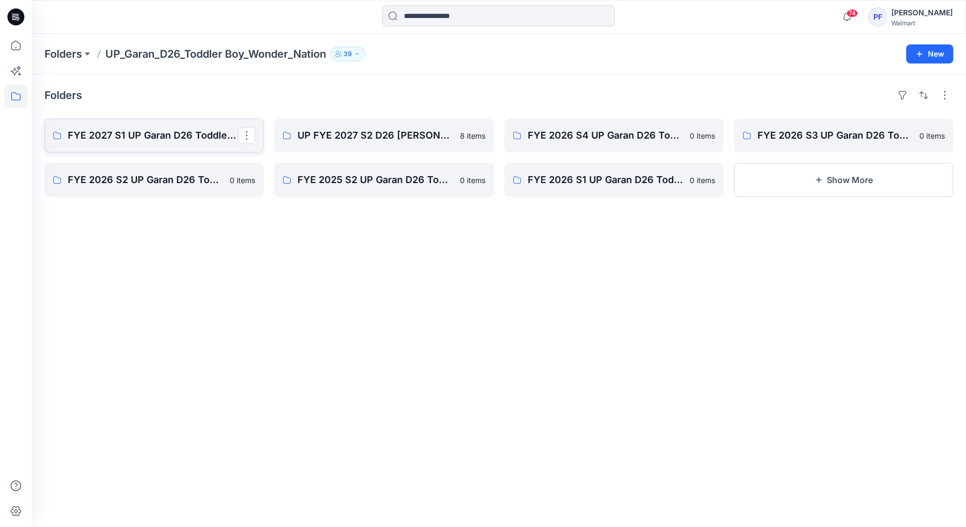
click at [183, 136] on p "FYE 2027 S1 UP Garan D26 Toddler Boy" at bounding box center [153, 135] width 170 height 15
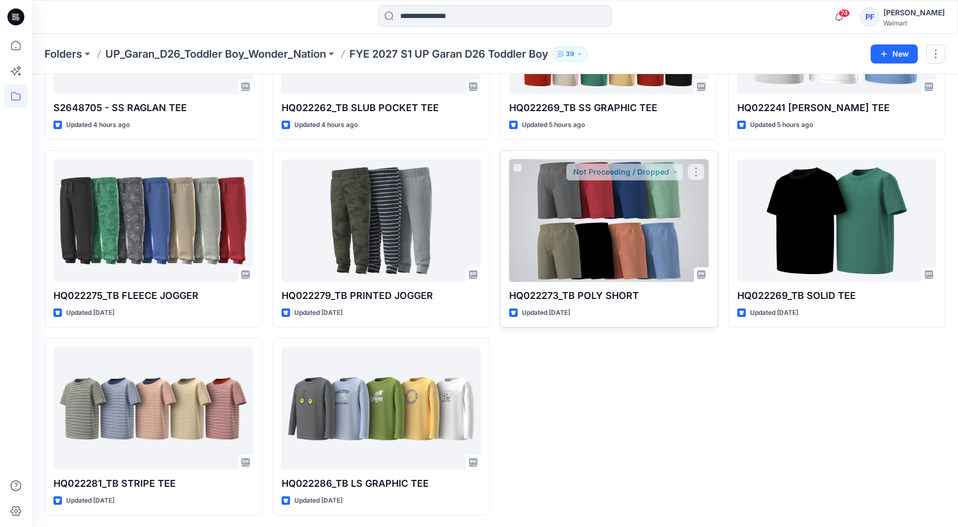
scroll to position [533, 0]
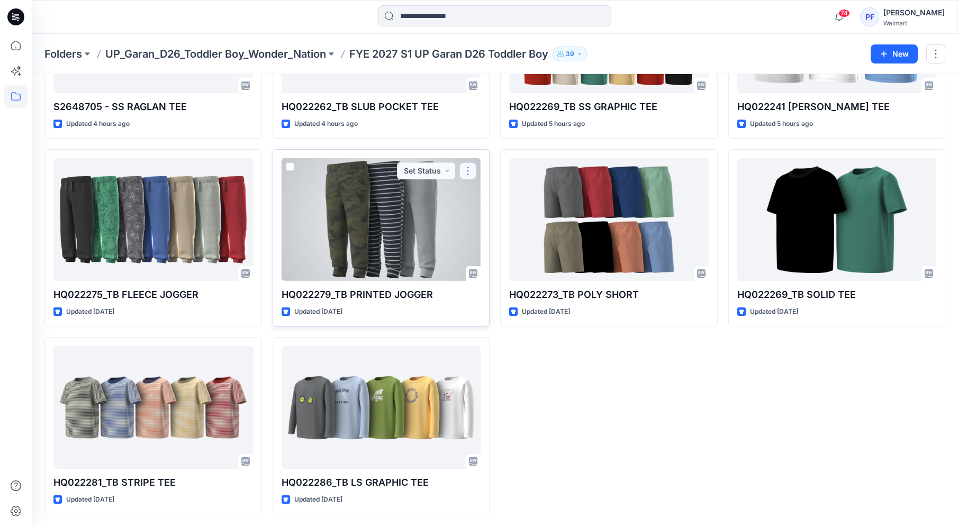
click at [472, 173] on button "button" at bounding box center [467, 170] width 17 height 17
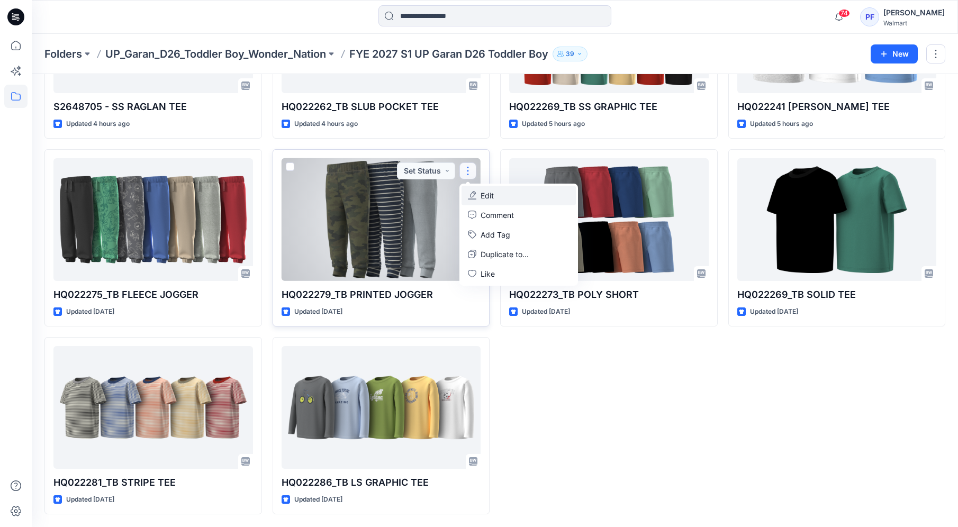
click at [512, 202] on button "Edit" at bounding box center [519, 196] width 114 height 20
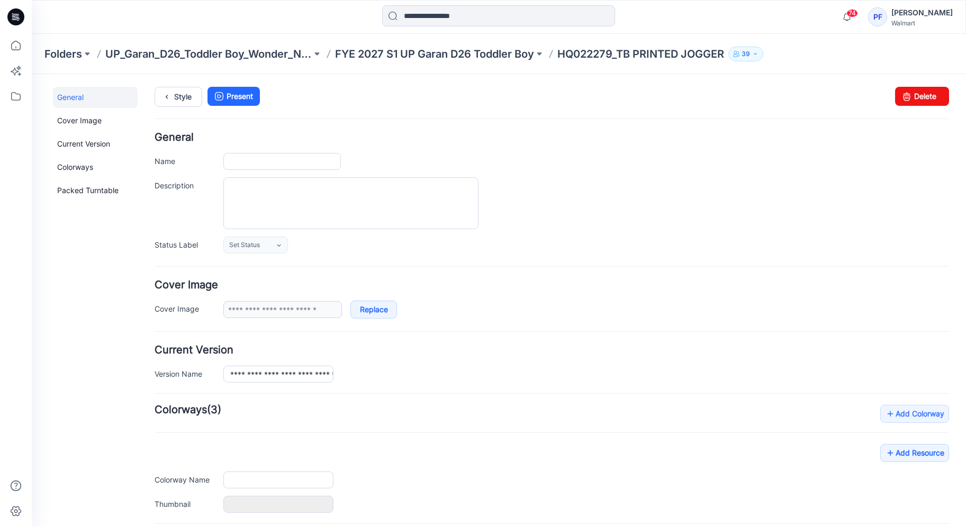
type input "**********"
type input "****"
type input "**********"
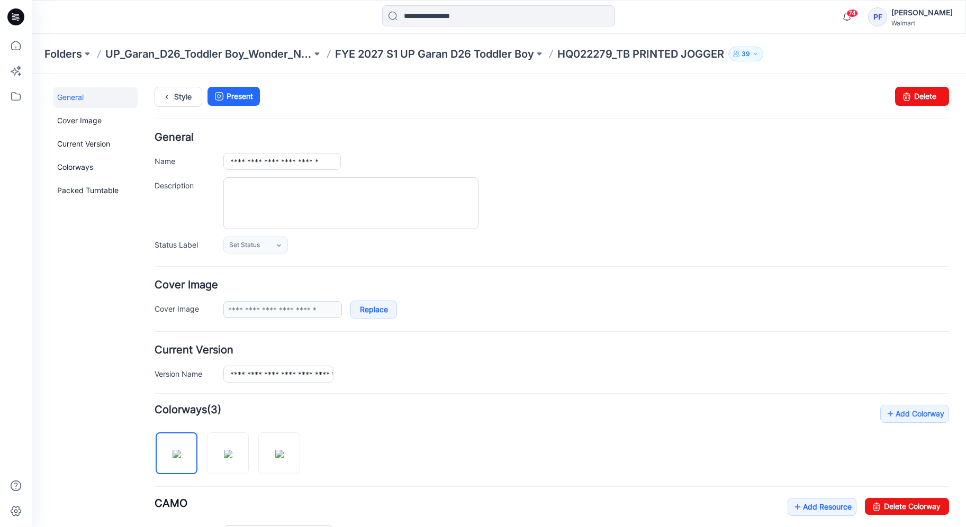
click at [942, 94] on div "**********" at bounding box center [492, 451] width 921 height 754
click at [936, 97] on link "Delete" at bounding box center [922, 96] width 54 height 19
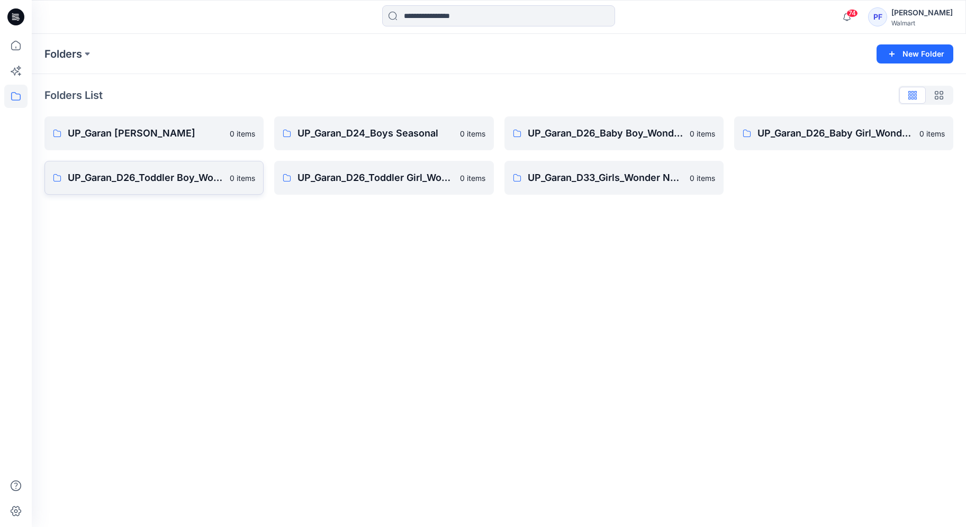
click at [186, 176] on p "UP_Garan_D26_Toddler Boy_Wonder_Nation" at bounding box center [146, 177] width 156 height 15
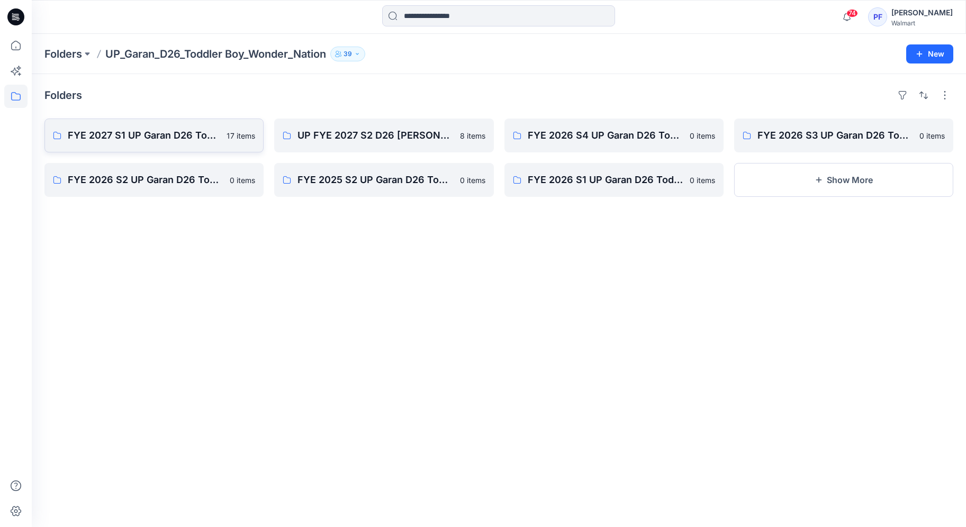
click at [185, 132] on p "FYE 2027 S1 UP Garan D26 Toddler Boy" at bounding box center [144, 135] width 152 height 15
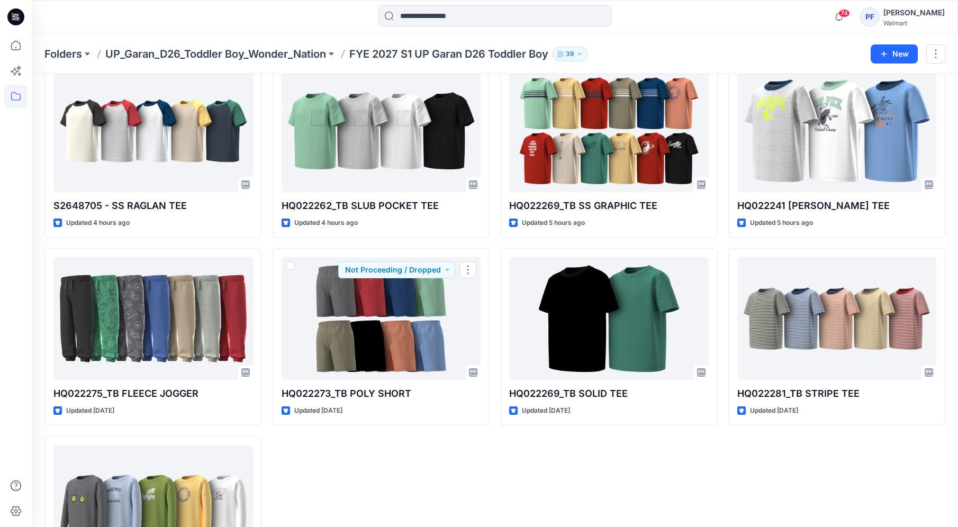
scroll to position [533, 0]
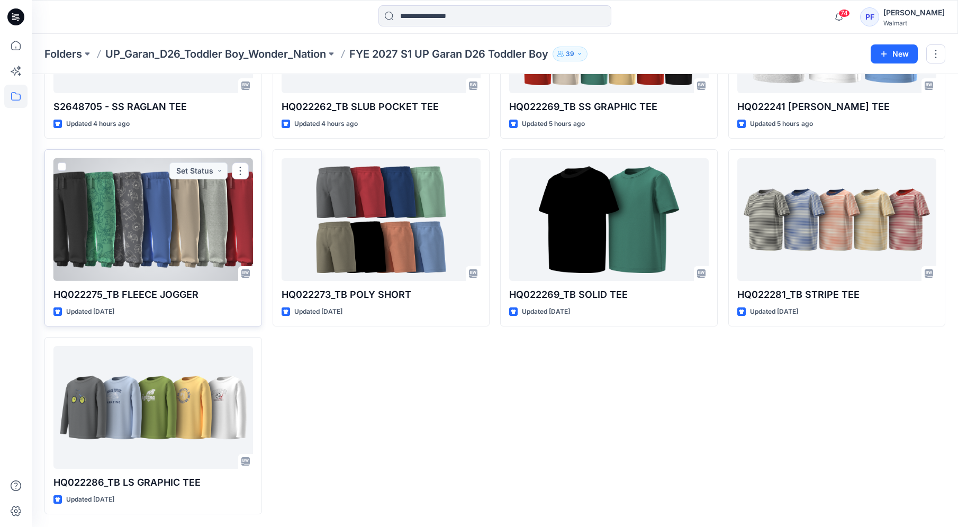
click at [190, 233] on div at bounding box center [153, 219] width 200 height 123
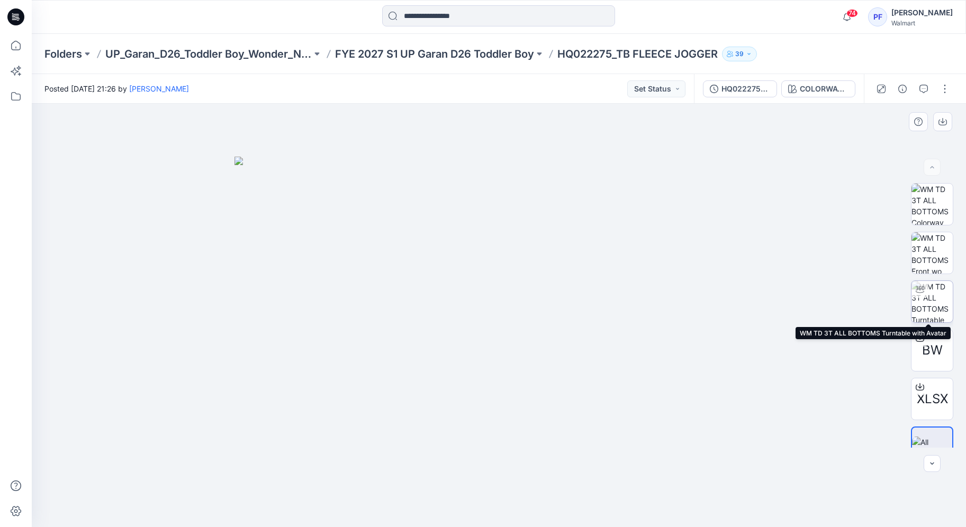
click at [935, 287] on img at bounding box center [931, 301] width 41 height 41
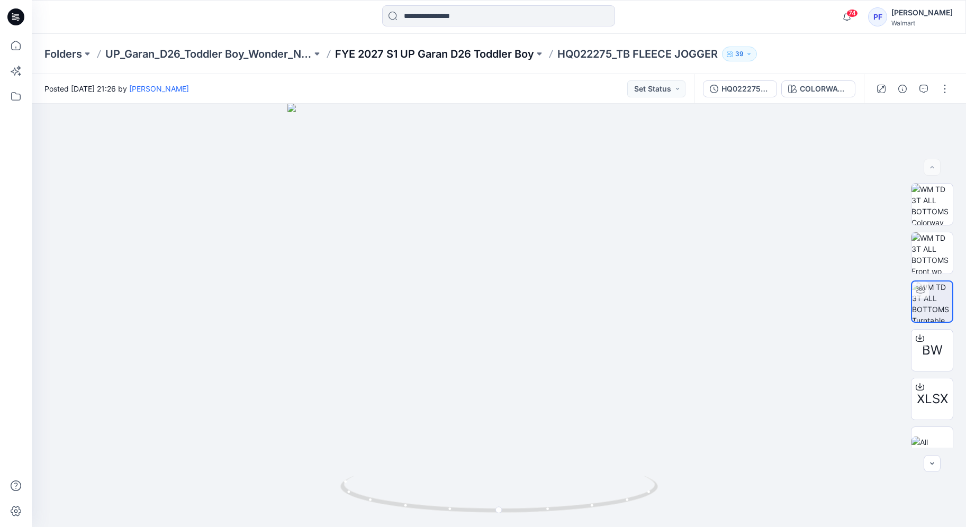
click at [416, 49] on p "FYE 2027 S1 UP Garan D26 Toddler Boy" at bounding box center [434, 54] width 199 height 15
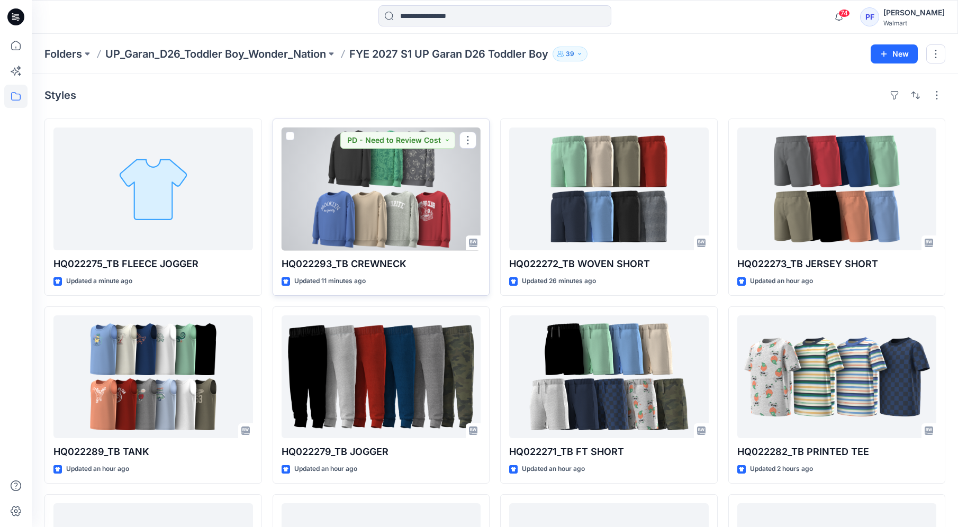
click at [390, 216] on div at bounding box center [382, 189] width 200 height 123
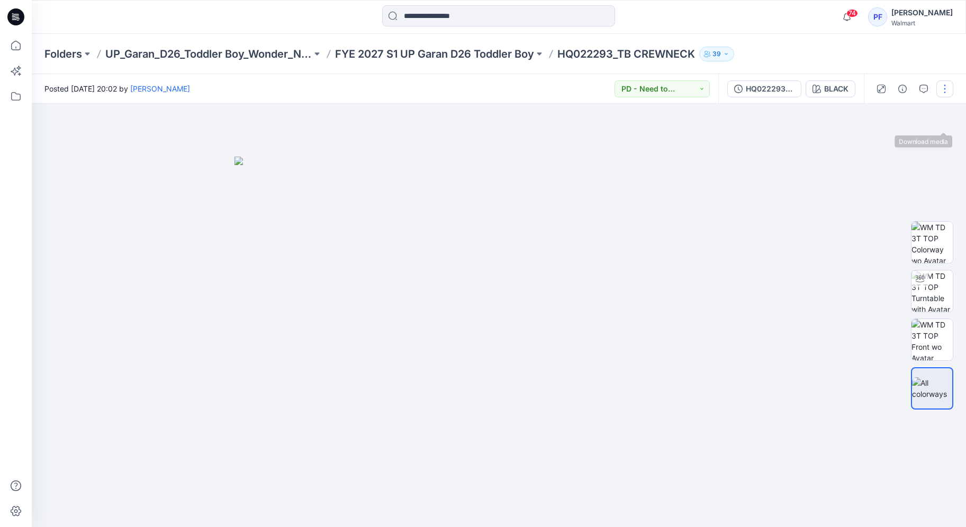
click at [939, 96] on button "button" at bounding box center [944, 88] width 17 height 17
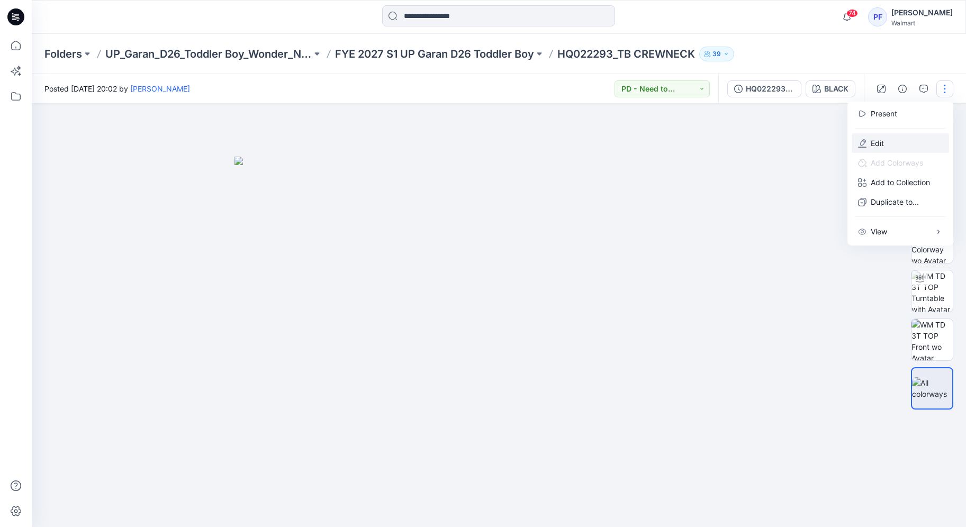
click at [914, 146] on button "Edit" at bounding box center [900, 143] width 97 height 20
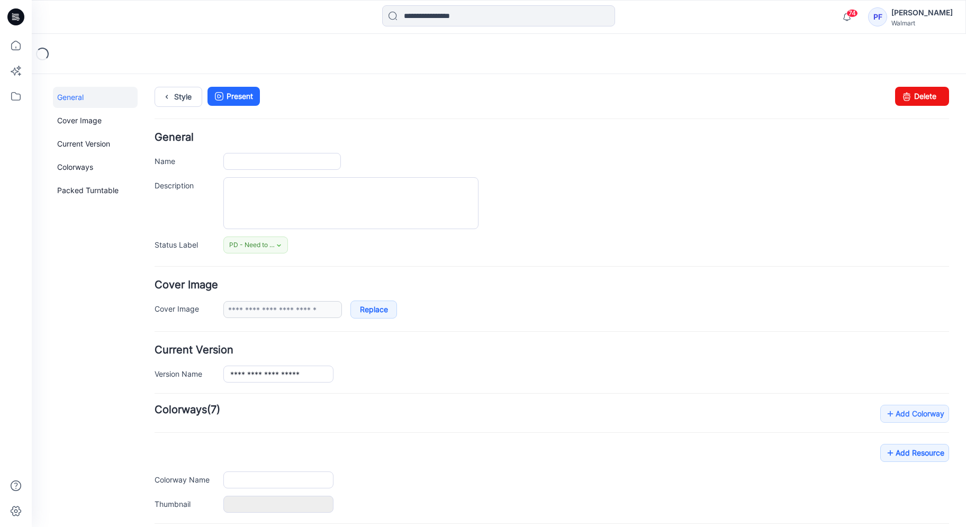
type input "**********"
type input "*****"
type input "**********"
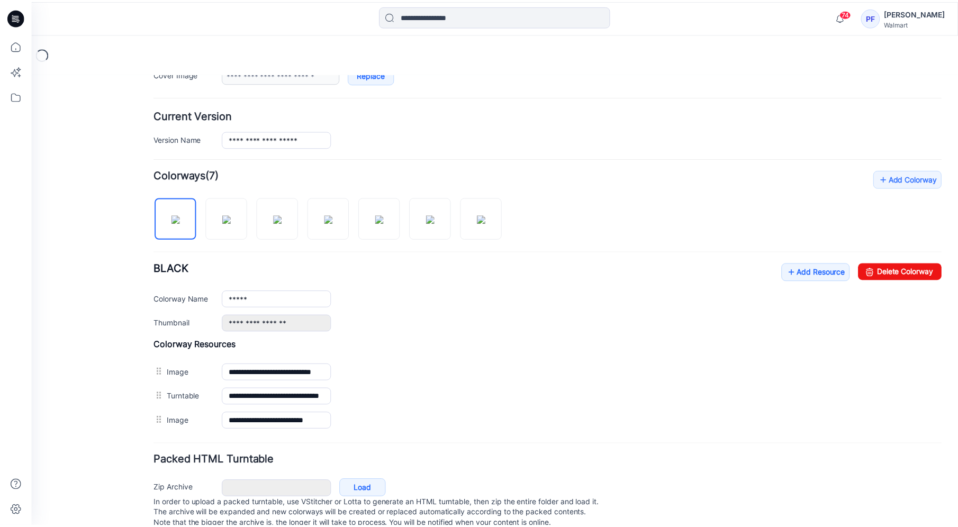
scroll to position [243, 0]
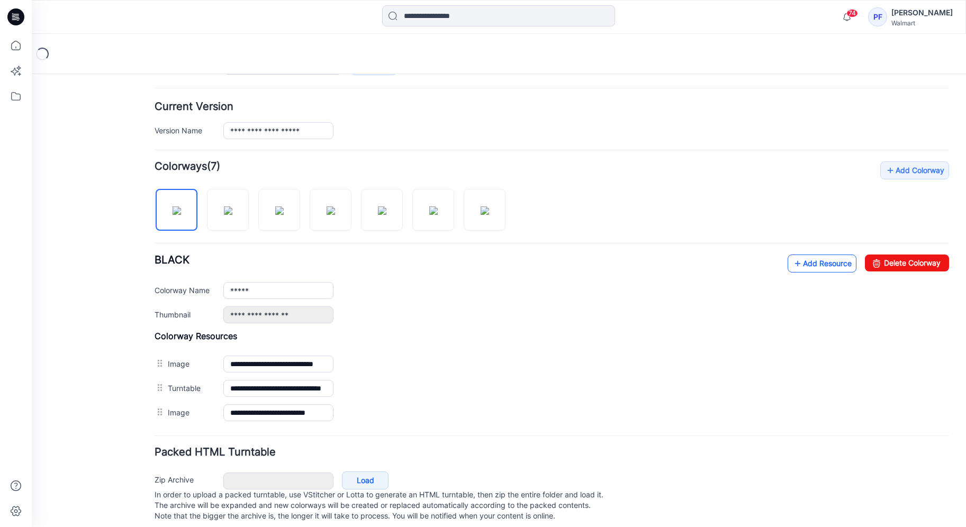
click link "Add Resource"
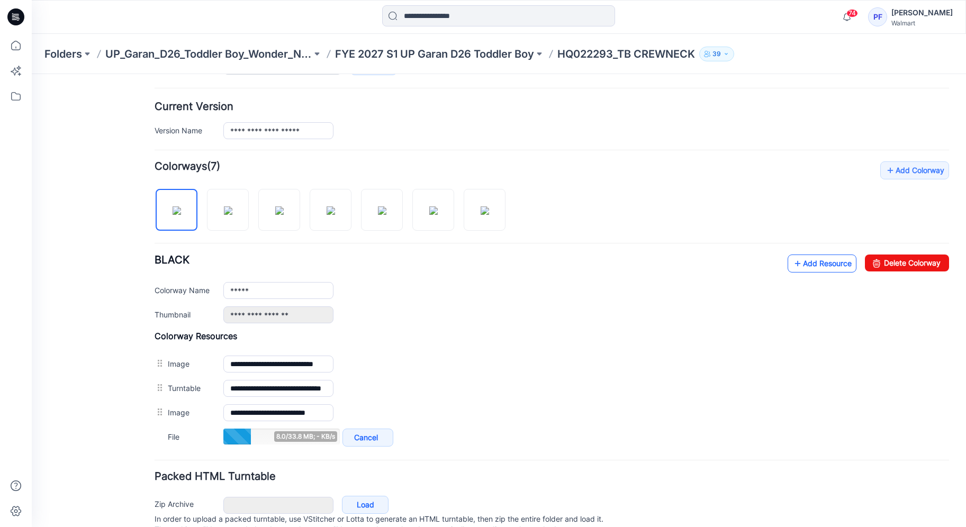
click link "Add Resource"
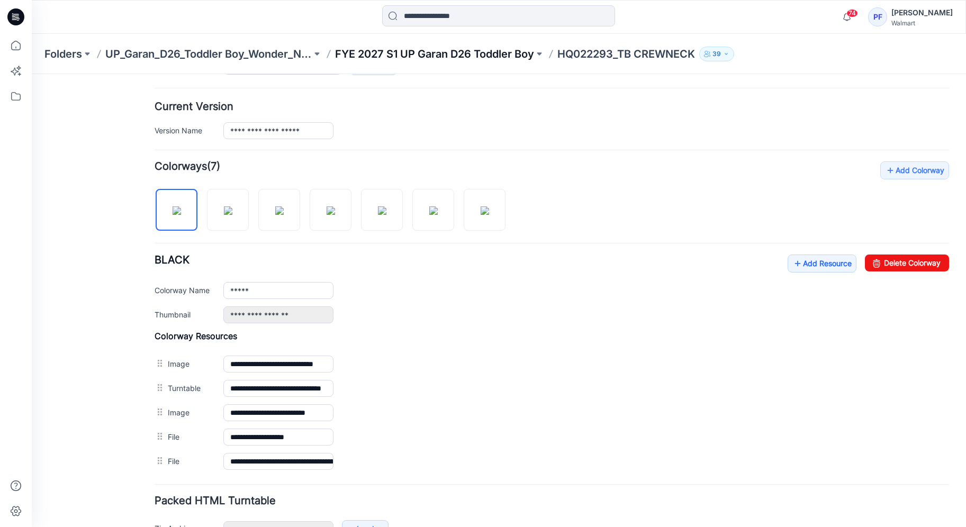
click p "FYE 2027 S1 UP Garan D26 Toddler Boy"
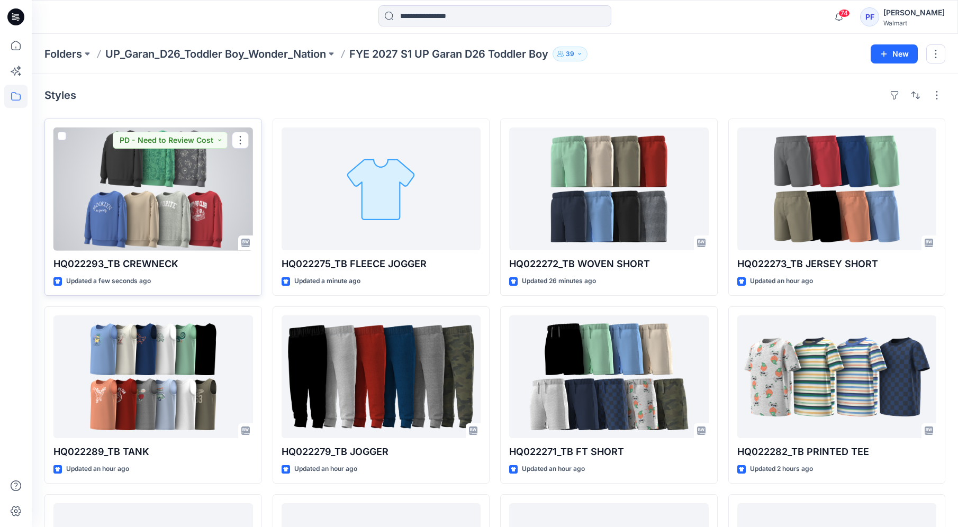
click div
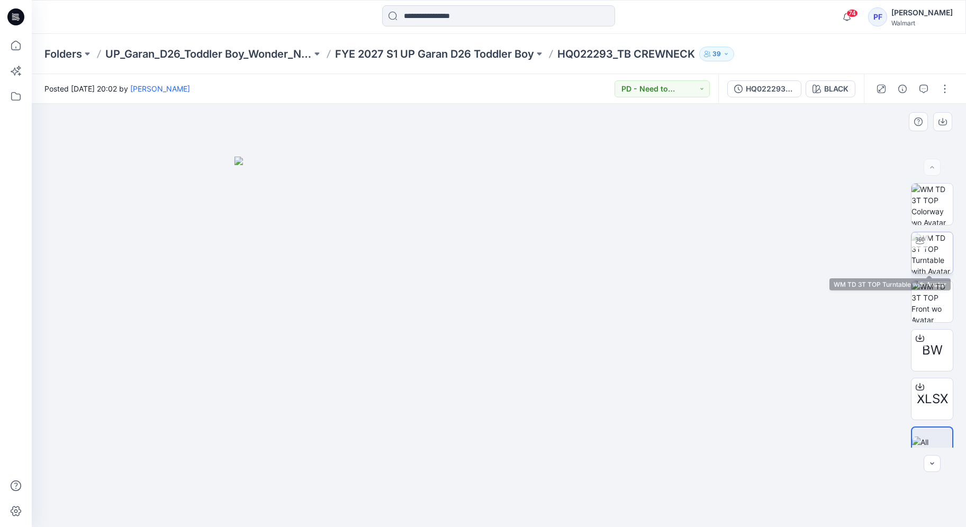
click img
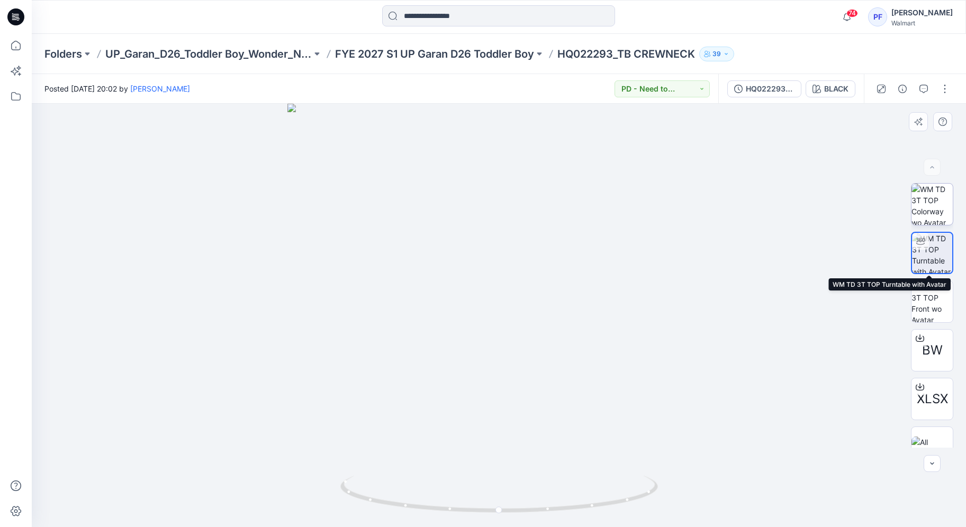
click img
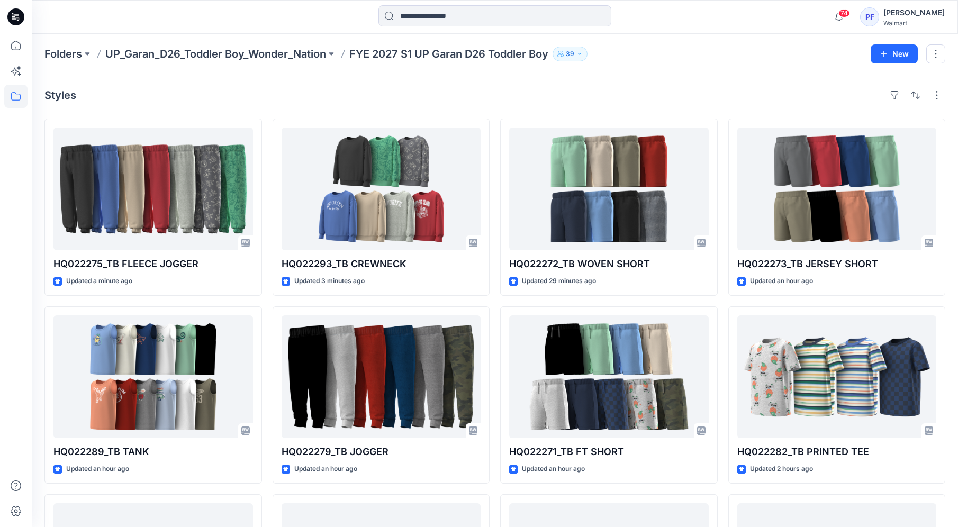
click at [256, 100] on div "Styles" at bounding box center [494, 95] width 901 height 17
click at [283, 99] on div "Styles" at bounding box center [494, 95] width 901 height 17
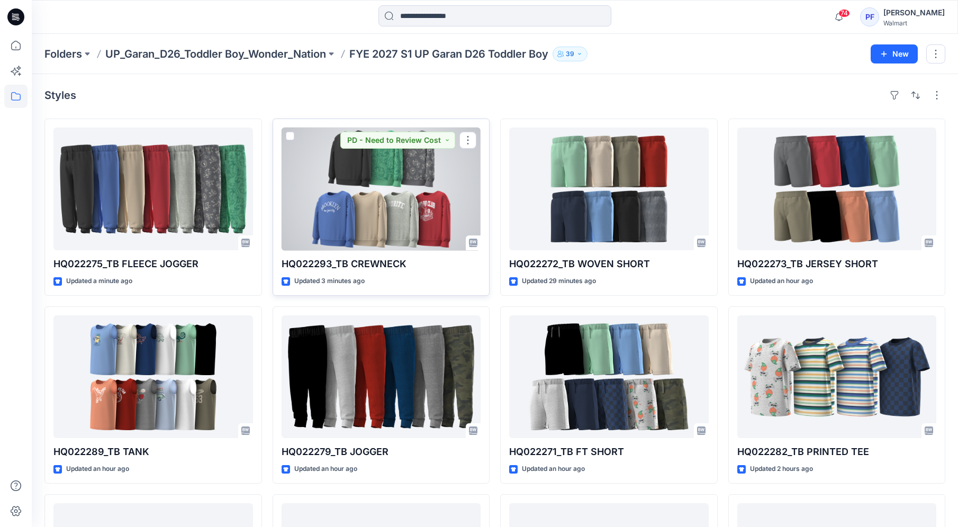
click at [421, 219] on div at bounding box center [382, 189] width 200 height 123
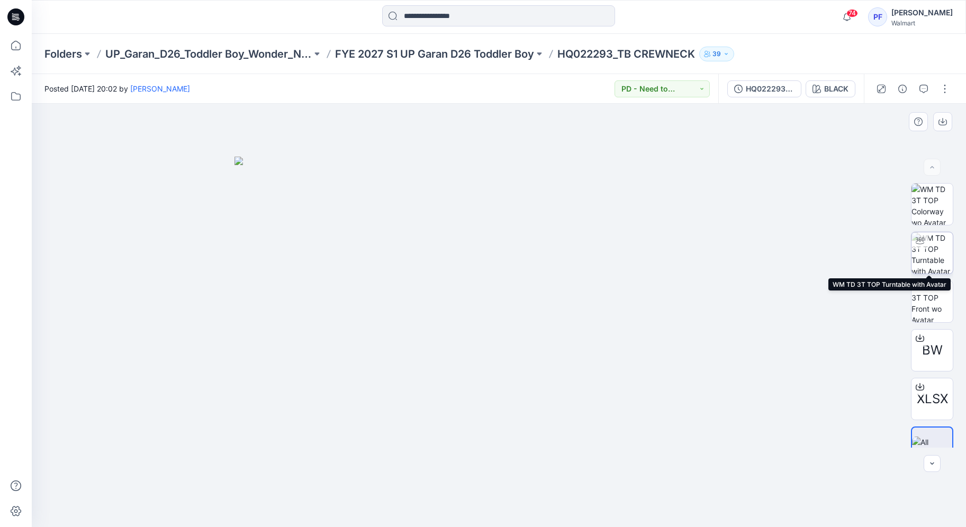
click at [932, 258] on img at bounding box center [931, 252] width 41 height 41
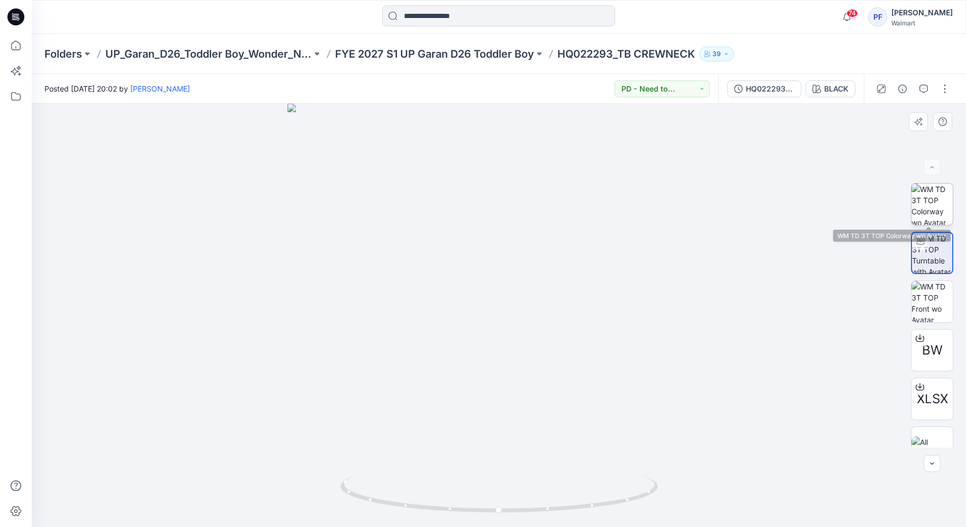
click at [938, 221] on img at bounding box center [931, 204] width 41 height 41
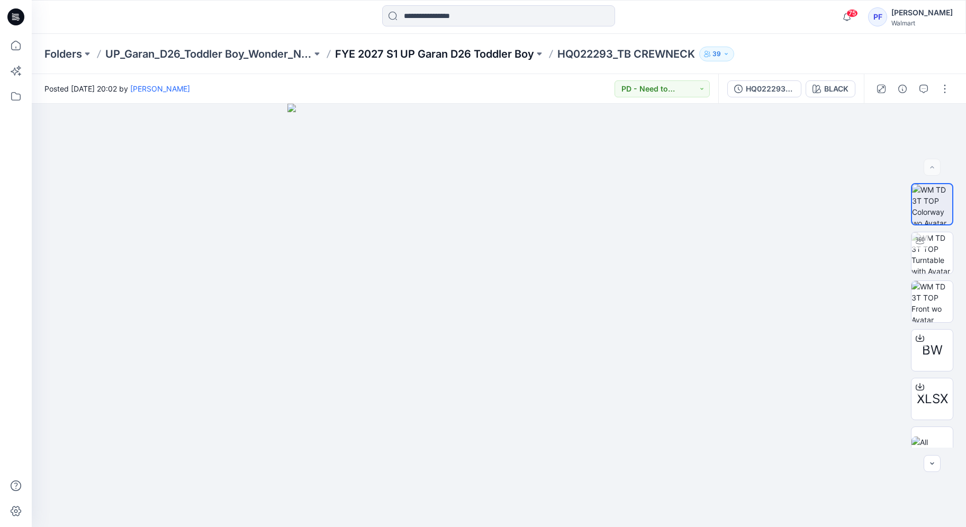
click at [471, 55] on p "FYE 2027 S1 UP Garan D26 Toddler Boy" at bounding box center [434, 54] width 199 height 15
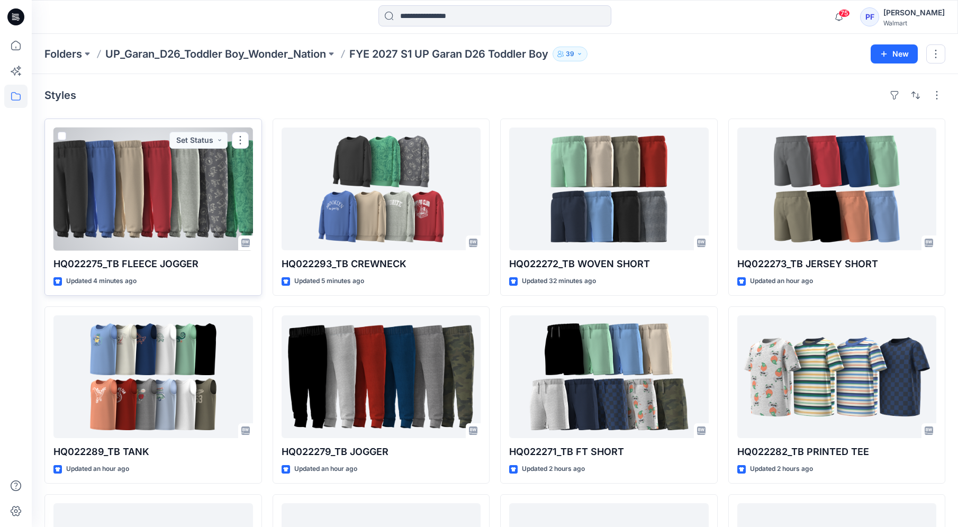
click at [147, 165] on div at bounding box center [153, 189] width 200 height 123
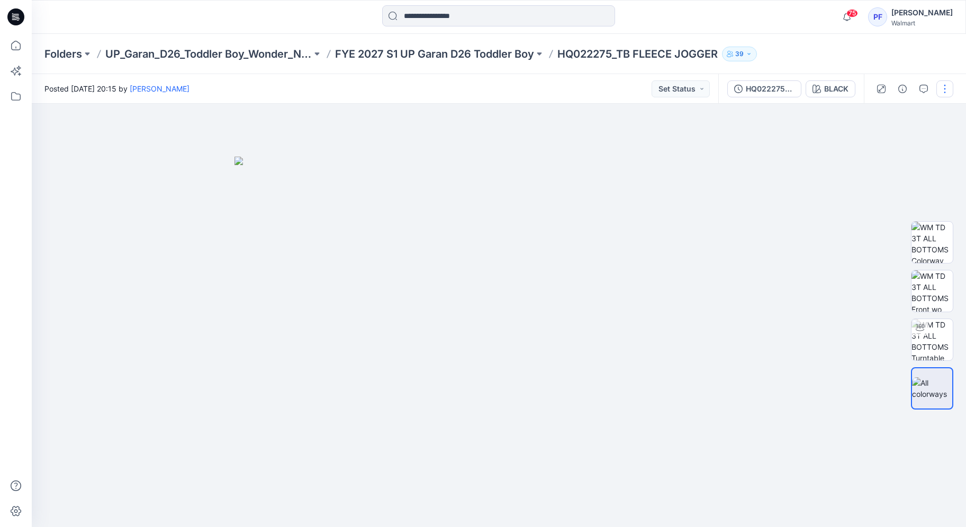
drag, startPoint x: 945, startPoint y: 87, endPoint x: 942, endPoint y: 100, distance: 12.5
click at [945, 87] on button "button" at bounding box center [944, 88] width 17 height 17
click at [914, 147] on button "Edit" at bounding box center [900, 143] width 97 height 20
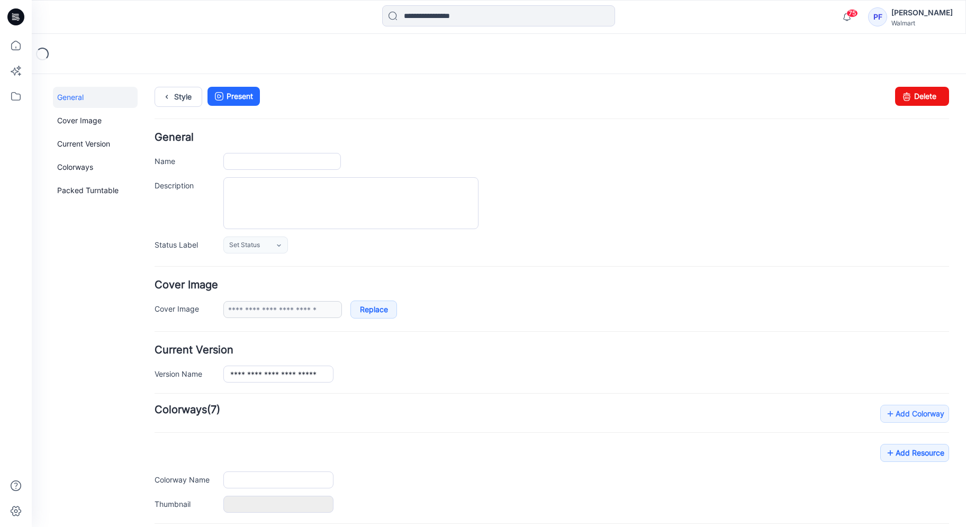
type input "**********"
type input "*****"
type input "**********"
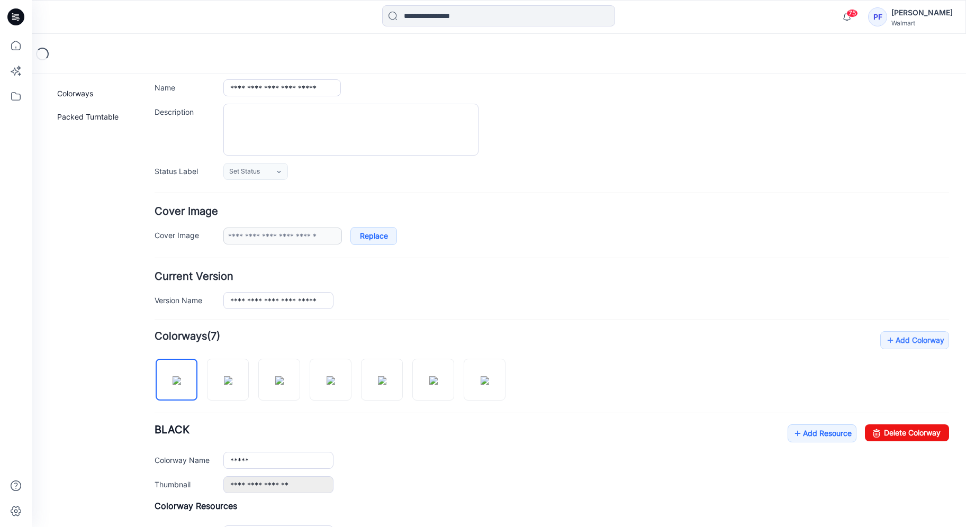
scroll to position [220, 0]
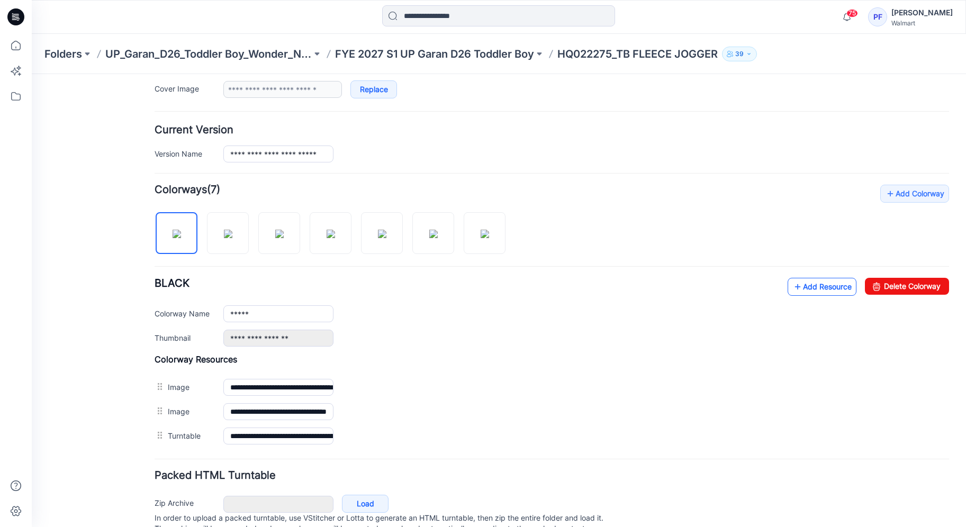
click at [794, 280] on link "Add Resource" at bounding box center [822, 287] width 69 height 18
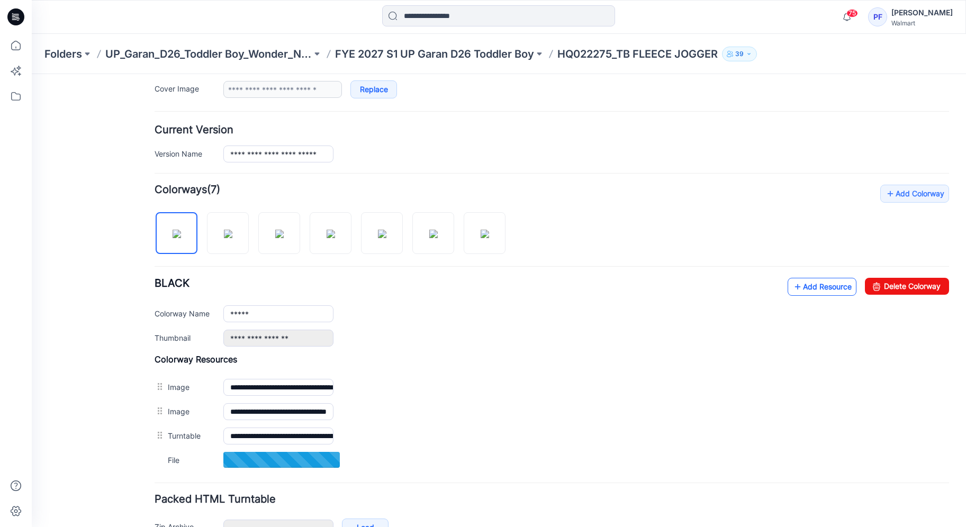
click at [812, 290] on link "Add Resource" at bounding box center [822, 287] width 69 height 18
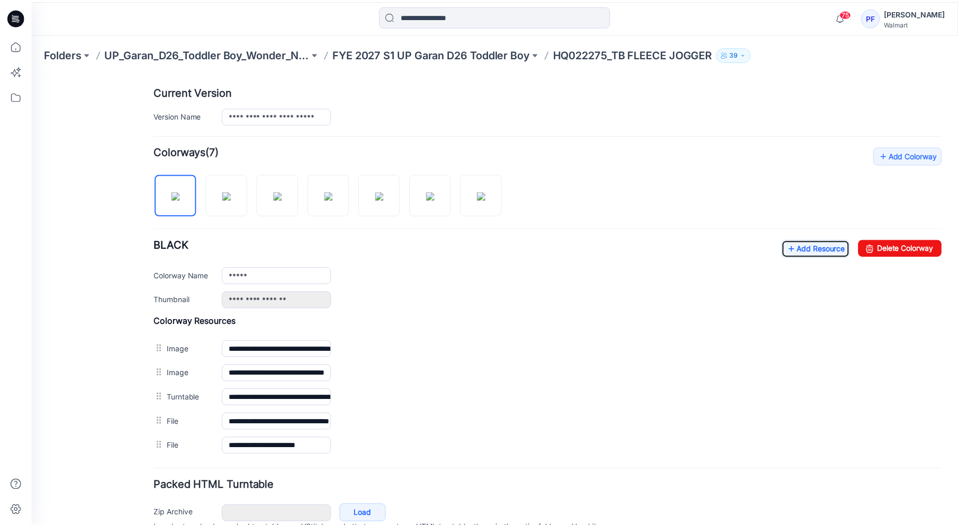
scroll to position [224, 0]
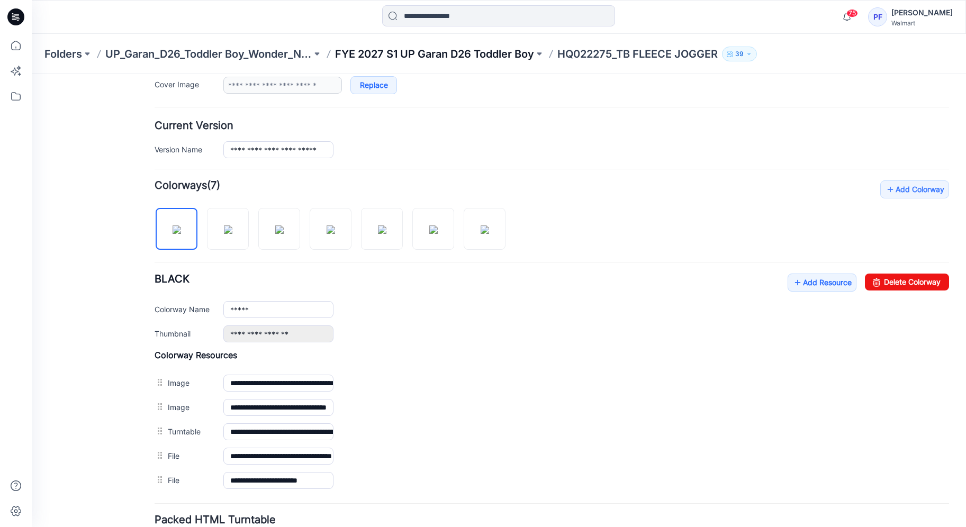
click at [511, 56] on p "FYE 2027 S1 UP Garan D26 Toddler Boy" at bounding box center [434, 54] width 199 height 15
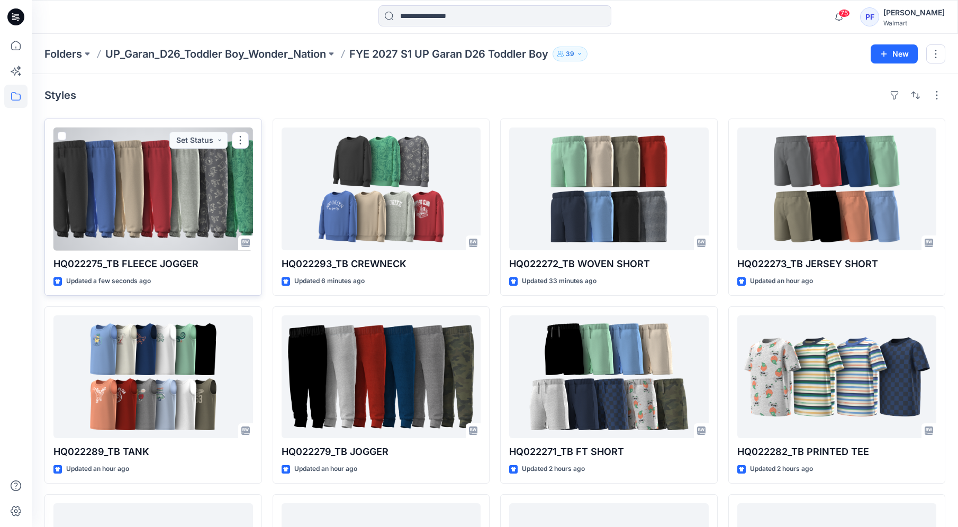
click at [187, 186] on div at bounding box center [153, 189] width 200 height 123
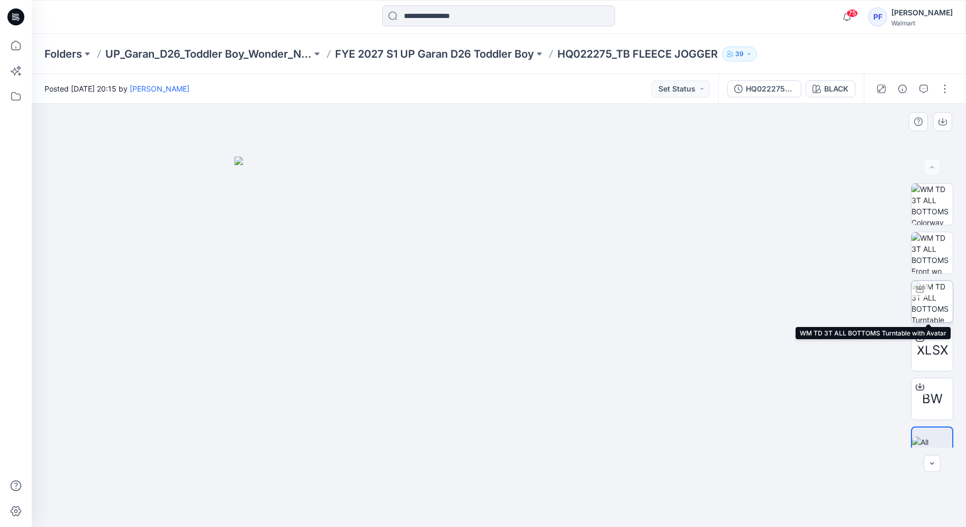
click at [932, 305] on img at bounding box center [931, 301] width 41 height 41
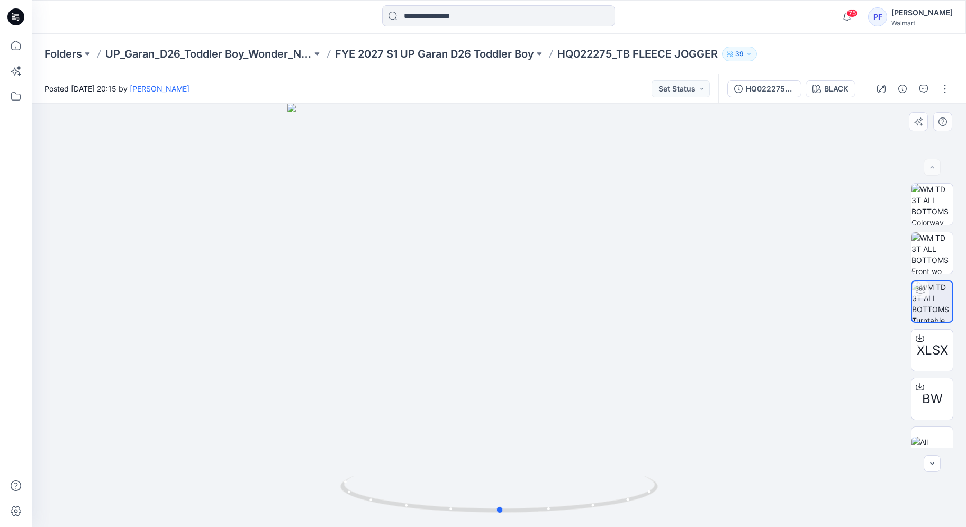
drag, startPoint x: 501, startPoint y: 512, endPoint x: 819, endPoint y: 423, distance: 329.9
click at [819, 423] on div at bounding box center [499, 315] width 934 height 423
click at [516, 55] on p "FYE 2027 S1 UP Garan D26 Toddler Boy" at bounding box center [434, 54] width 199 height 15
